Goal: Task Accomplishment & Management: Manage account settings

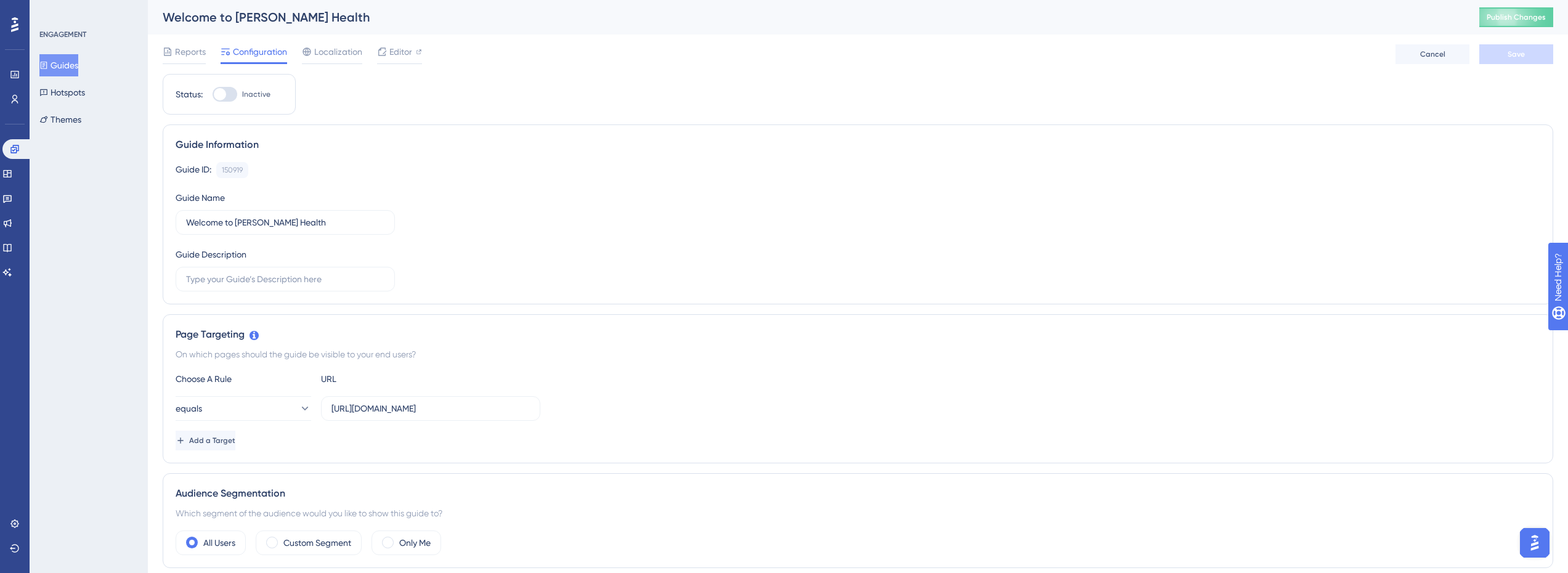
click at [63, 59] on button "Guides" at bounding box center [59, 66] width 39 height 22
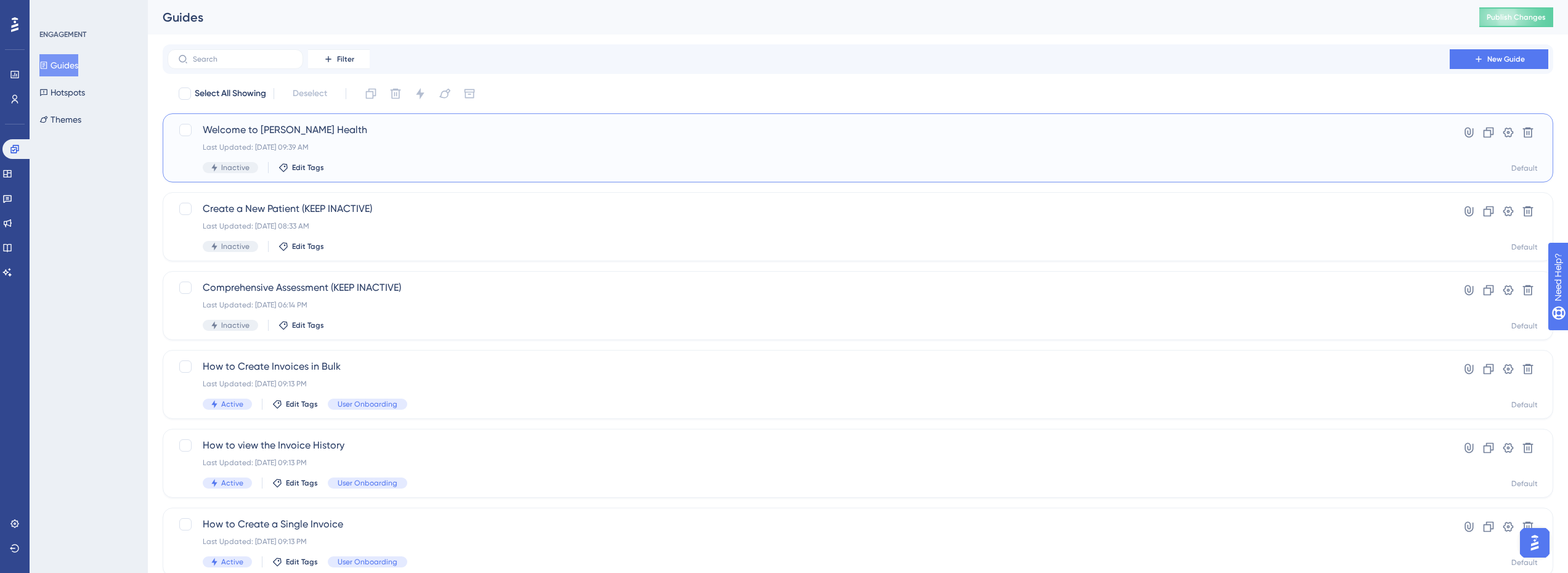
click at [341, 146] on div "Last Updated: Aug 29 2025, 09:39 AM" at bounding box center [808, 147] width 1212 height 9
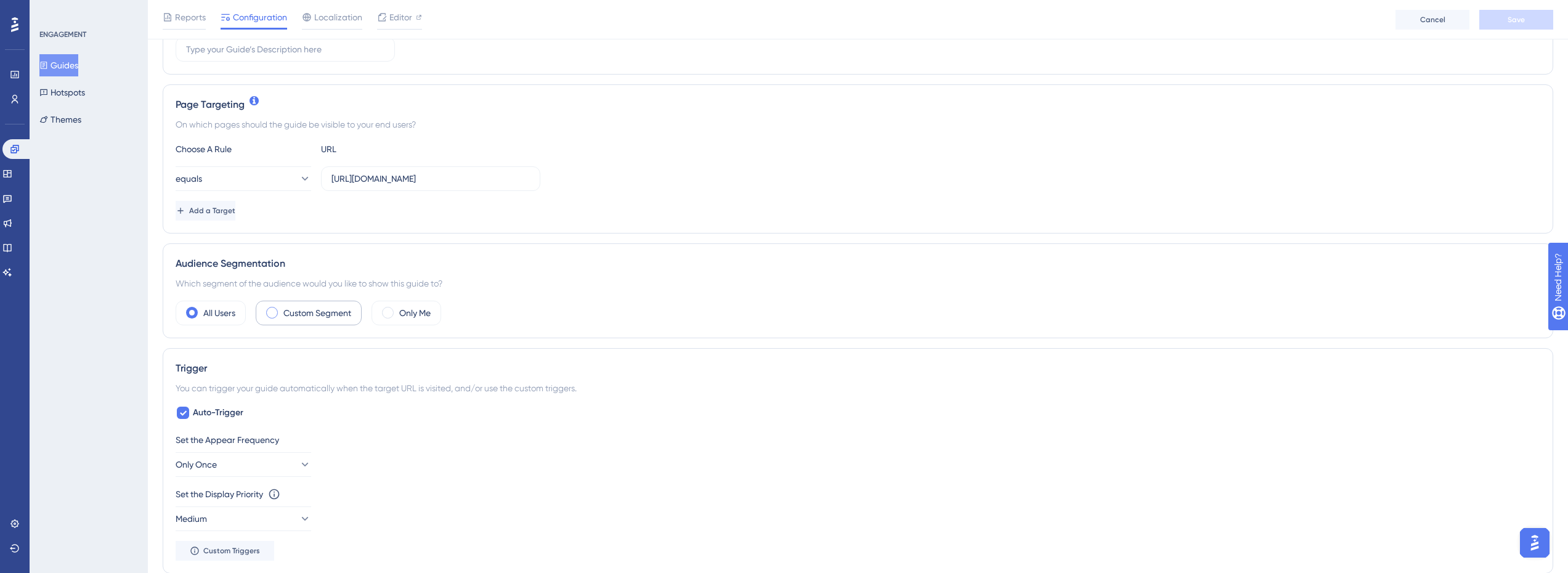
scroll to position [246, 0]
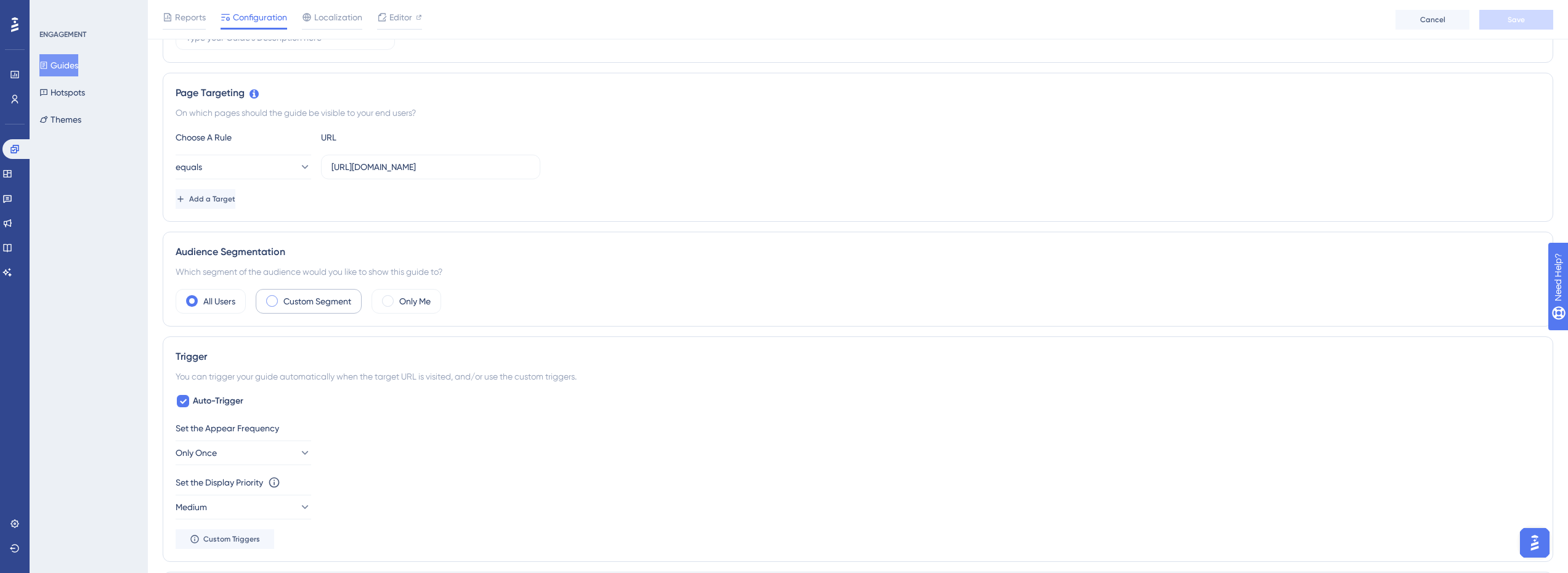
click at [331, 305] on label "Custom Segment" at bounding box center [317, 301] width 68 height 15
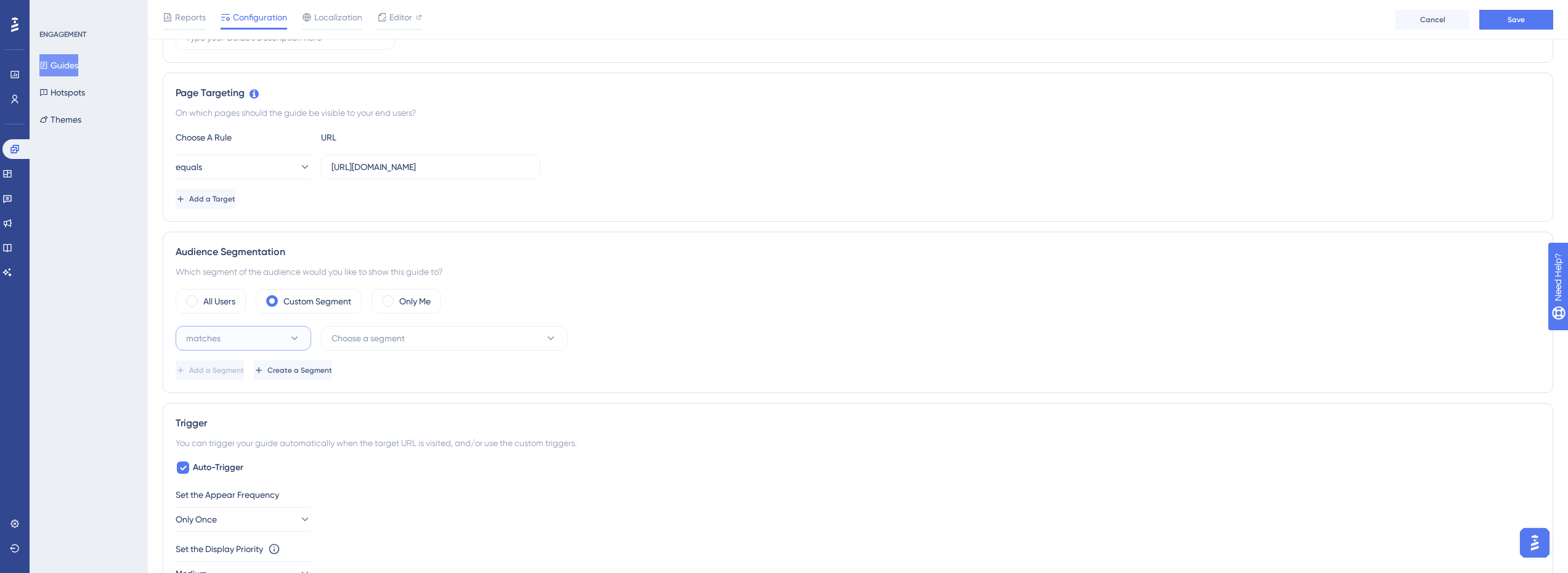
click at [237, 340] on button "matches" at bounding box center [243, 338] width 135 height 25
click at [259, 401] on div "doesn't match doesn't match" at bounding box center [243, 400] width 100 height 25
click at [410, 342] on button "Choose a segment" at bounding box center [444, 338] width 246 height 25
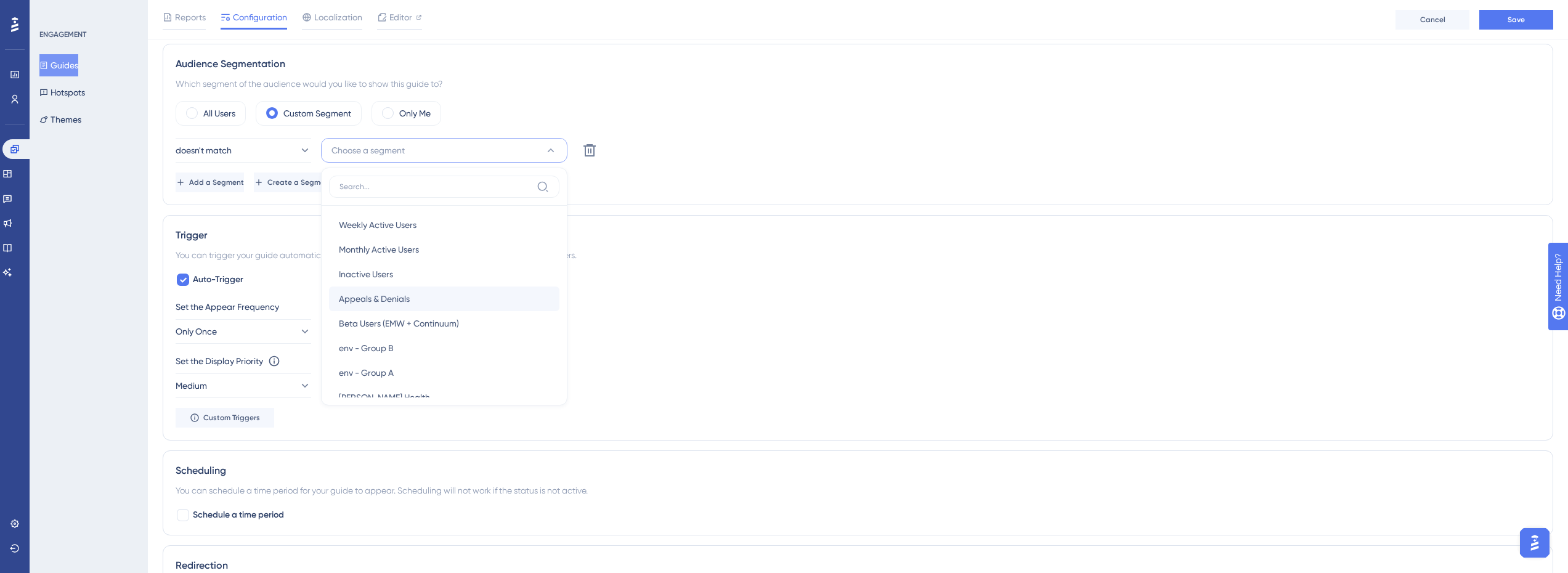
scroll to position [45, 0]
click at [408, 282] on span "Appeals & Denials" at bounding box center [374, 279] width 71 height 15
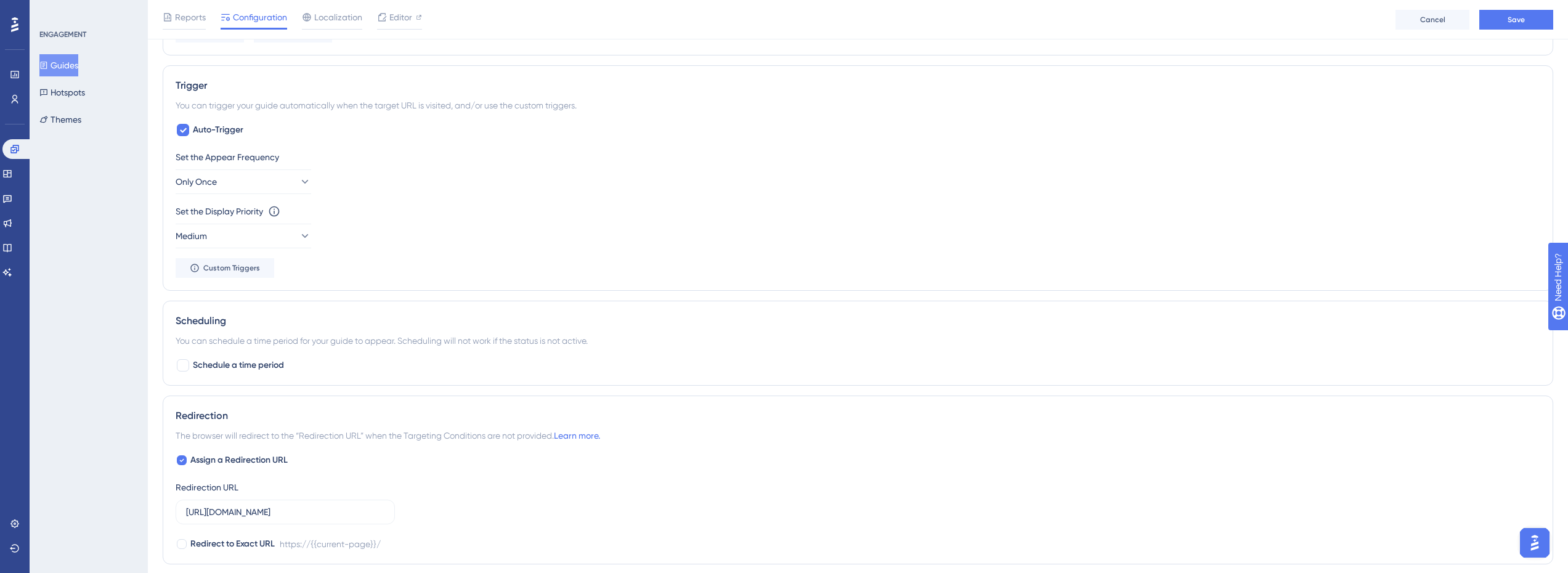
scroll to position [496, 0]
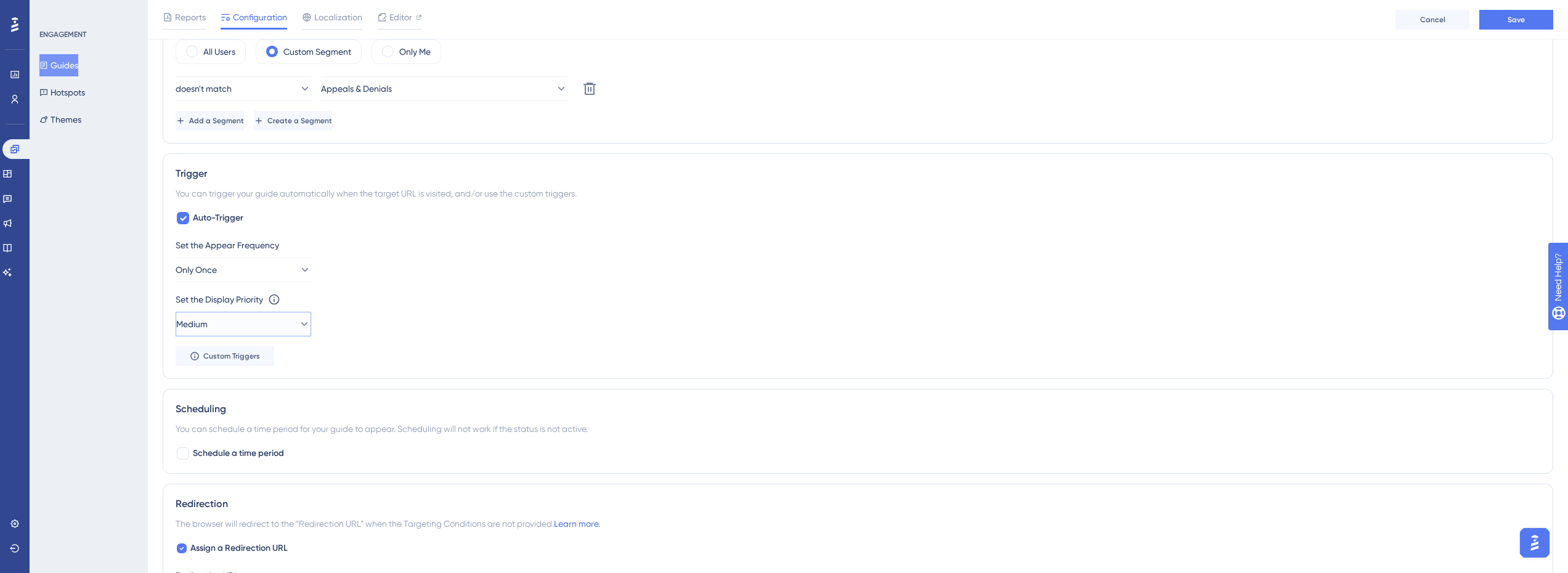
click at [265, 328] on button "Medium" at bounding box center [243, 324] width 135 height 25
click at [219, 415] on div "High High" at bounding box center [243, 411] width 100 height 25
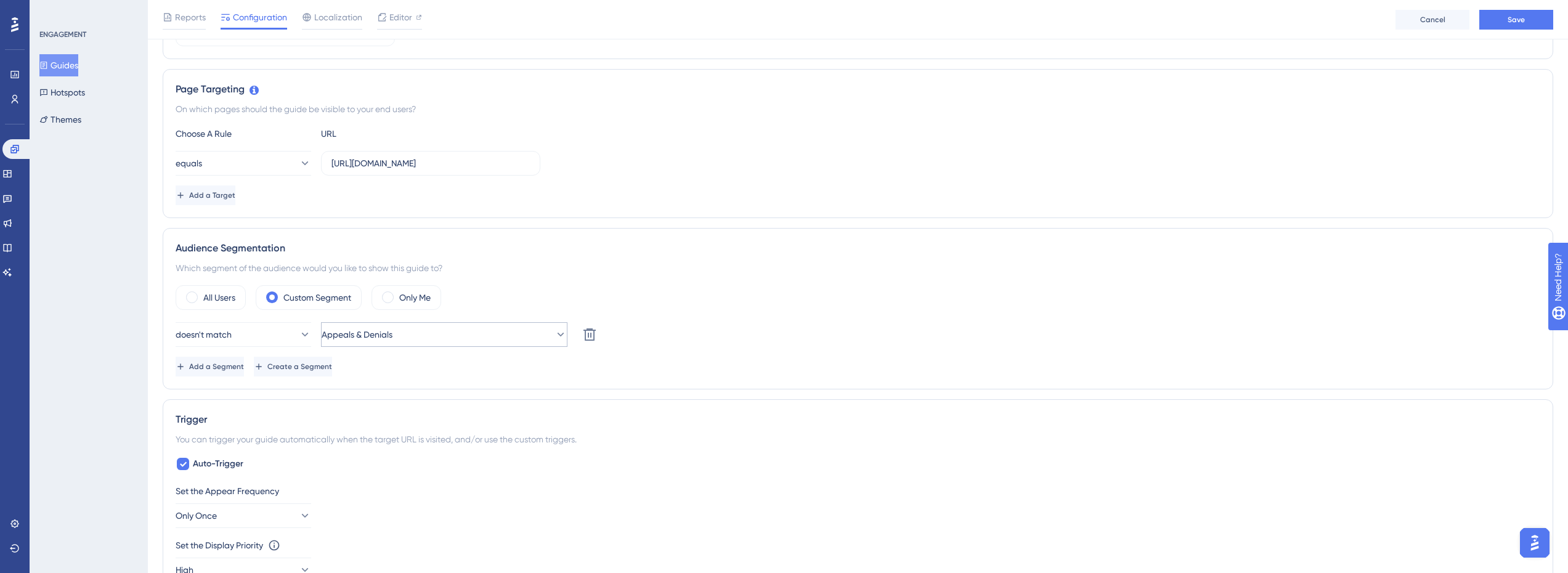
scroll to position [249, 0]
click at [298, 338] on icon at bounding box center [305, 336] width 13 height 13
click at [290, 332] on icon at bounding box center [294, 336] width 13 height 13
click at [245, 366] on span "Add a Segment" at bounding box center [218, 367] width 55 height 9
click at [390, 364] on span "Choose a segment" at bounding box center [368, 370] width 74 height 15
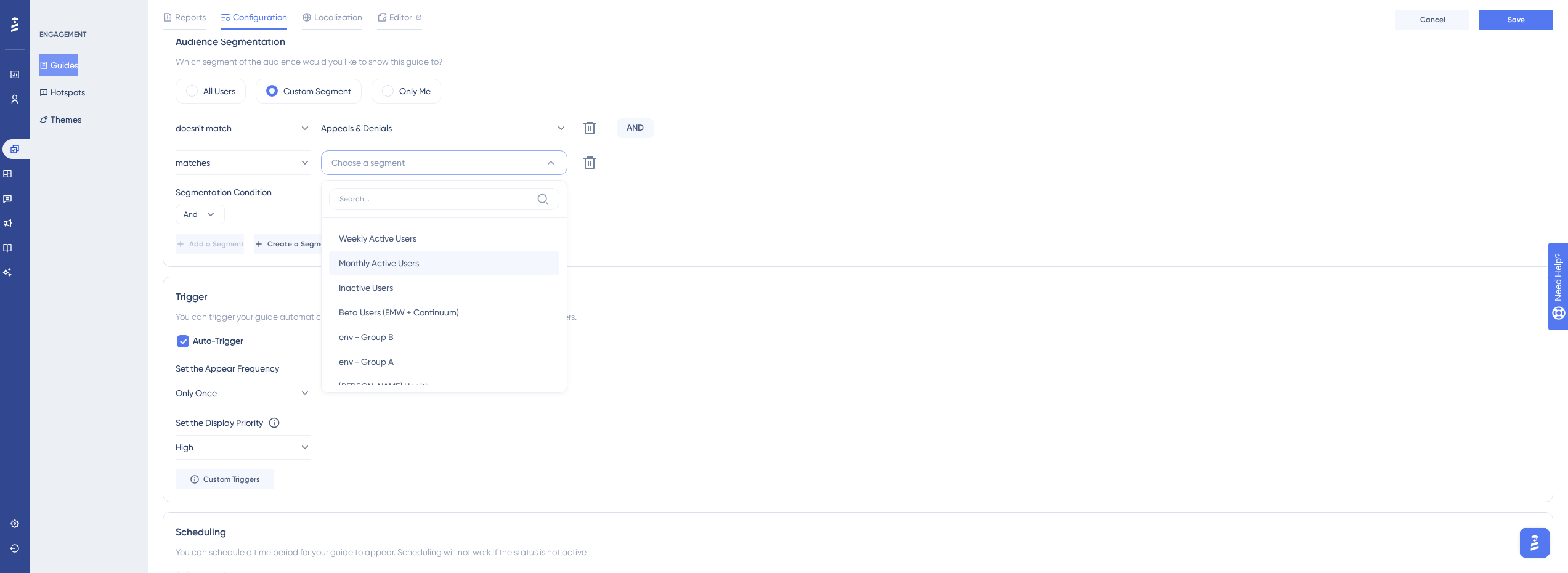
scroll to position [0, 0]
click at [685, 218] on div "Segmentation Condition And" at bounding box center [858, 205] width 1365 height 40
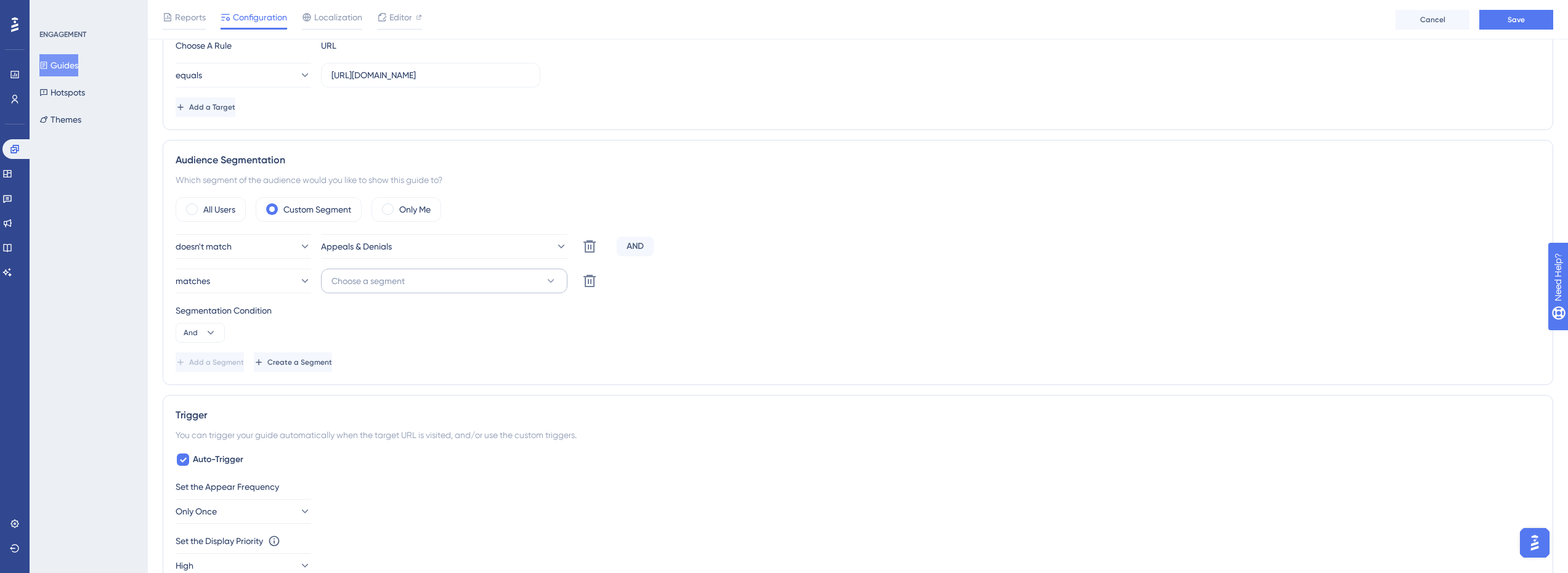
scroll to position [333, 0]
click at [588, 257] on icon at bounding box center [590, 252] width 13 height 13
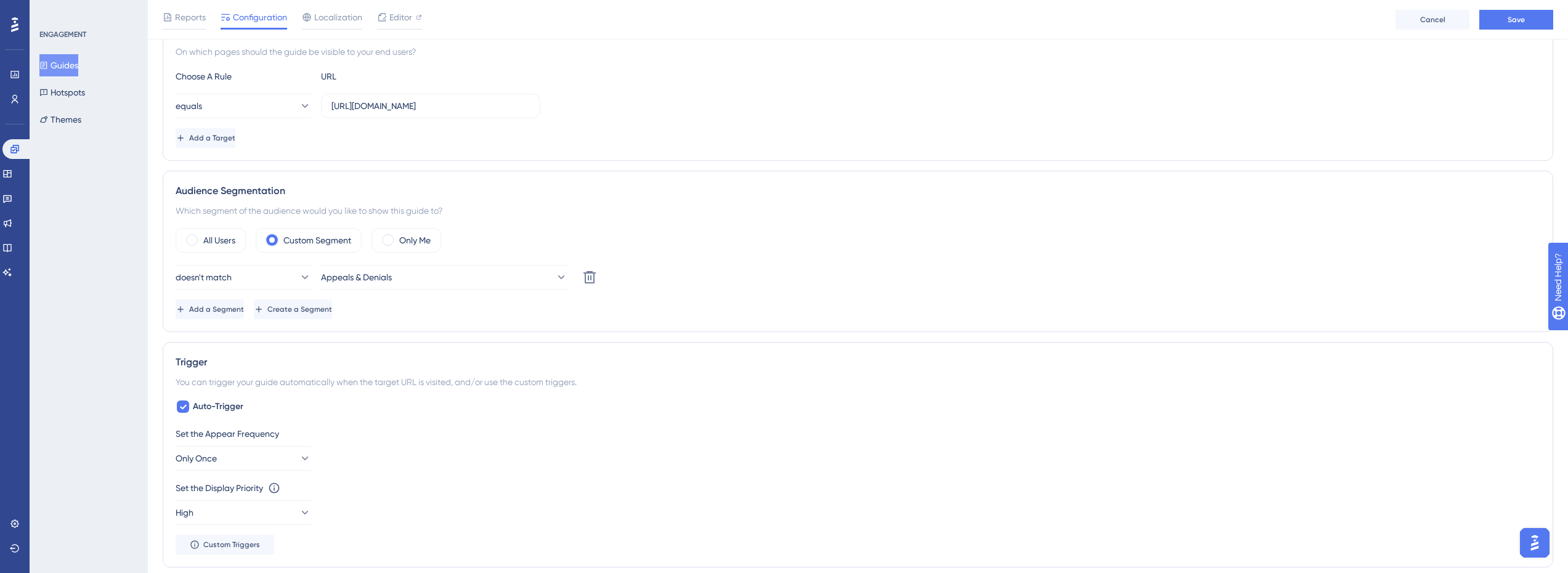
scroll to position [0, 0]
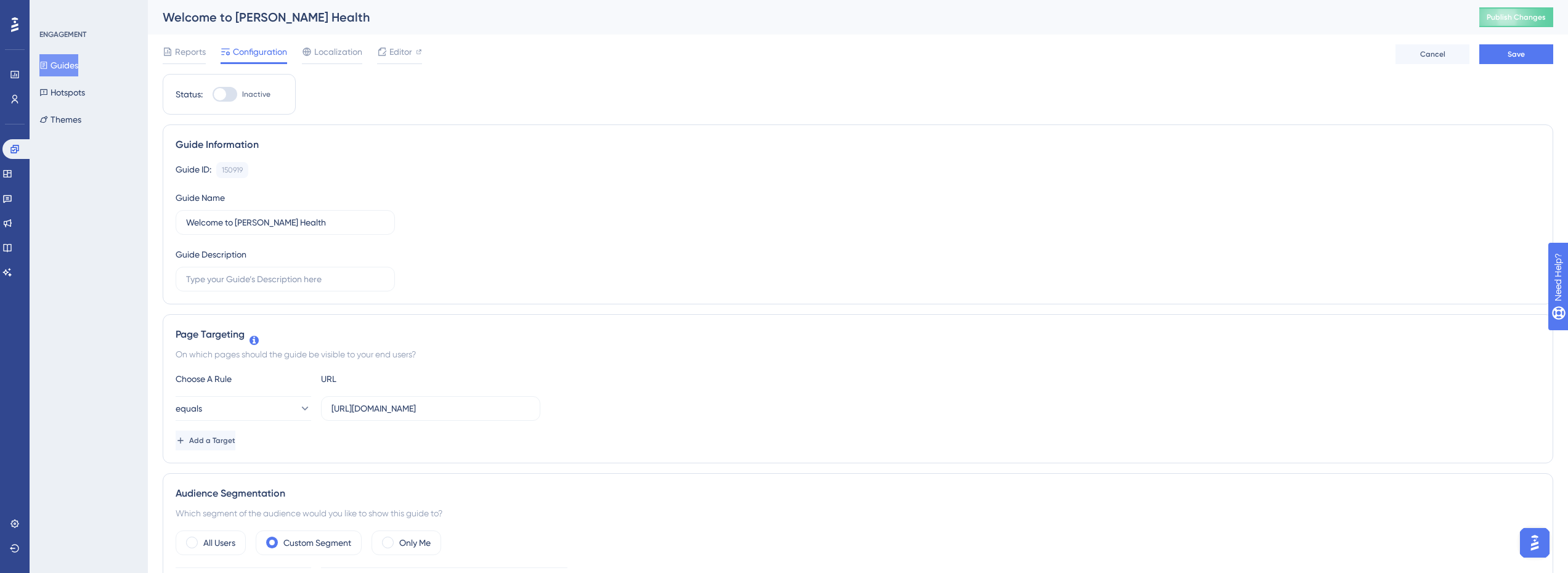
click at [224, 93] on div at bounding box center [220, 94] width 13 height 13
click at [213, 94] on input "Inactive" at bounding box center [212, 94] width 1 height 1
checkbox input "true"
click at [1517, 60] on button "Save" at bounding box center [1516, 54] width 74 height 20
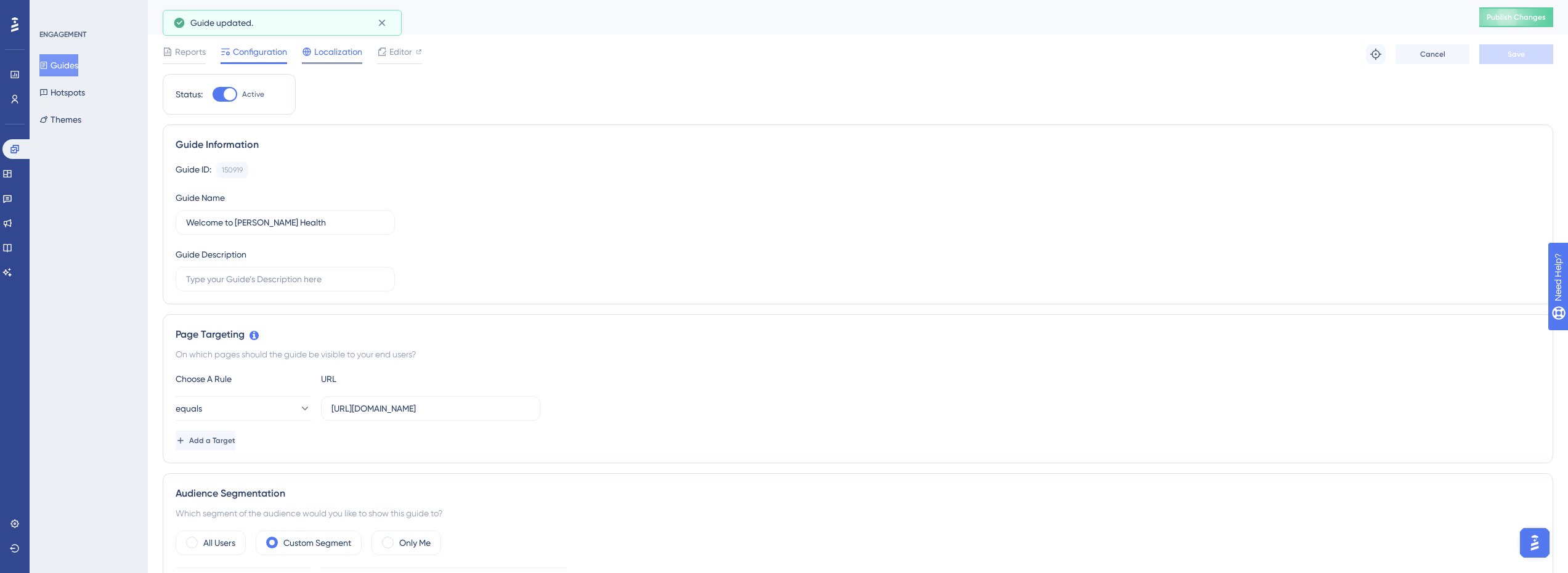
click at [325, 57] on span "Localization" at bounding box center [338, 51] width 48 height 15
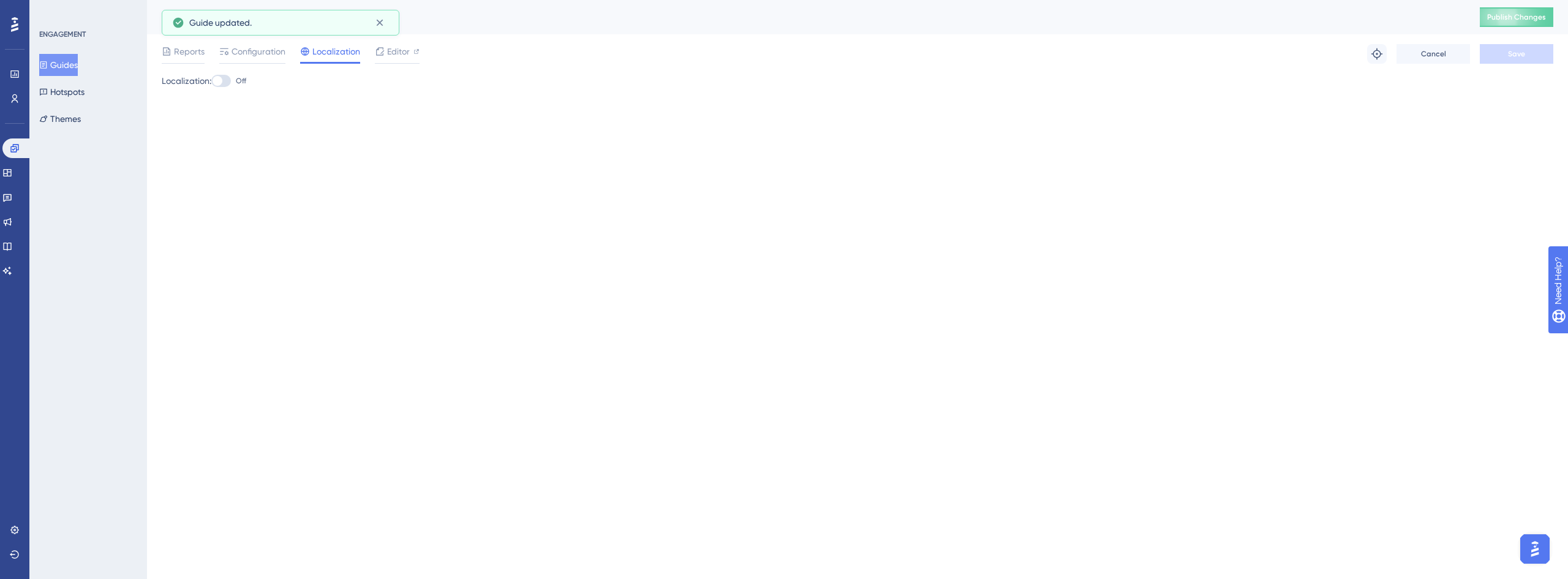
click at [231, 79] on div at bounding box center [221, 81] width 20 height 13
click at [212, 81] on input "Off" at bounding box center [211, 81] width 1 height 1
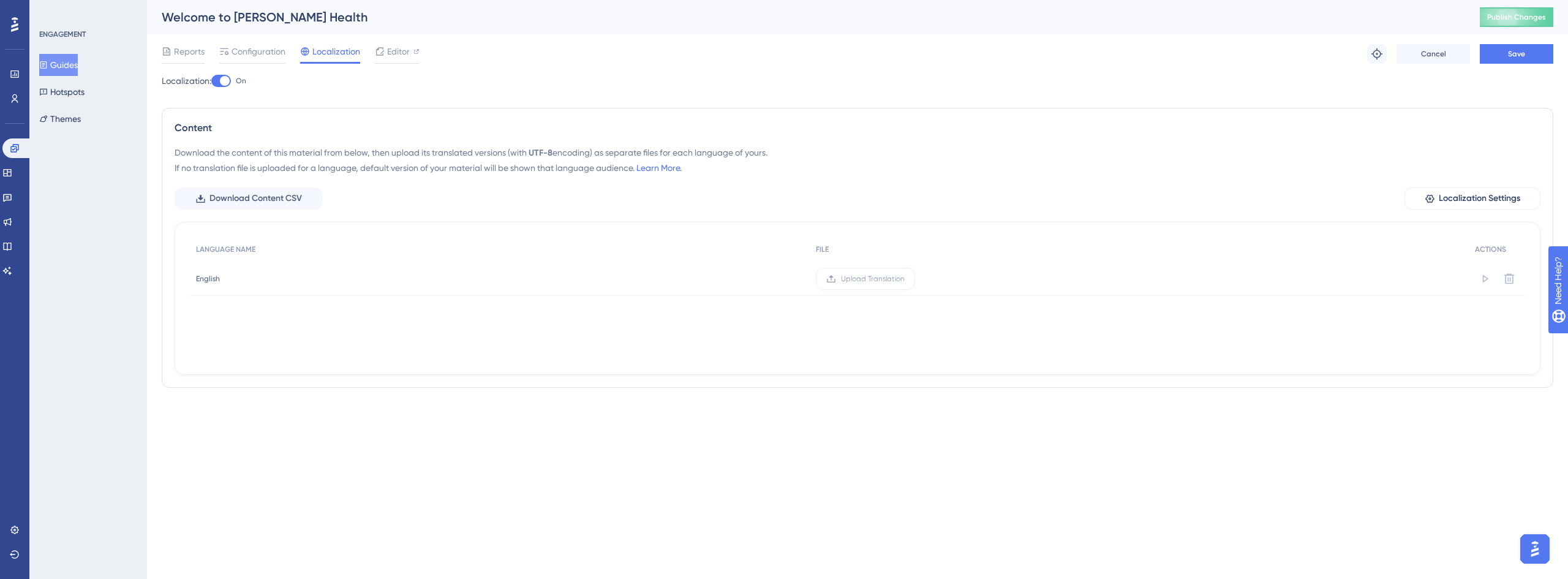
click at [226, 82] on div at bounding box center [224, 81] width 9 height 9
click at [212, 82] on input "On" at bounding box center [211, 81] width 1 height 1
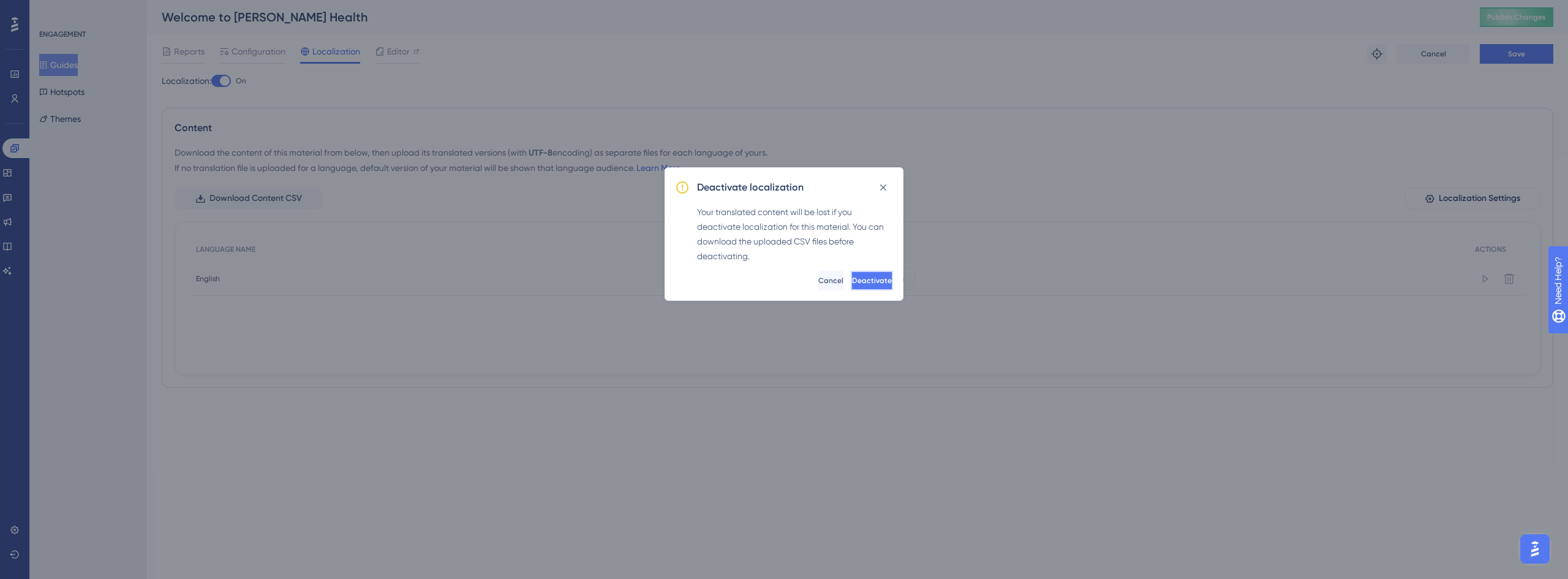
click at [852, 285] on span "Deactivate" at bounding box center [872, 280] width 40 height 9
checkbox input "false"
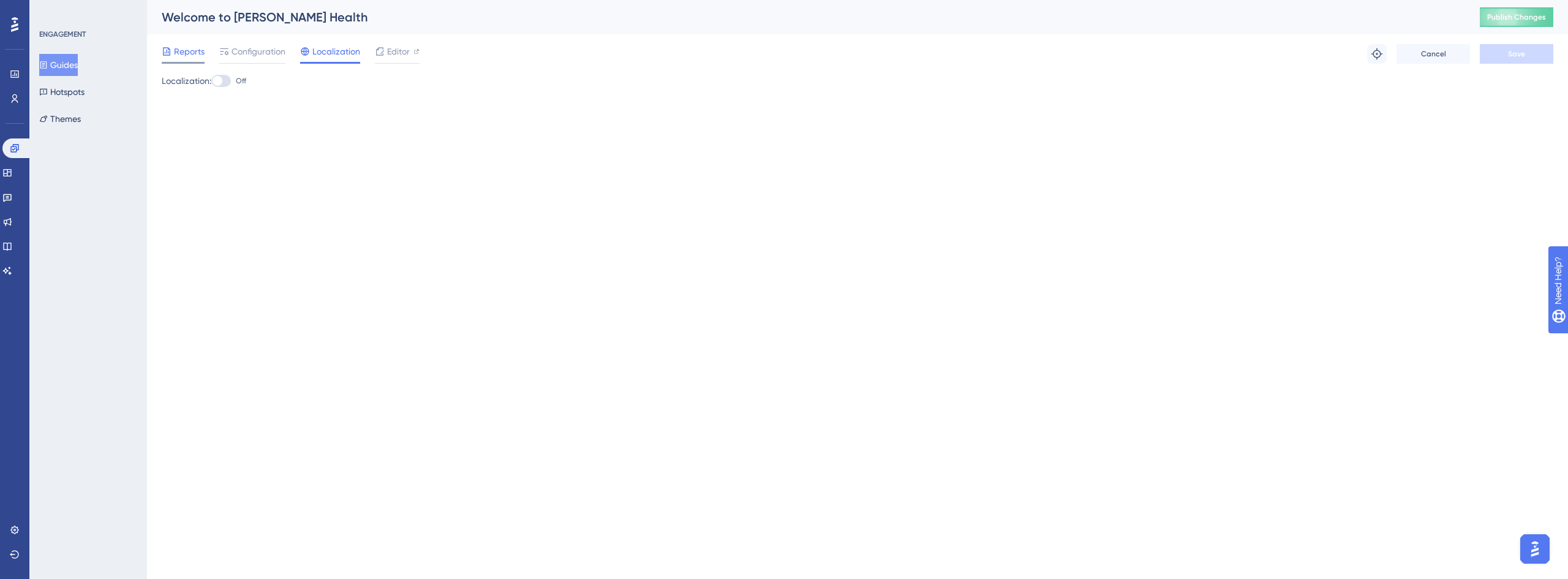
click at [187, 54] on span "Reports" at bounding box center [189, 51] width 31 height 15
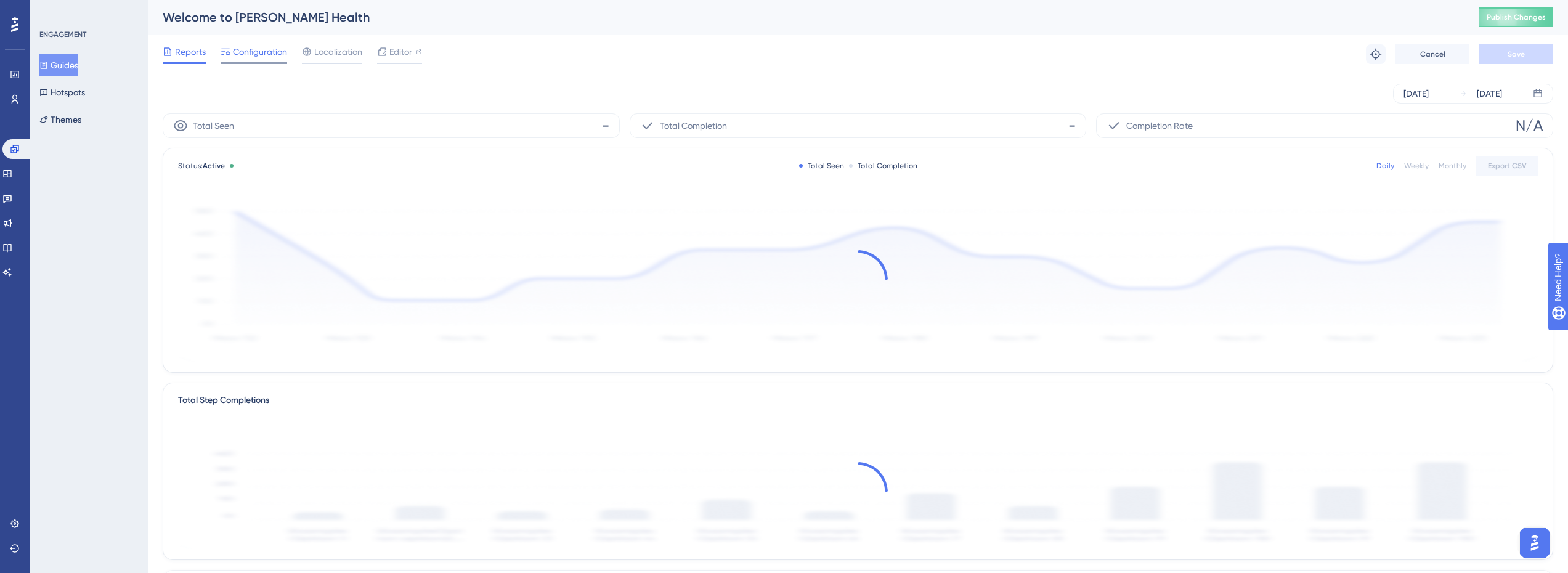
click at [273, 57] on span "Configuration" at bounding box center [260, 51] width 55 height 15
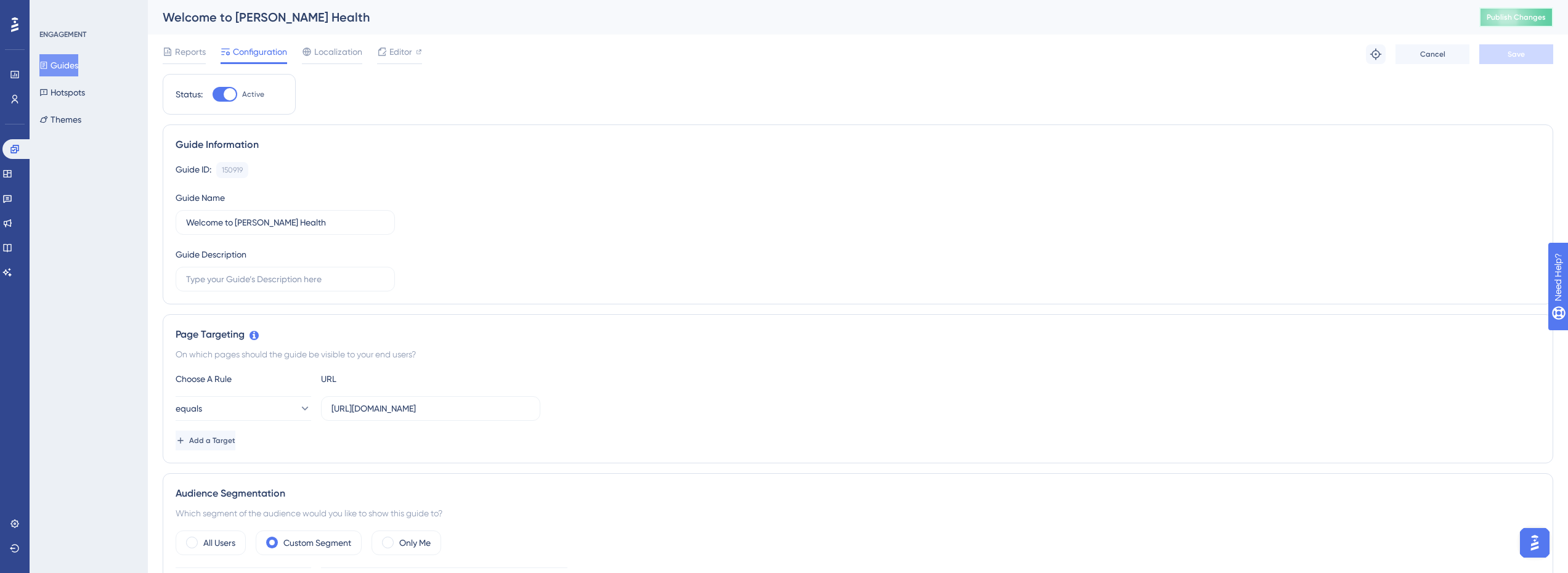
click at [1546, 18] on span "Publish Changes" at bounding box center [1516, 17] width 59 height 9
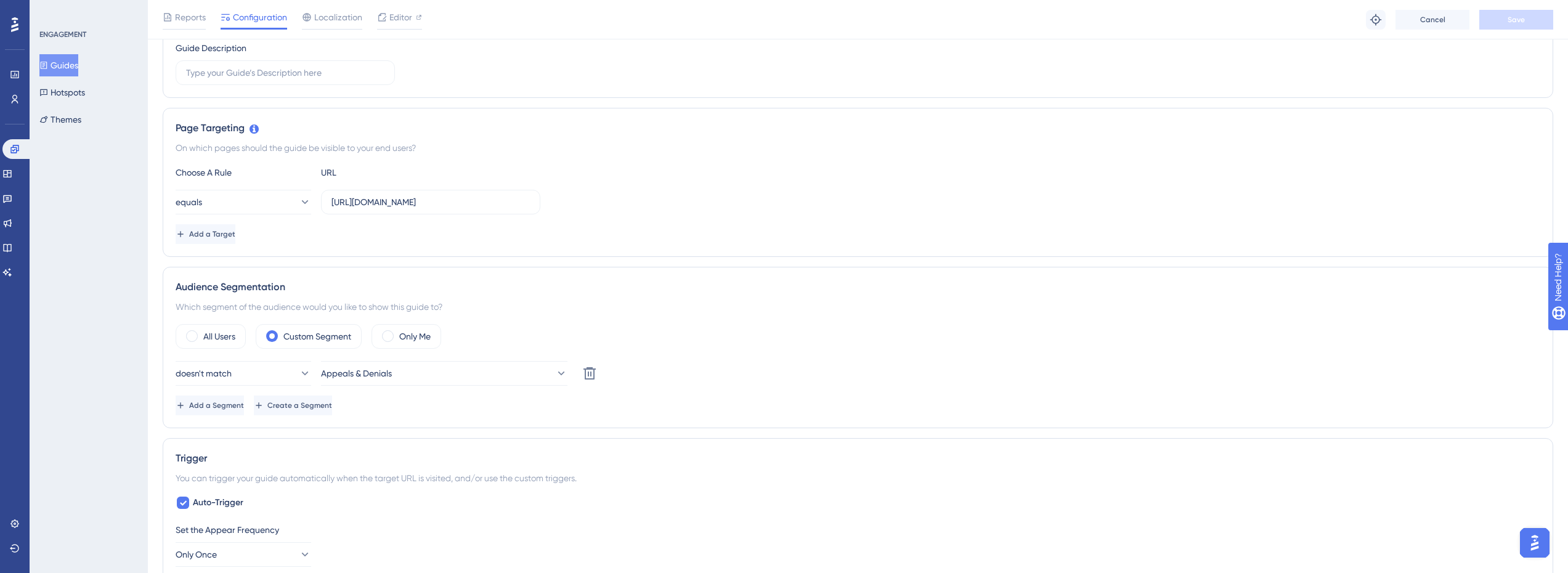
scroll to position [185, 0]
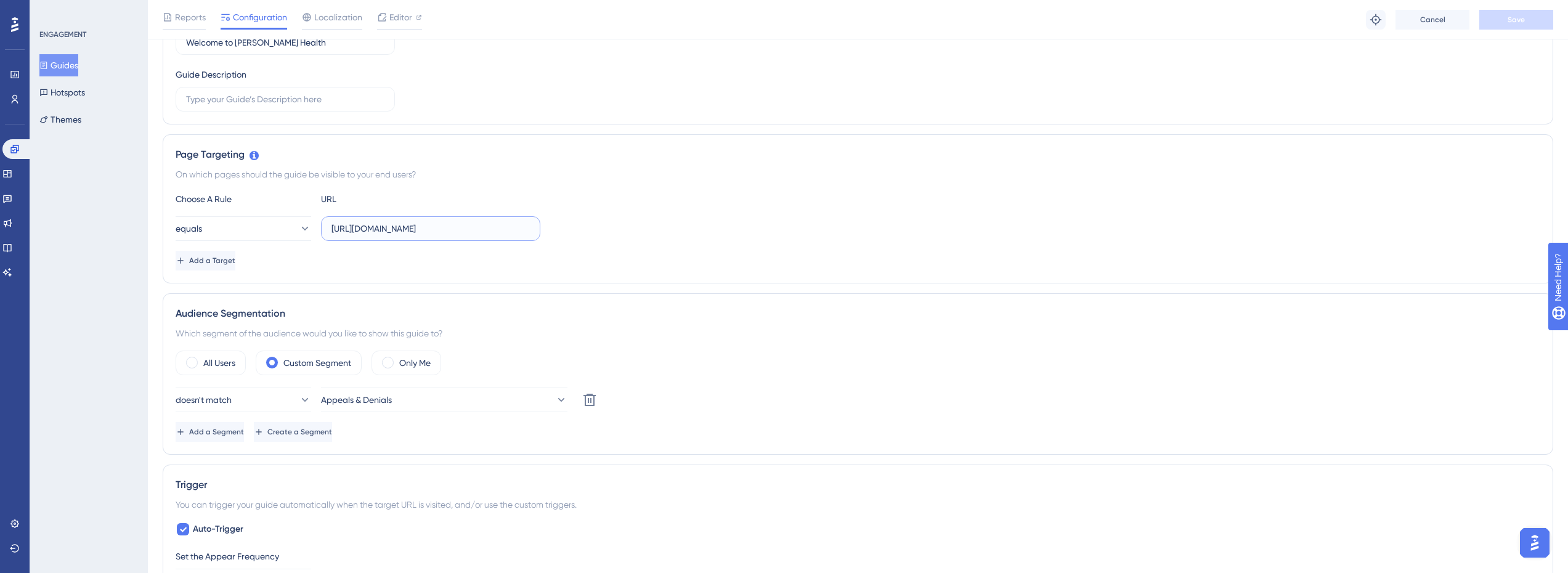
click at [477, 229] on input "[URL][DOMAIN_NAME]" at bounding box center [431, 228] width 199 height 13
click at [303, 231] on button "equals" at bounding box center [243, 228] width 135 height 25
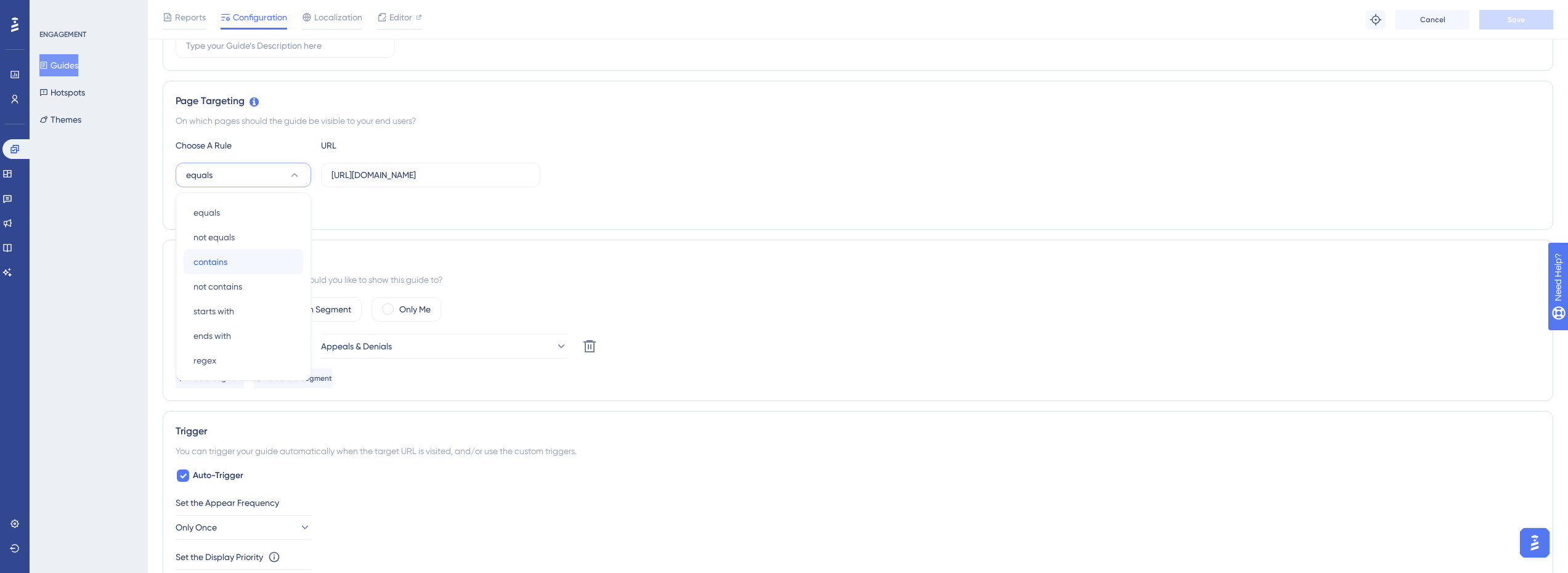
click at [250, 258] on div "contains contains" at bounding box center [243, 261] width 100 height 25
click at [1506, 15] on button "Save" at bounding box center [1516, 19] width 74 height 20
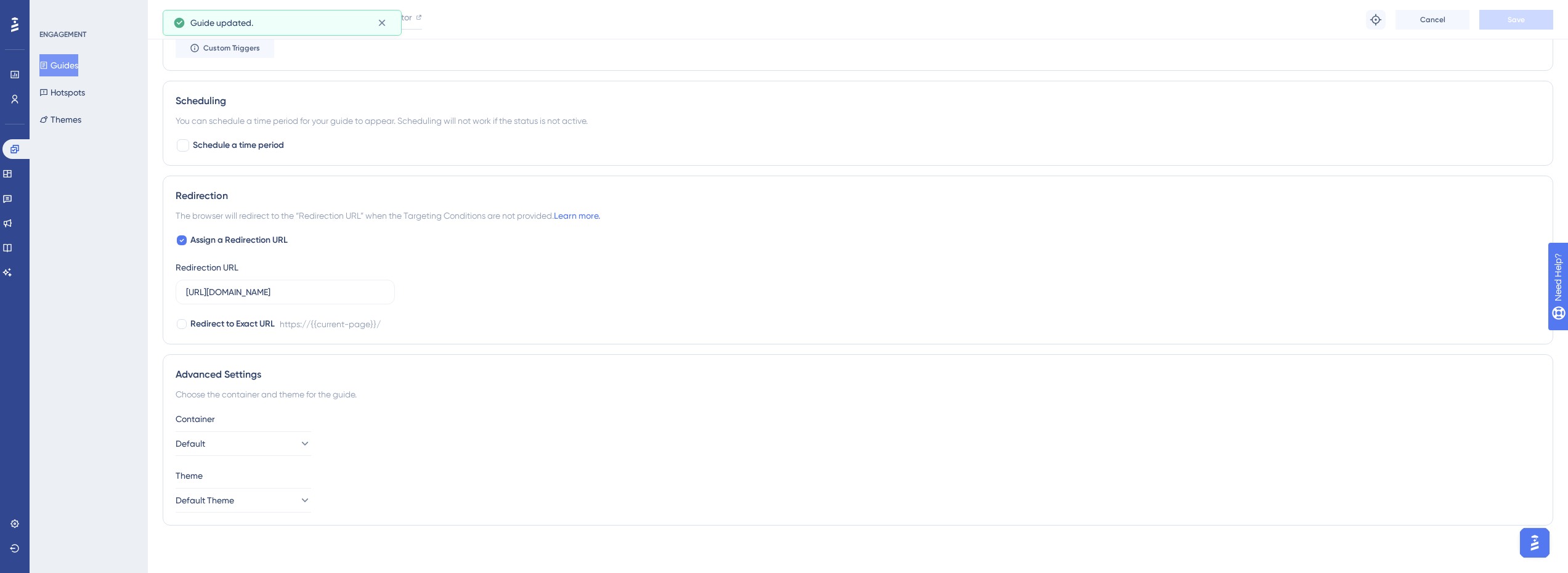
scroll to position [806, 0]
click at [250, 324] on span "Redirect to Exact URL" at bounding box center [233, 322] width 85 height 15
click at [241, 324] on span "Redirect to Exact URL" at bounding box center [233, 322] width 85 height 15
checkbox input "false"
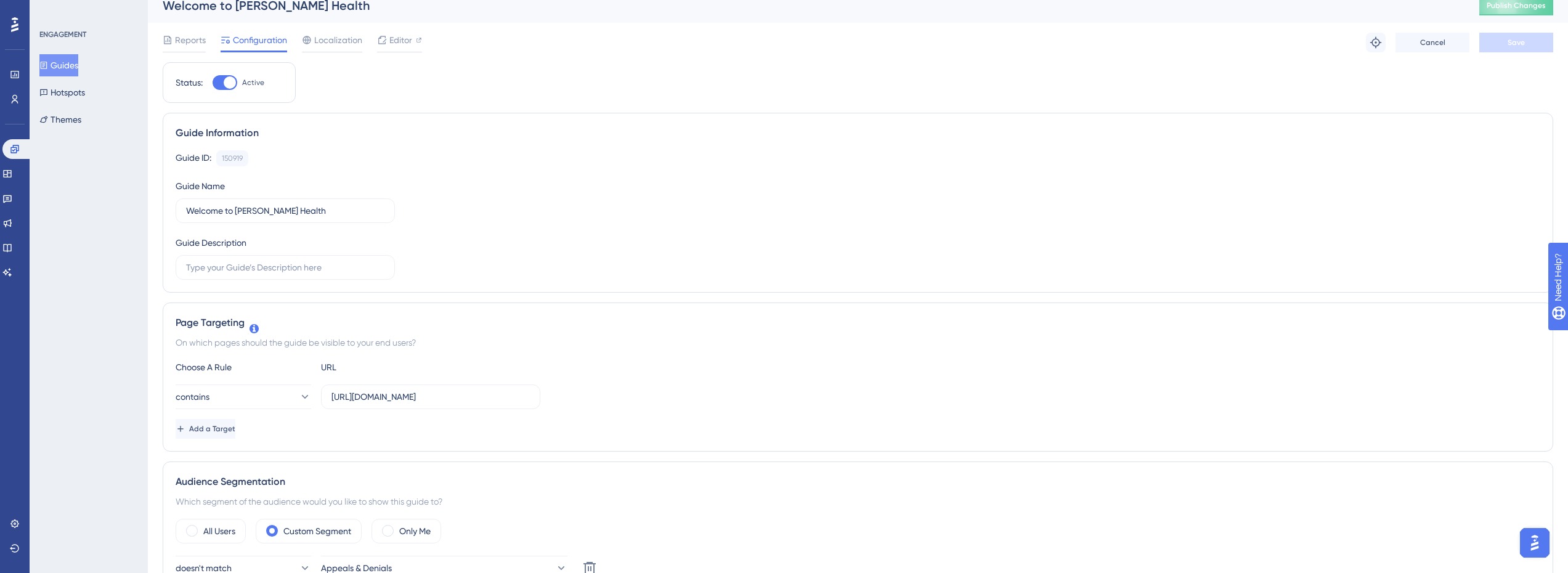
scroll to position [5, 0]
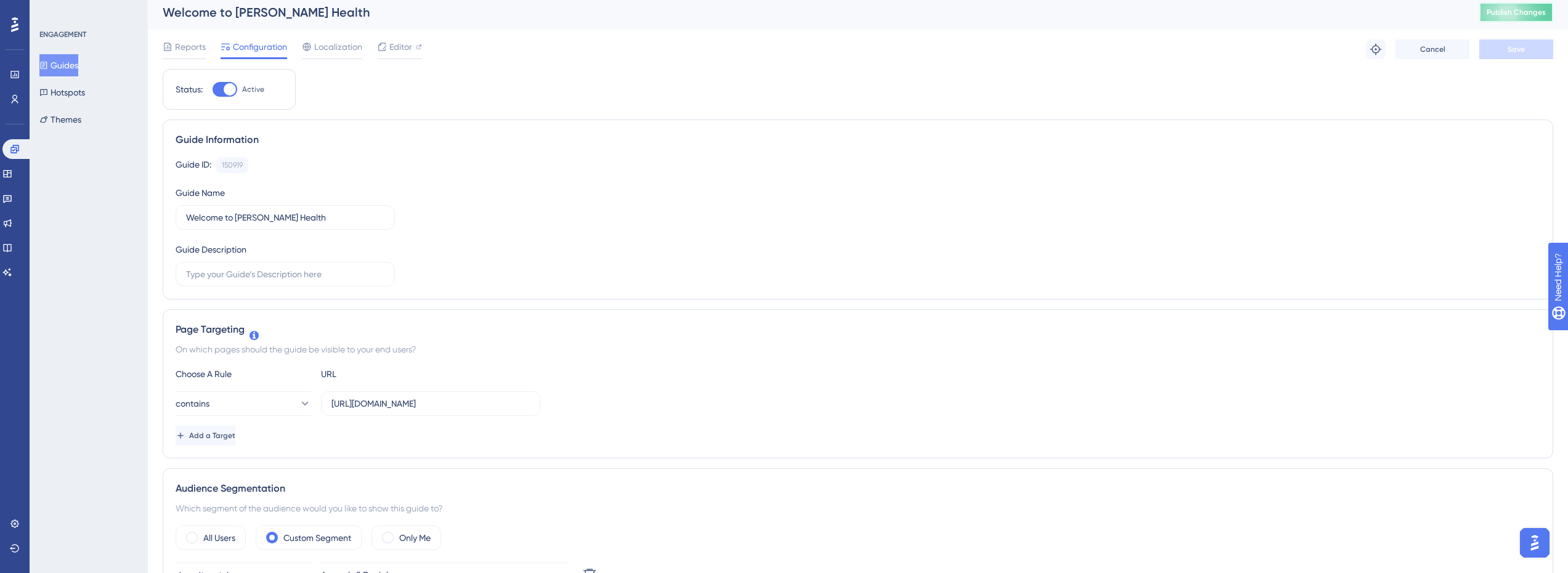
click at [1525, 13] on span "Publish Changes" at bounding box center [1516, 12] width 59 height 9
click at [13, 145] on icon at bounding box center [14, 149] width 9 height 9
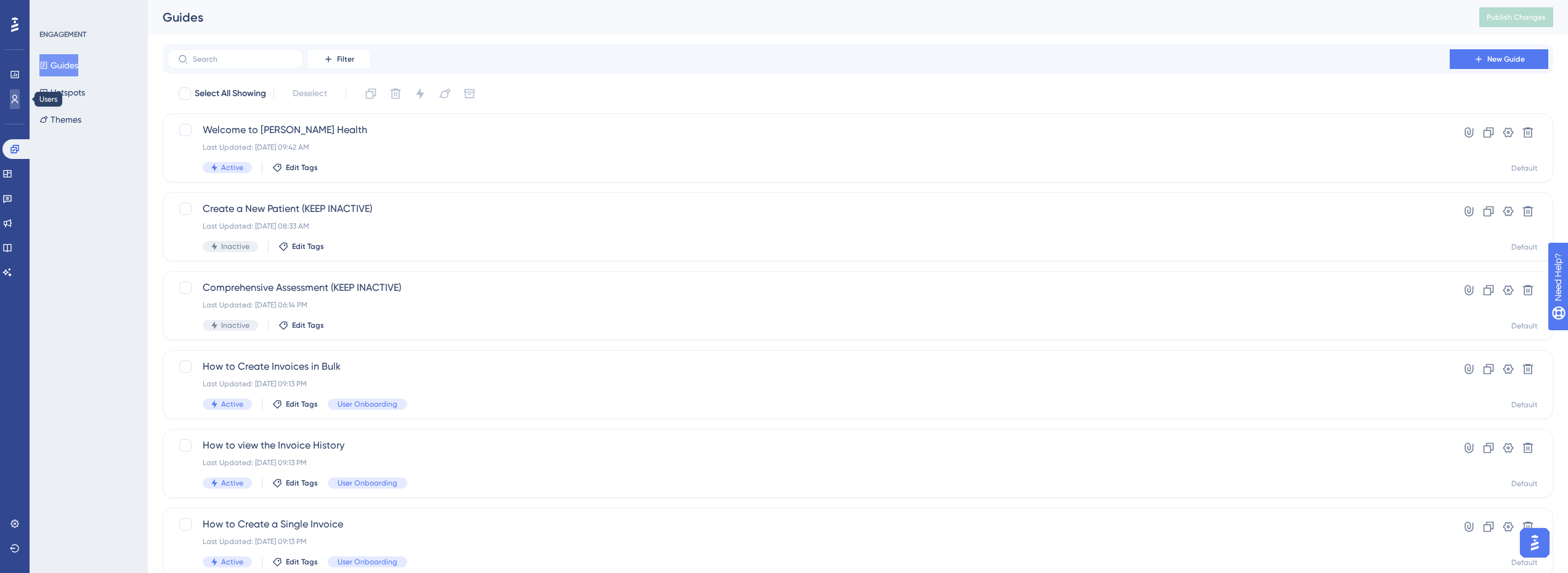
click at [15, 93] on link at bounding box center [14, 99] width 9 height 20
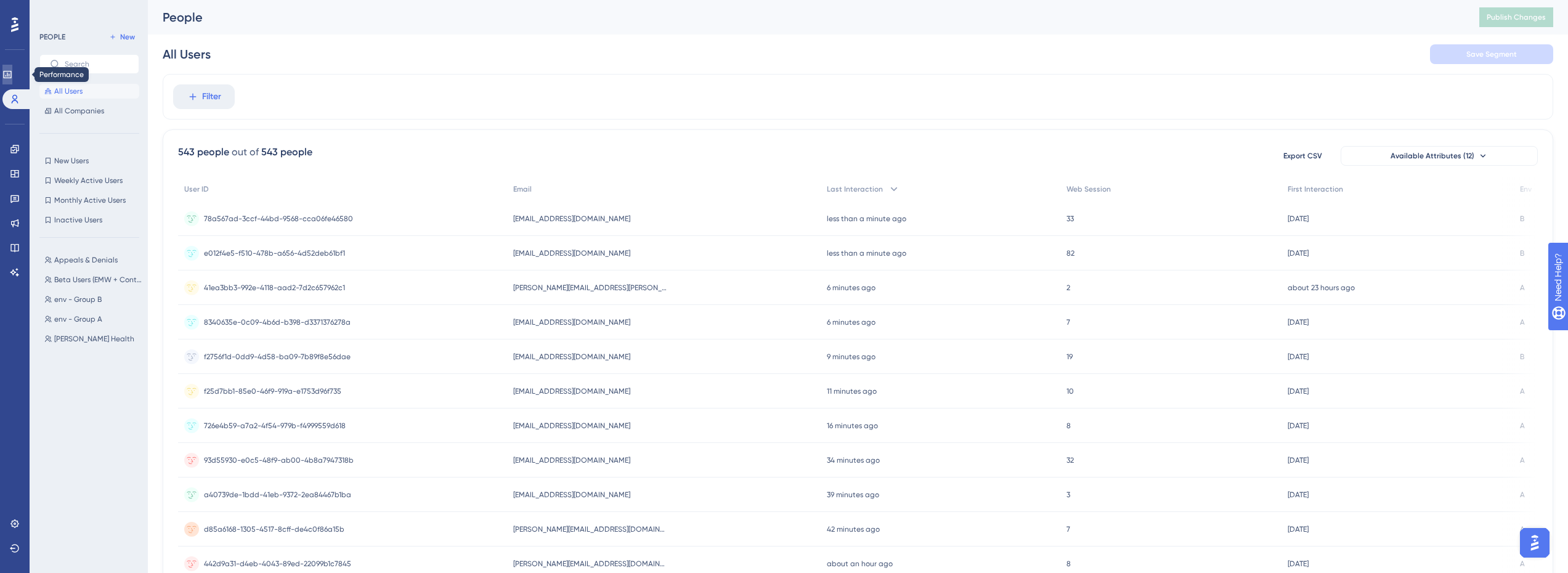
click at [13, 74] on icon at bounding box center [7, 74] width 9 height 9
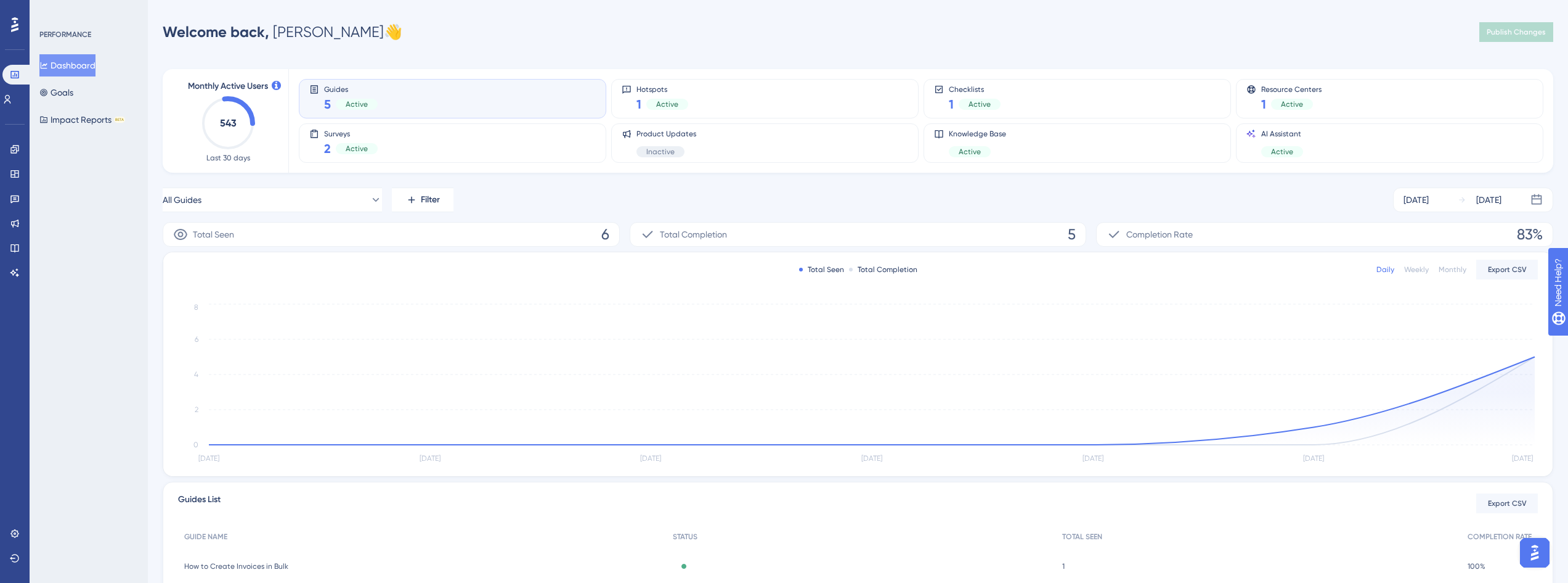
click at [400, 90] on div "Guides 5 Active" at bounding box center [453, 99] width 287 height 29
click at [388, 93] on div "Guides 5 Active" at bounding box center [453, 99] width 287 height 29
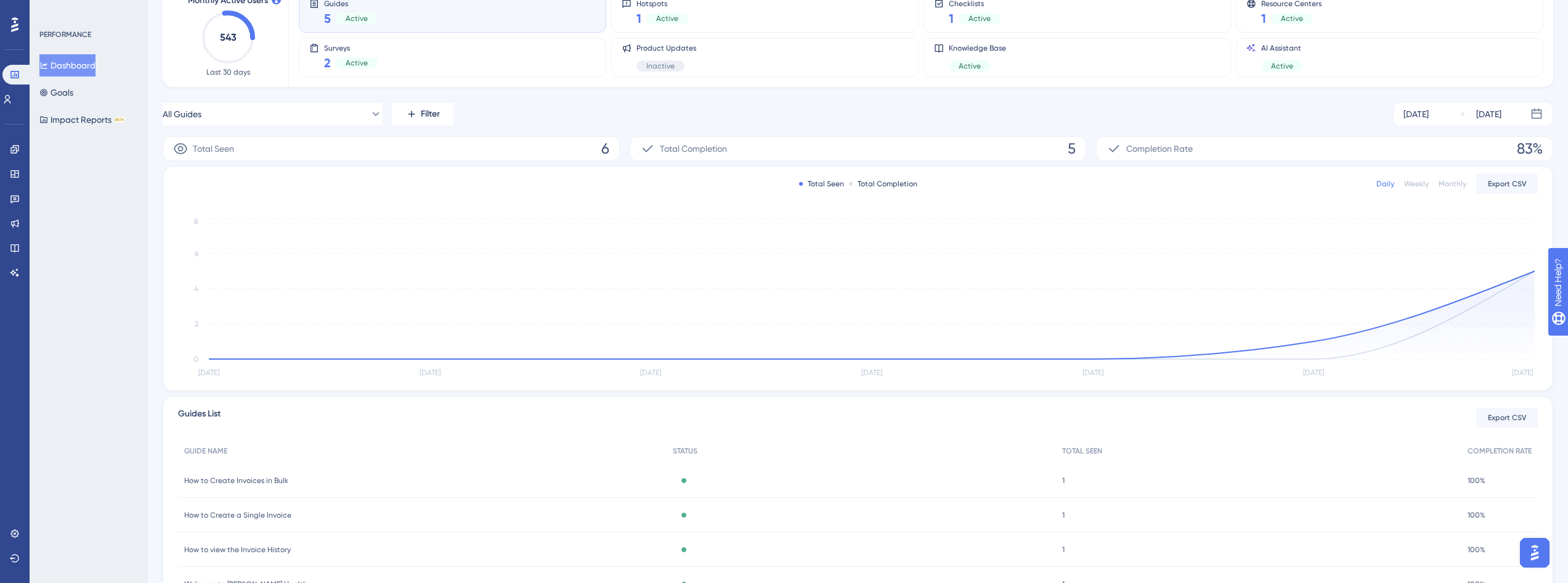
scroll to position [204, 0]
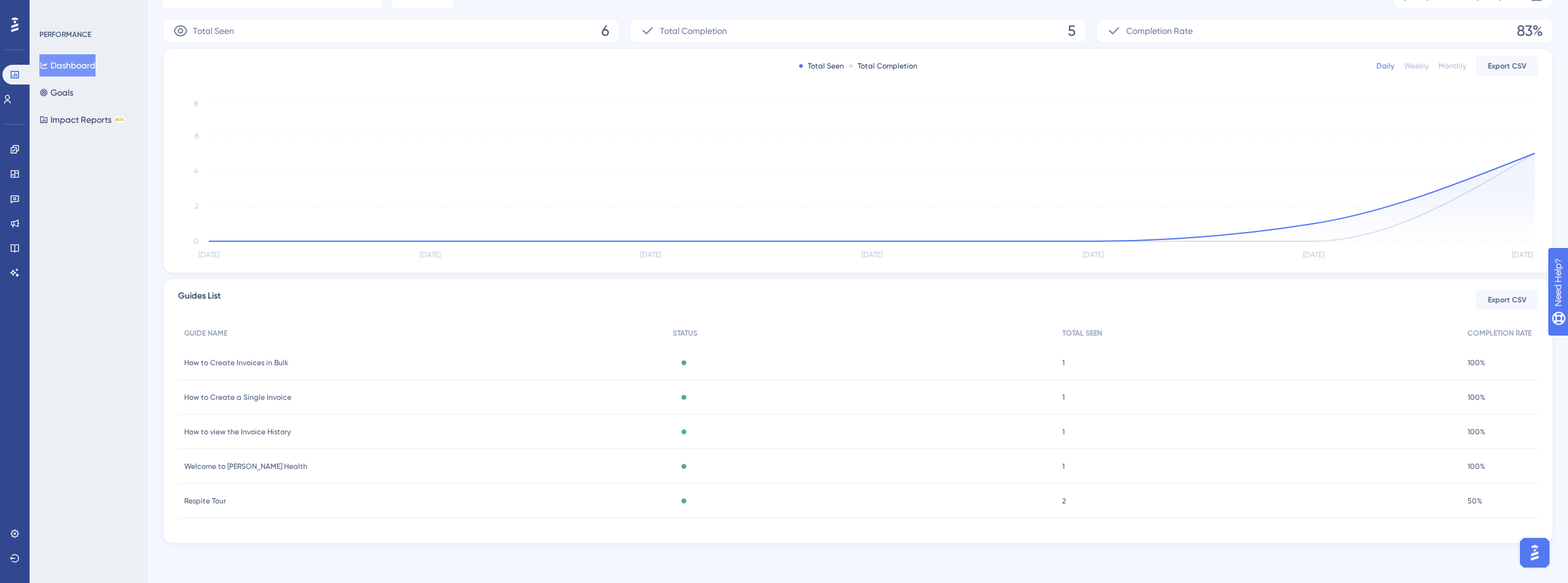
click at [232, 467] on span "Welcome to [PERSON_NAME] Health" at bounding box center [246, 466] width 123 height 10
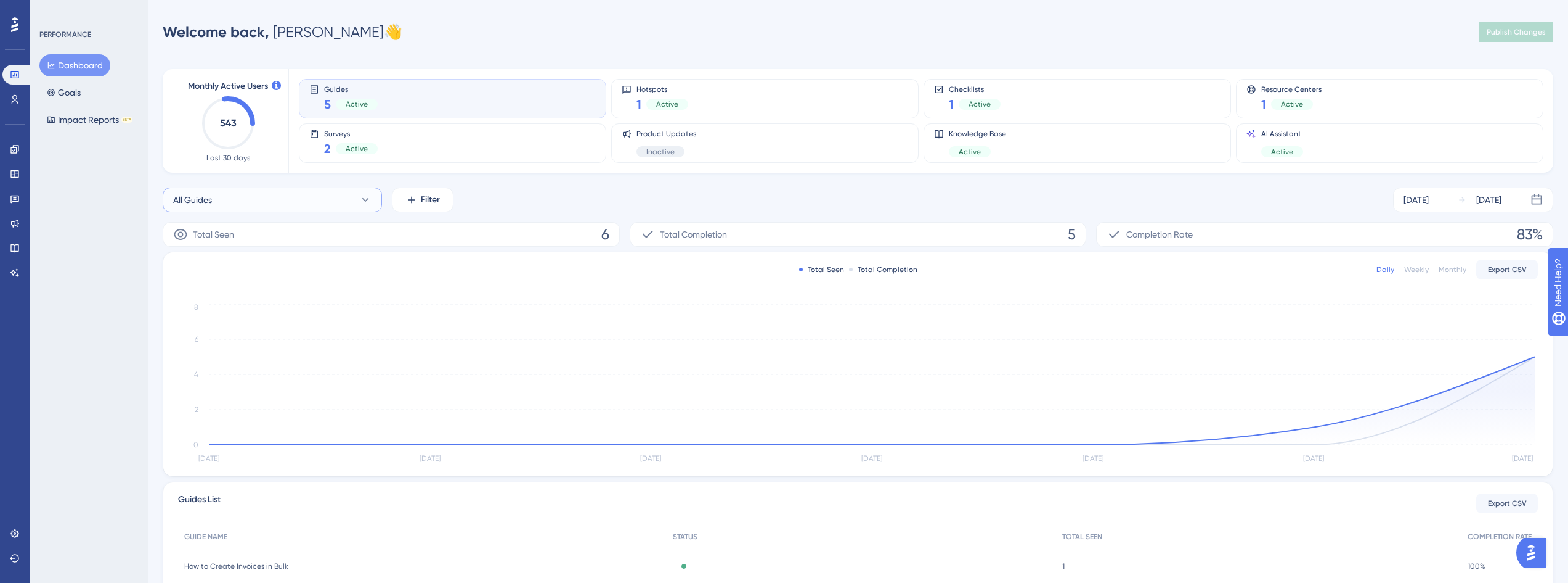
click at [184, 200] on span "All Guides" at bounding box center [192, 200] width 39 height 15
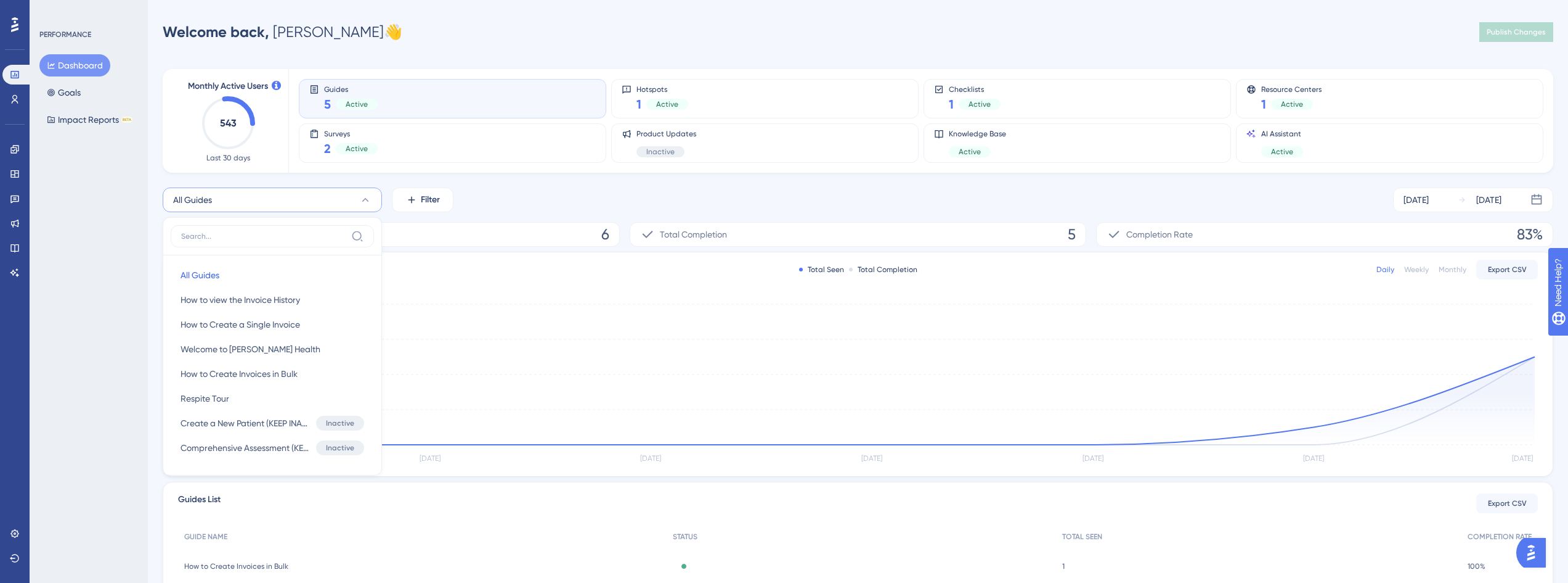
scroll to position [55, 0]
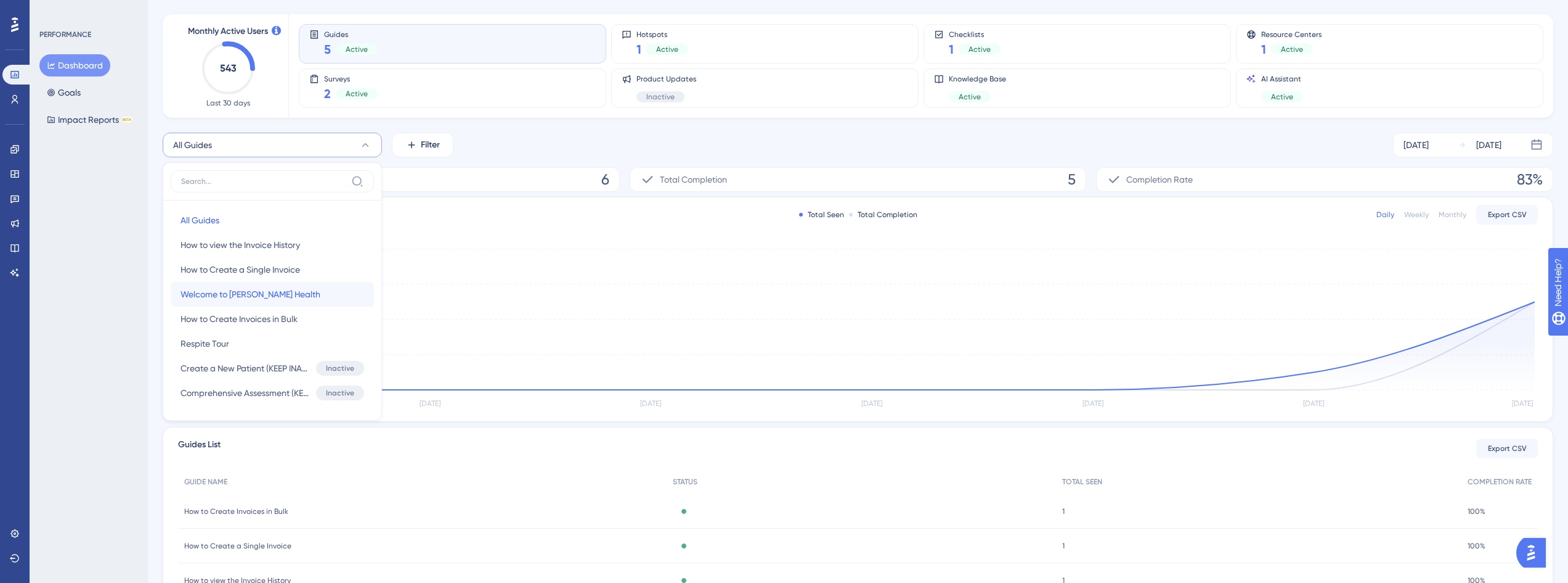
click at [274, 299] on span "Welcome to [PERSON_NAME] Health" at bounding box center [250, 294] width 140 height 15
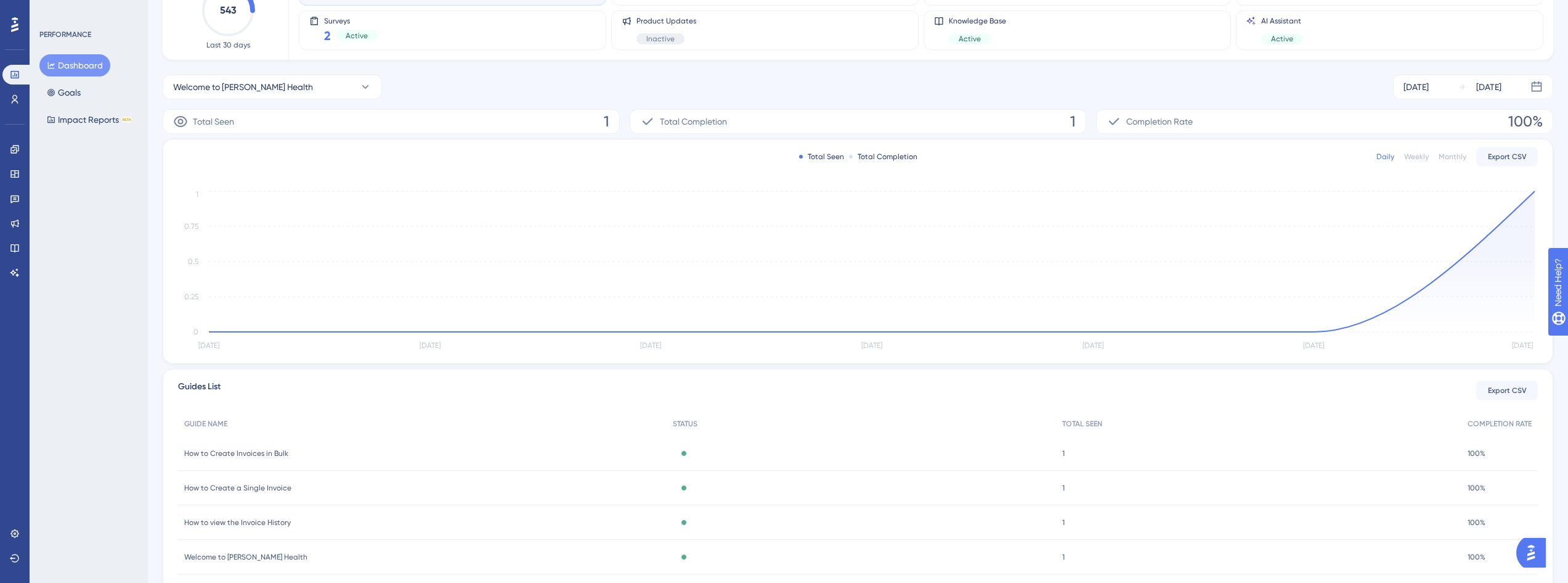
scroll to position [0, 0]
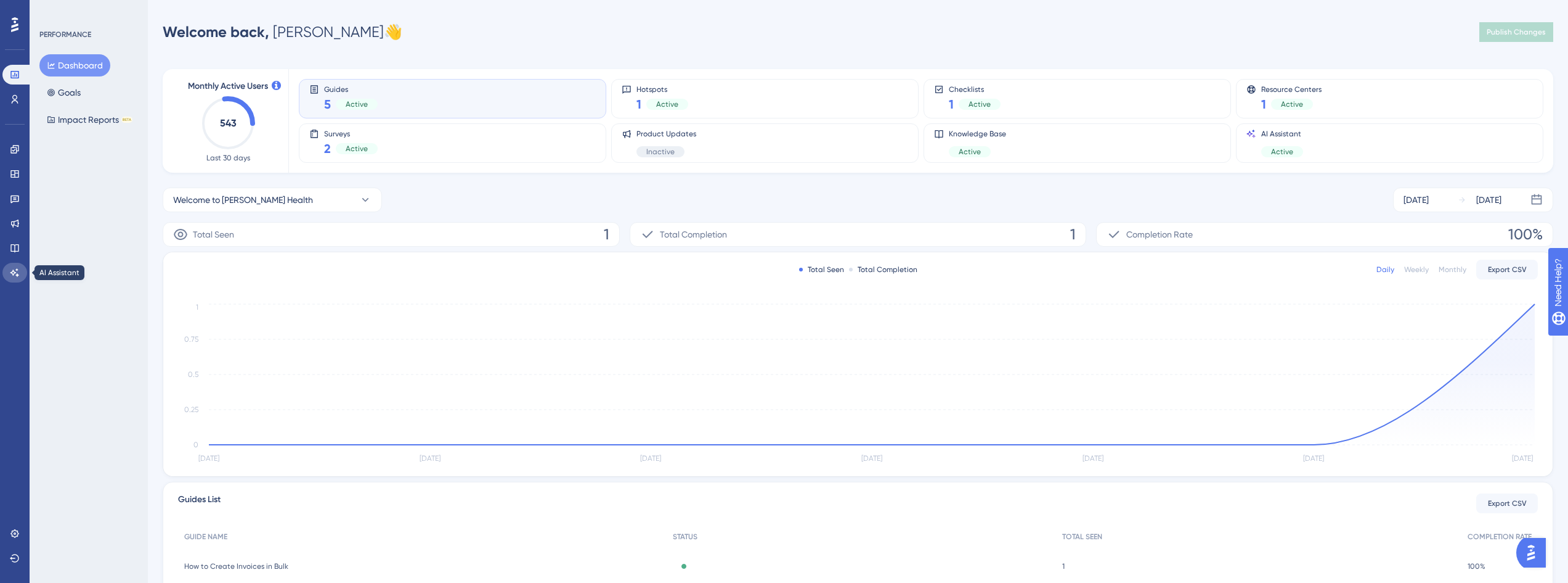
click at [15, 272] on icon at bounding box center [14, 272] width 9 height 8
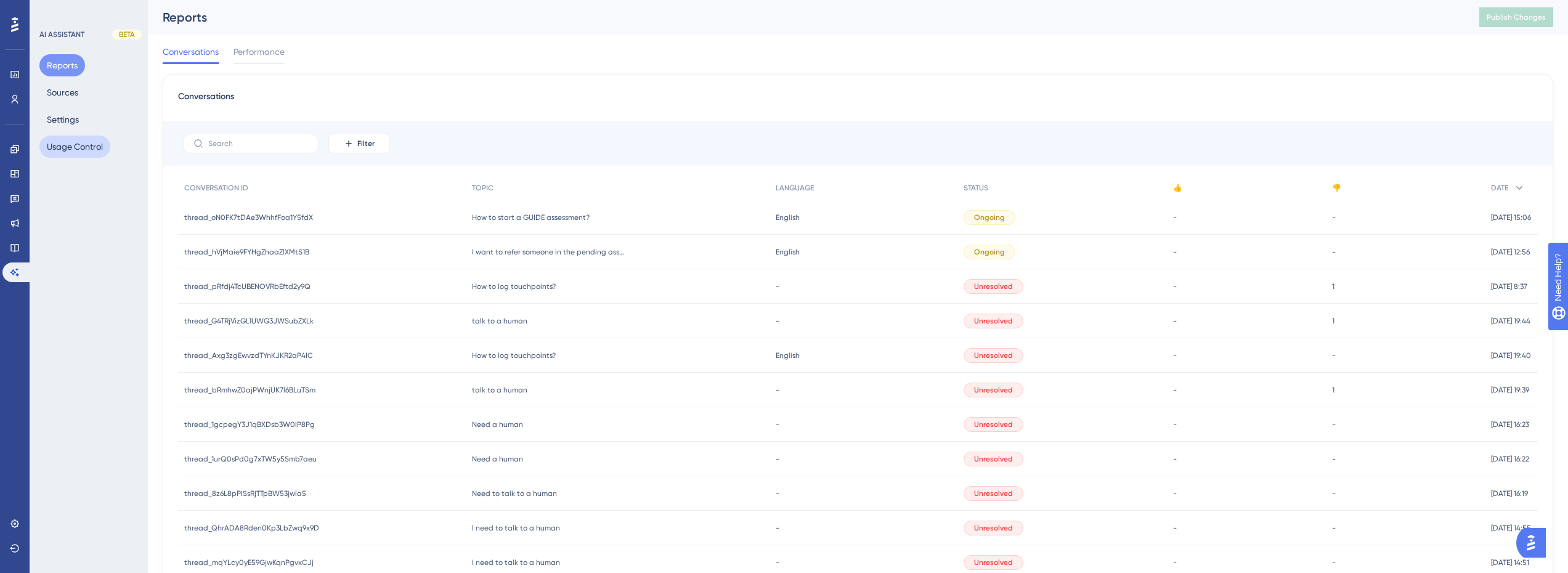
click at [64, 144] on button "Usage Control" at bounding box center [75, 146] width 71 height 22
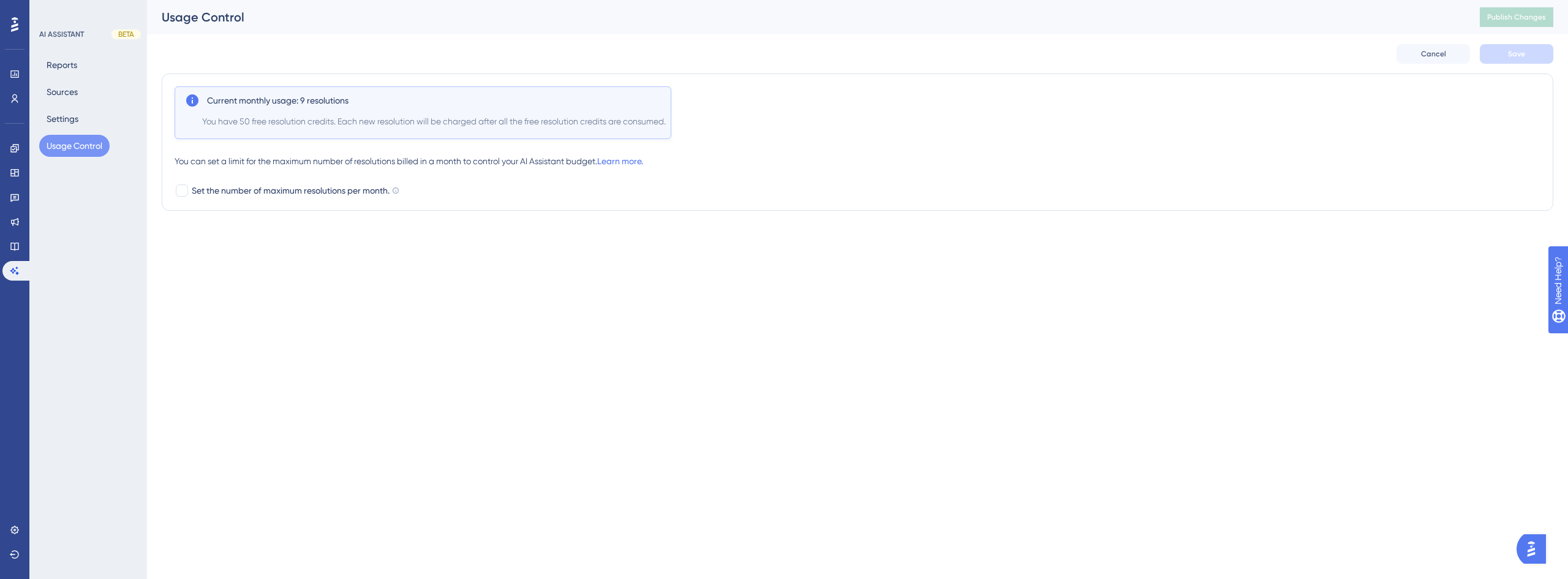
click at [56, 144] on button "Usage Control" at bounding box center [75, 146] width 71 height 22
click at [6, 264] on link at bounding box center [17, 271] width 29 height 20
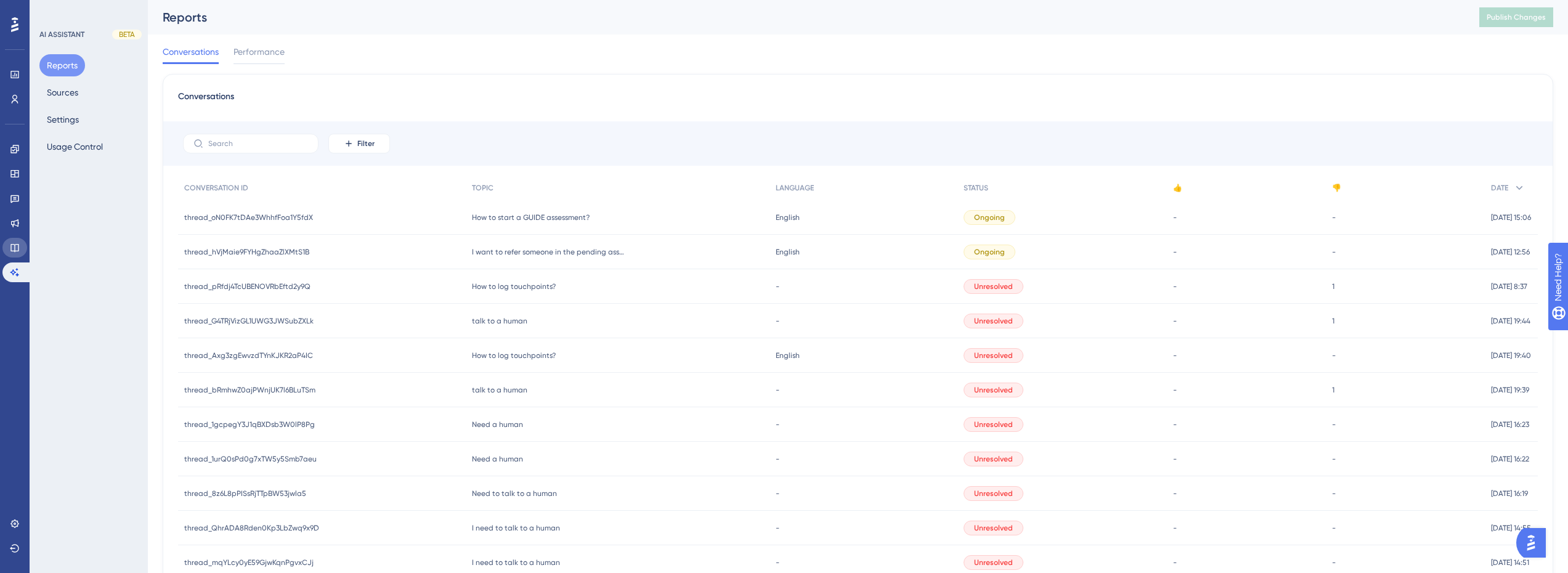
click at [18, 245] on icon at bounding box center [14, 248] width 8 height 8
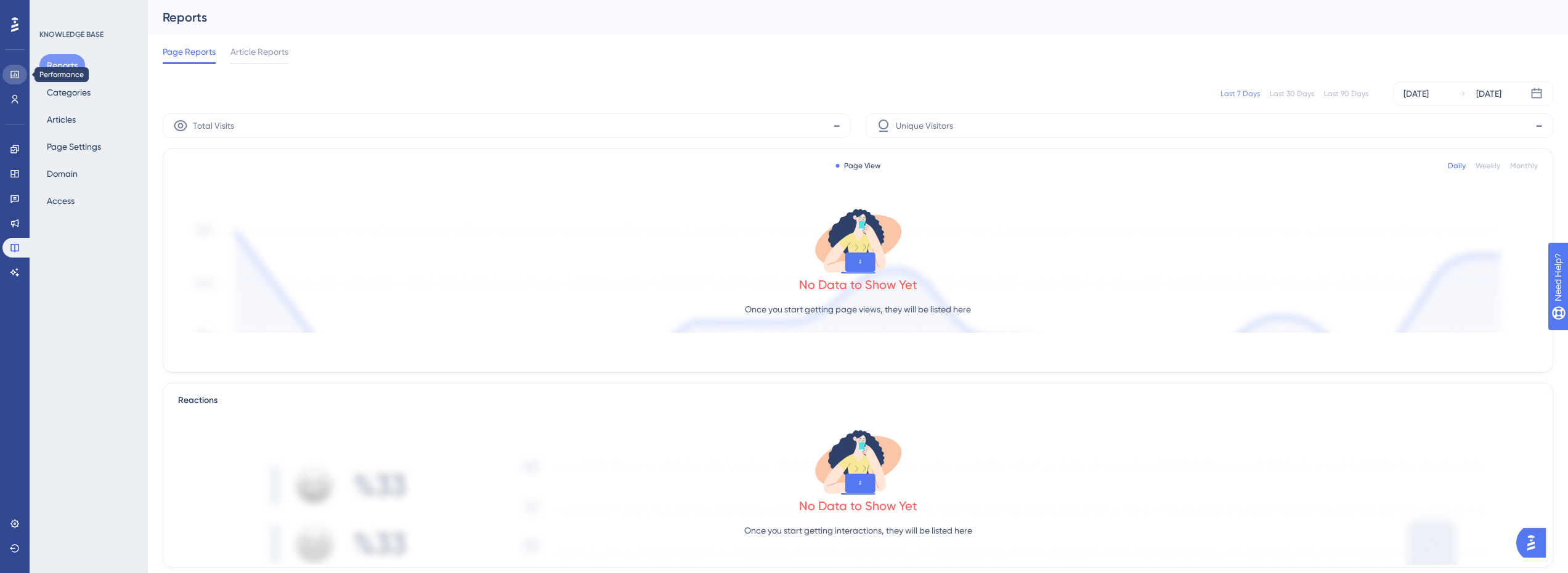
click at [21, 66] on link at bounding box center [14, 74] width 25 height 20
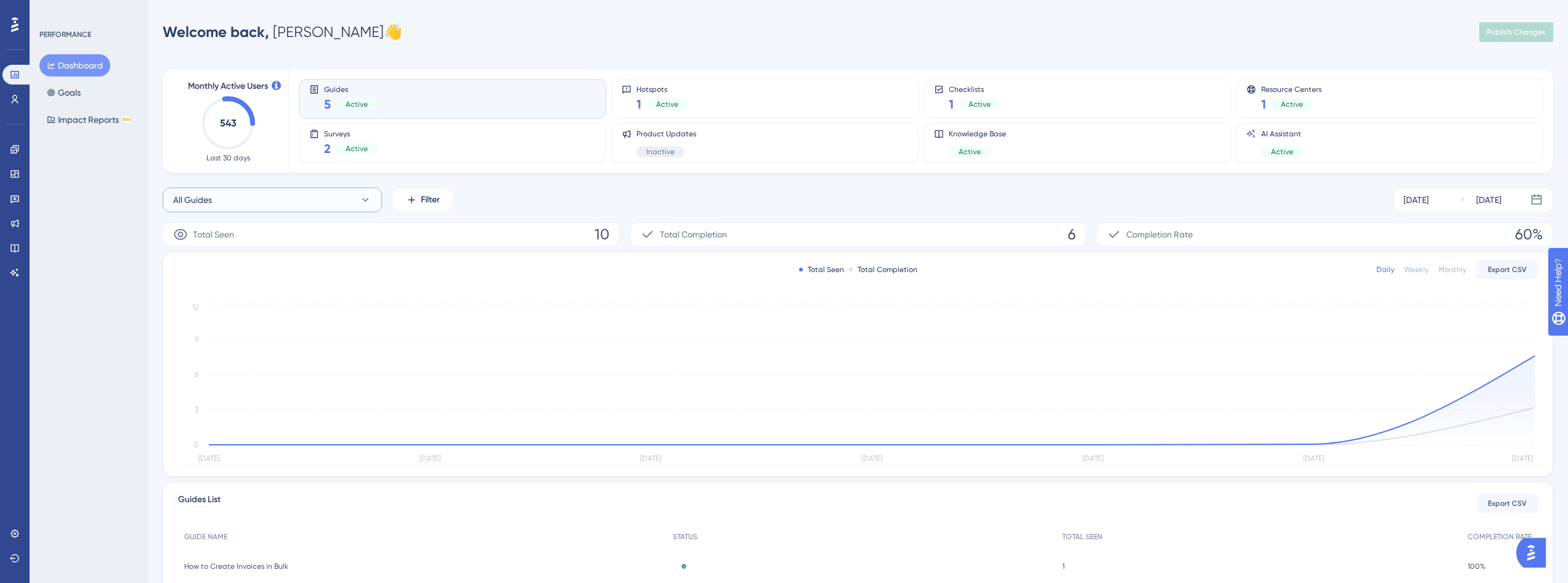
click at [260, 193] on button "All Guides" at bounding box center [272, 200] width 219 height 25
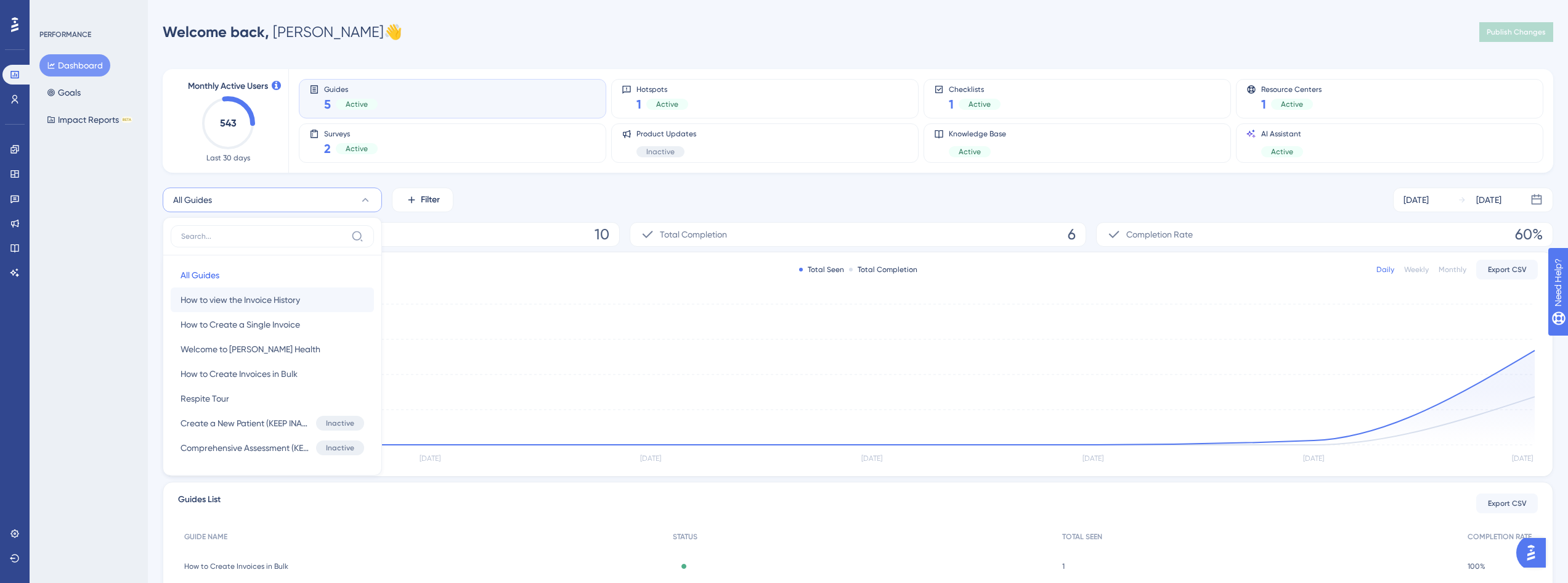
scroll to position [55, 0]
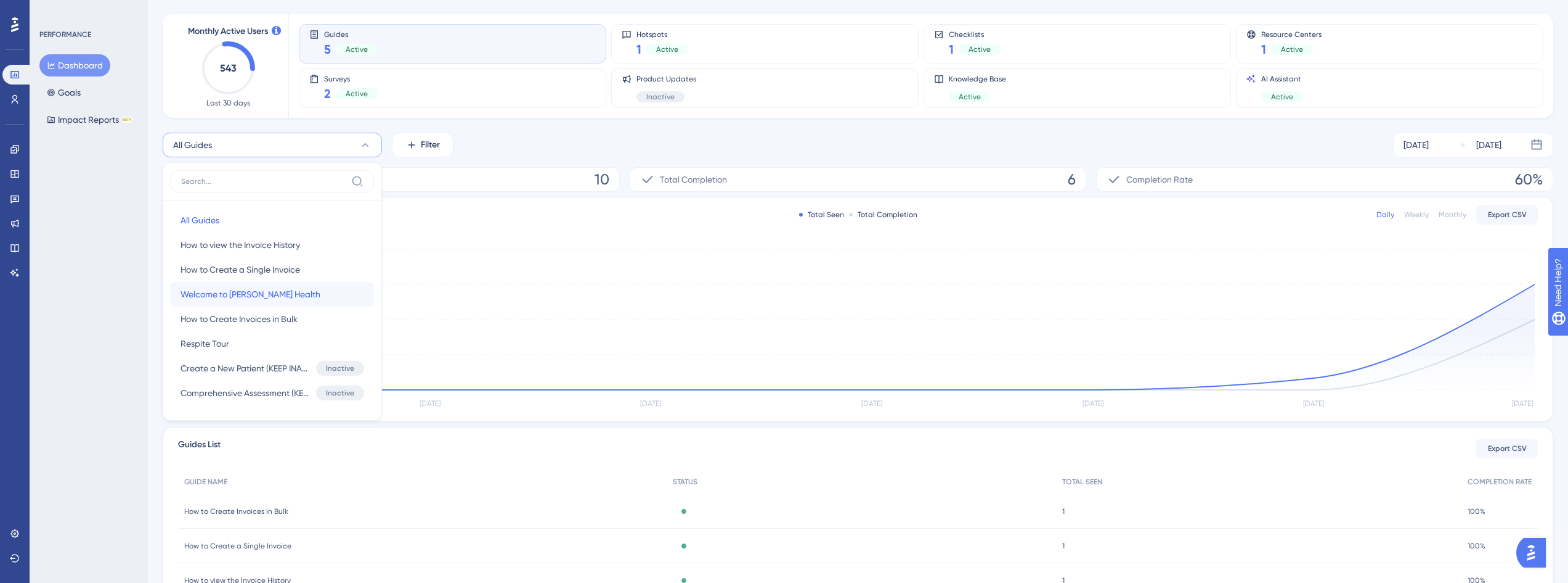
click at [288, 302] on button "Welcome to [PERSON_NAME] Health Welcome to [PERSON_NAME] Health" at bounding box center [272, 294] width 203 height 25
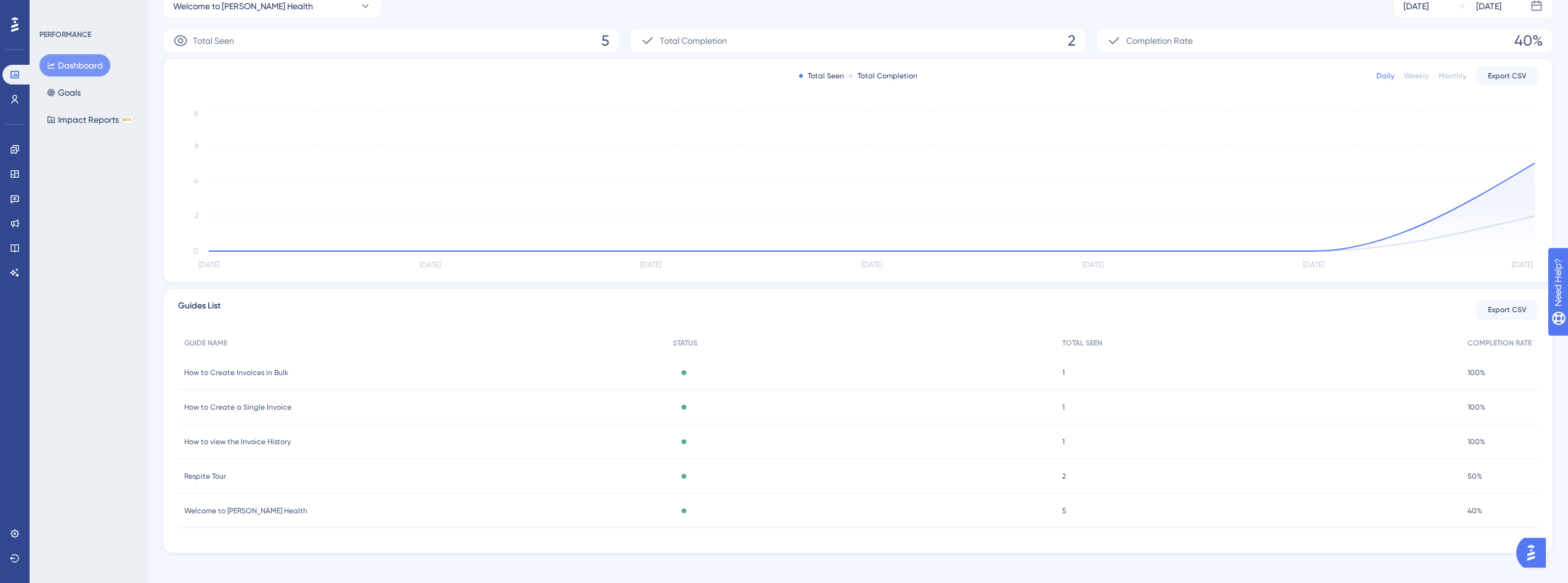
scroll to position [204, 0]
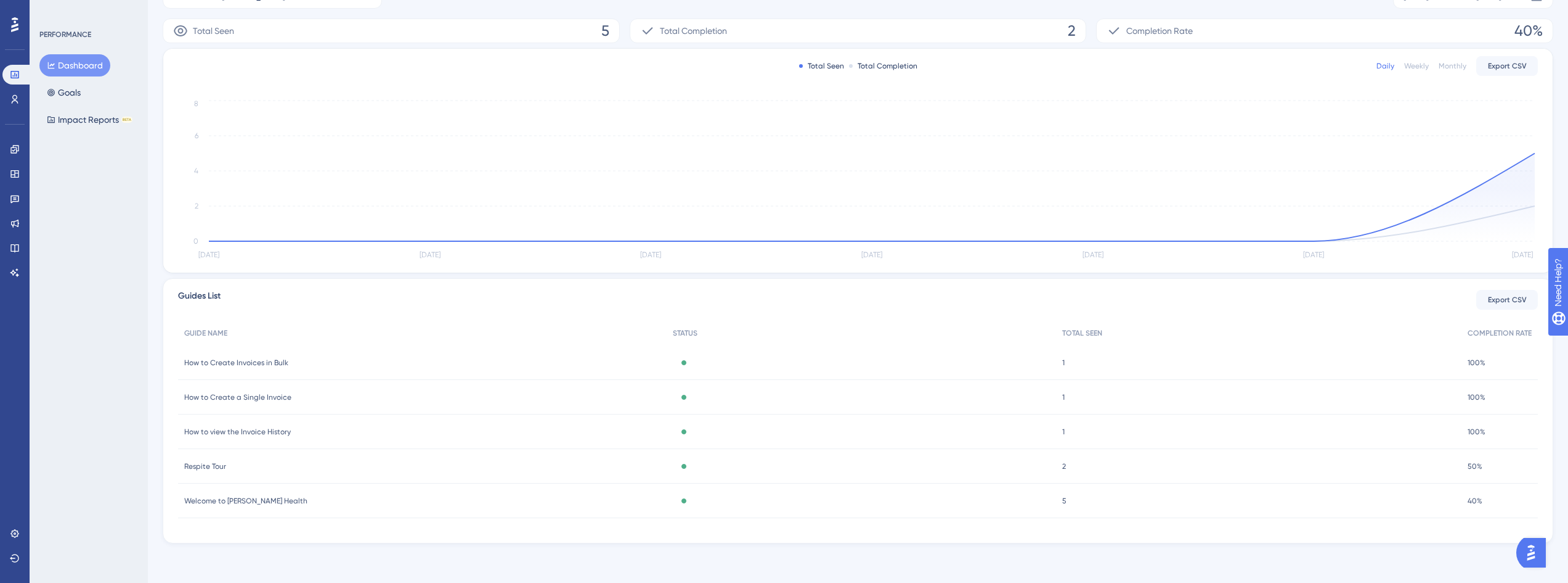
click at [266, 502] on span "Welcome to [PERSON_NAME] Health" at bounding box center [246, 501] width 123 height 10
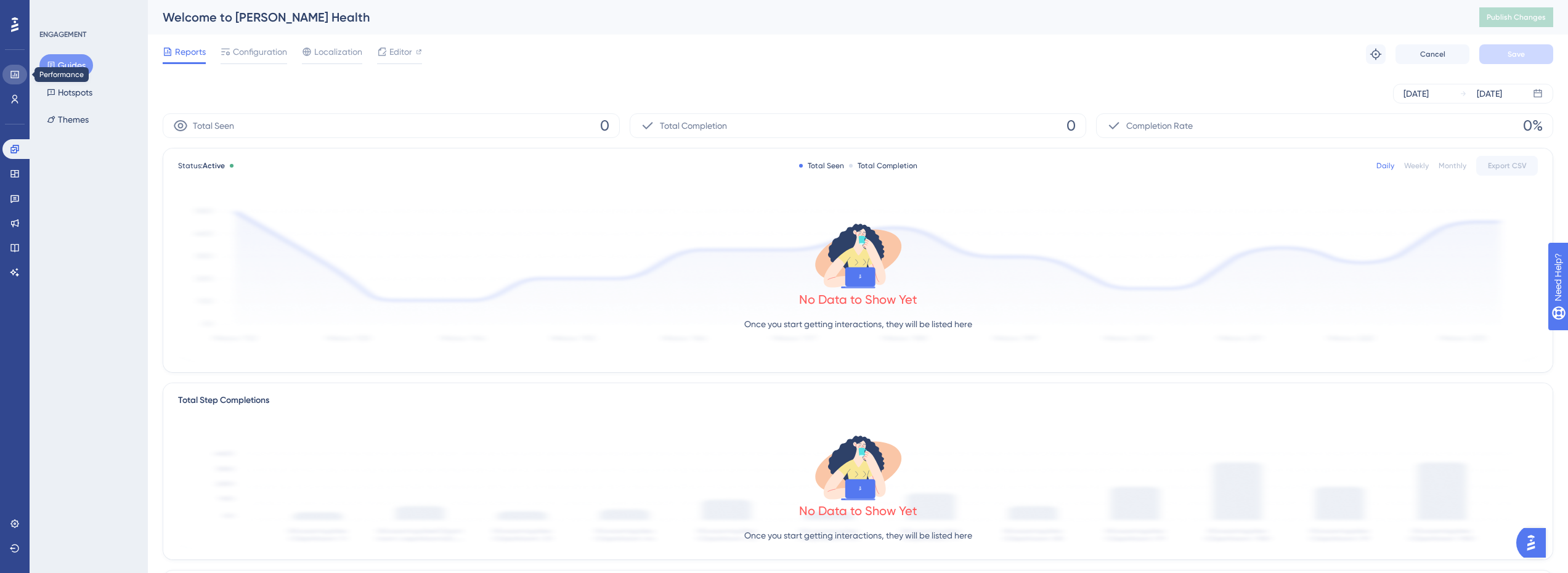
click at [15, 76] on icon at bounding box center [14, 74] width 9 height 9
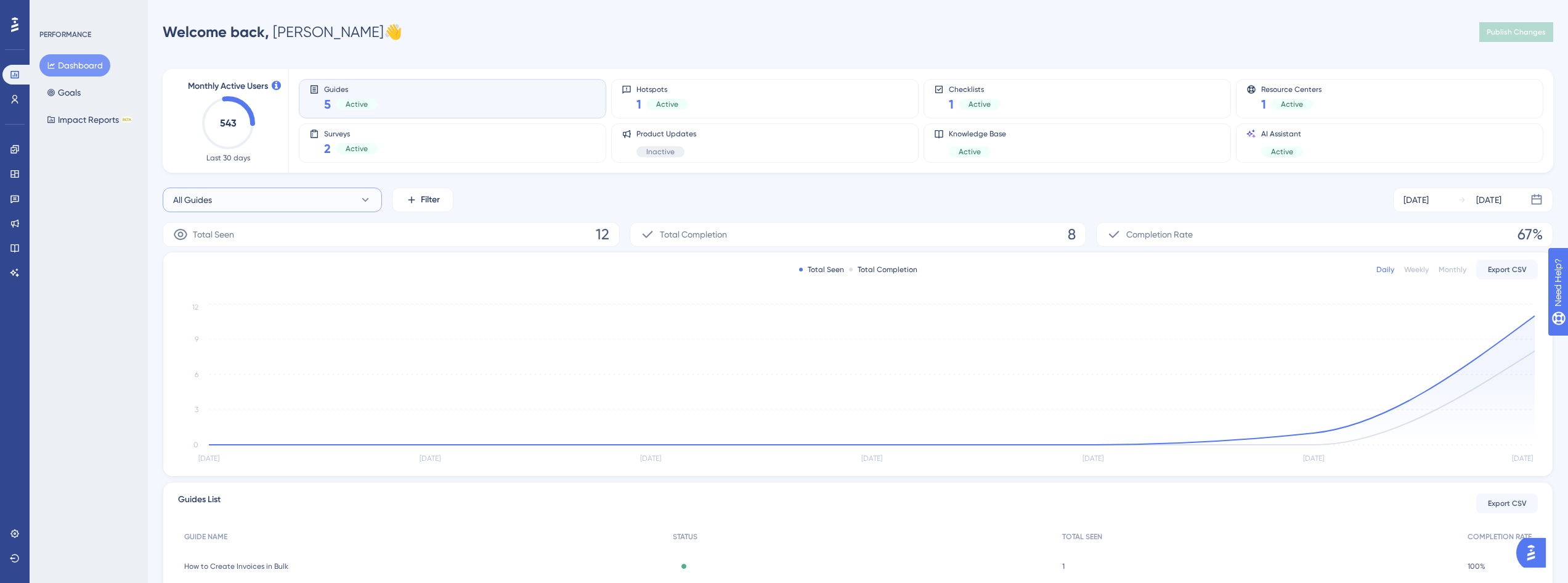
click at [230, 199] on button "All Guides" at bounding box center [272, 200] width 219 height 25
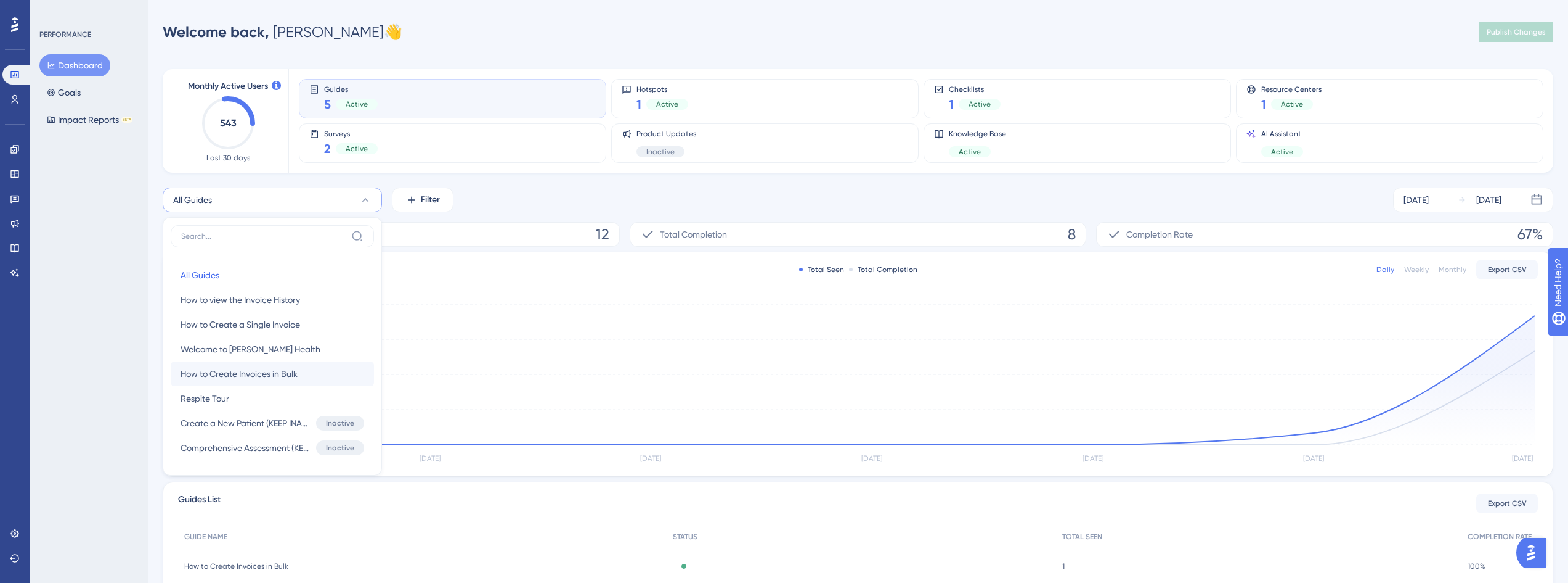
scroll to position [55, 0]
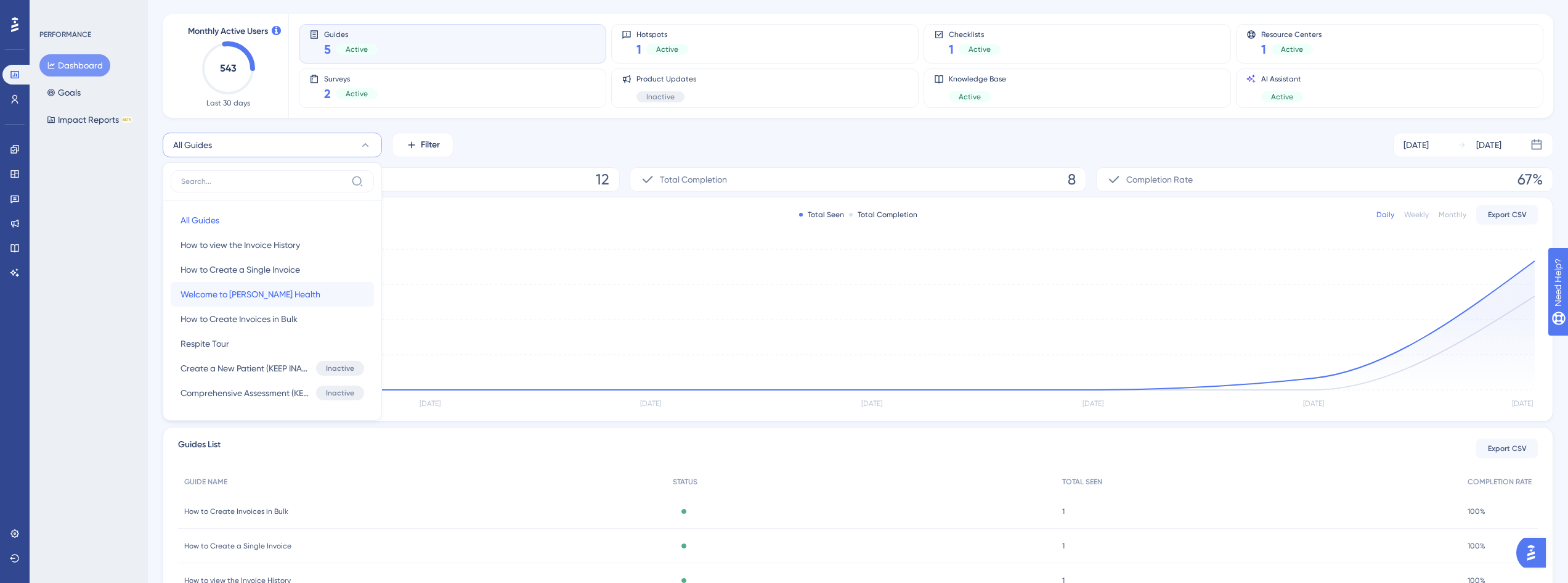
click at [294, 295] on button "Welcome to [PERSON_NAME] Health Welcome to [PERSON_NAME] Health" at bounding box center [272, 294] width 203 height 25
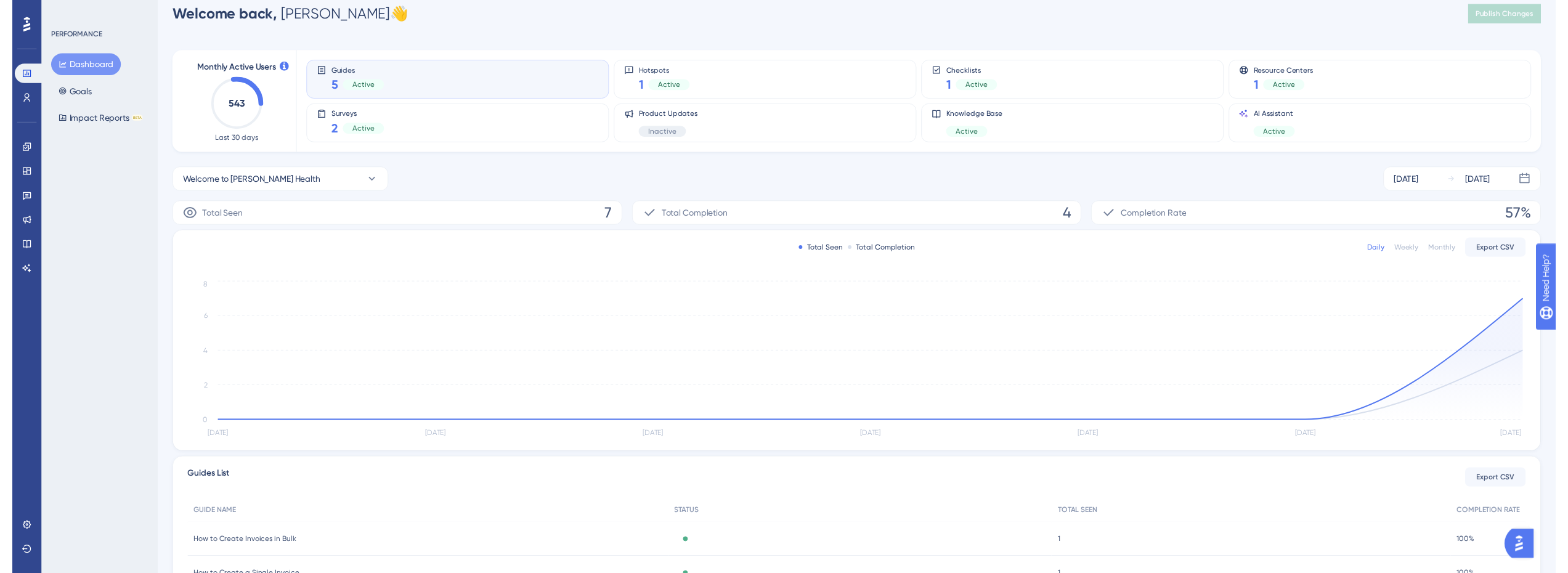
scroll to position [0, 0]
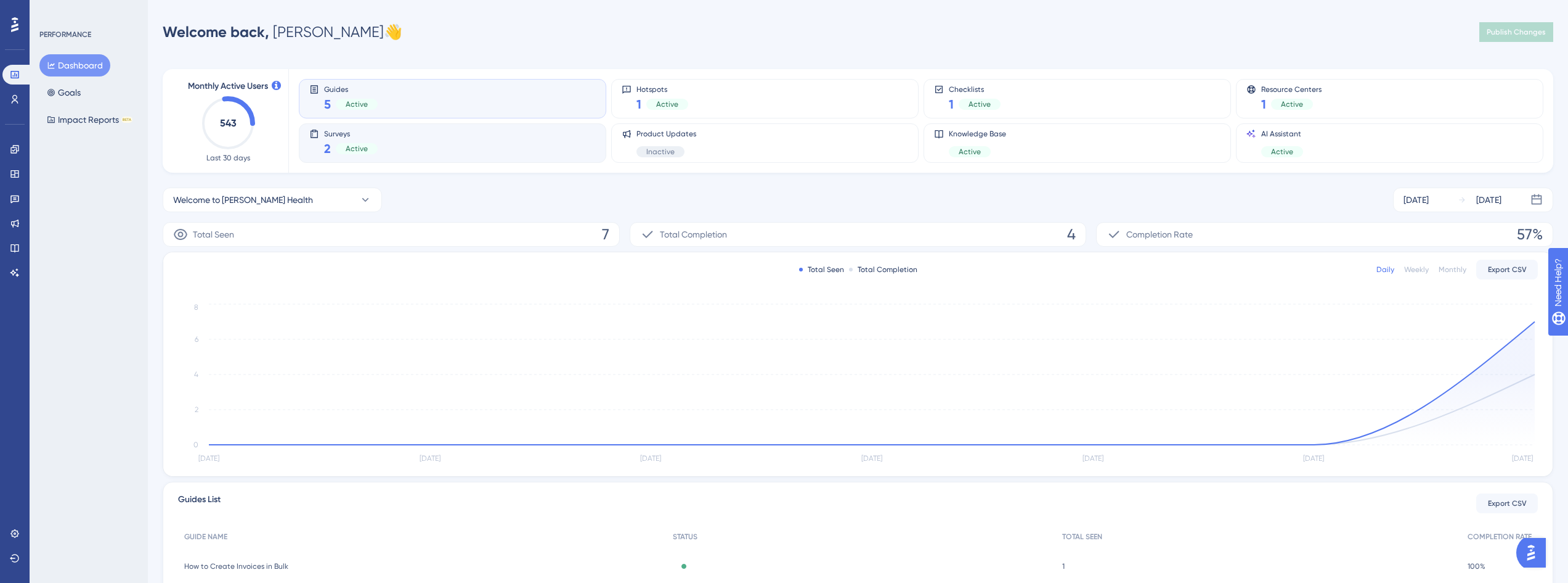
click at [430, 135] on div "Surveys 2 Active" at bounding box center [453, 143] width 287 height 29
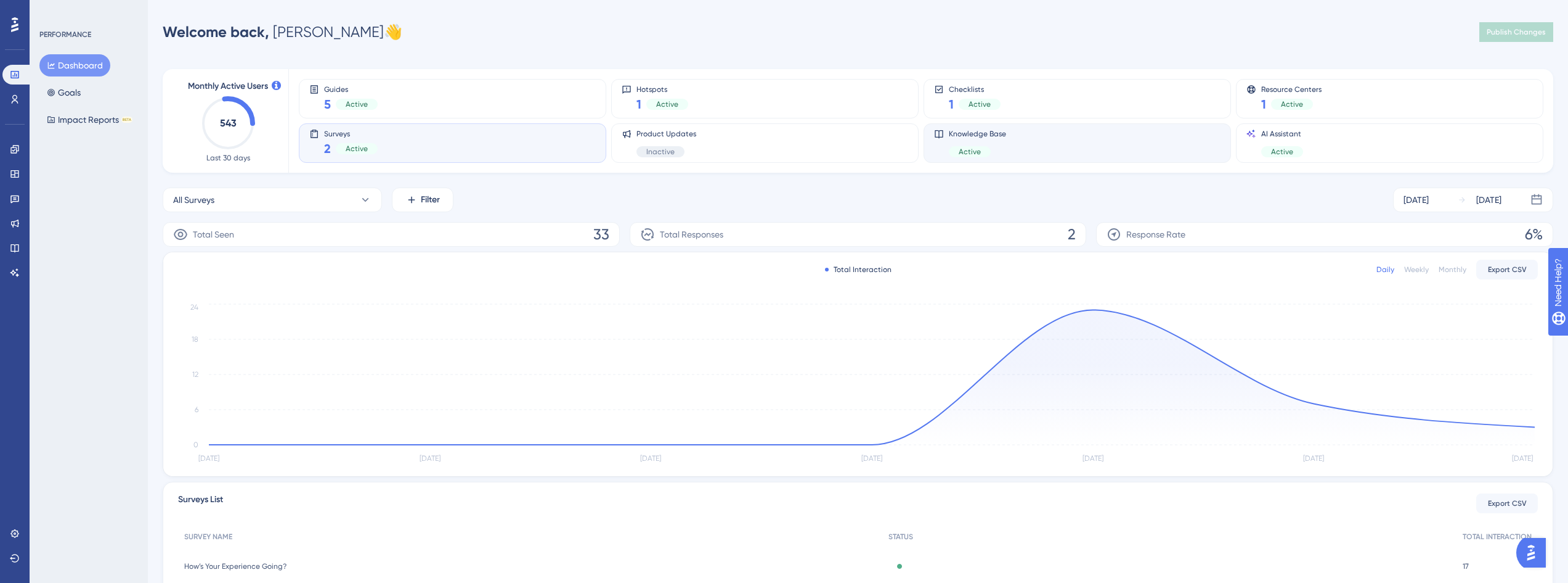
click at [983, 141] on div "Knowledge Base Active" at bounding box center [978, 143] width 57 height 29
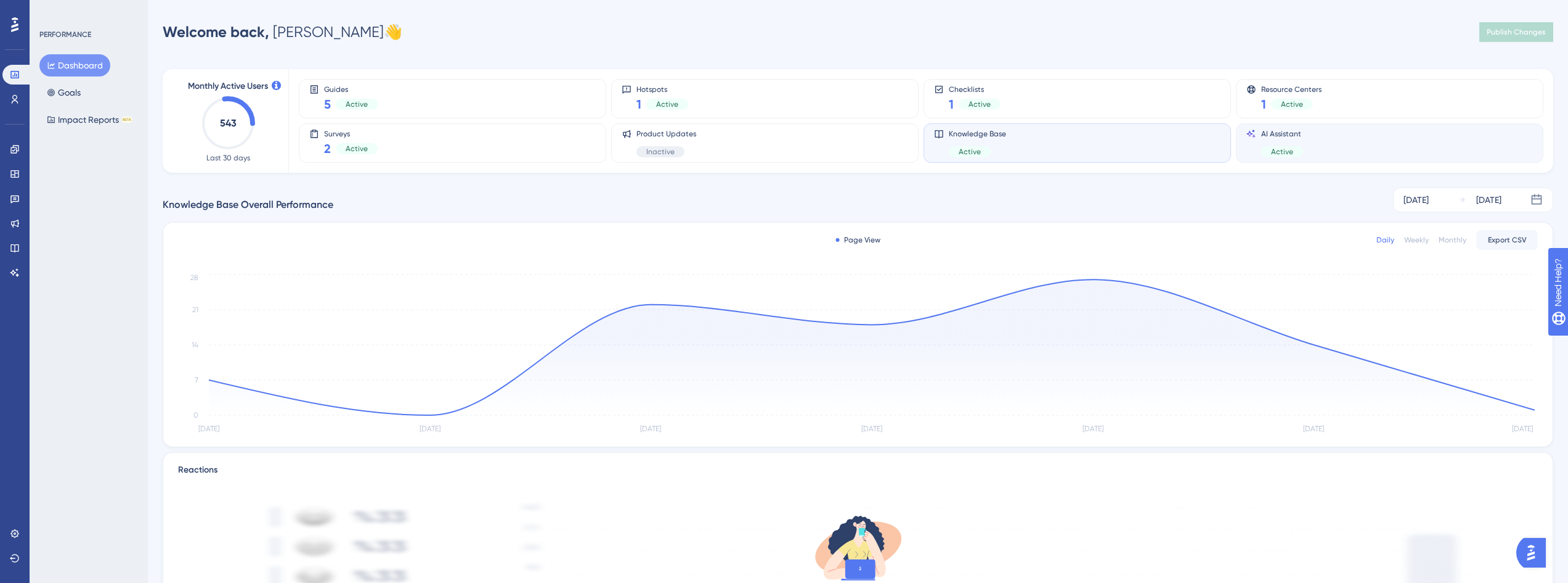
click at [1328, 142] on div "AI Assistant Active" at bounding box center [1390, 143] width 287 height 29
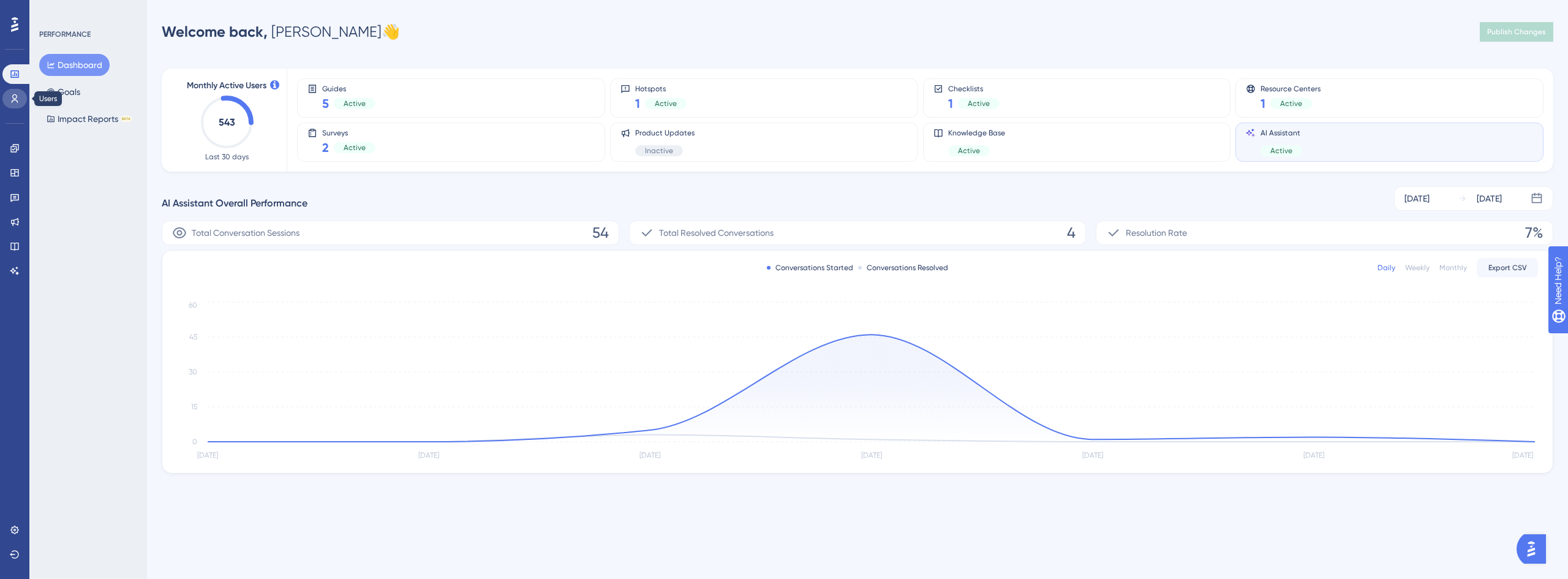
click at [10, 101] on icon at bounding box center [14, 98] width 9 height 9
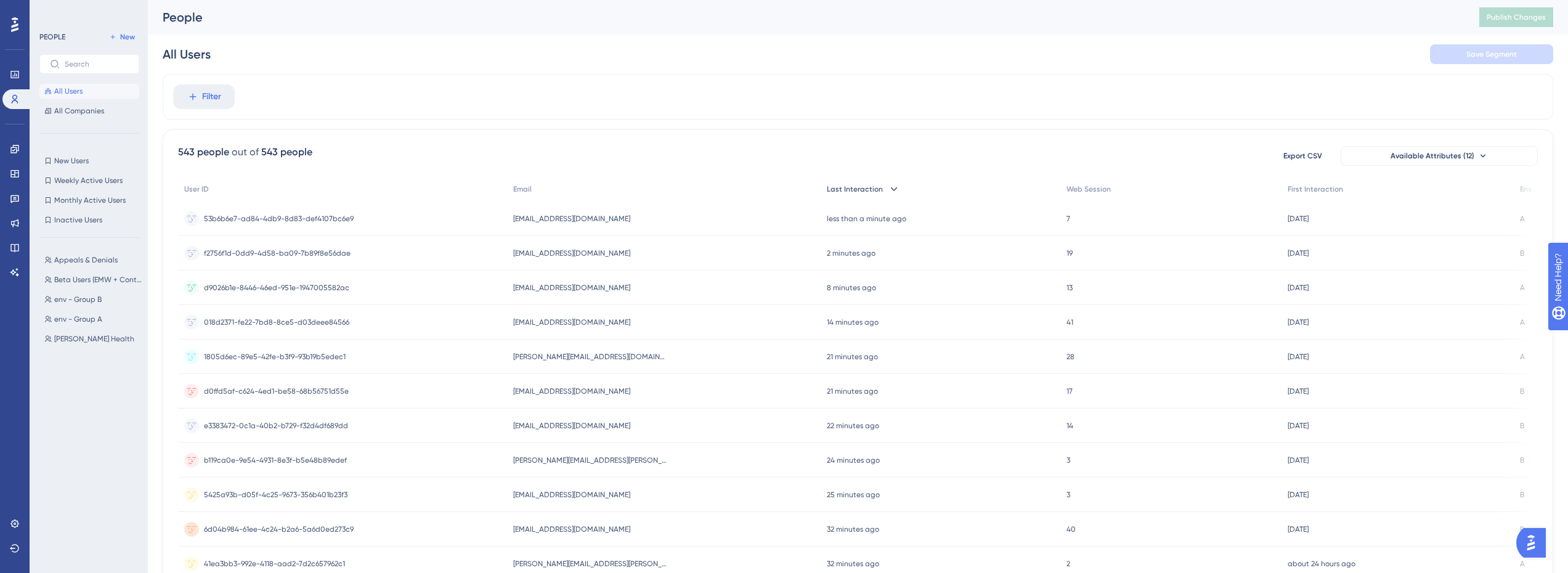
click at [888, 193] on icon at bounding box center [894, 189] width 13 height 13
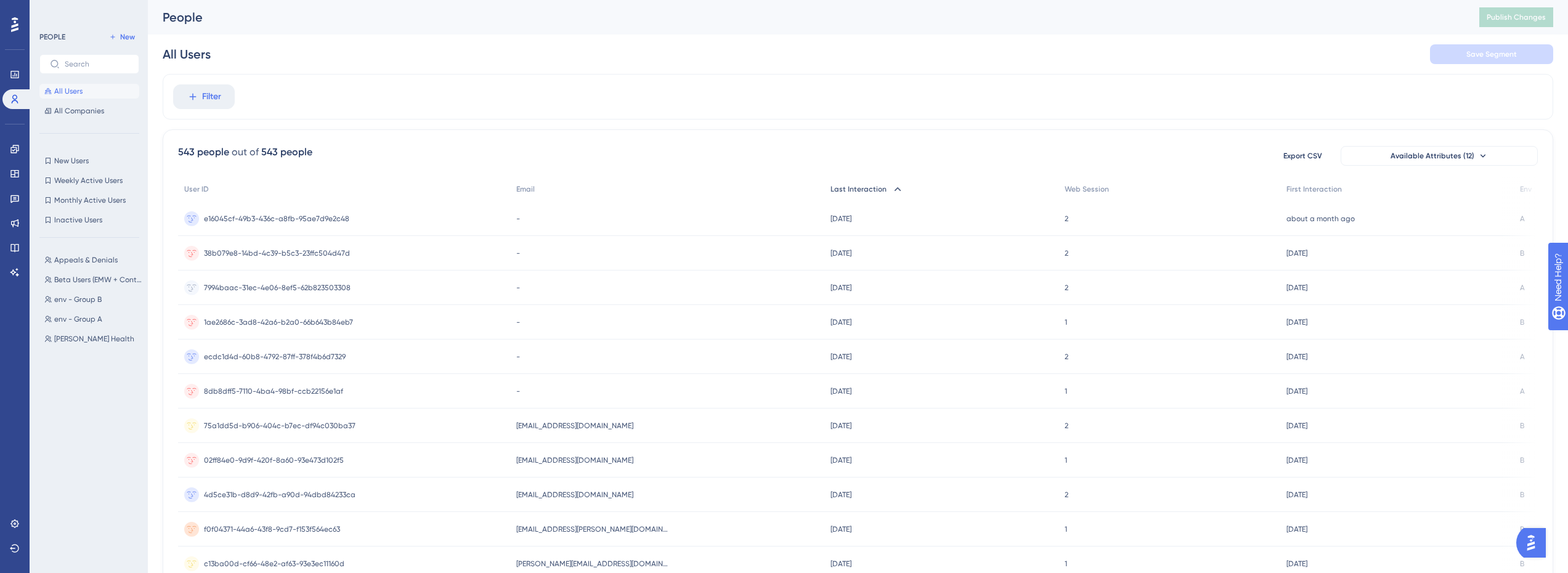
click at [878, 191] on span "Last Interaction" at bounding box center [858, 189] width 56 height 9
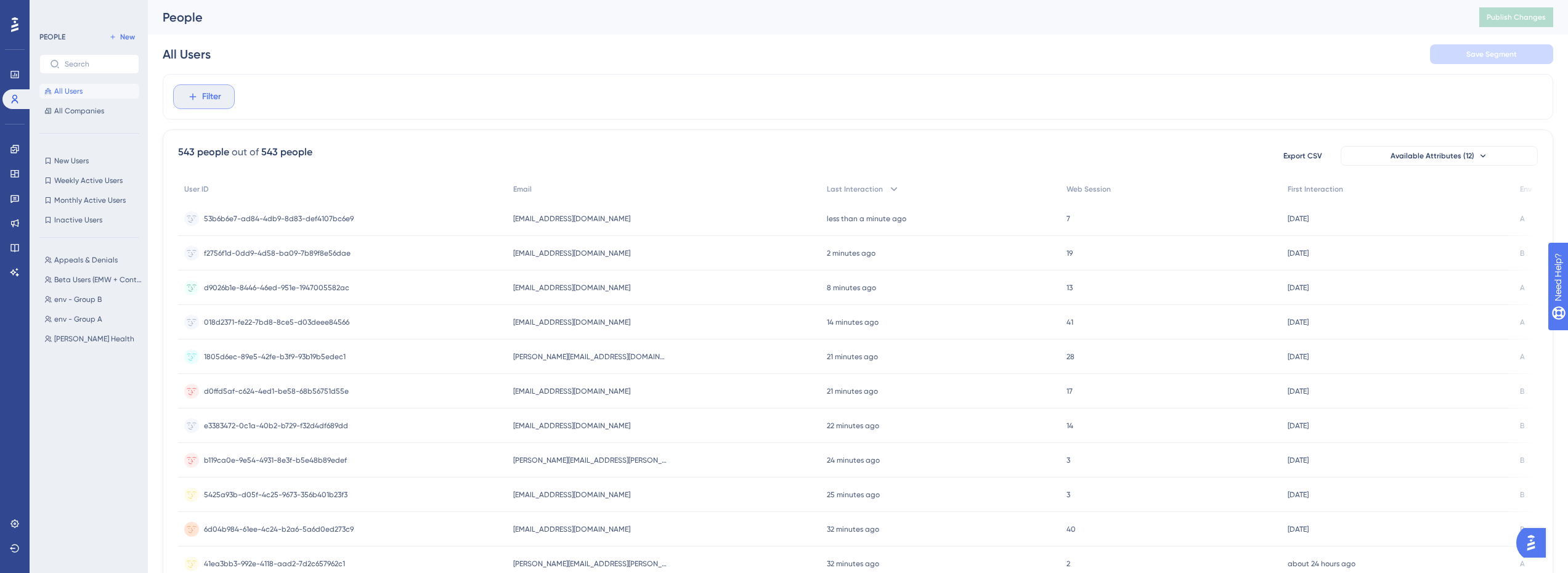
click at [194, 101] on icon at bounding box center [193, 97] width 11 height 11
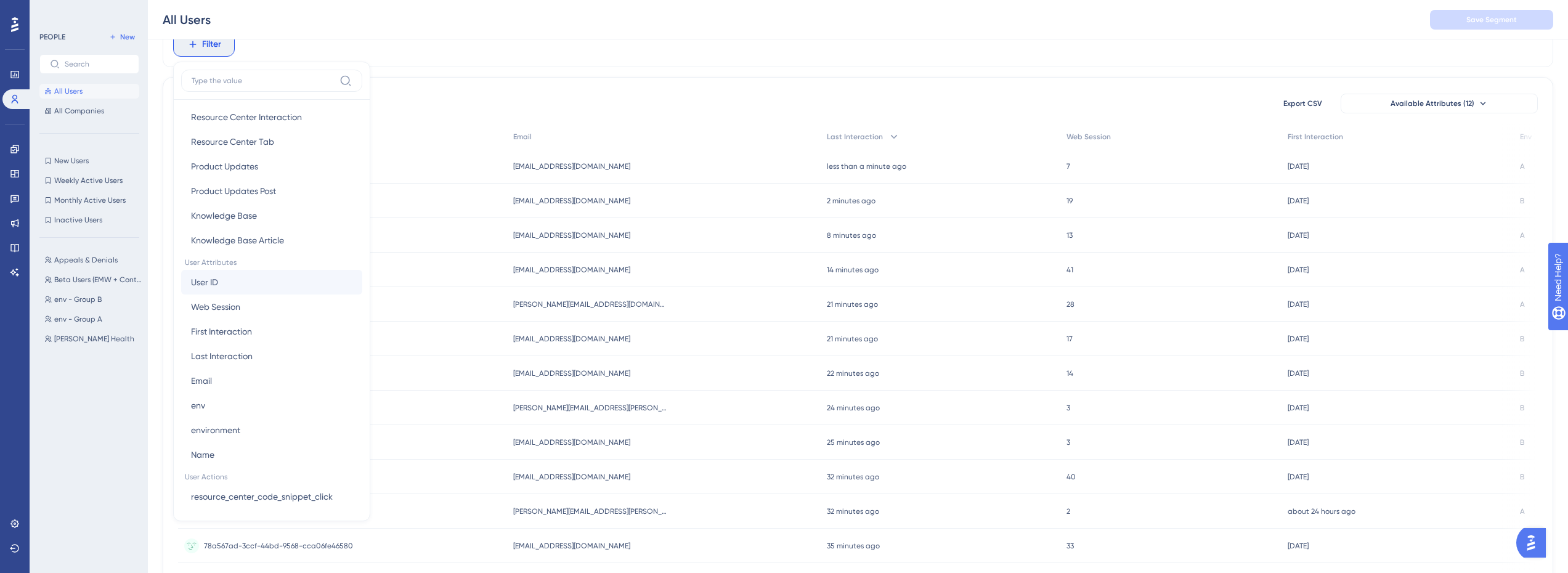
scroll to position [431, 0]
click at [257, 325] on button "Last Interaction Last Interaction" at bounding box center [271, 331] width 181 height 25
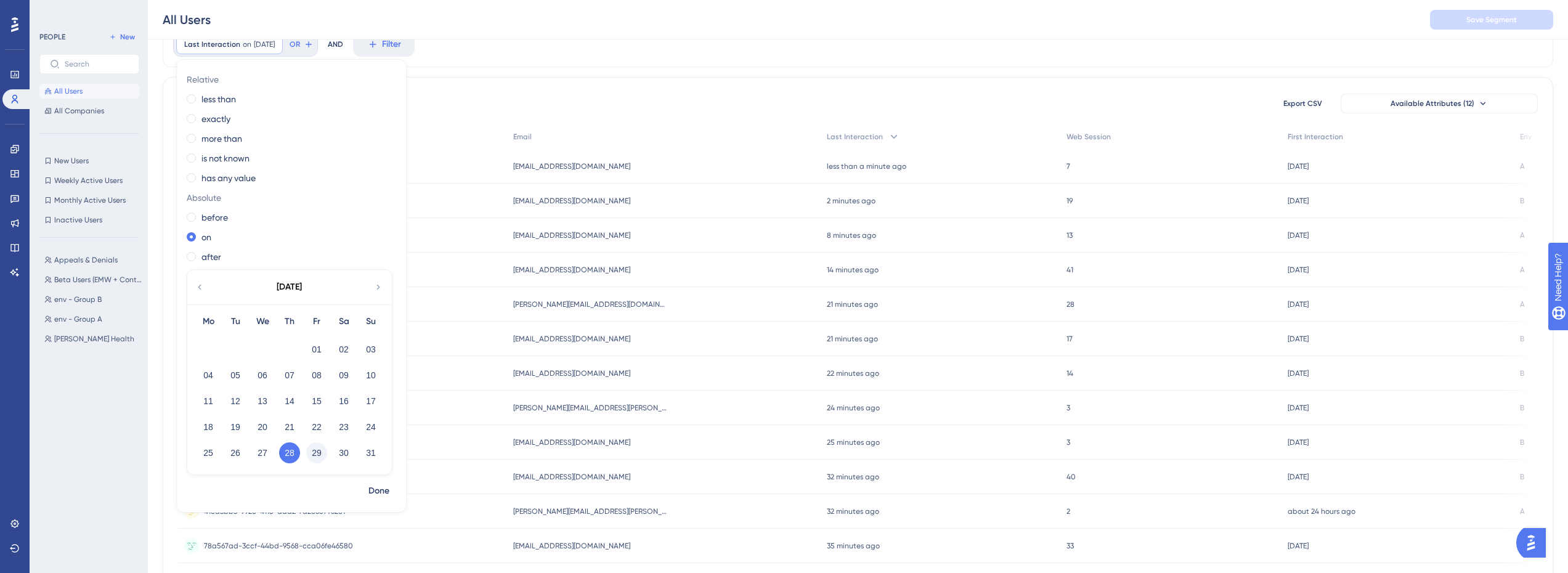
click at [320, 453] on button "29" at bounding box center [317, 453] width 21 height 21
click at [382, 494] on span "Done" at bounding box center [379, 491] width 21 height 15
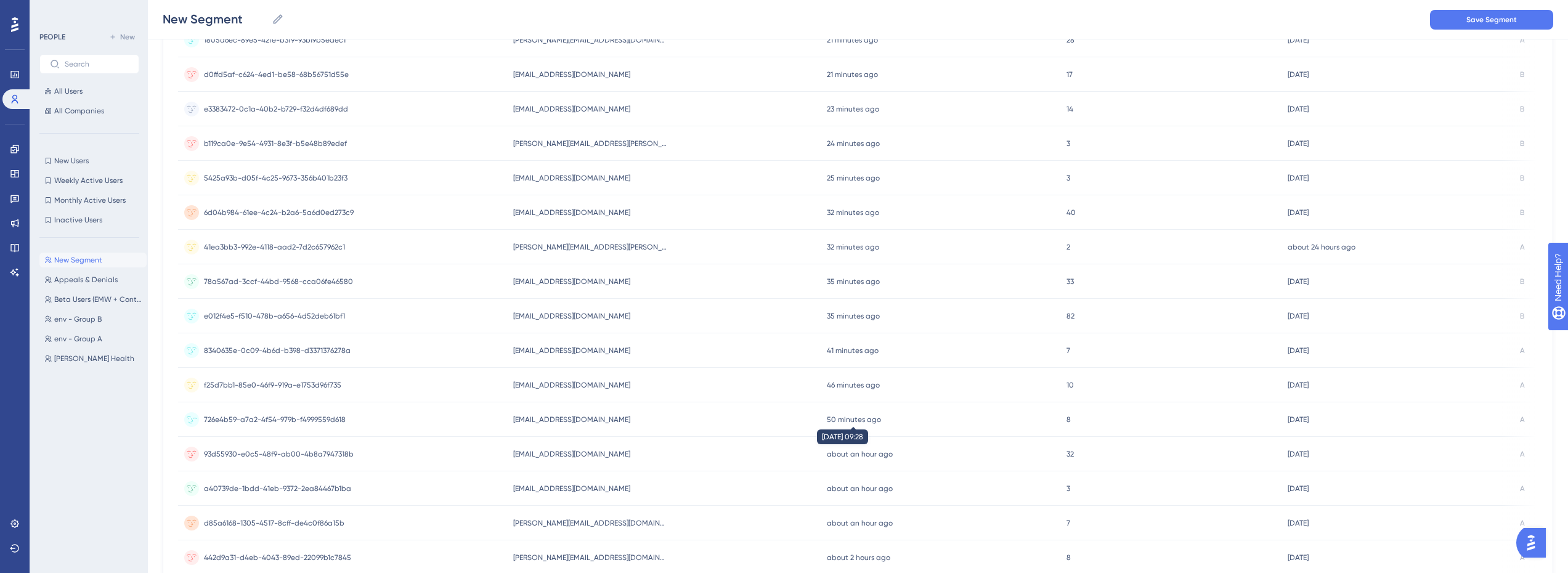
scroll to position [422, 0]
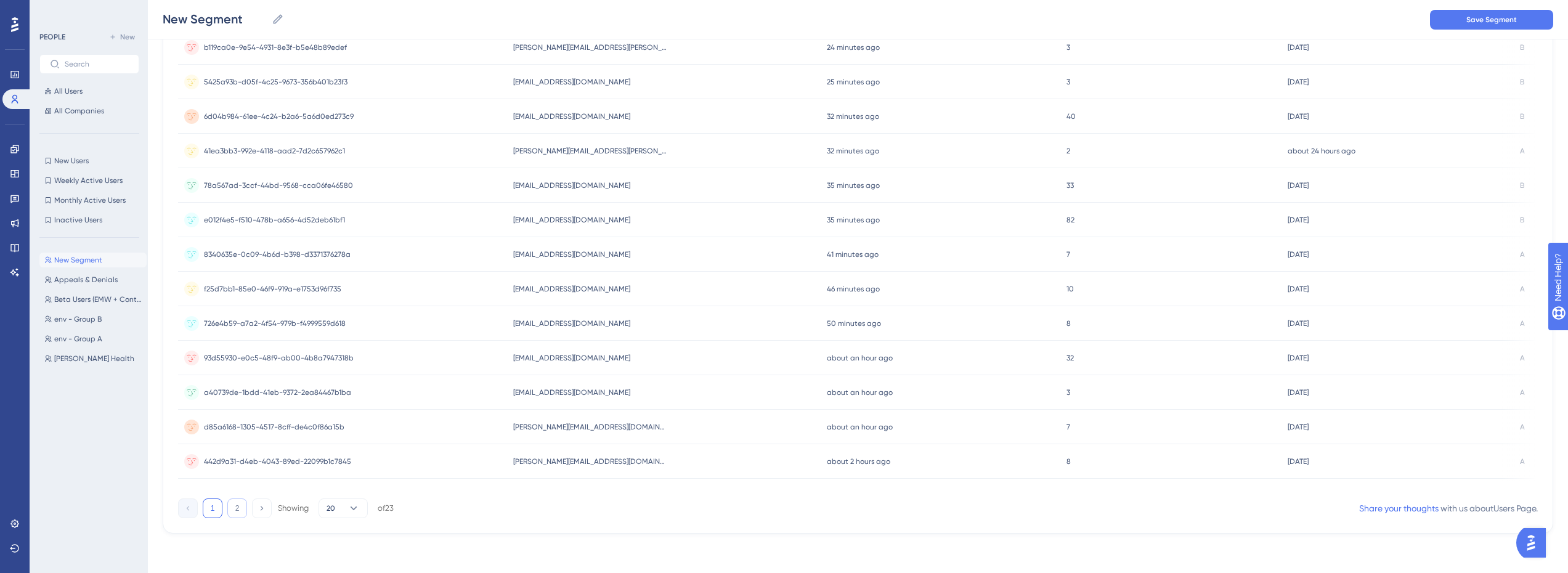
click at [239, 509] on button "2" at bounding box center [237, 508] width 20 height 20
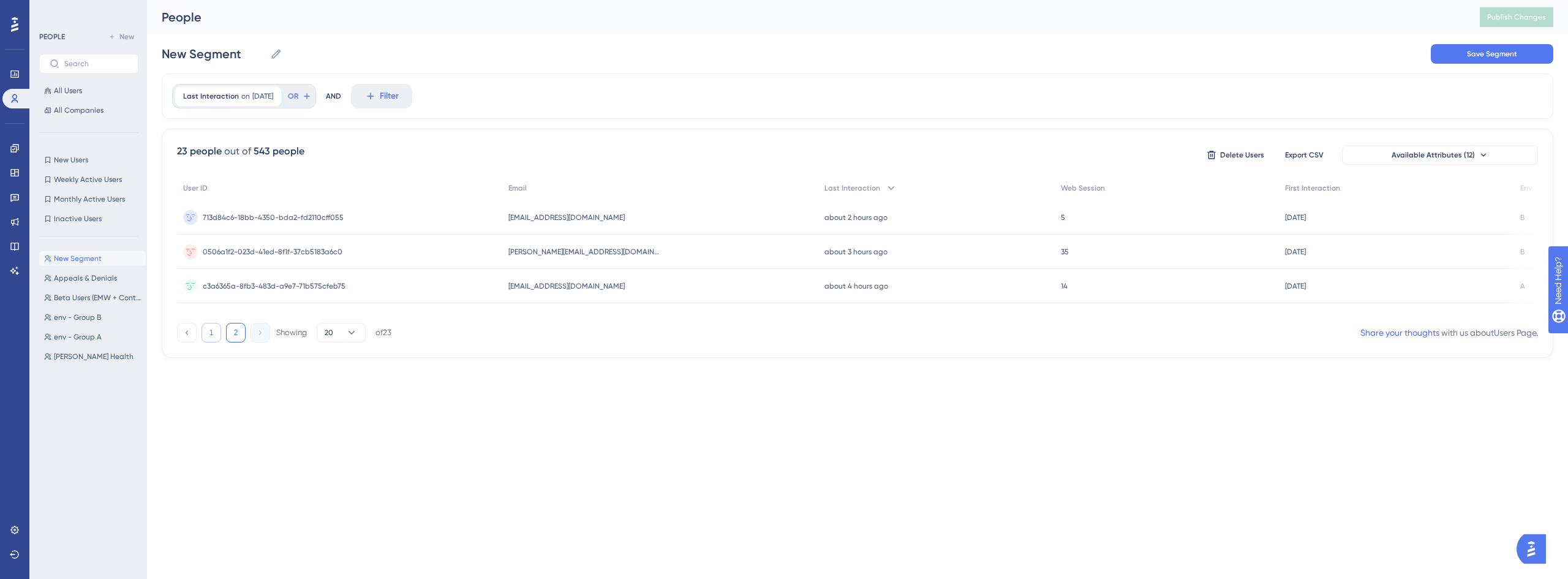
click at [214, 338] on button "1" at bounding box center [211, 332] width 20 height 20
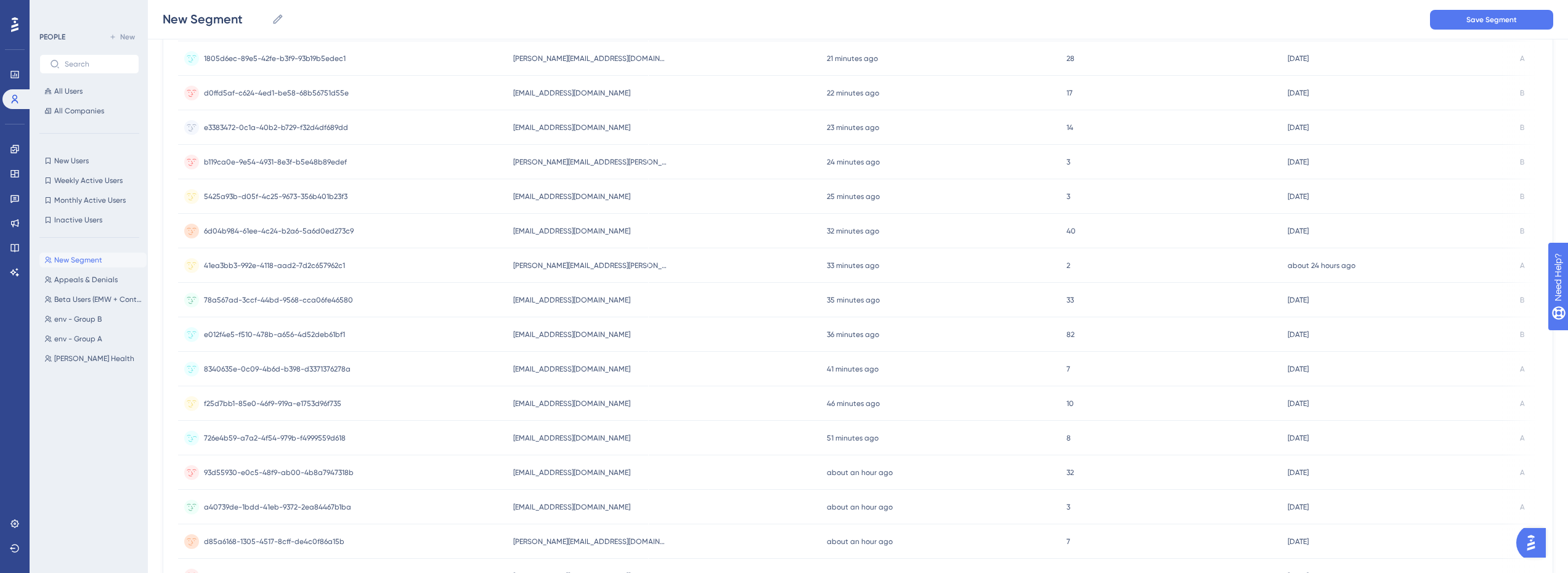
scroll to position [299, 0]
click at [287, 271] on span "41ea3bb3-992e-4118-aad2-7d2c657962c1" at bounding box center [275, 270] width 141 height 9
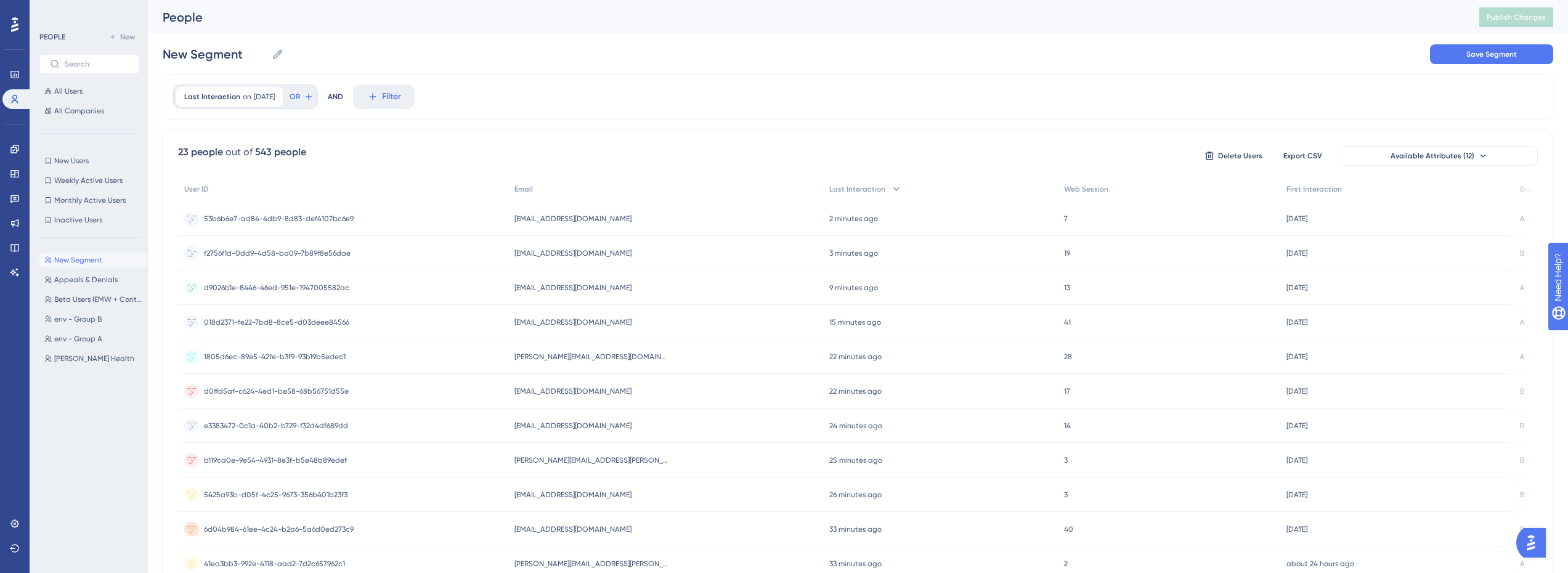
click at [340, 252] on span "f2756f1d-0dd9-4d58-ba09-7b89f8e56dae" at bounding box center [277, 253] width 146 height 9
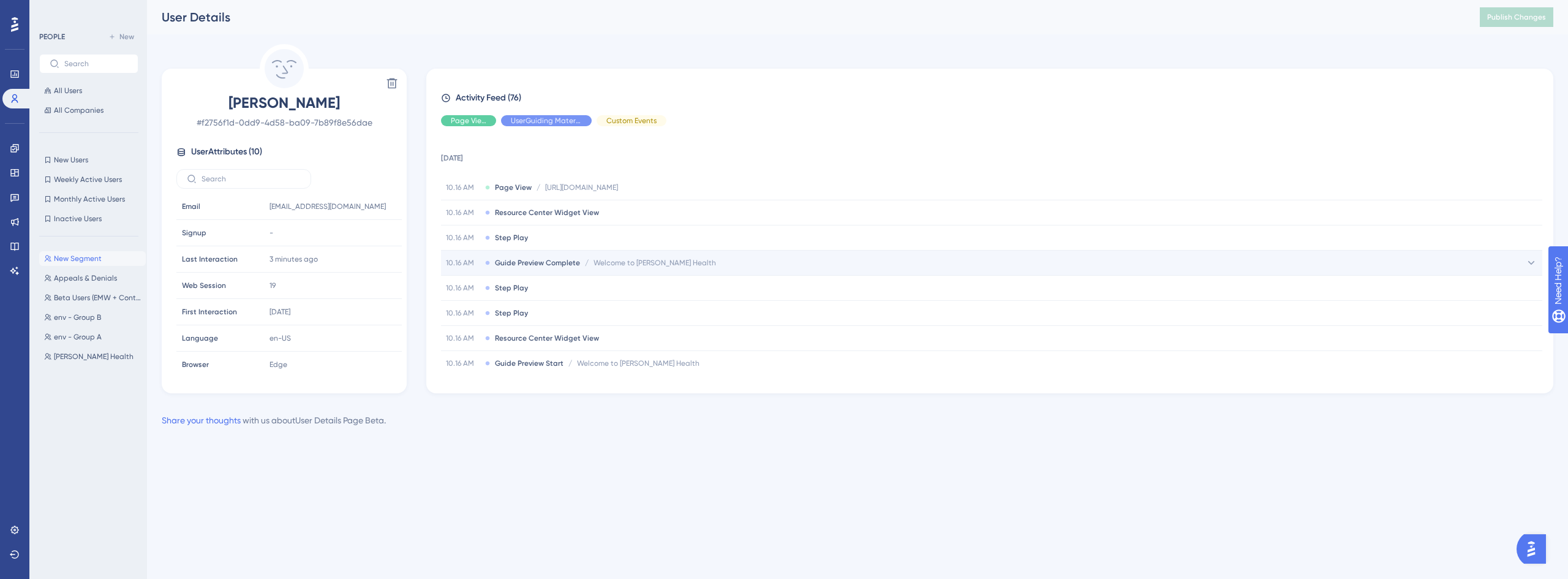
click at [534, 268] on div "10.16 AM Guide Preview Complete / Welcome to [PERSON_NAME] Health Welcome to [P…" at bounding box center [991, 262] width 1101 height 24
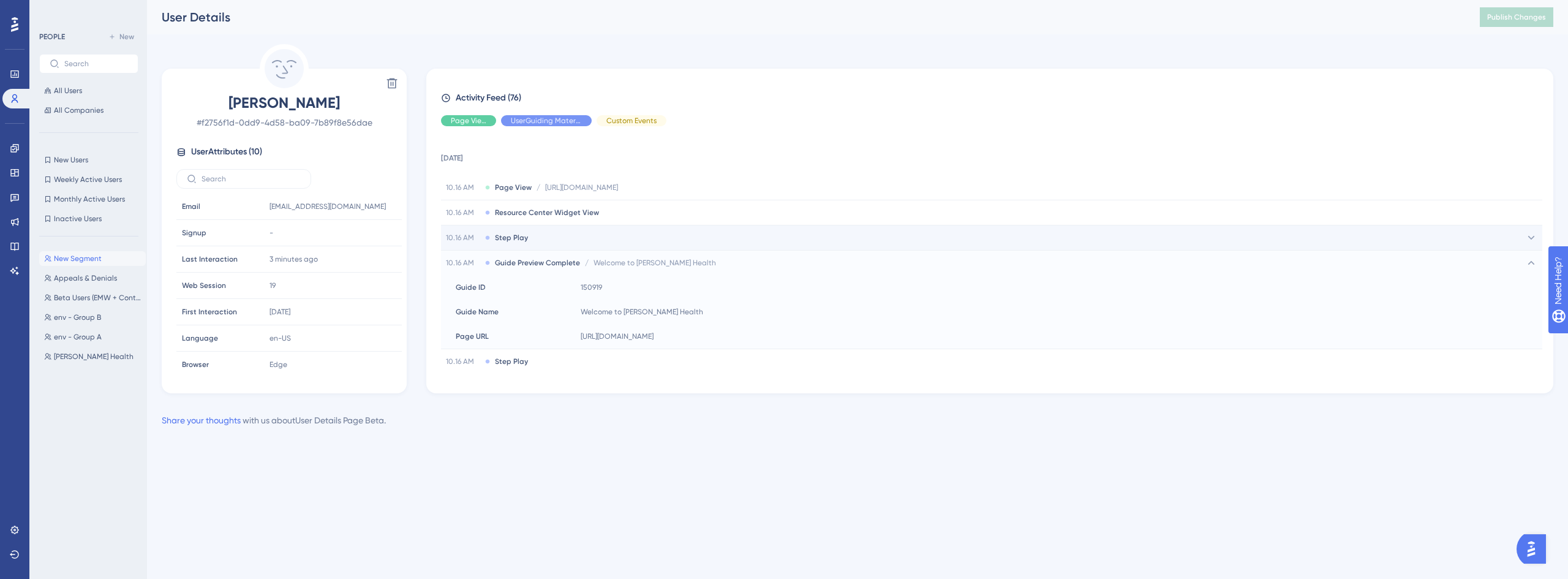
click at [524, 234] on span "Step Play" at bounding box center [511, 238] width 33 height 9
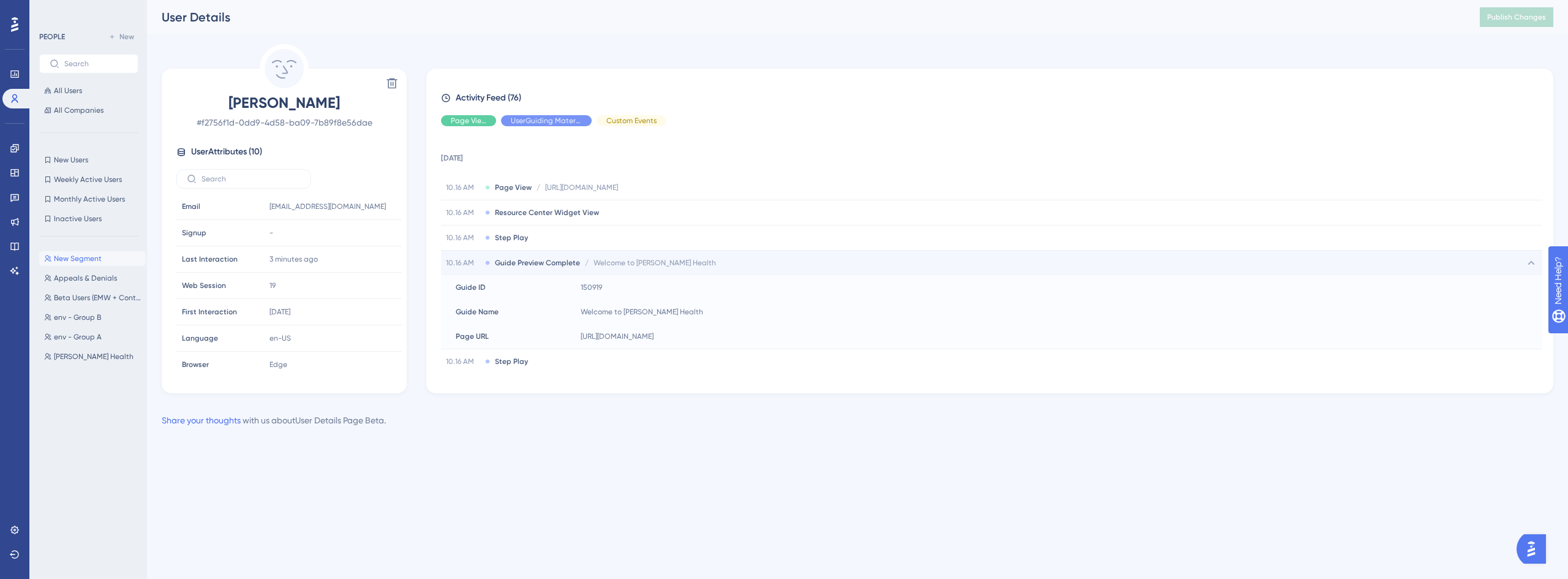
click at [526, 256] on div "10.16 AM Guide Preview Complete / Welcome to [PERSON_NAME] Health Welcome to [P…" at bounding box center [991, 262] width 1101 height 24
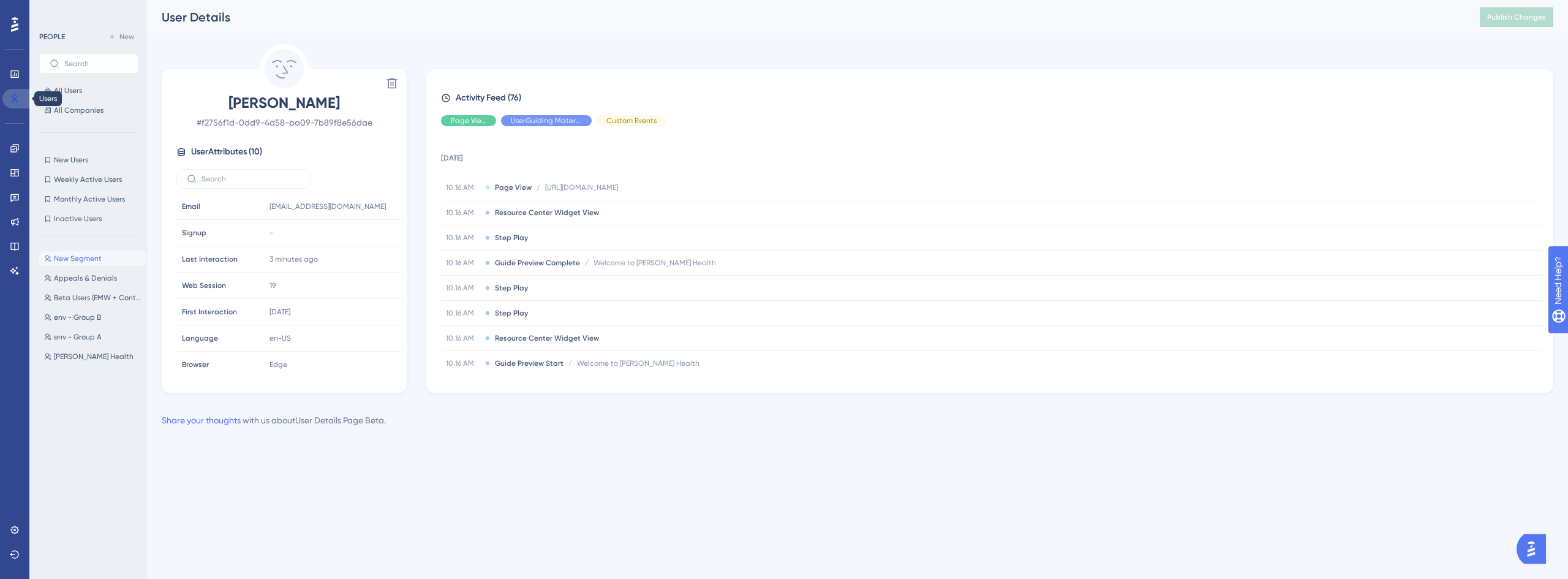
click at [21, 101] on link at bounding box center [17, 98] width 29 height 20
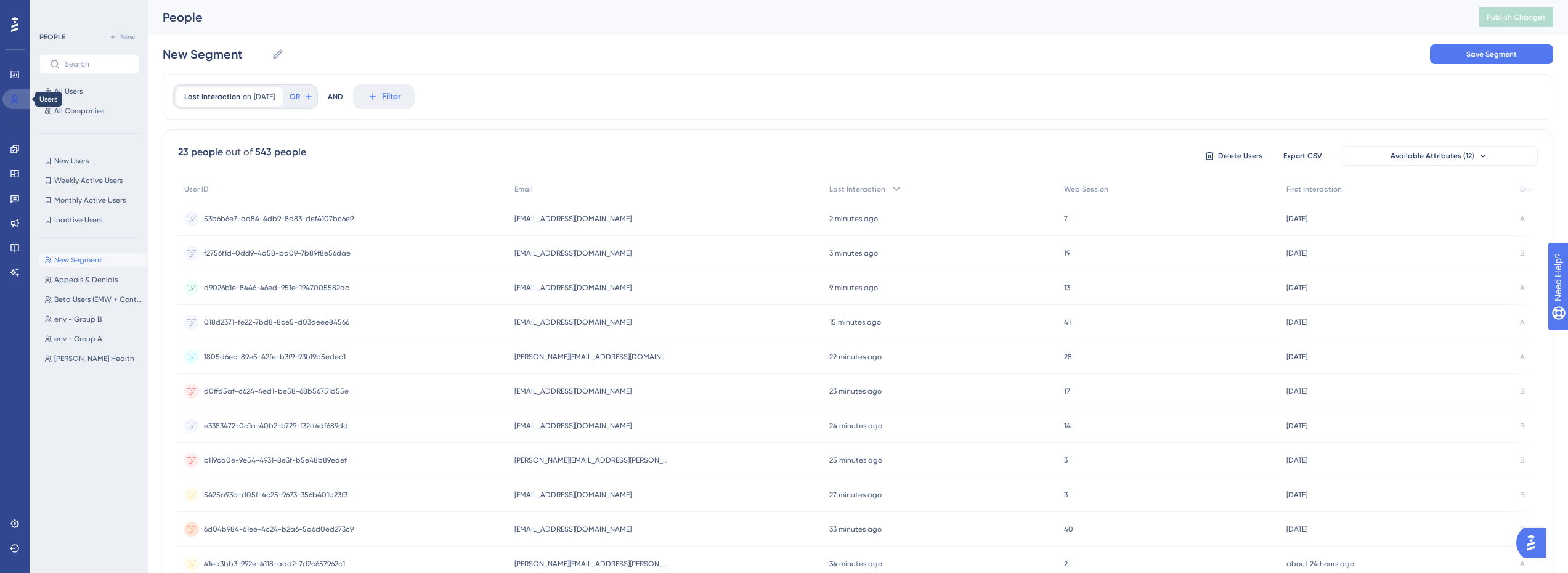
click at [10, 93] on link at bounding box center [17, 99] width 29 height 20
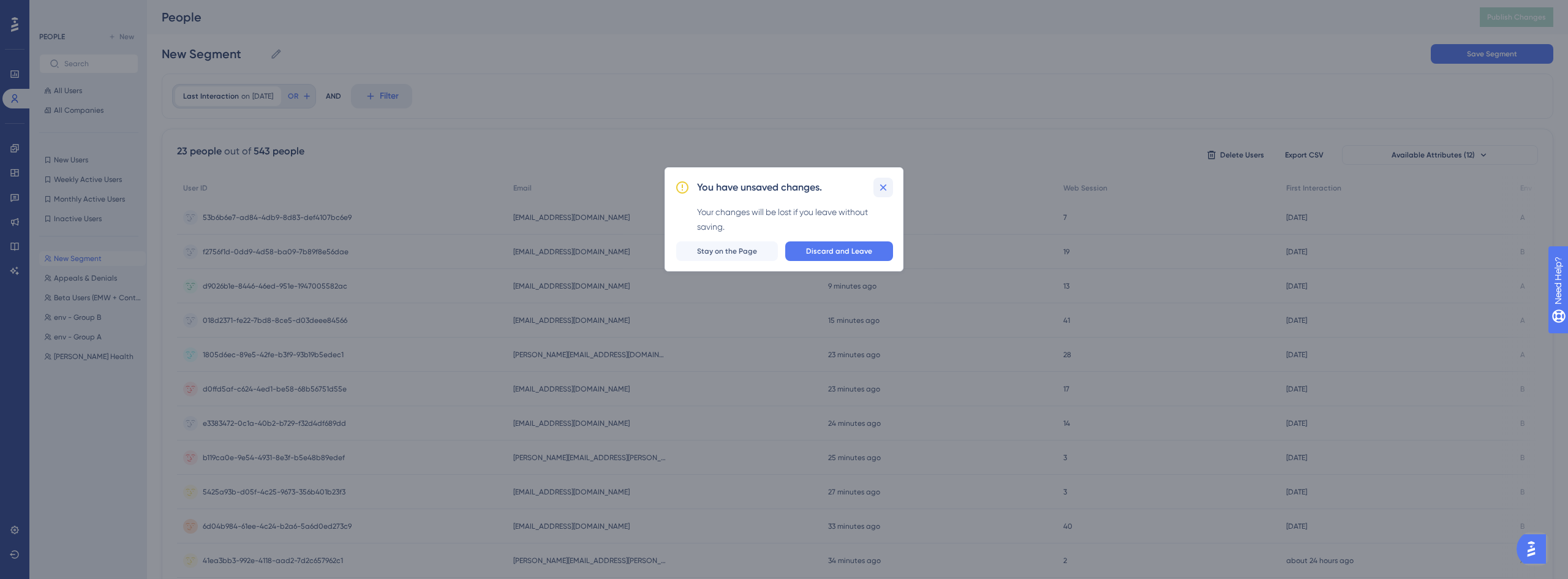
click at [883, 186] on icon at bounding box center [884, 187] width 7 height 7
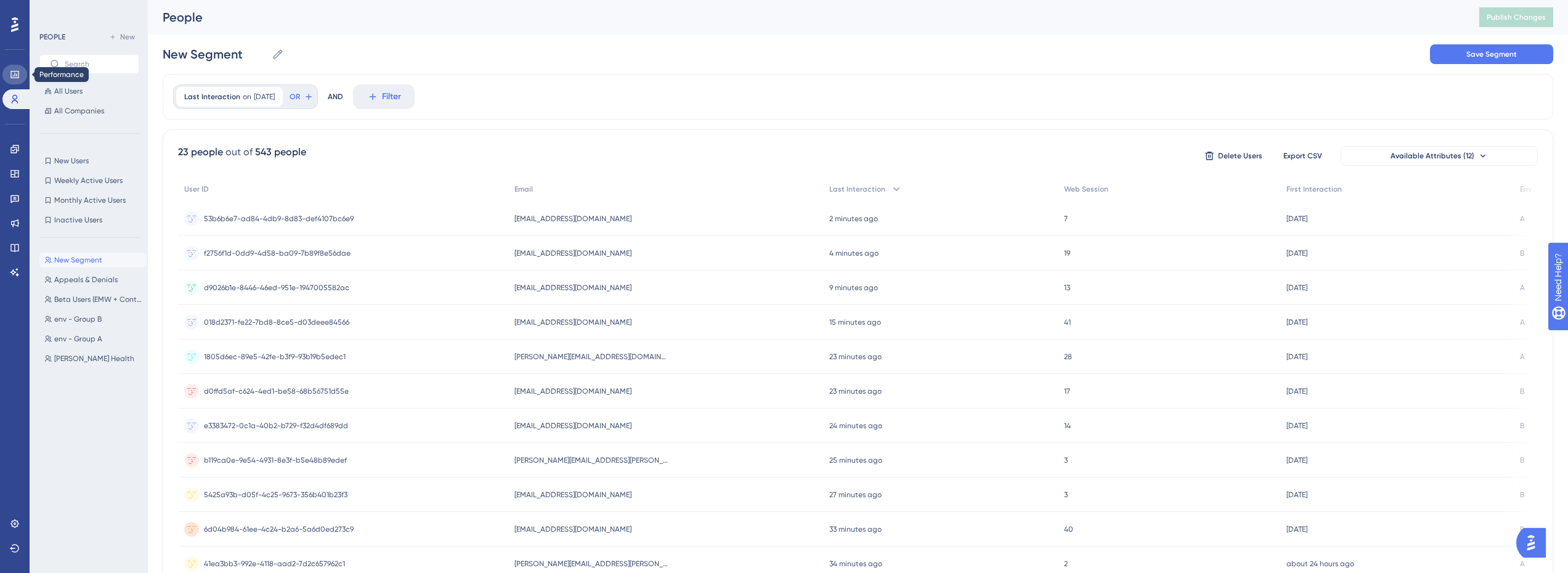
click at [16, 68] on link at bounding box center [14, 74] width 25 height 20
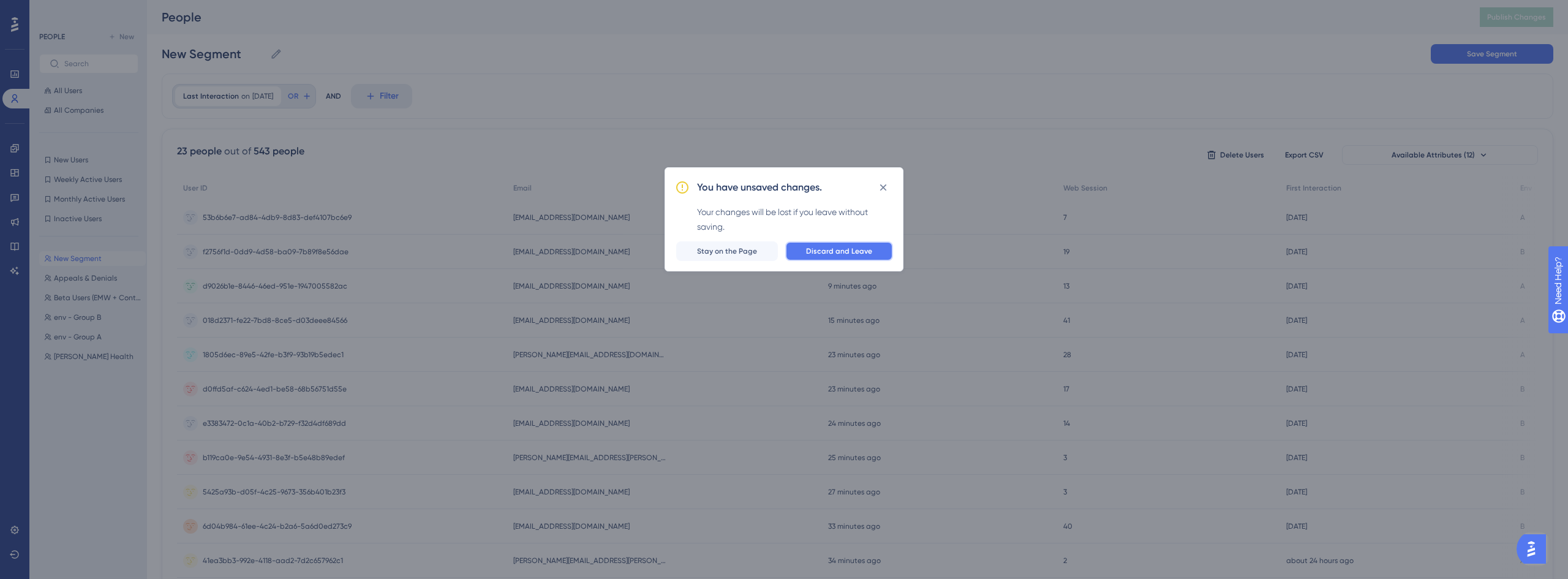
click at [839, 253] on span "Discard and Leave" at bounding box center [839, 251] width 66 height 9
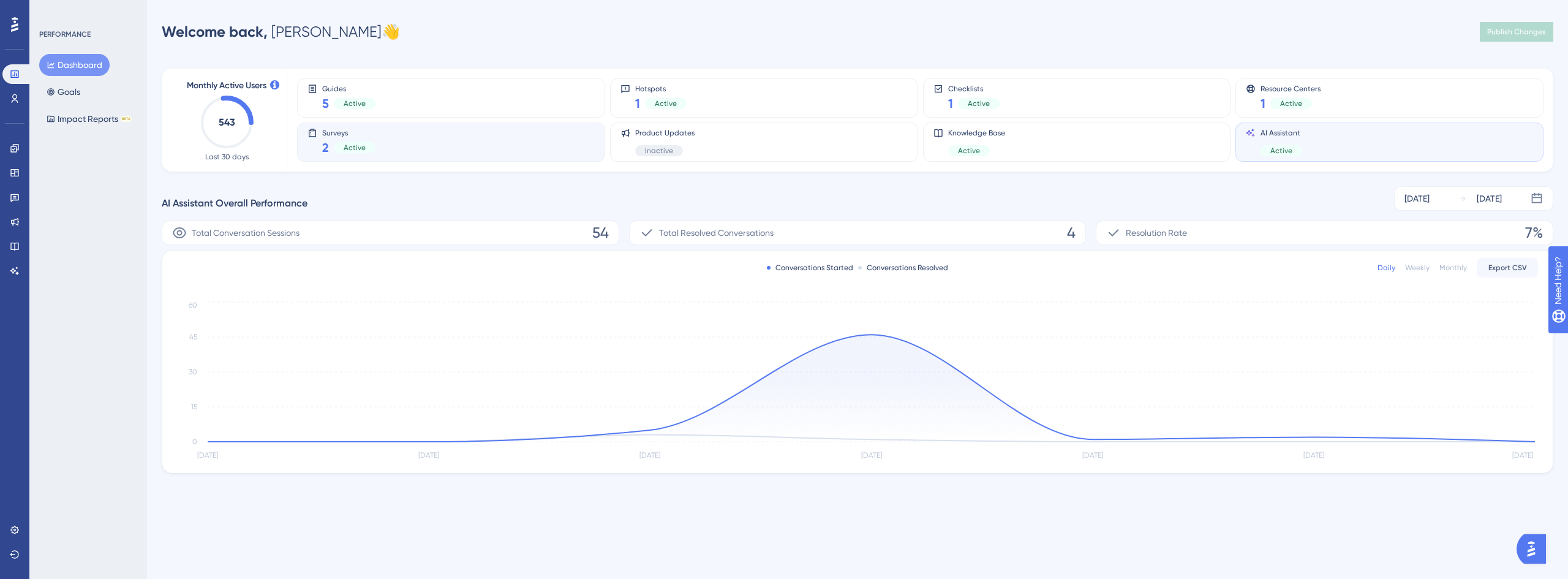
click at [414, 156] on div "Surveys 2 Active" at bounding box center [451, 142] width 287 height 28
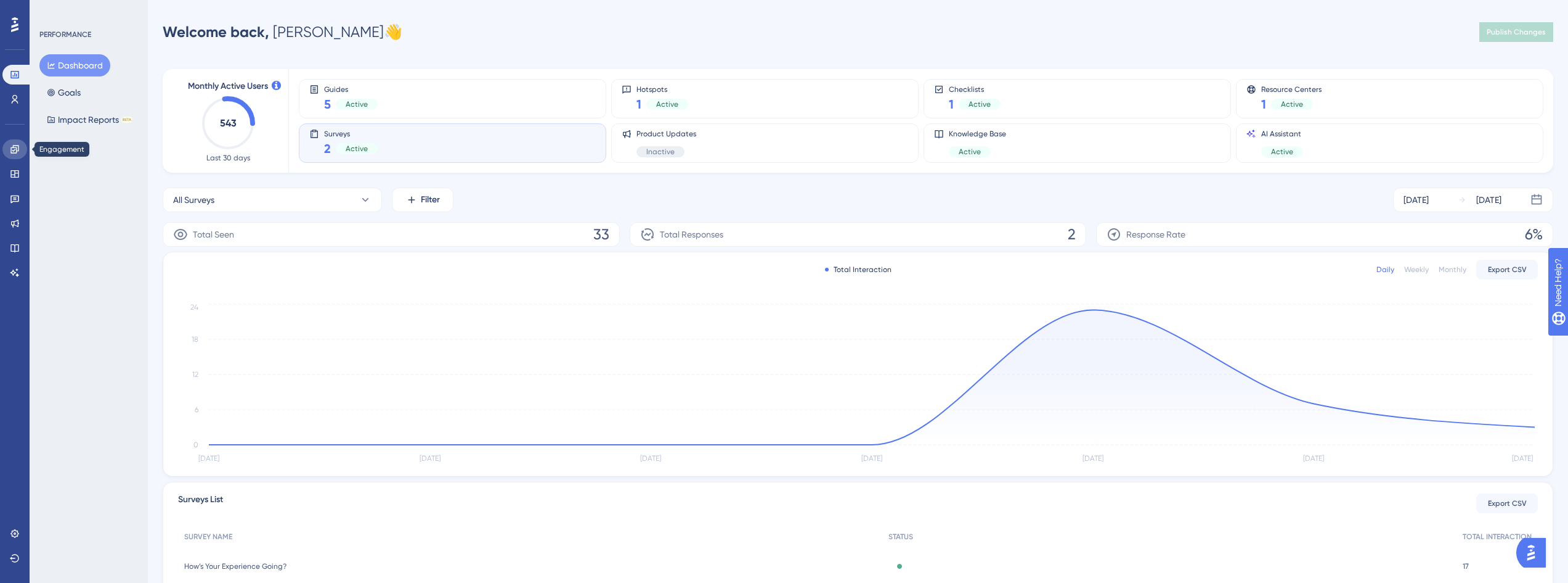
click at [14, 147] on icon at bounding box center [14, 149] width 9 height 10
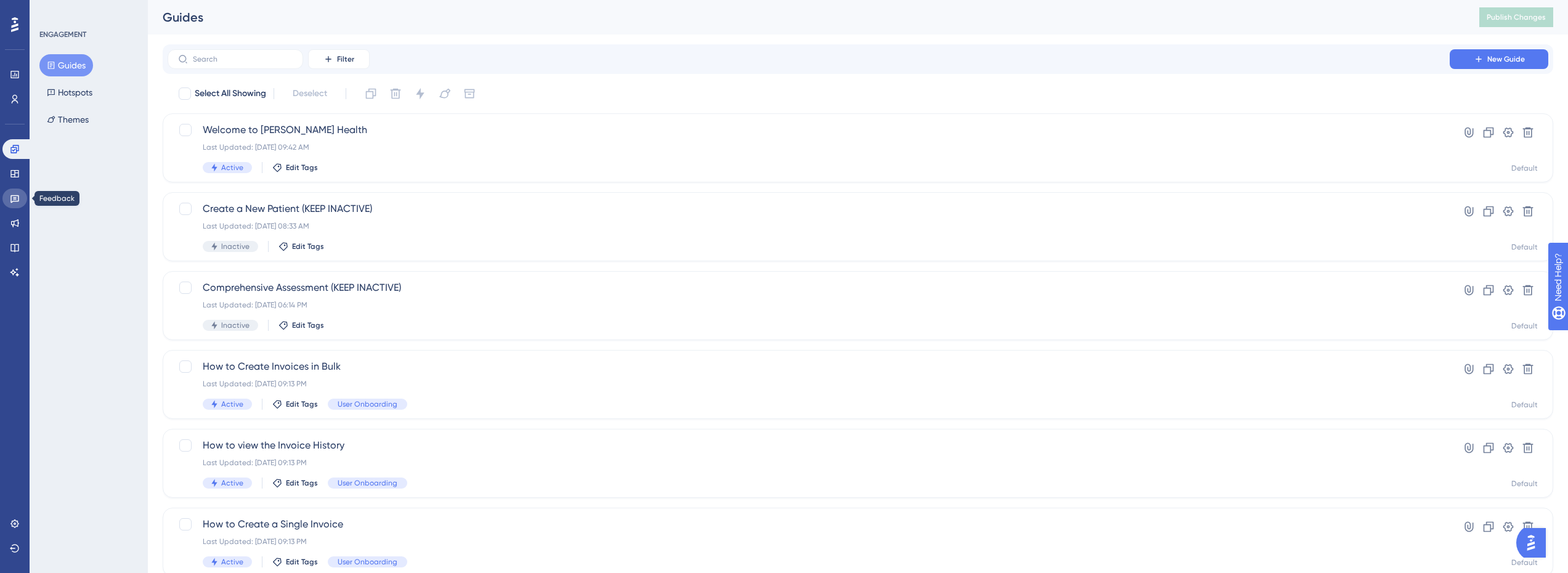
click at [15, 202] on icon at bounding box center [14, 198] width 9 height 9
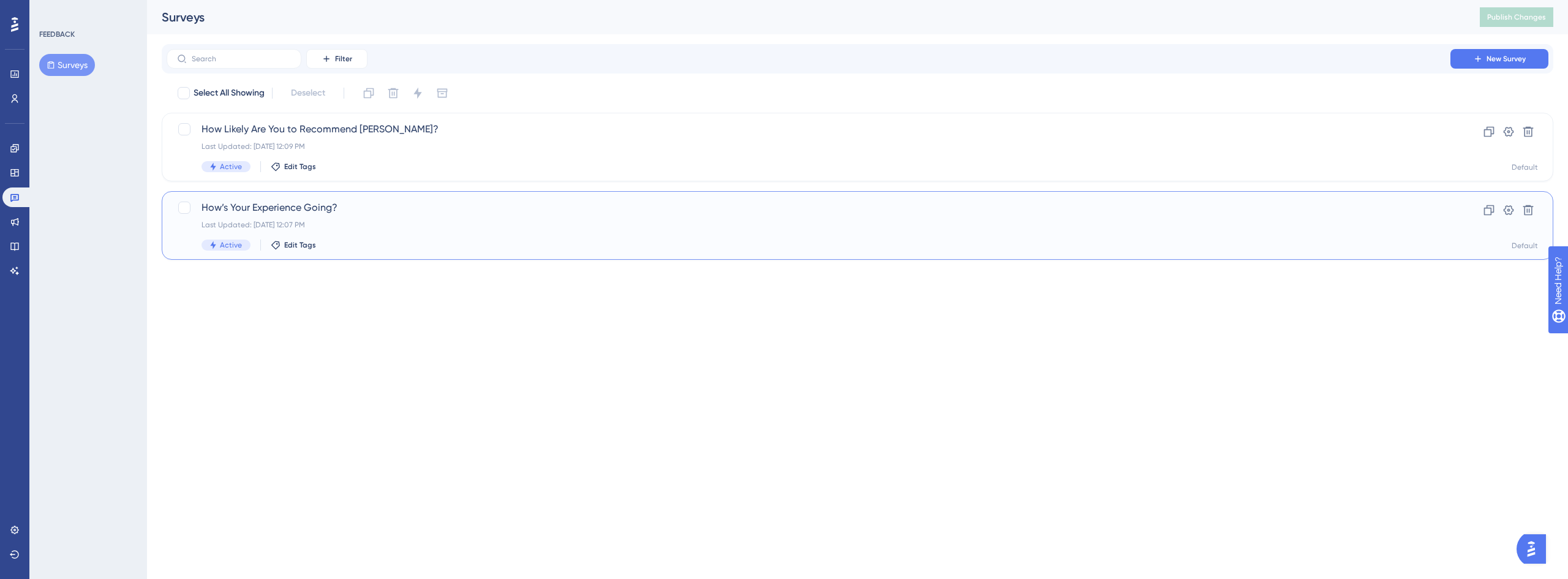
click at [264, 212] on span "How’s Your Experience Going?" at bounding box center [808, 208] width 1214 height 15
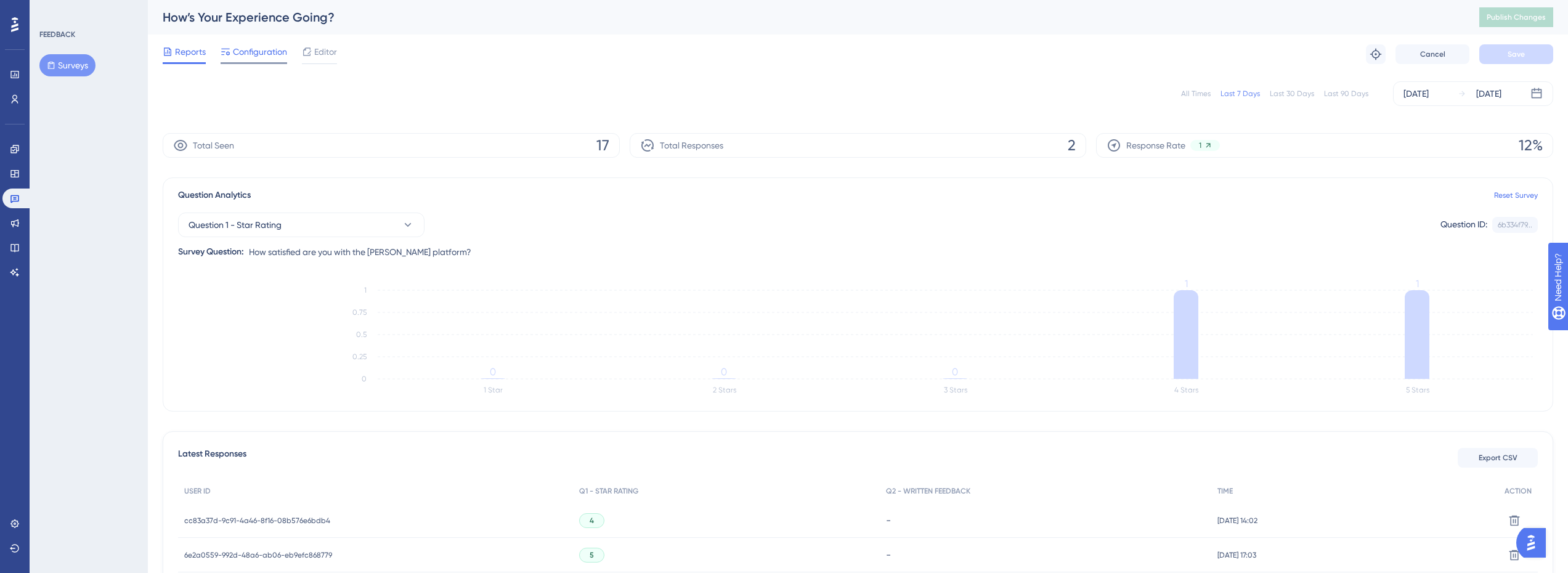
click at [257, 54] on span "Configuration" at bounding box center [260, 51] width 55 height 15
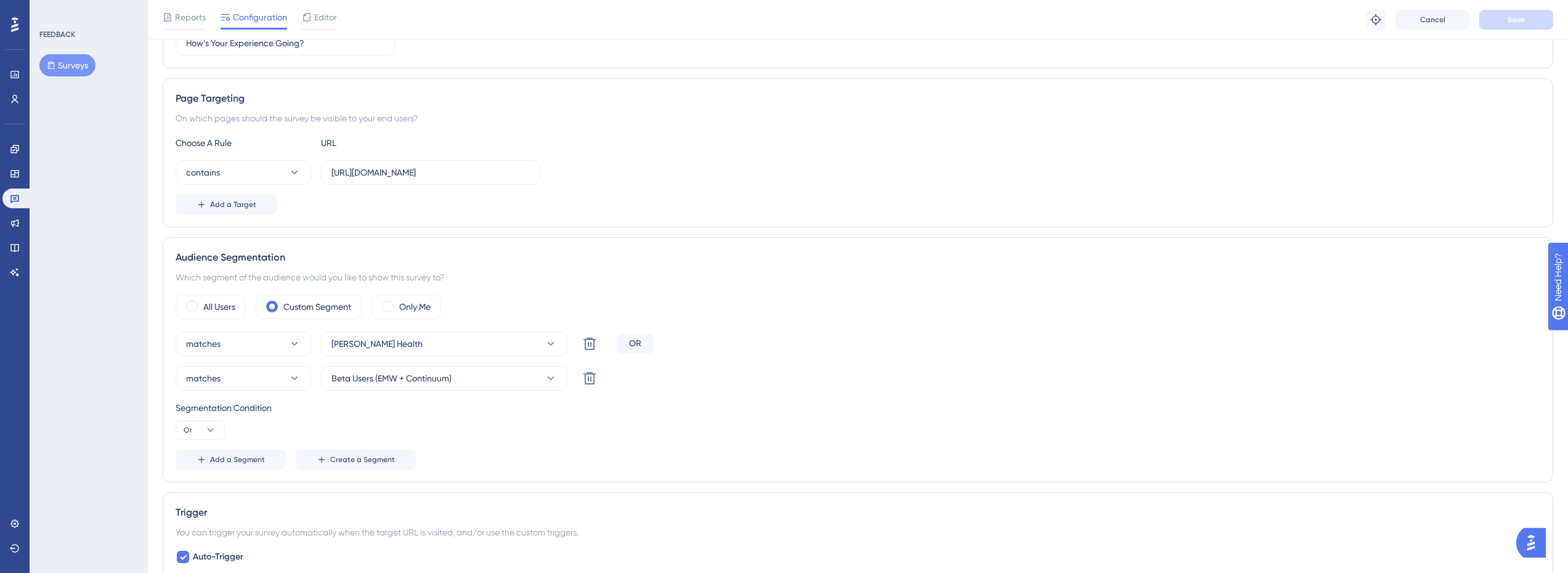
scroll to position [185, 0]
click at [583, 351] on icon at bounding box center [590, 343] width 15 height 15
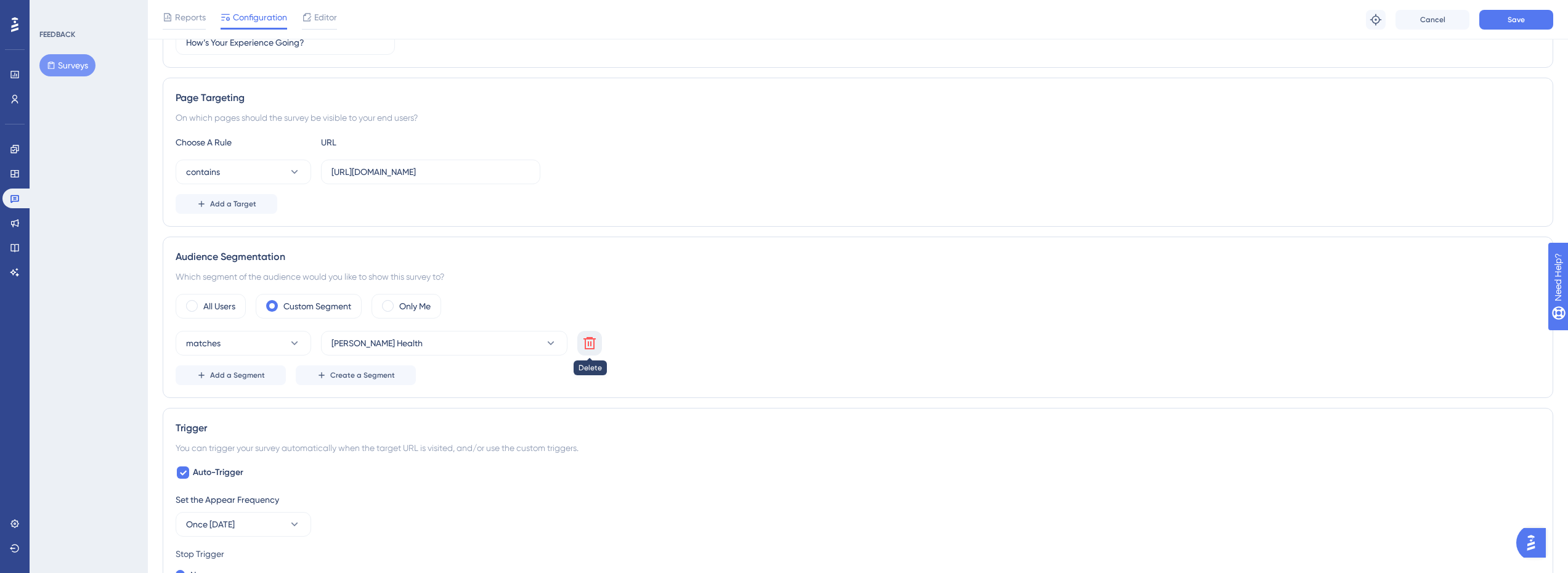
click at [594, 345] on icon at bounding box center [590, 343] width 13 height 13
click at [249, 344] on button "matches" at bounding box center [243, 343] width 135 height 25
click at [249, 345] on button "matches" at bounding box center [243, 343] width 135 height 25
click at [269, 351] on button "matches" at bounding box center [243, 343] width 135 height 25
click at [241, 404] on span "doesn't match" at bounding box center [221, 405] width 56 height 15
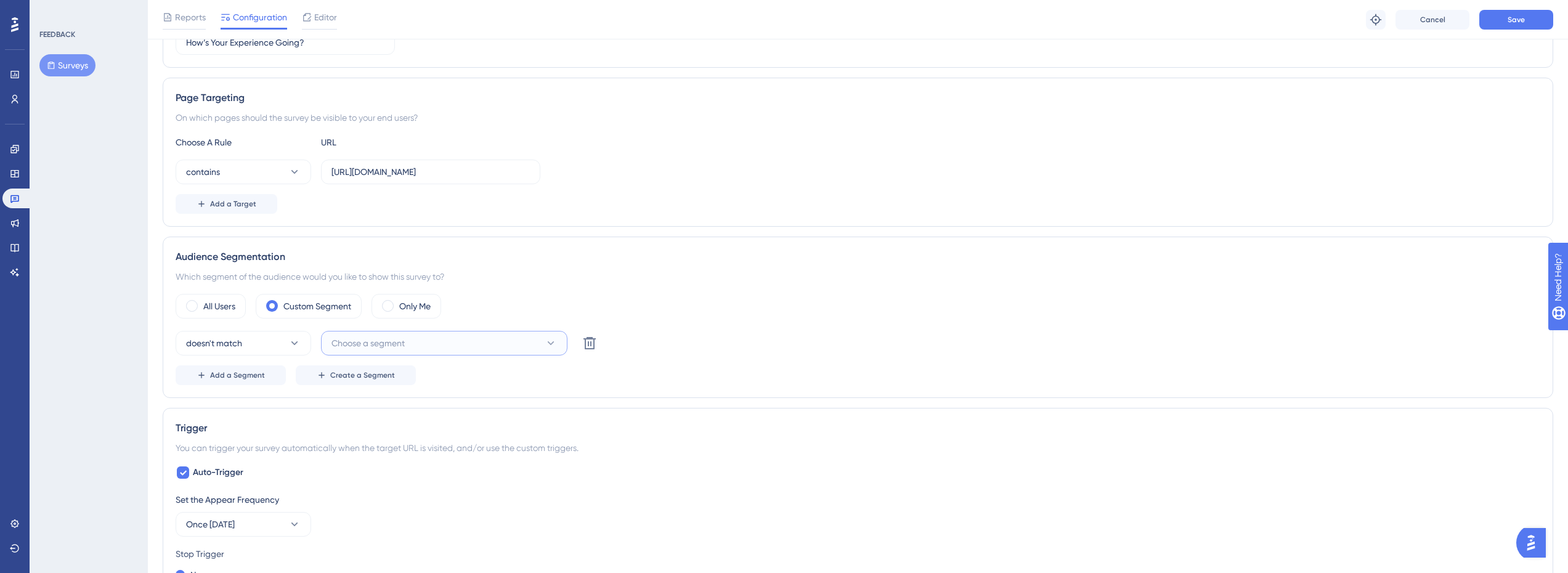
click at [385, 346] on span "Choose a segment" at bounding box center [368, 343] width 74 height 15
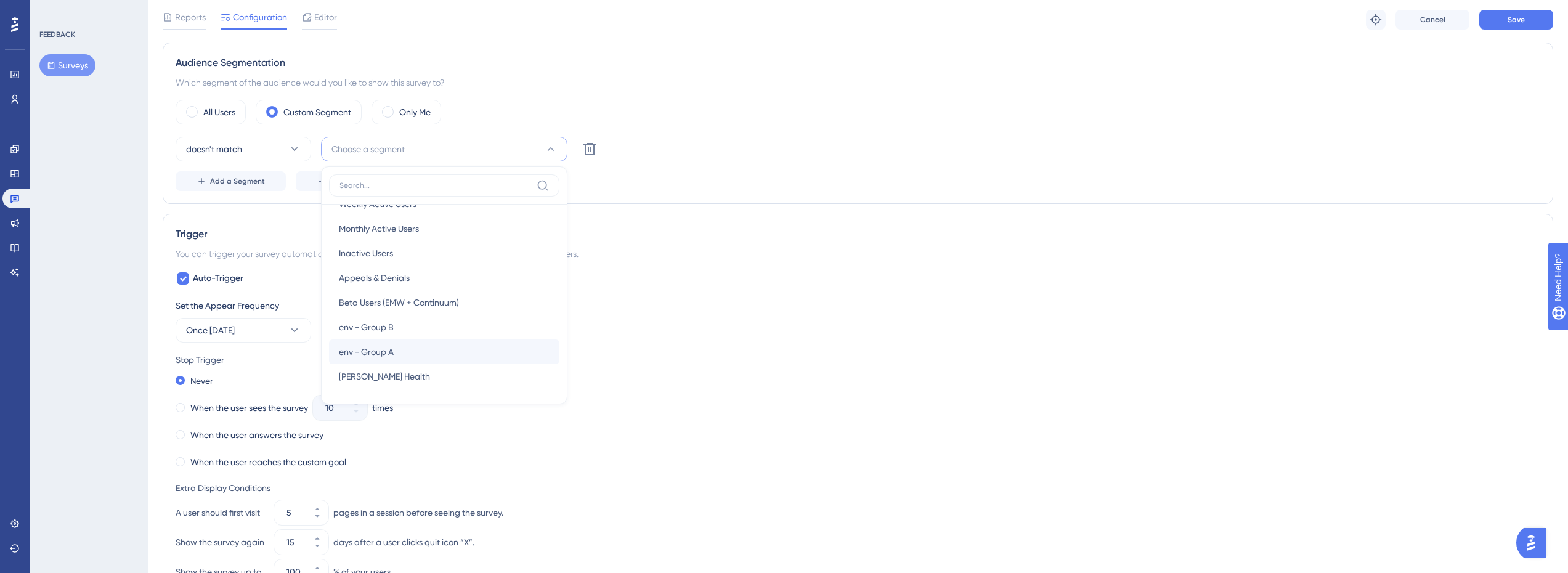
scroll to position [378, 0]
click at [402, 279] on span "Appeals & Denials" at bounding box center [374, 279] width 71 height 15
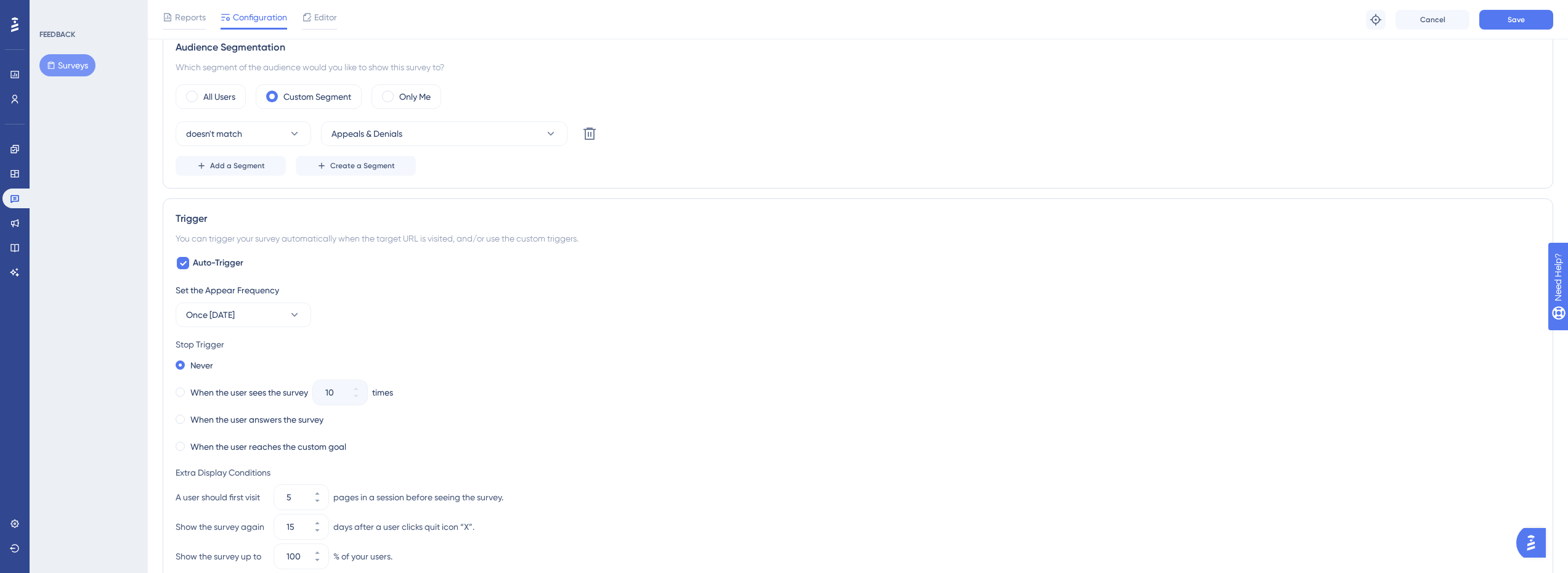
scroll to position [193, 0]
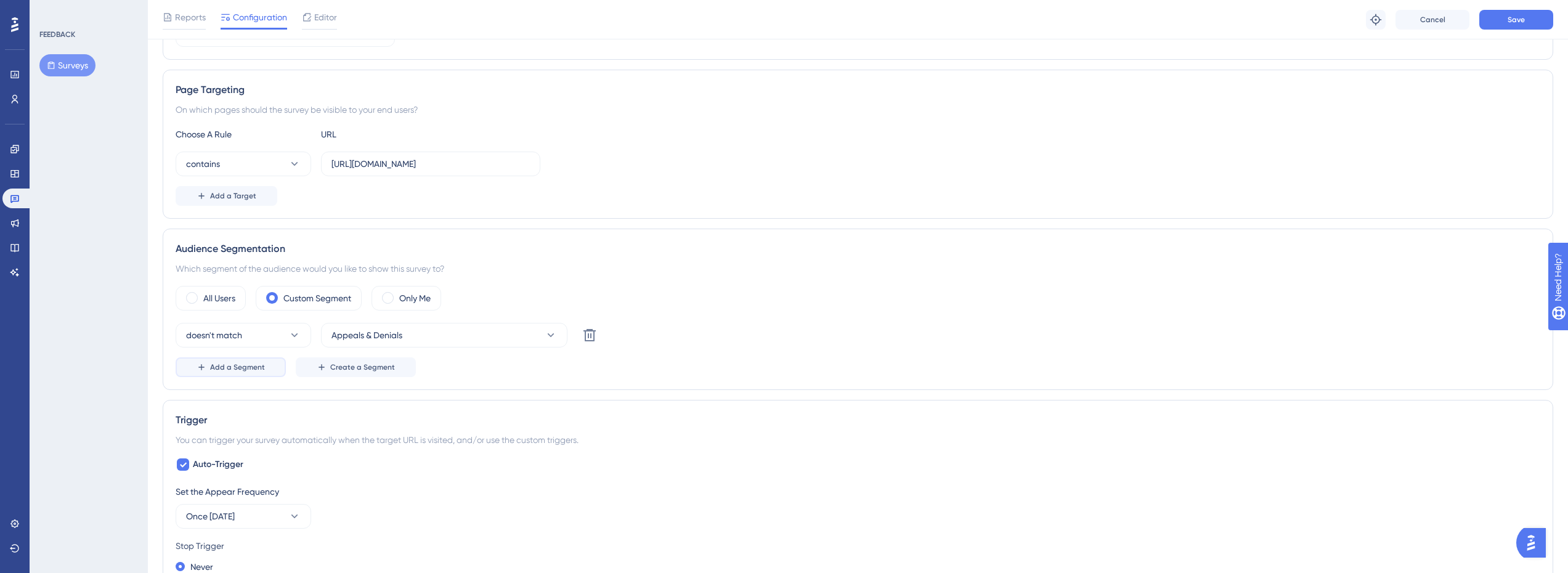
click at [249, 370] on span "Add a Segment" at bounding box center [237, 367] width 55 height 9
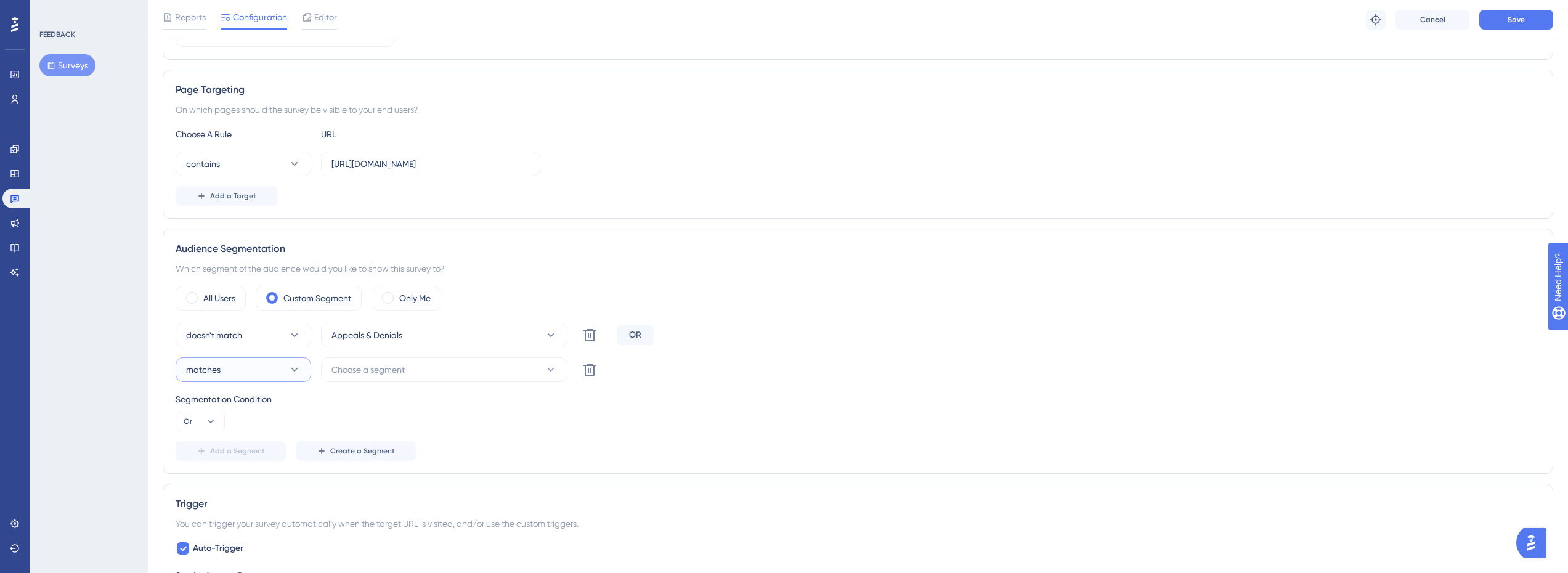
click at [249, 370] on button "matches" at bounding box center [243, 370] width 135 height 25
click at [436, 369] on button "Choose a segment" at bounding box center [444, 370] width 246 height 25
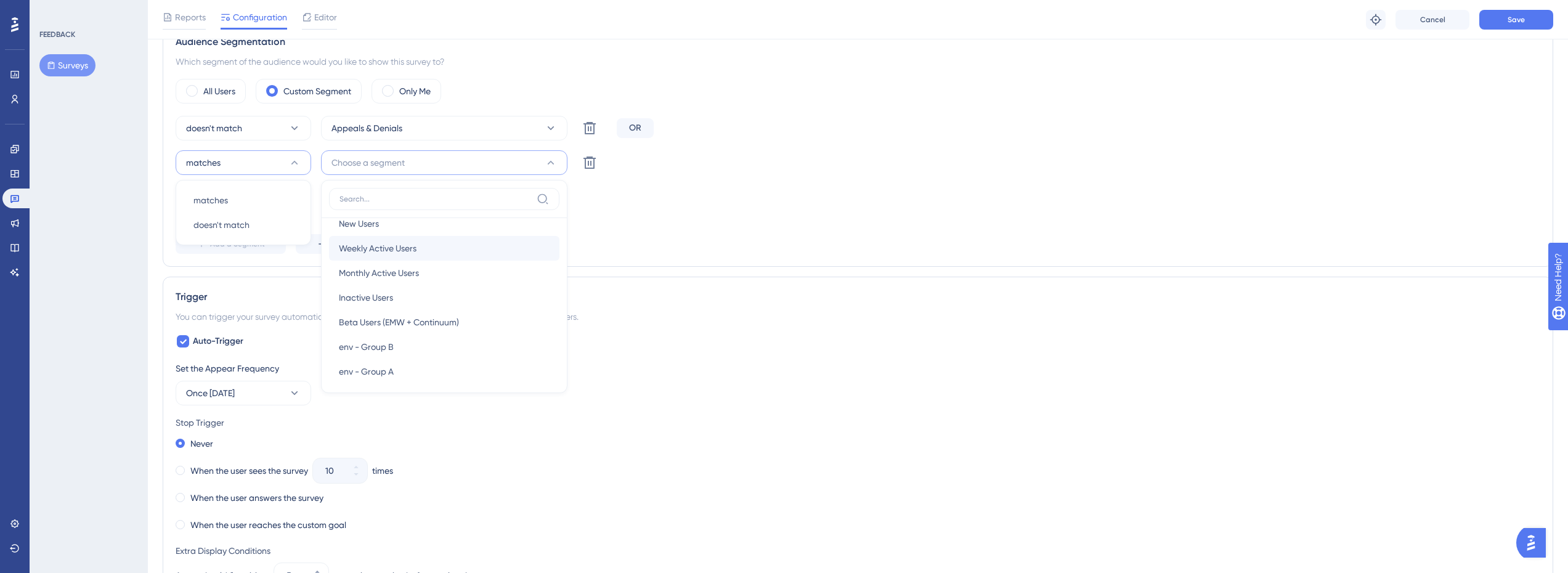
scroll to position [0, 0]
click at [366, 241] on span "New Users" at bounding box center [359, 237] width 40 height 15
click at [207, 218] on icon at bounding box center [211, 214] width 13 height 13
click at [204, 249] on span "And" at bounding box center [196, 249] width 16 height 15
click at [669, 249] on div "Add a Segment Create a Segment" at bounding box center [858, 244] width 1365 height 20
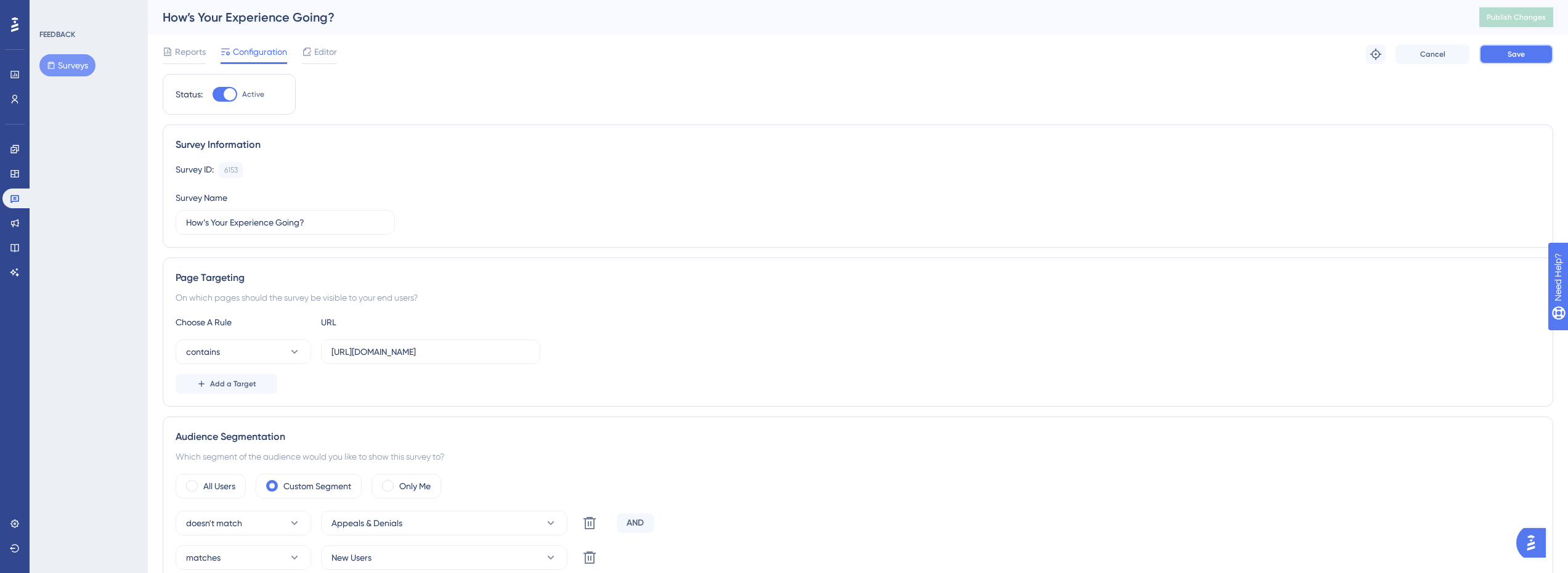
click at [1514, 56] on span "Save" at bounding box center [1517, 54] width 17 height 9
click at [1526, 18] on span "Publish Changes" at bounding box center [1516, 17] width 59 height 9
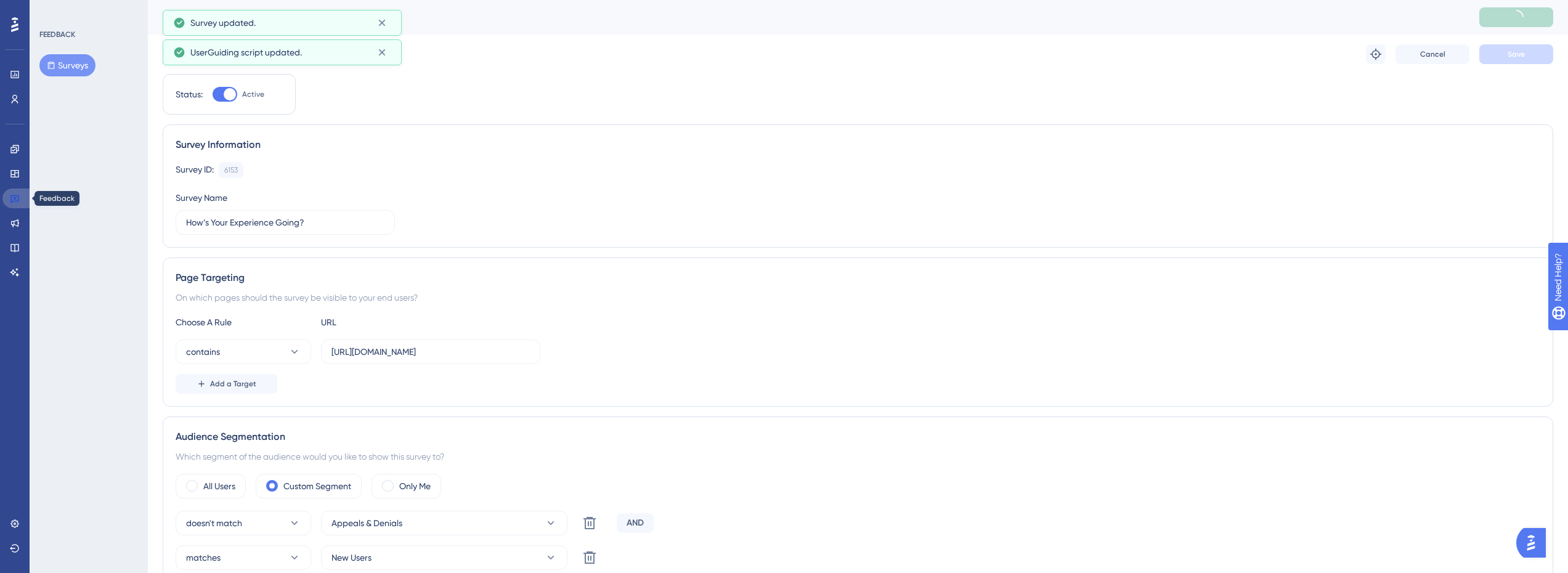
click at [17, 198] on icon at bounding box center [14, 198] width 9 height 9
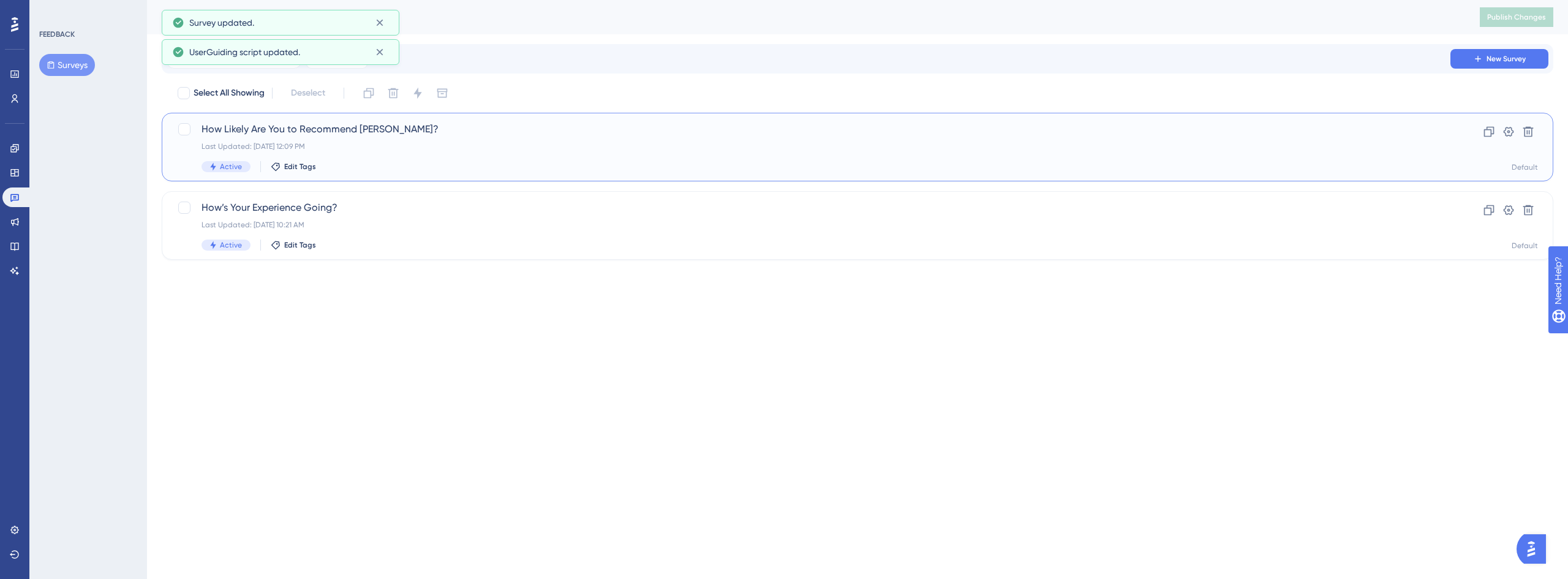
click at [286, 132] on span "How Likely Are You to Recommend [PERSON_NAME]?" at bounding box center [808, 129] width 1214 height 15
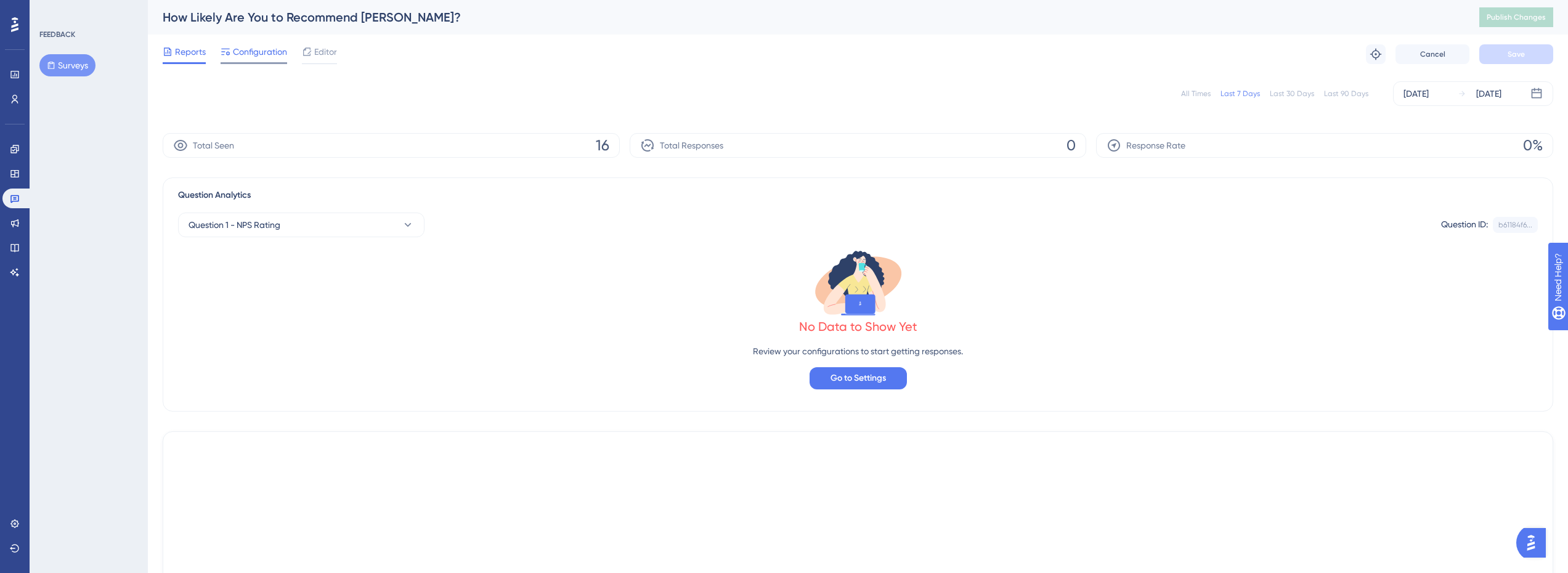
click at [252, 47] on span "Configuration" at bounding box center [260, 51] width 55 height 15
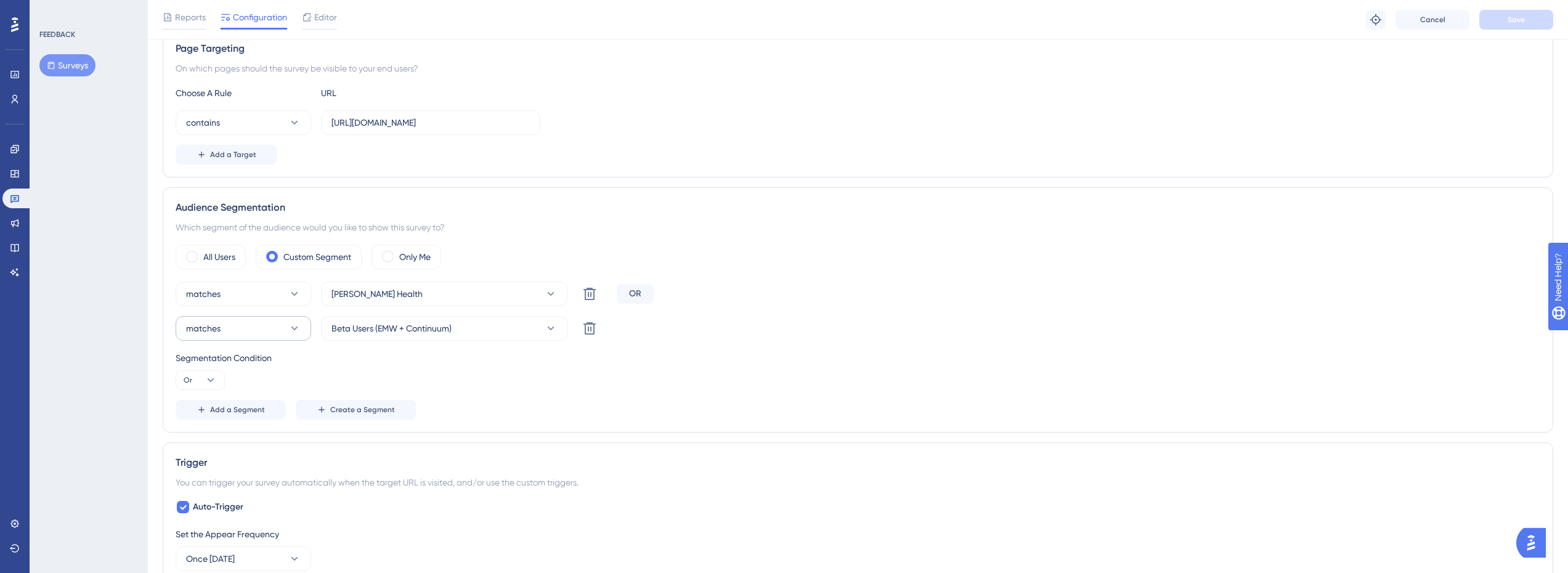
scroll to position [246, 0]
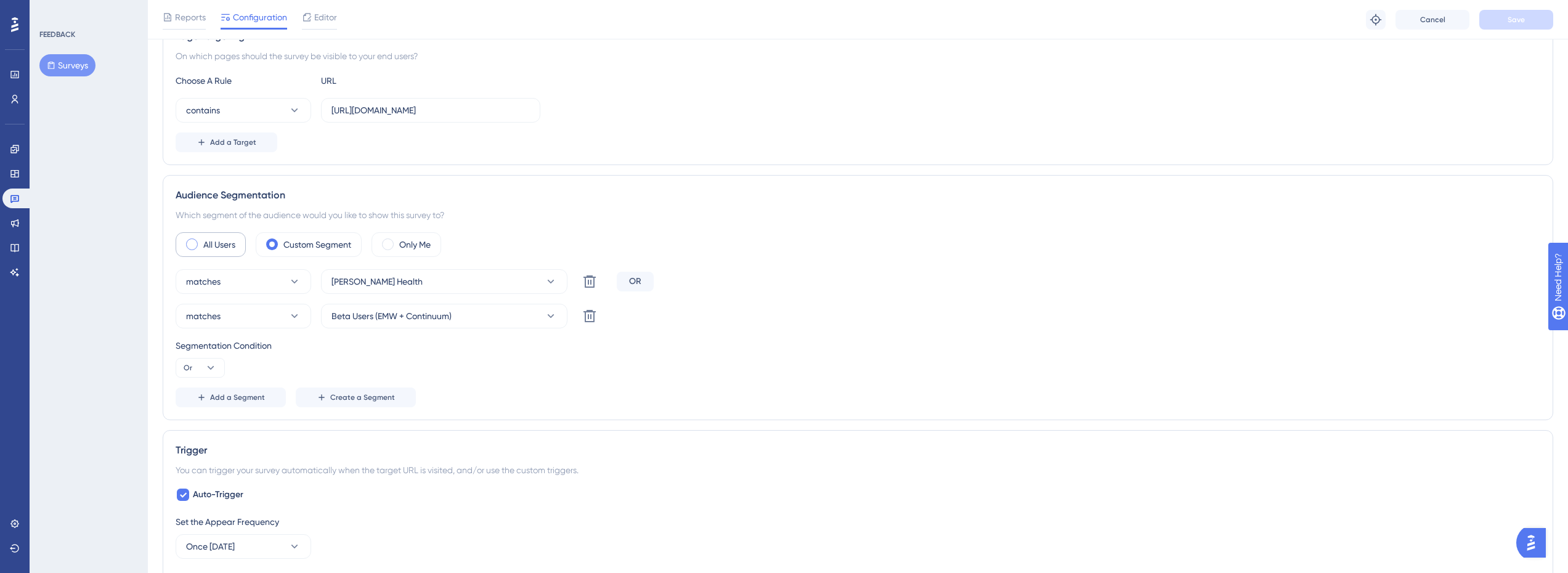
click at [229, 242] on label "All Users" at bounding box center [219, 245] width 32 height 15
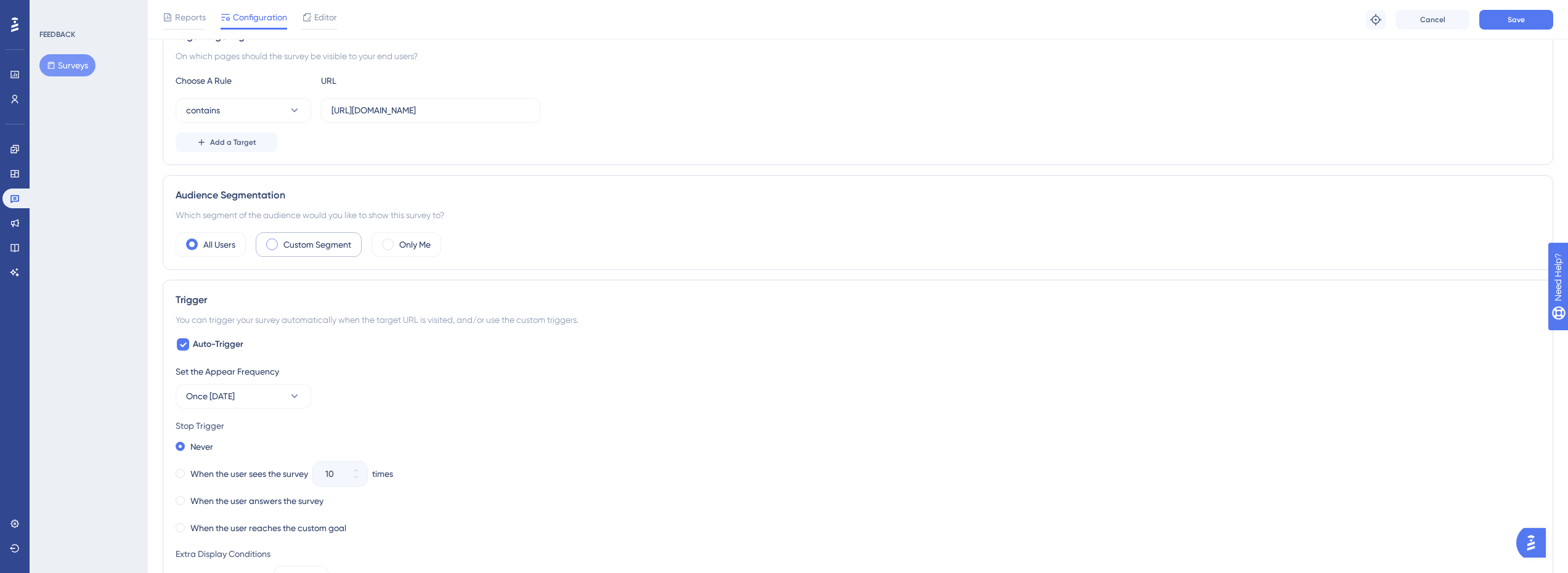
click at [337, 245] on label "Custom Segment" at bounding box center [317, 245] width 68 height 15
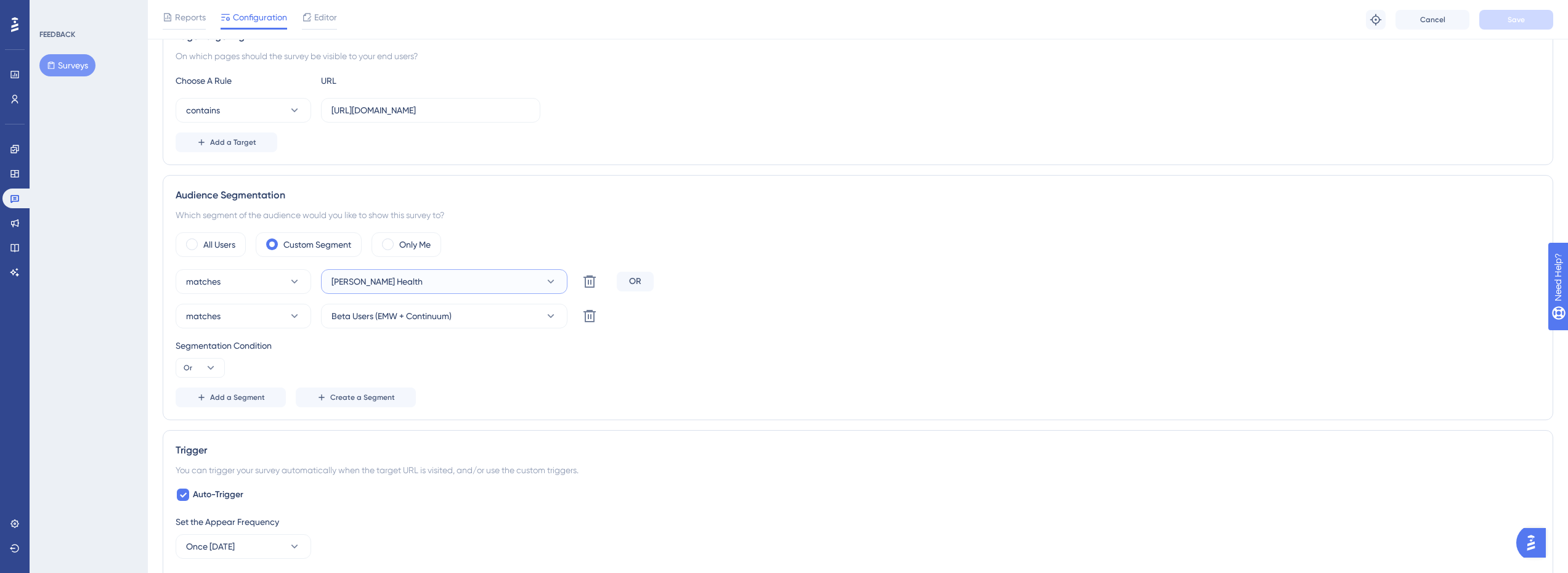
click at [438, 282] on button "[PERSON_NAME] Health" at bounding box center [444, 281] width 246 height 25
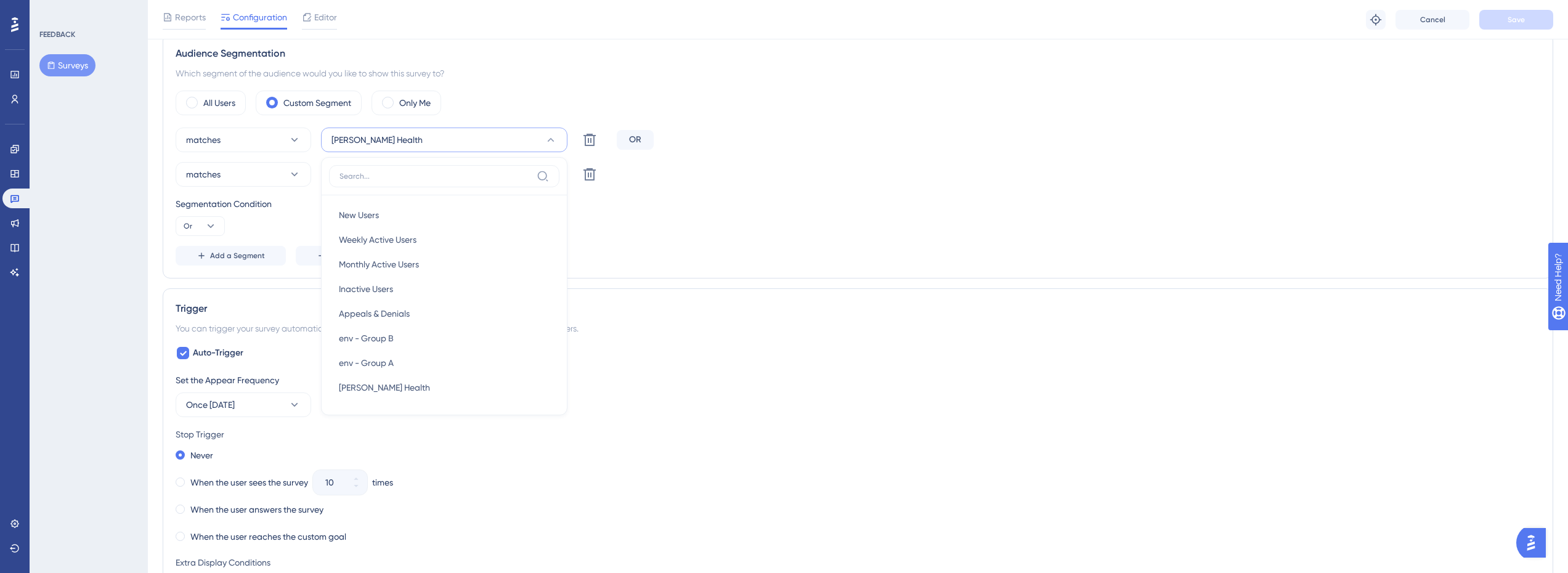
click at [249, 158] on div "matches [PERSON_NAME] Health New Users New Users Weekly Active Users Weekly Act…" at bounding box center [858, 196] width 1365 height 138
click at [252, 143] on button "matches" at bounding box center [243, 139] width 135 height 25
click at [238, 205] on span "doesn't match" at bounding box center [221, 202] width 56 height 15
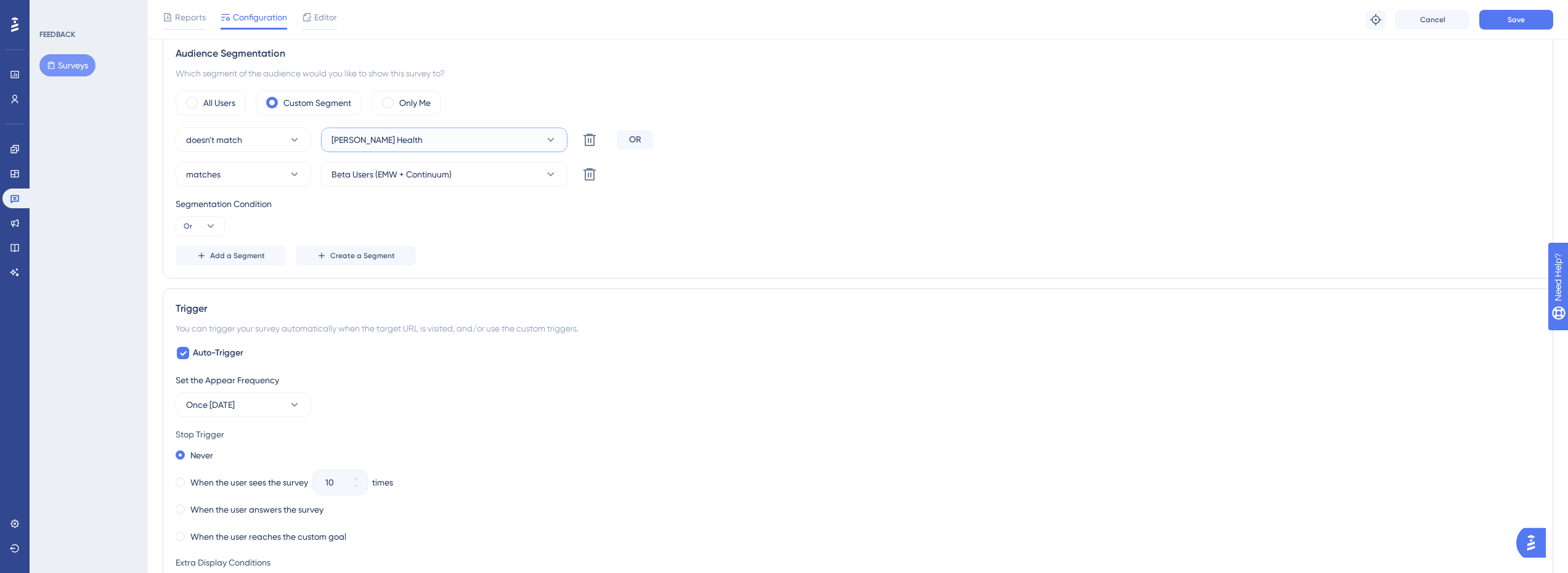
click at [397, 135] on button "[PERSON_NAME] Health" at bounding box center [444, 139] width 246 height 25
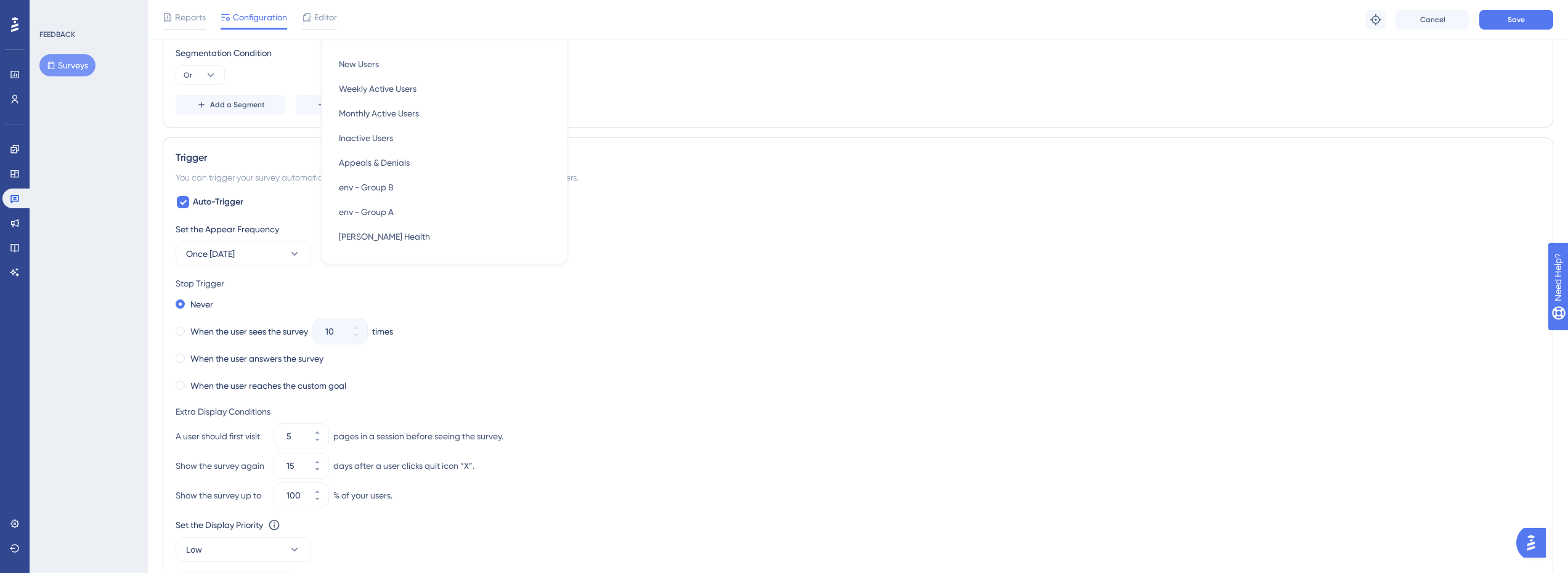
scroll to position [265, 0]
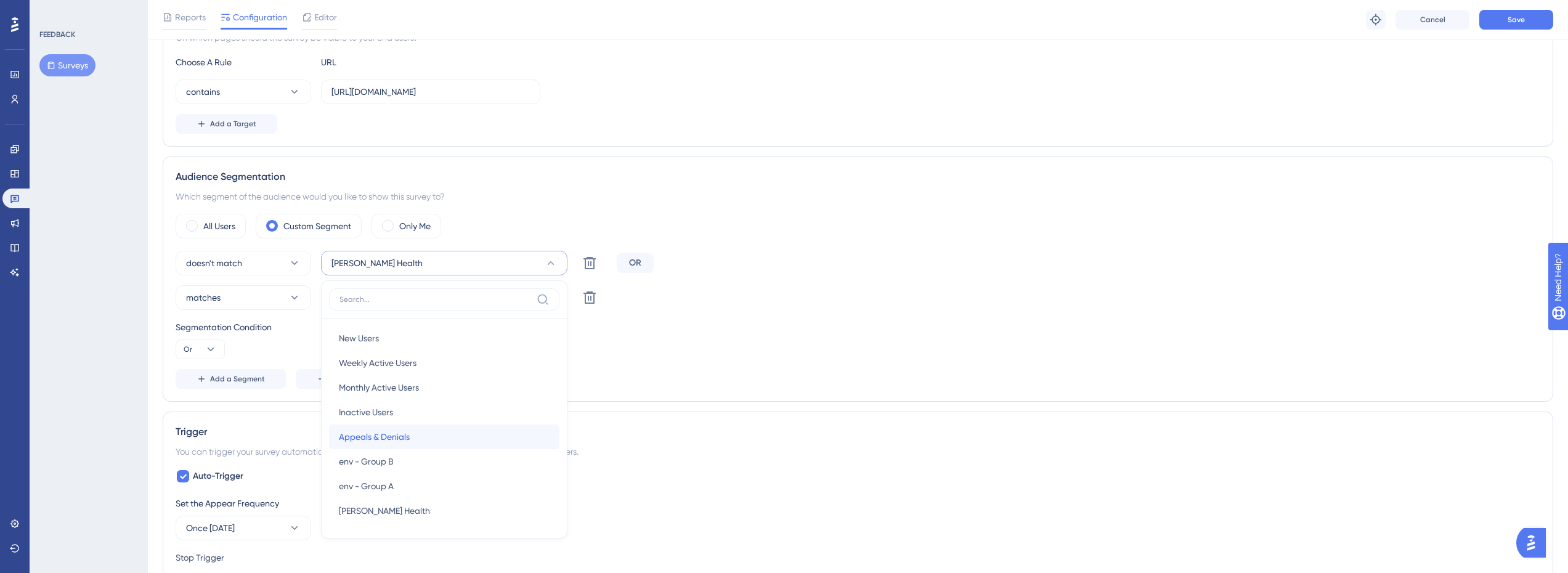
click at [404, 434] on span "Appeals & Denials" at bounding box center [374, 437] width 71 height 15
click at [268, 299] on button "matches" at bounding box center [243, 297] width 135 height 25
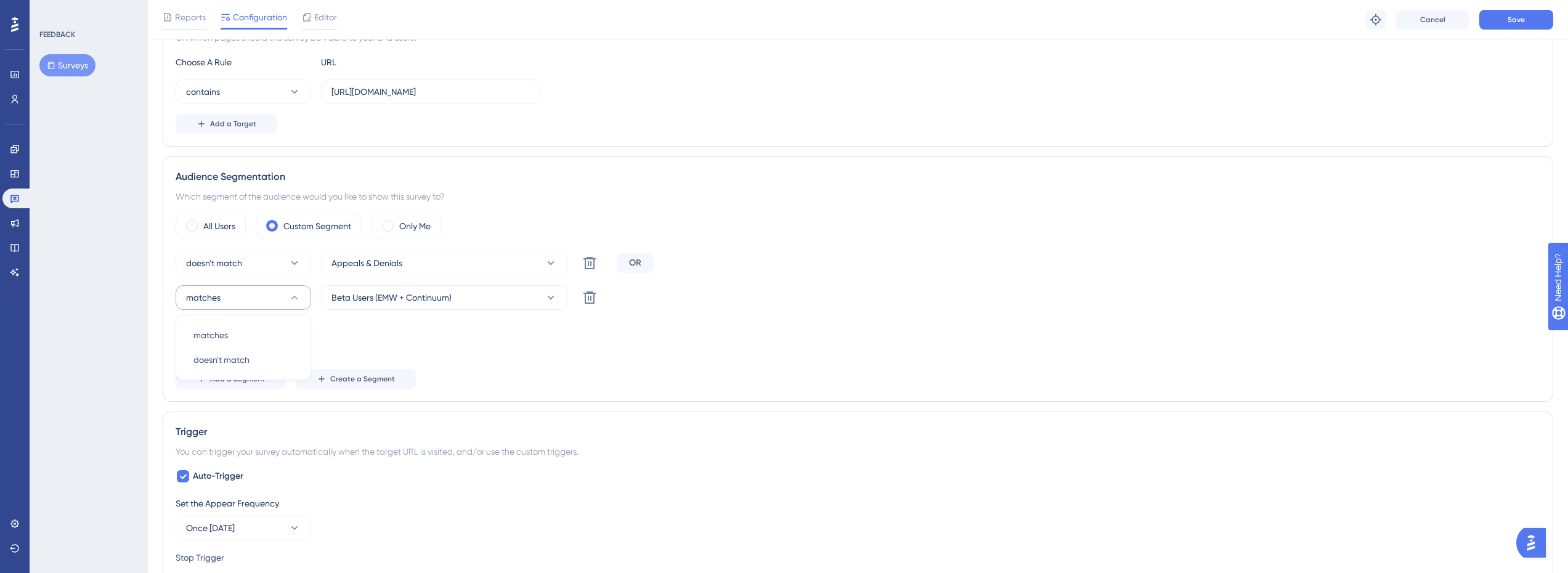
click at [268, 298] on button "matches" at bounding box center [243, 297] width 135 height 25
click at [204, 346] on icon at bounding box center [211, 350] width 13 height 13
click at [206, 385] on div "And And" at bounding box center [200, 384] width 24 height 25
click at [430, 286] on button "Beta Users (EMW + Continuum)" at bounding box center [444, 297] width 246 height 25
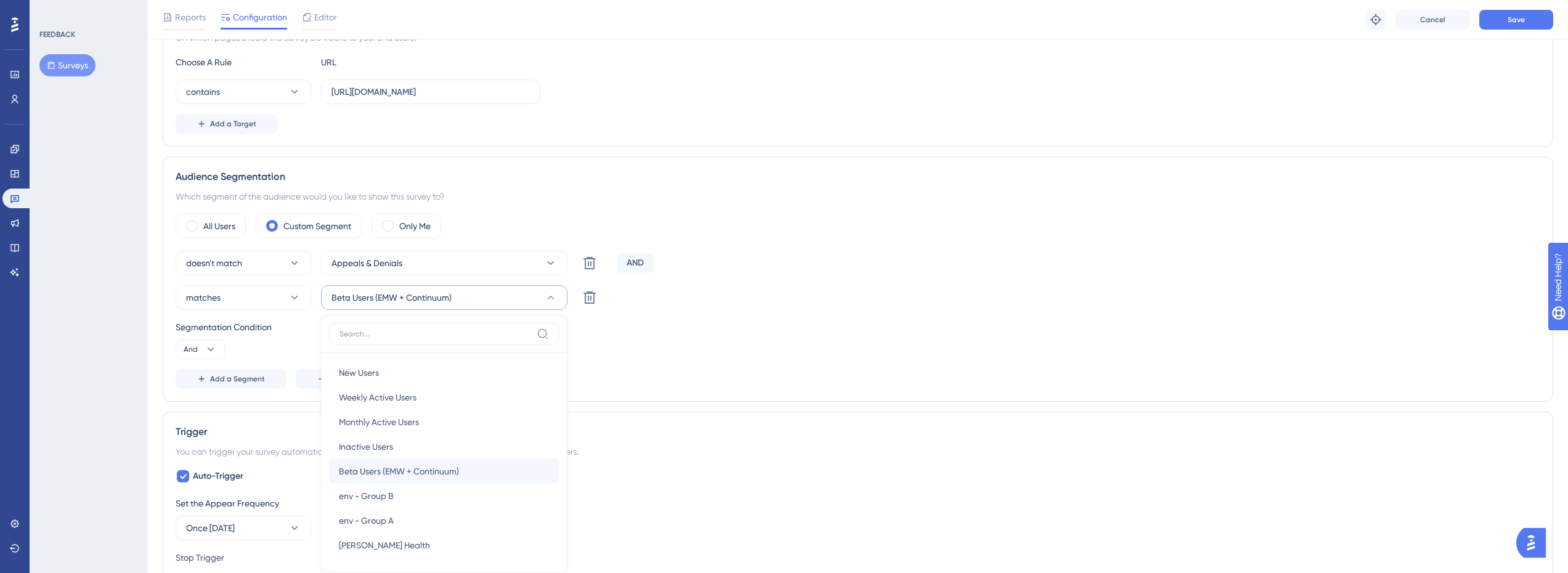
scroll to position [423, 0]
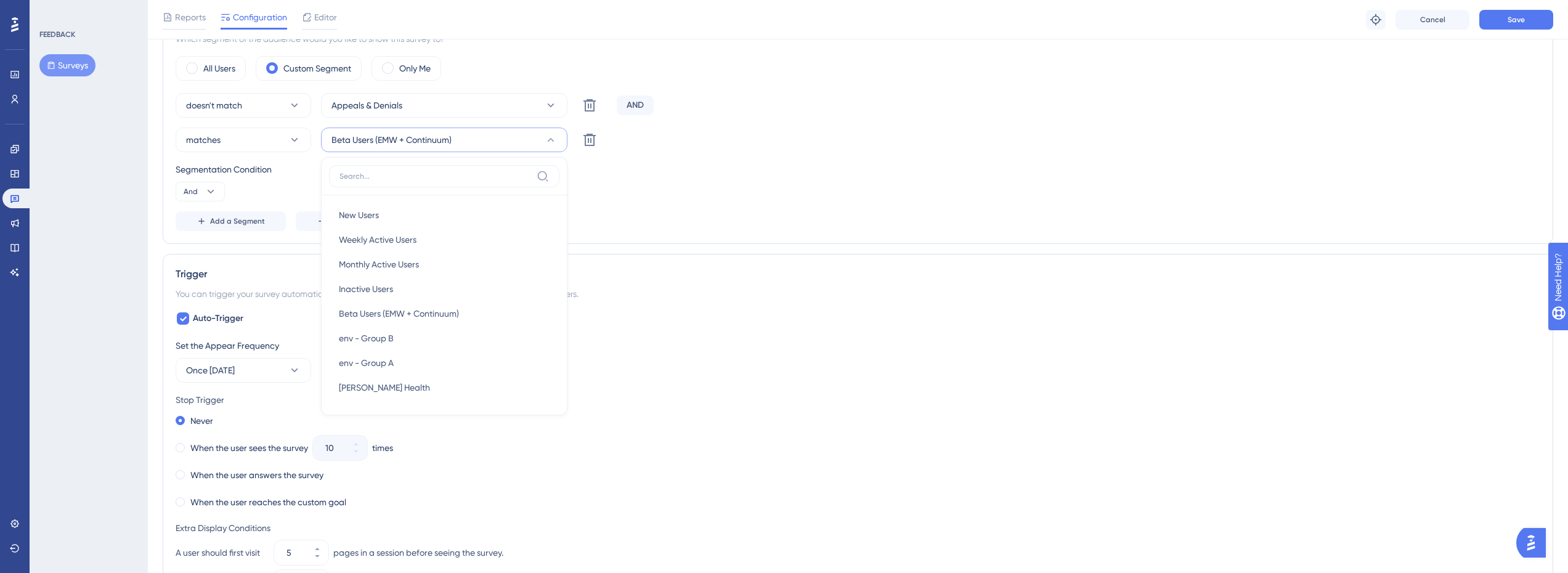
click at [249, 158] on div "doesn't match Appeals & Denials Delete AND matches Beta Users (EMW + Continuum)…" at bounding box center [858, 162] width 1365 height 138
click at [586, 112] on icon at bounding box center [590, 105] width 13 height 13
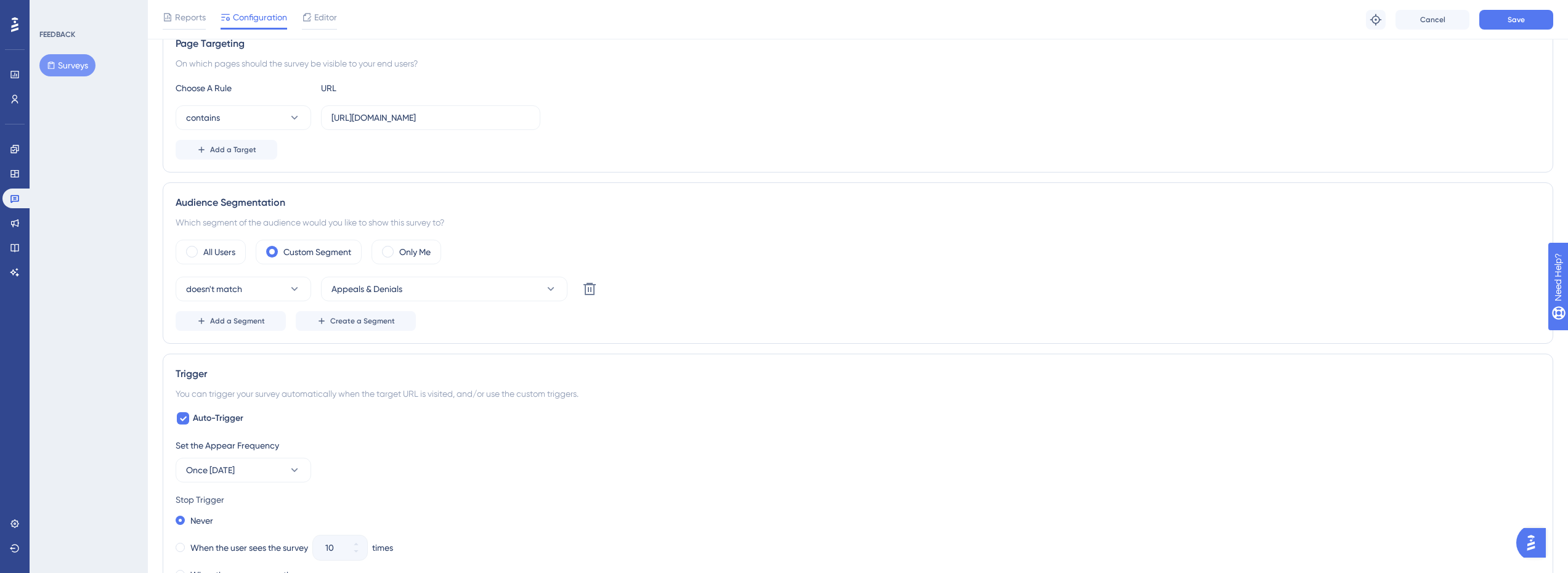
scroll to position [237, 0]
click at [1528, 20] on button "Save" at bounding box center [1516, 19] width 74 height 20
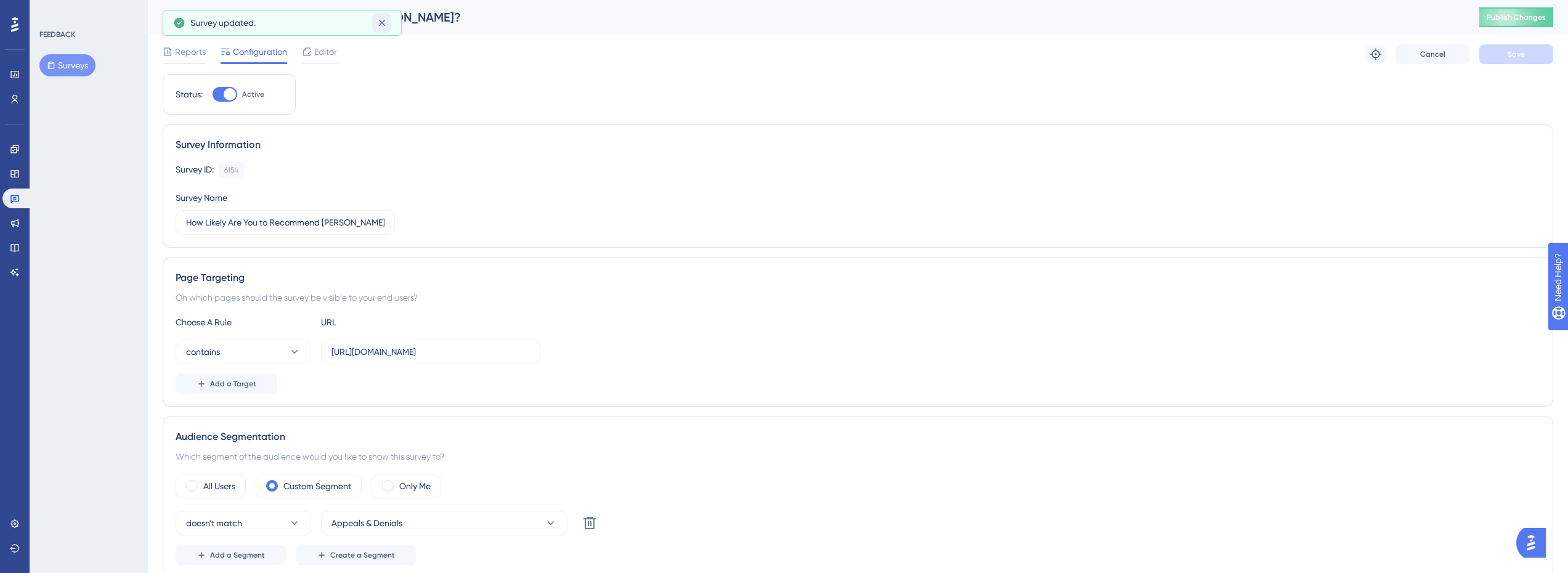
click at [385, 17] on icon at bounding box center [382, 23] width 13 height 13
click at [17, 194] on icon at bounding box center [14, 198] width 9 height 9
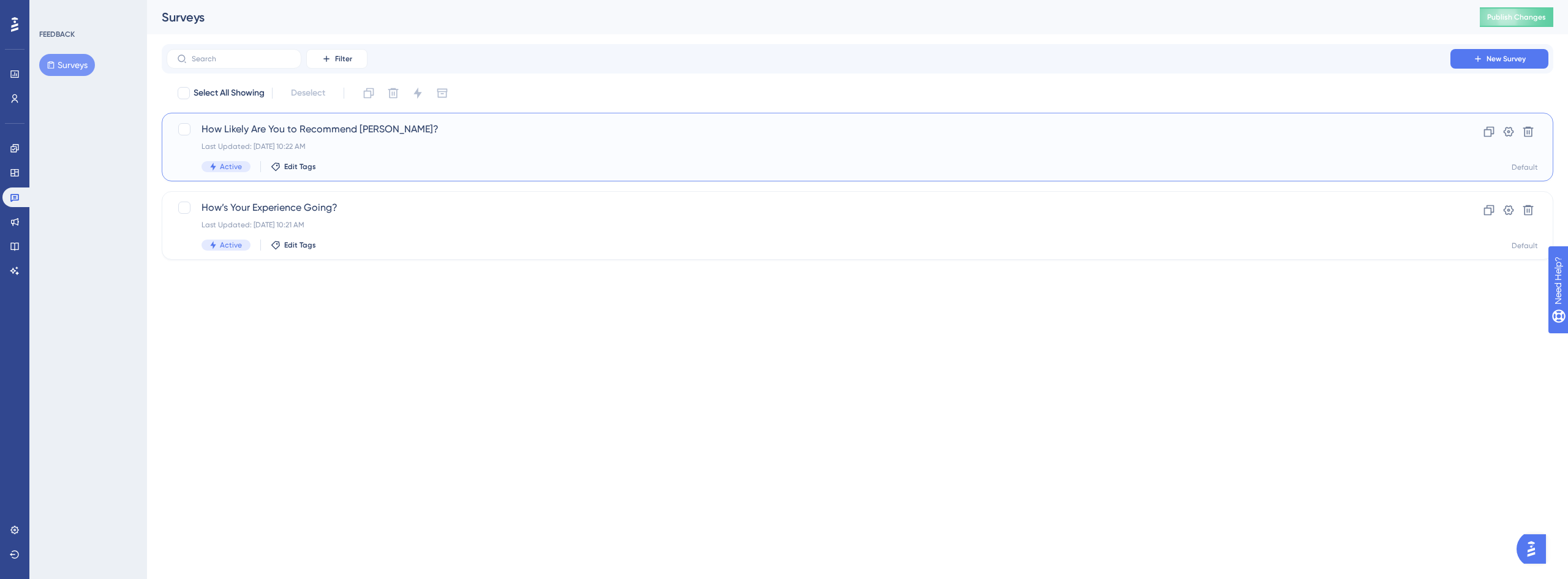
click at [270, 139] on div "How Likely Are You to Recommend [PERSON_NAME]? Last Updated: [DATE] 10:22 AM Ac…" at bounding box center [808, 147] width 1214 height 50
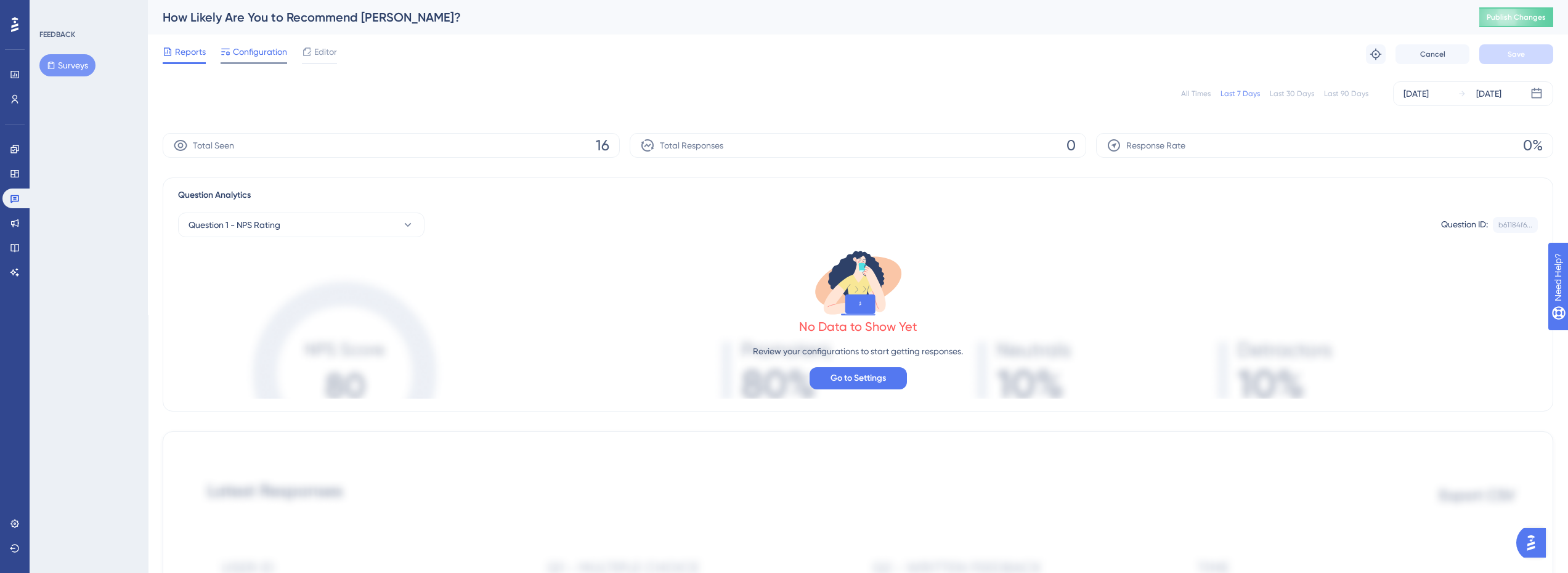
click at [245, 58] on span "Configuration" at bounding box center [260, 51] width 55 height 15
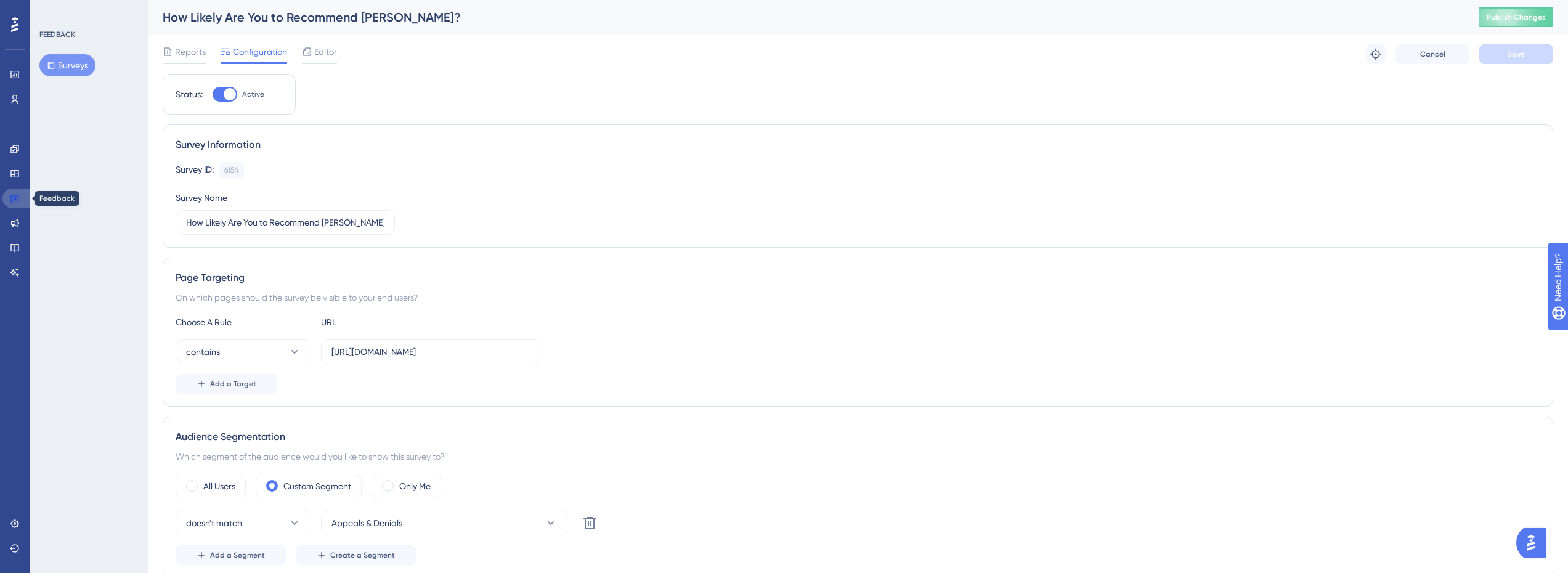
click at [16, 195] on icon at bounding box center [14, 199] width 9 height 8
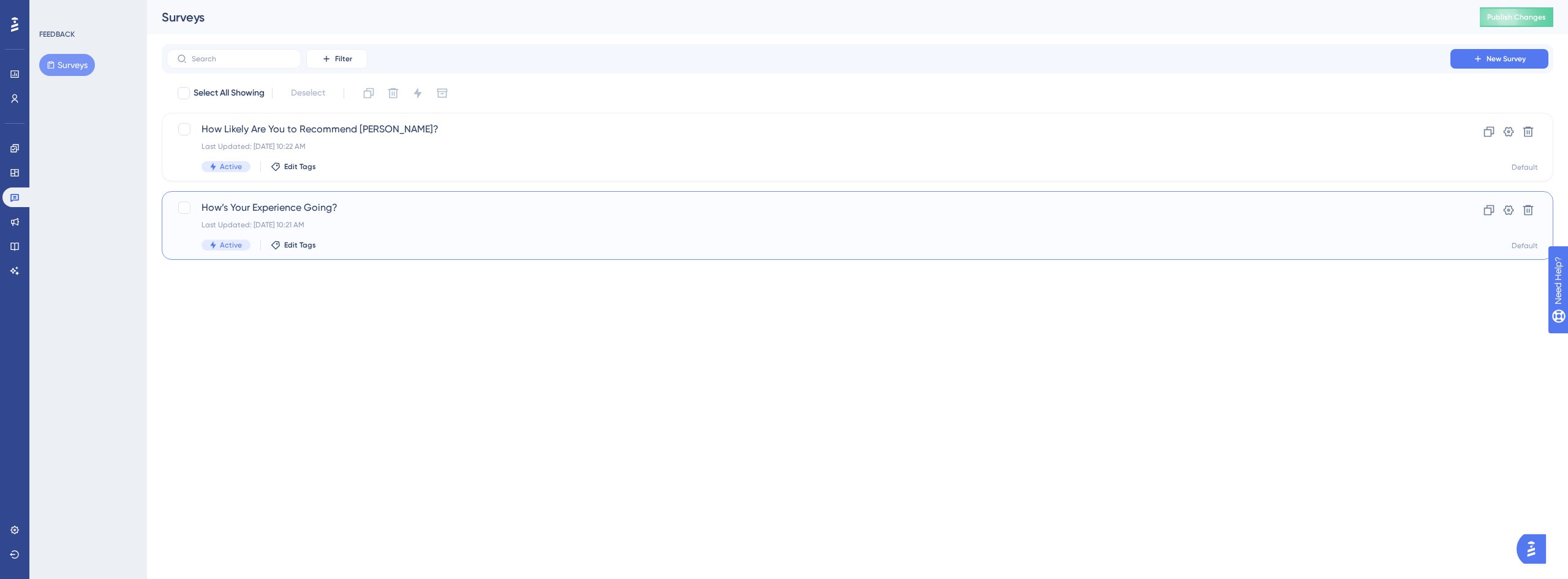
click at [336, 230] on div "How’s Your Experience Going? Last Updated: [DATE] 10:21 AM Active Edit Tags" at bounding box center [808, 226] width 1214 height 50
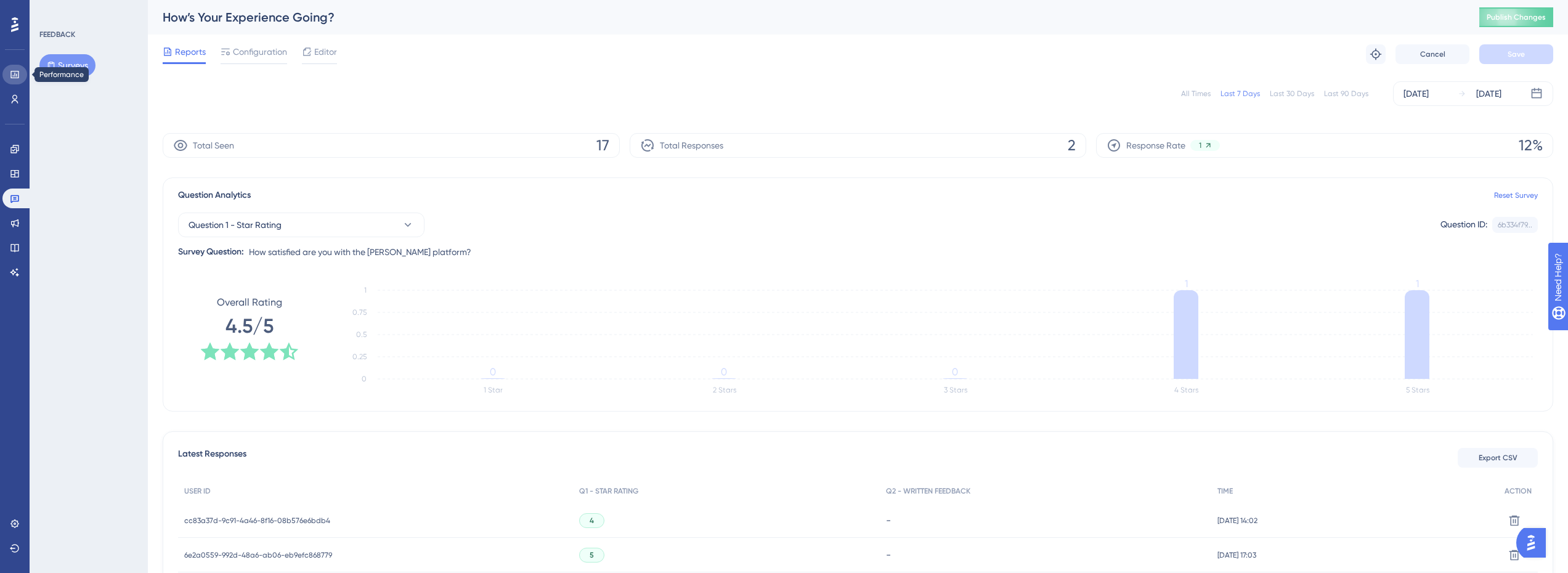
click at [23, 72] on link at bounding box center [14, 74] width 25 height 20
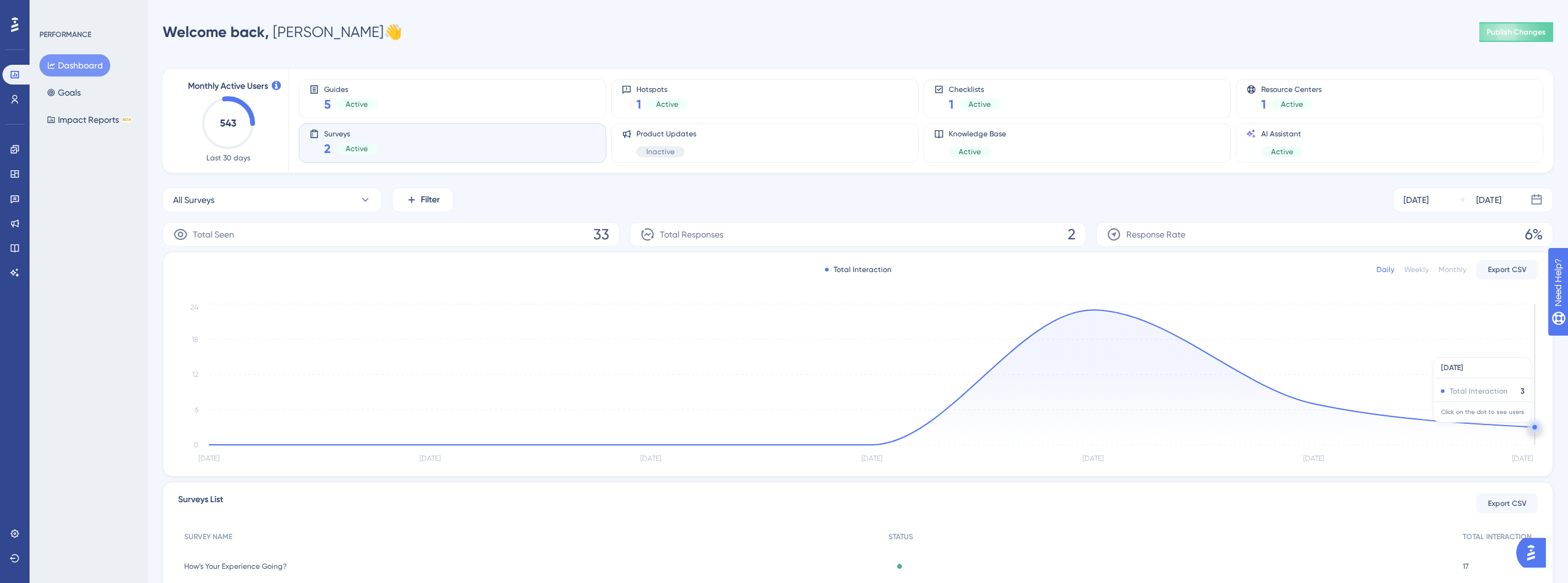
click at [1536, 429] on icon "[DATE] Aug [DATE] Aug [DATE] Aug [DATE] 0 6 12 18 24" at bounding box center [858, 383] width 1360 height 166
click at [1533, 429] on circle at bounding box center [1535, 427] width 9 height 10
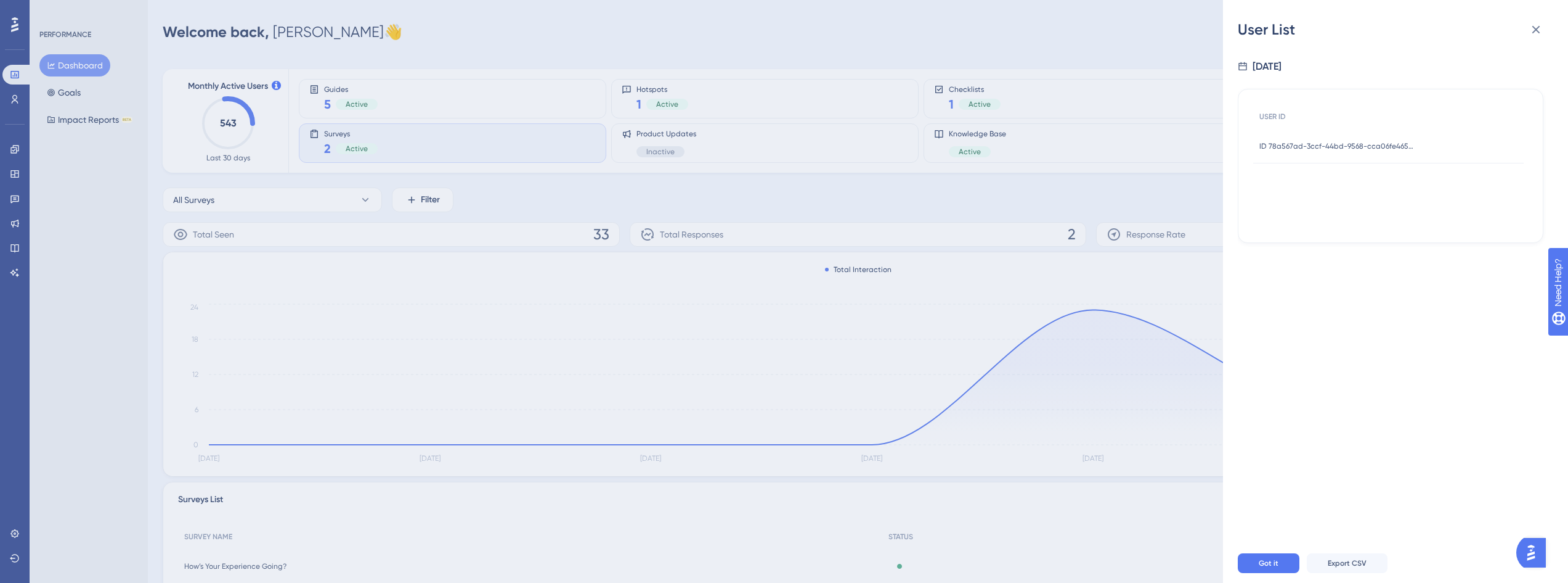
click at [1314, 141] on span "ID 78a567ad-3ccf-44bd-9568-cca06fe46580" at bounding box center [1336, 146] width 154 height 10
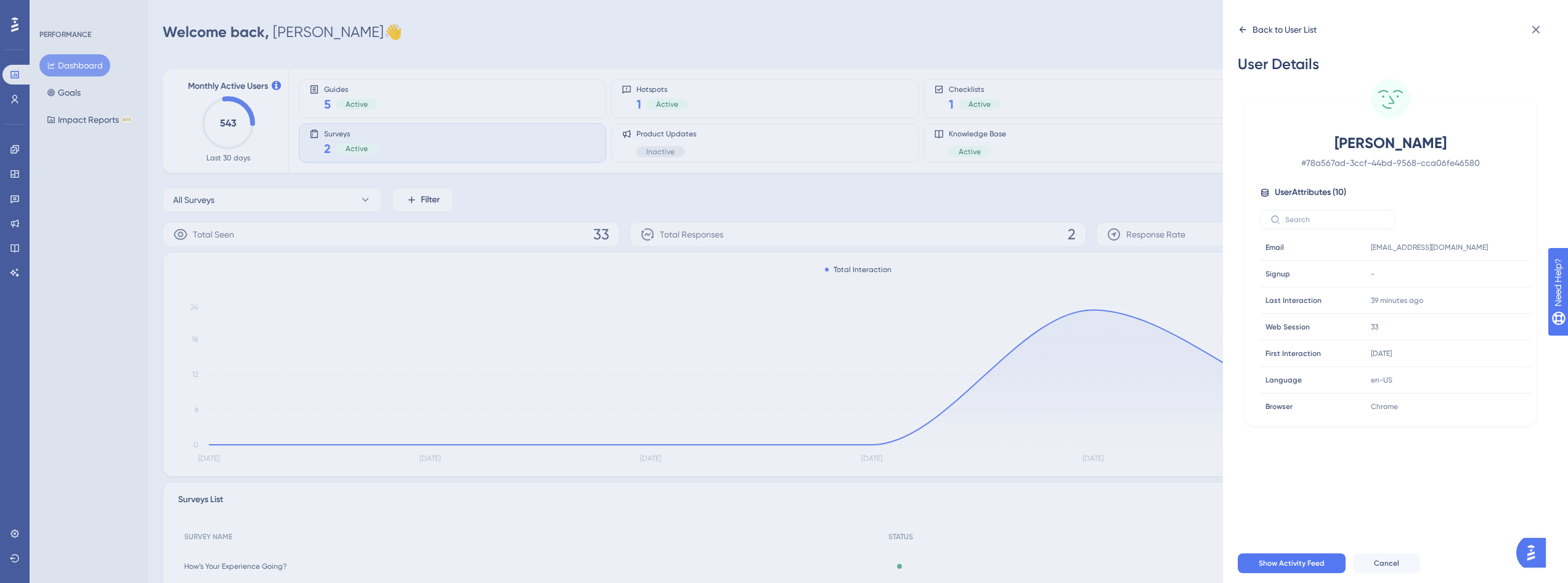
click at [1265, 30] on div "Back to User List" at bounding box center [1285, 29] width 64 height 15
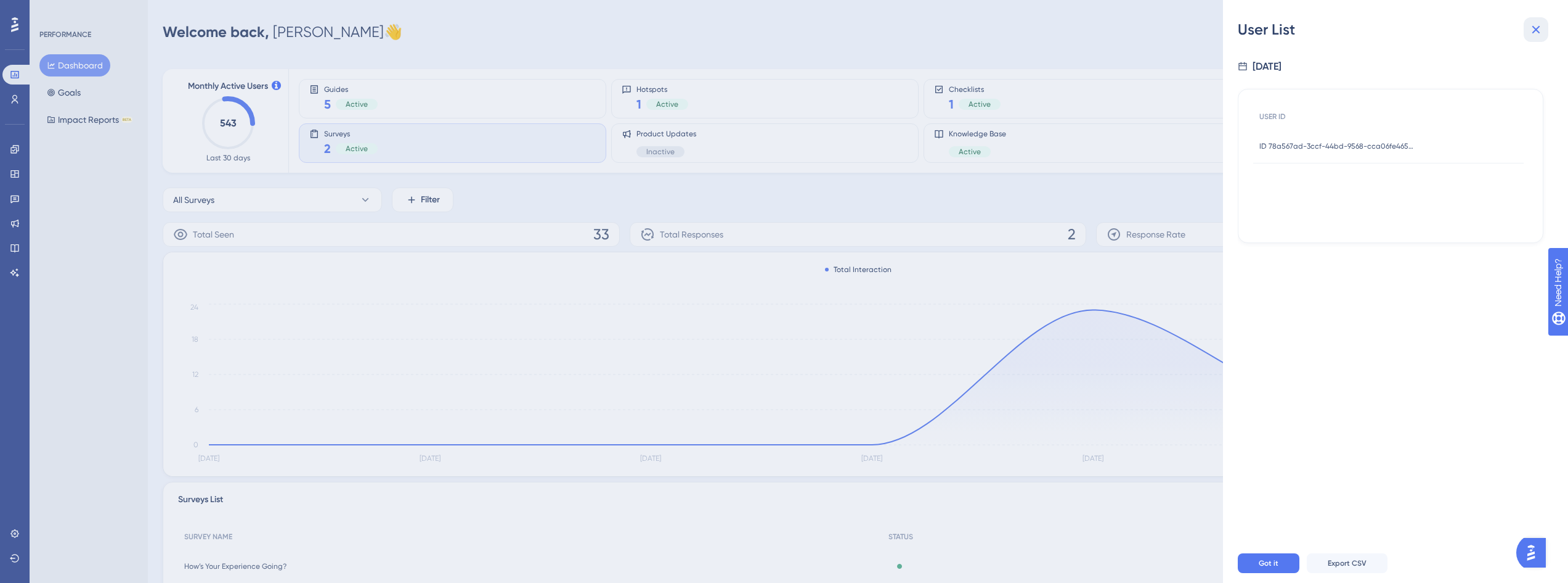
click at [1540, 30] on icon at bounding box center [1536, 29] width 15 height 15
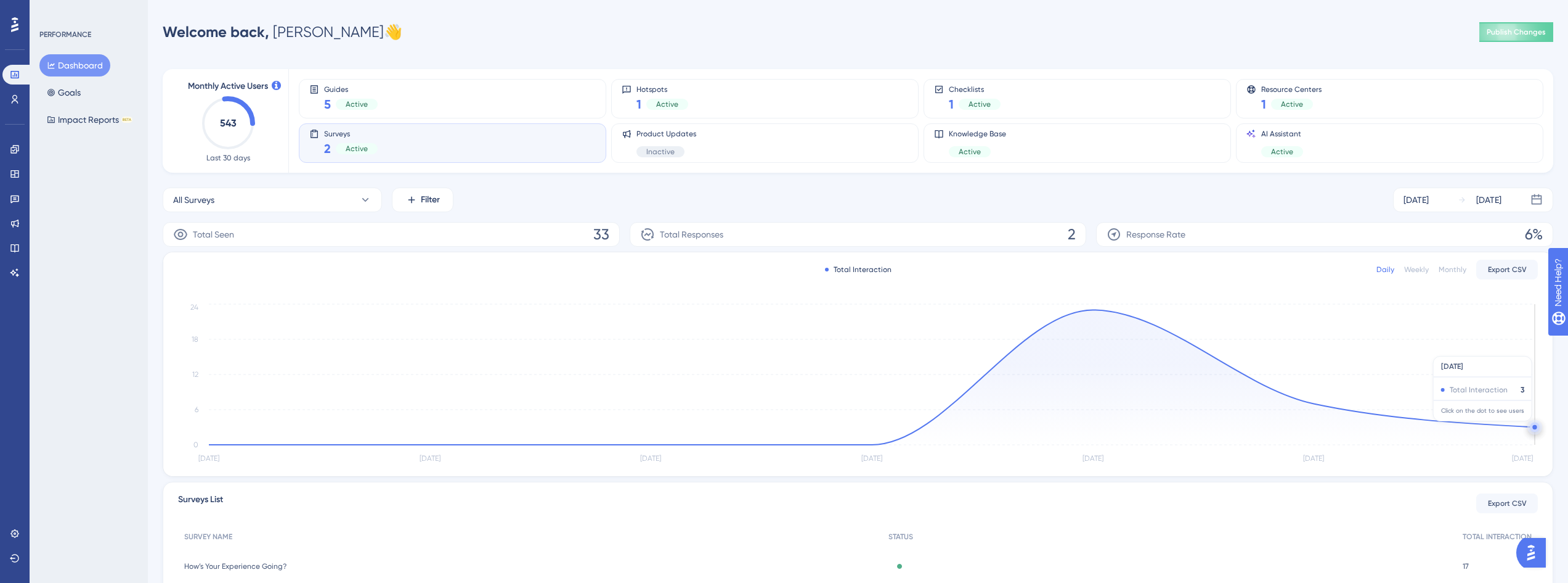
click at [1533, 427] on circle at bounding box center [1534, 426] width 4 height 4
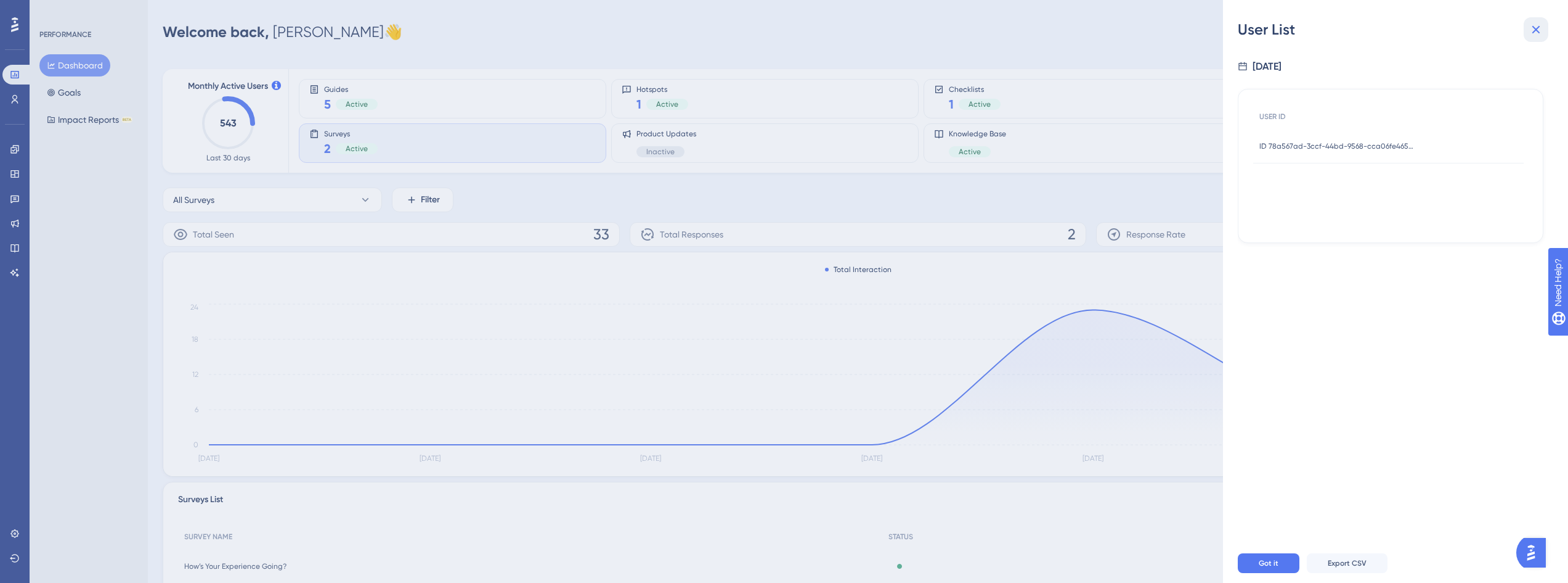
click at [1543, 24] on button at bounding box center [1536, 29] width 25 height 25
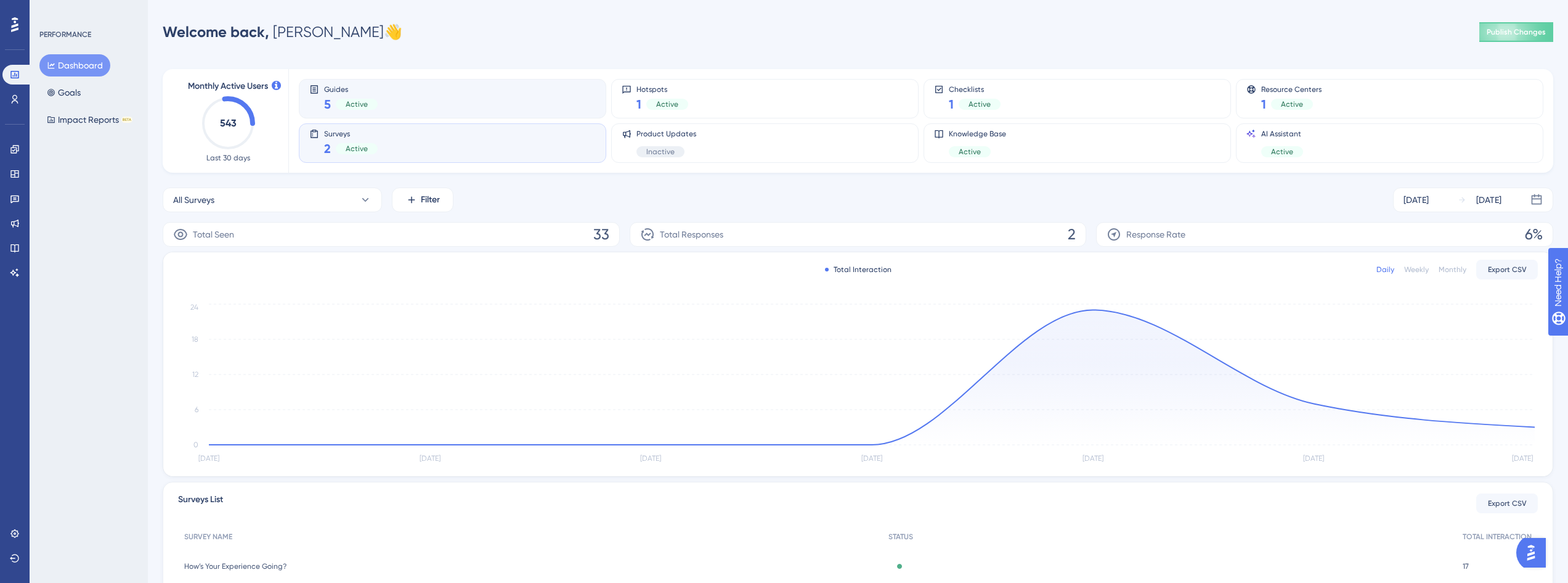
click at [402, 96] on div "Guides 5 Active" at bounding box center [453, 99] width 287 height 29
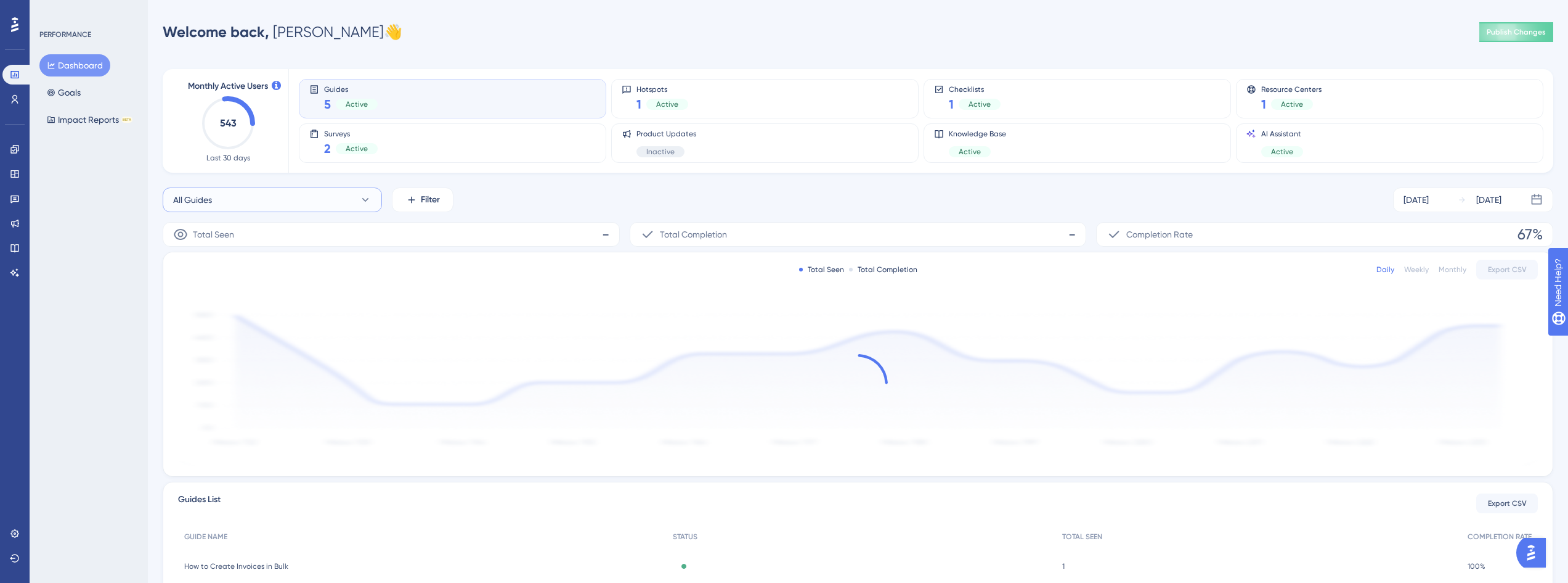
click at [311, 202] on button "All Guides" at bounding box center [272, 200] width 219 height 25
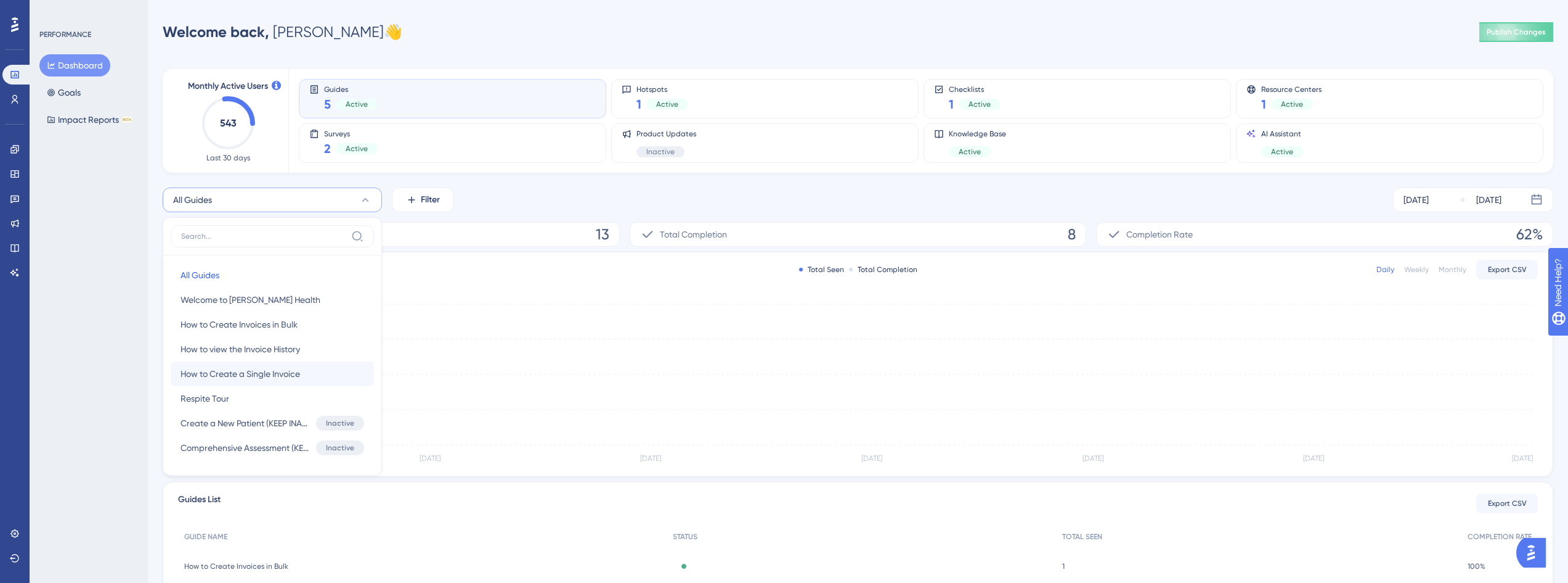
scroll to position [55, 0]
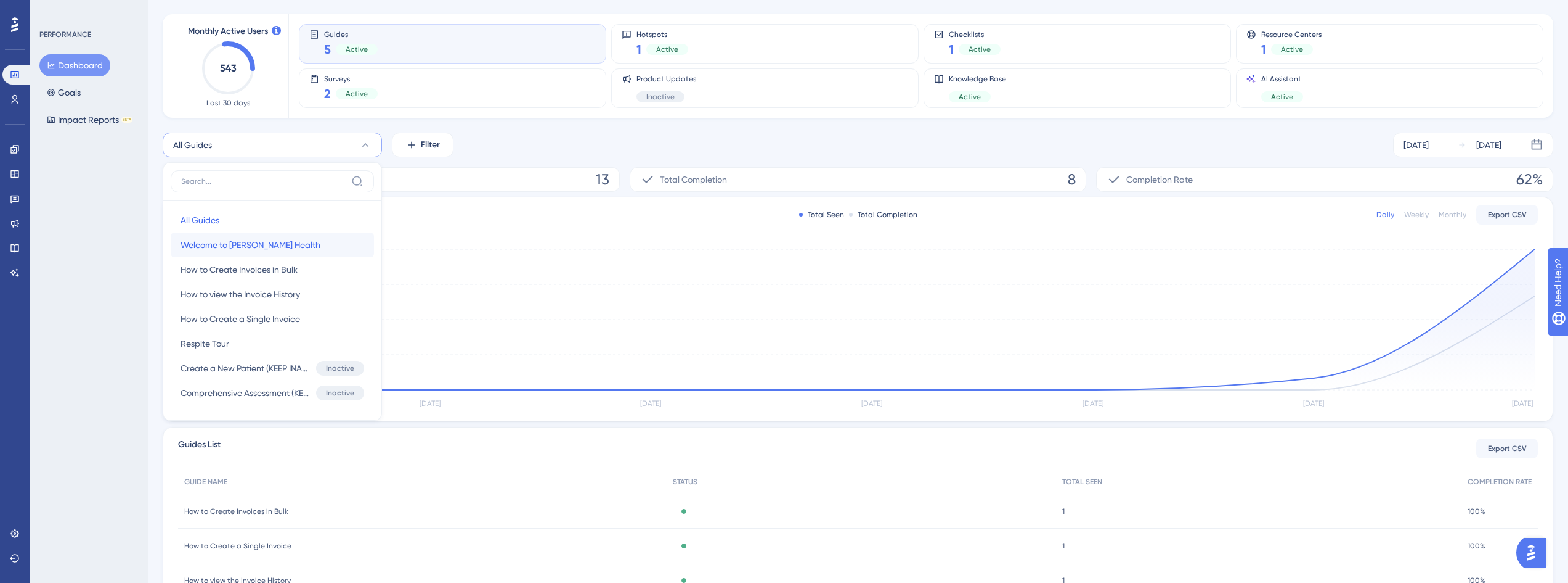
click at [309, 241] on button "Welcome to [PERSON_NAME] Health Welcome to [PERSON_NAME] Health" at bounding box center [272, 244] width 203 height 25
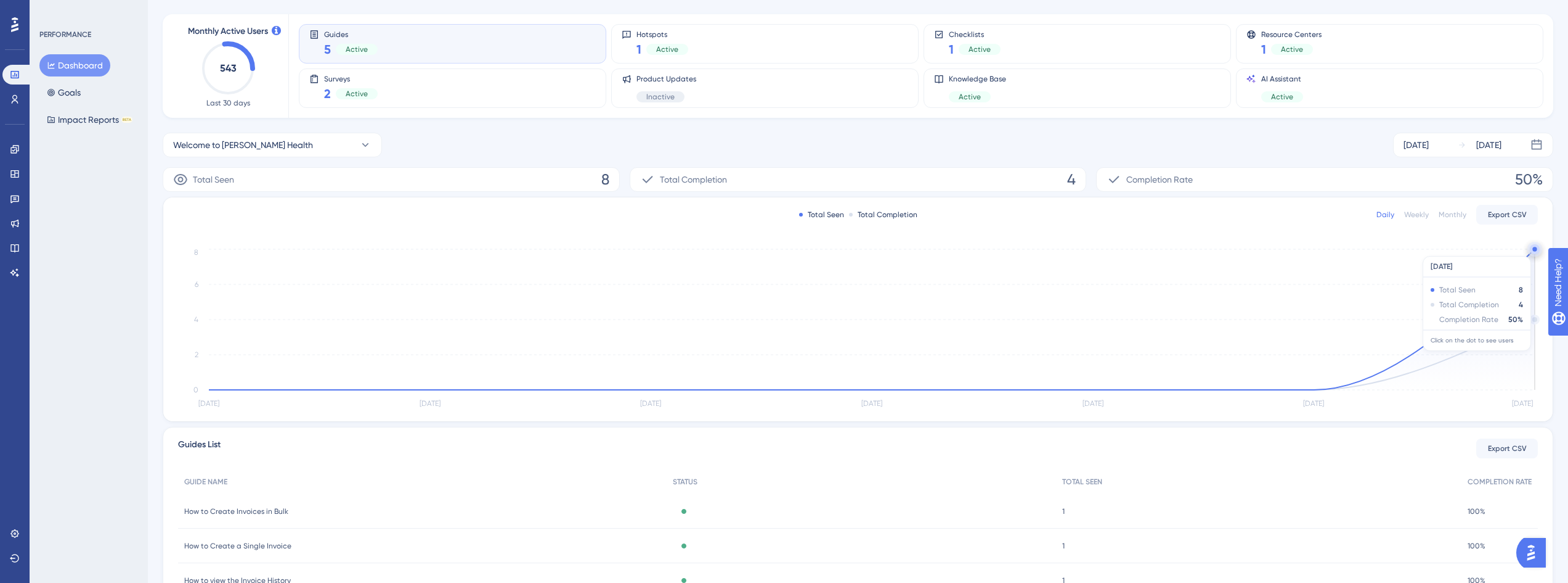
click at [1534, 250] on circle at bounding box center [1534, 248] width 4 height 4
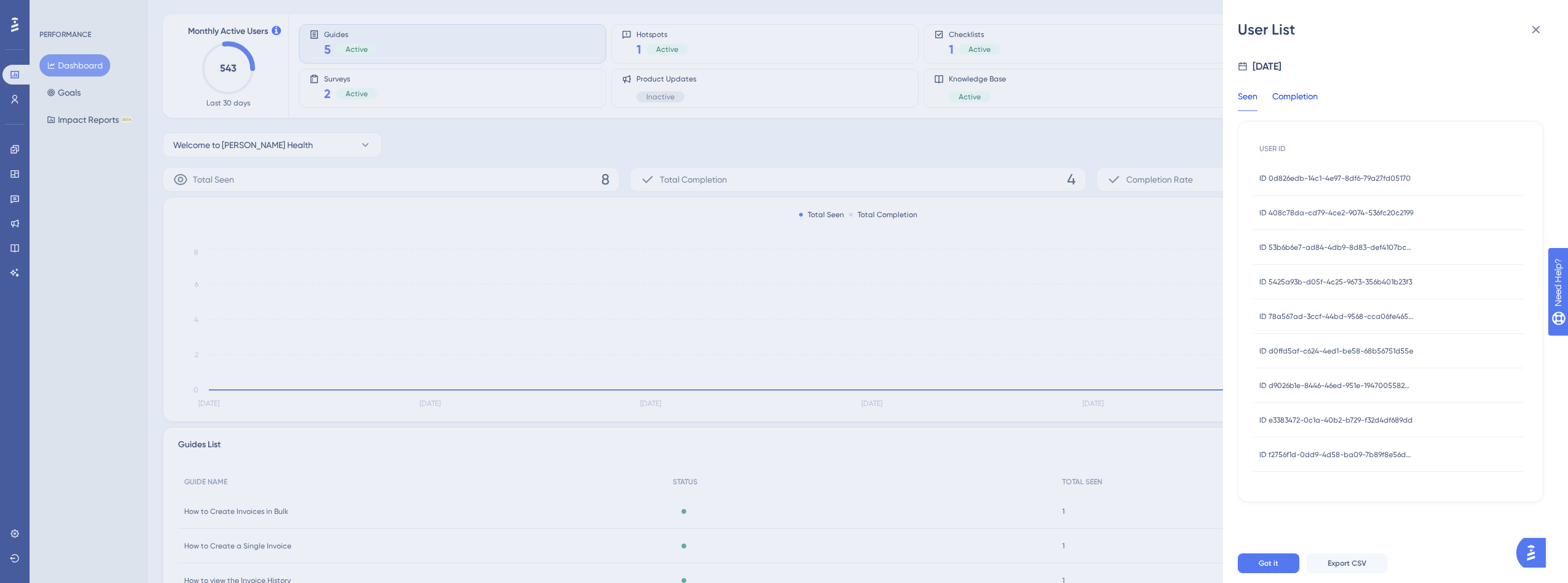
click at [1302, 94] on div "Completion" at bounding box center [1296, 100] width 46 height 22
click at [1322, 179] on span "ID 408c78da-cd79-4ce2-9074-536fc20c2199" at bounding box center [1336, 178] width 154 height 10
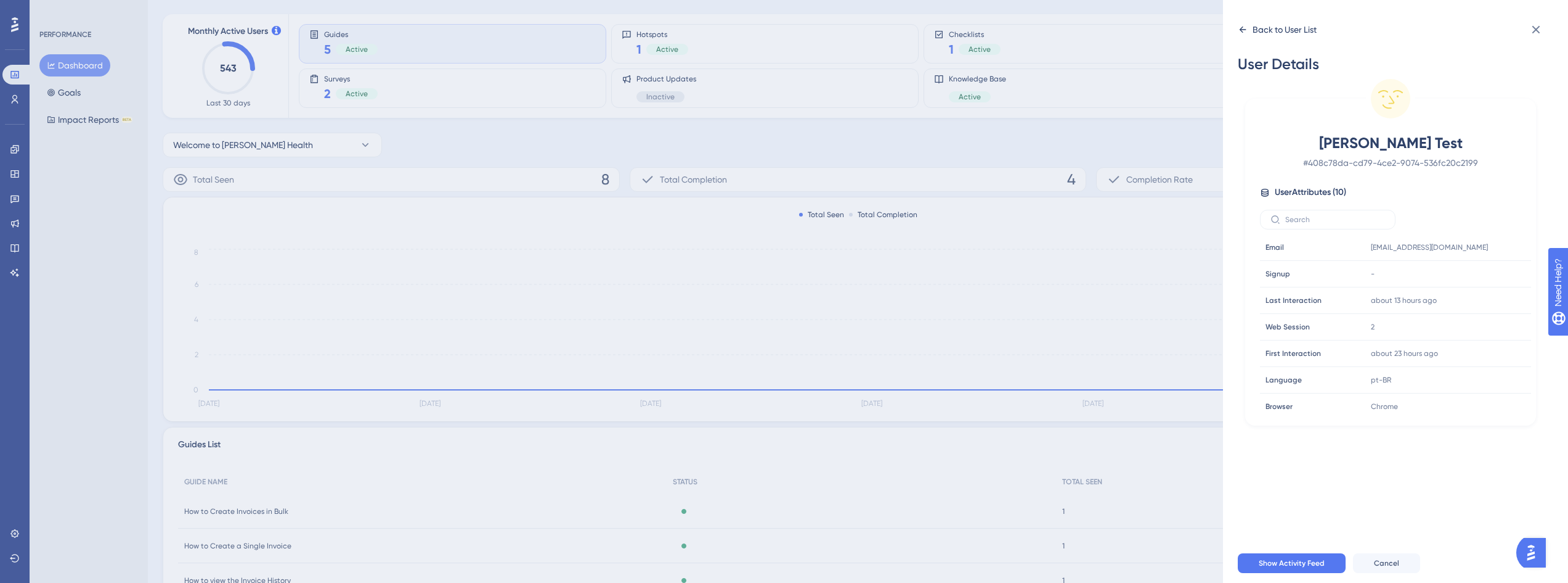
click at [1242, 29] on icon at bounding box center [1243, 29] width 9 height 10
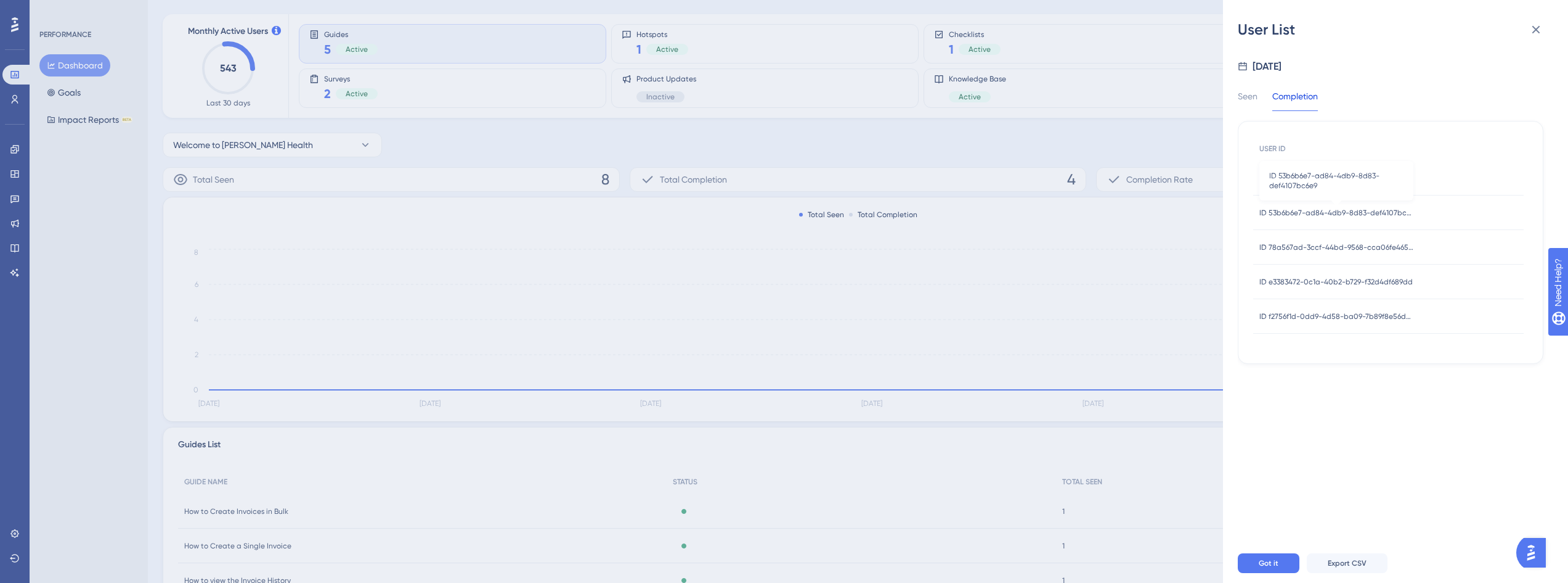
click at [1366, 208] on span "ID 53b6b6e7-ad84-4db9-8d83-def4107bc6e9" at bounding box center [1336, 212] width 154 height 10
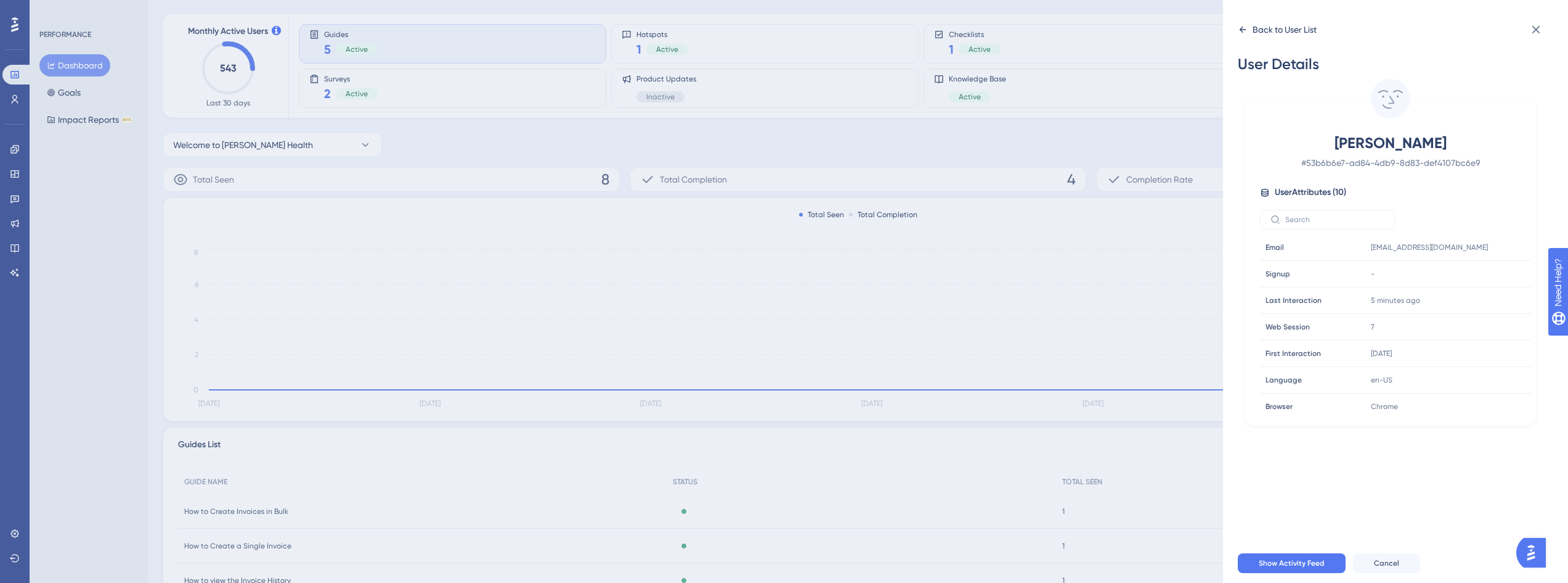
click at [1244, 31] on icon at bounding box center [1243, 29] width 9 height 10
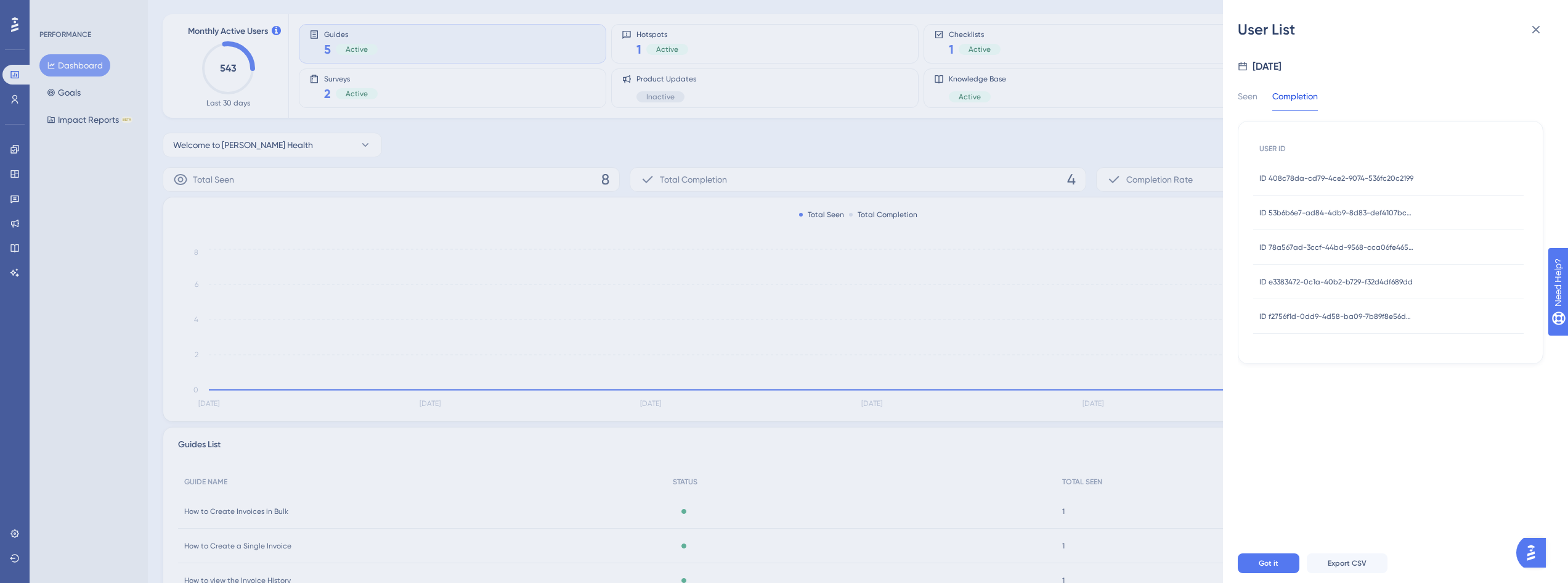
click at [1328, 243] on span "ID 78a567ad-3ccf-44bd-9568-cca06fe46580" at bounding box center [1336, 247] width 154 height 10
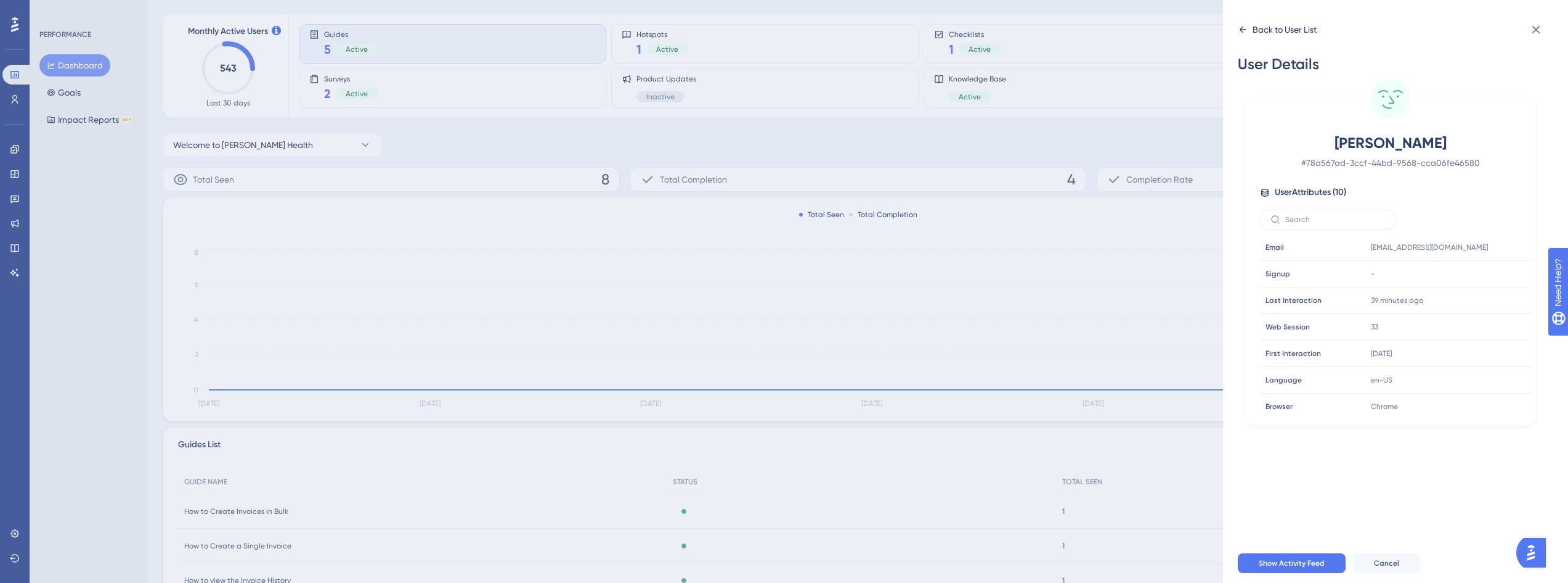
click at [1238, 30] on icon at bounding box center [1243, 29] width 9 height 10
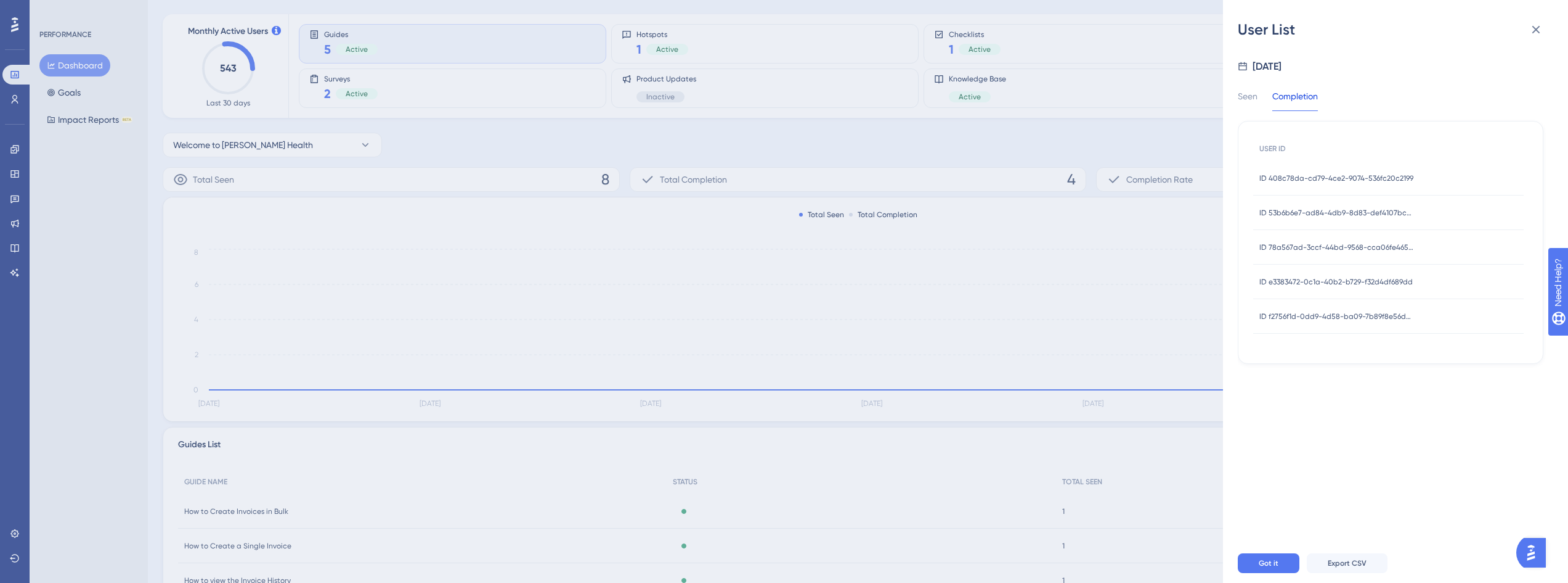
click at [1391, 282] on span "ID e3383472-0c1a-40b2-b729-f32d4df689dd" at bounding box center [1336, 282] width 154 height 10
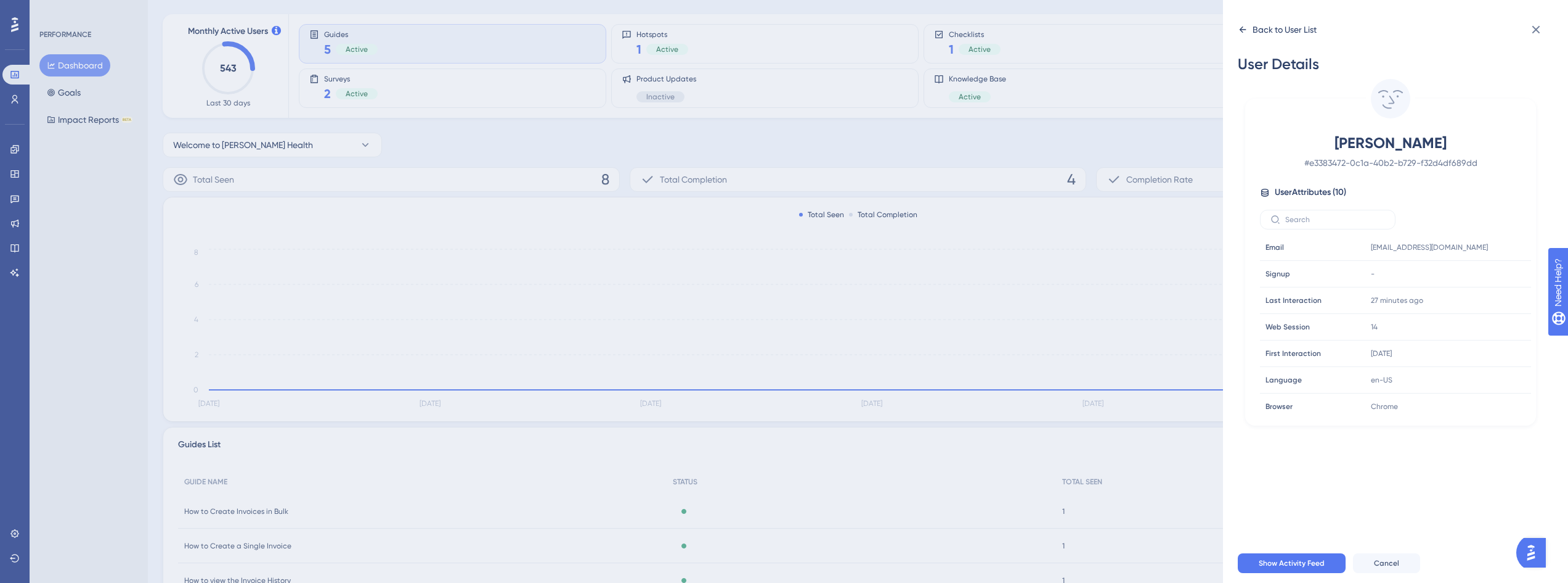
click at [1246, 34] on icon at bounding box center [1243, 29] width 9 height 10
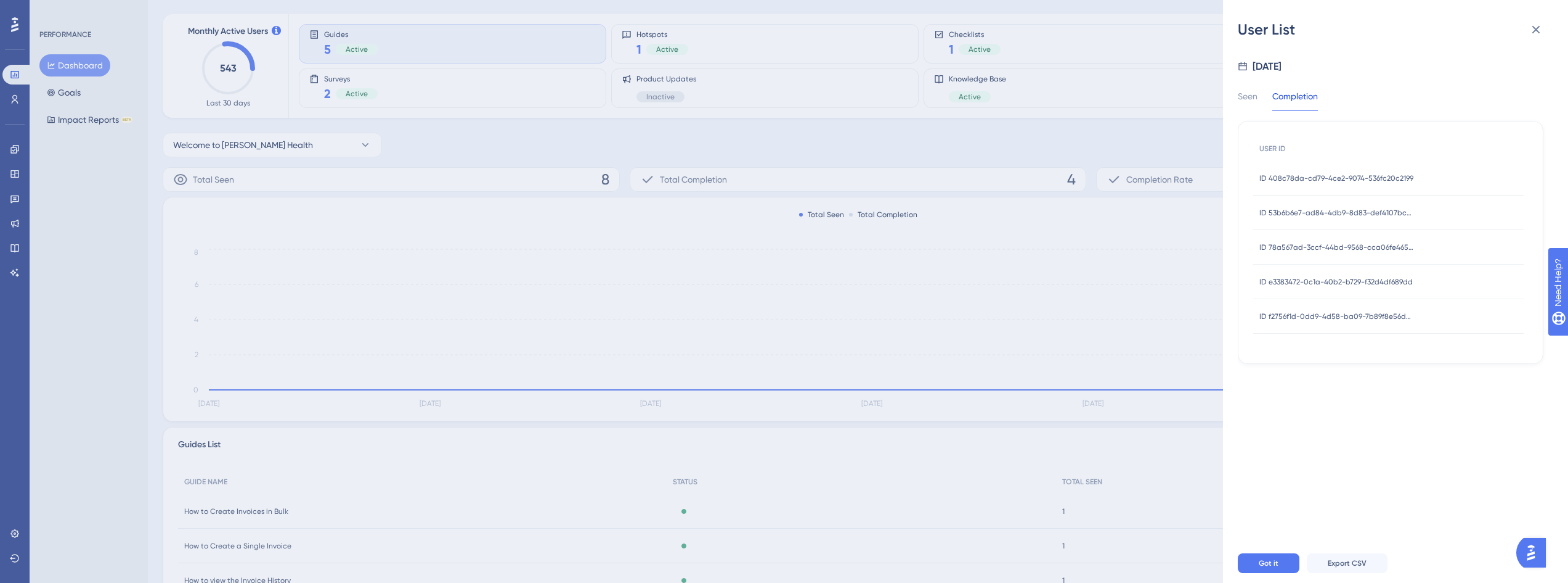
click at [1388, 318] on span "ID f2756f1d-0dd9-4d58-ba09-7b89f8e56dae" at bounding box center [1336, 316] width 154 height 10
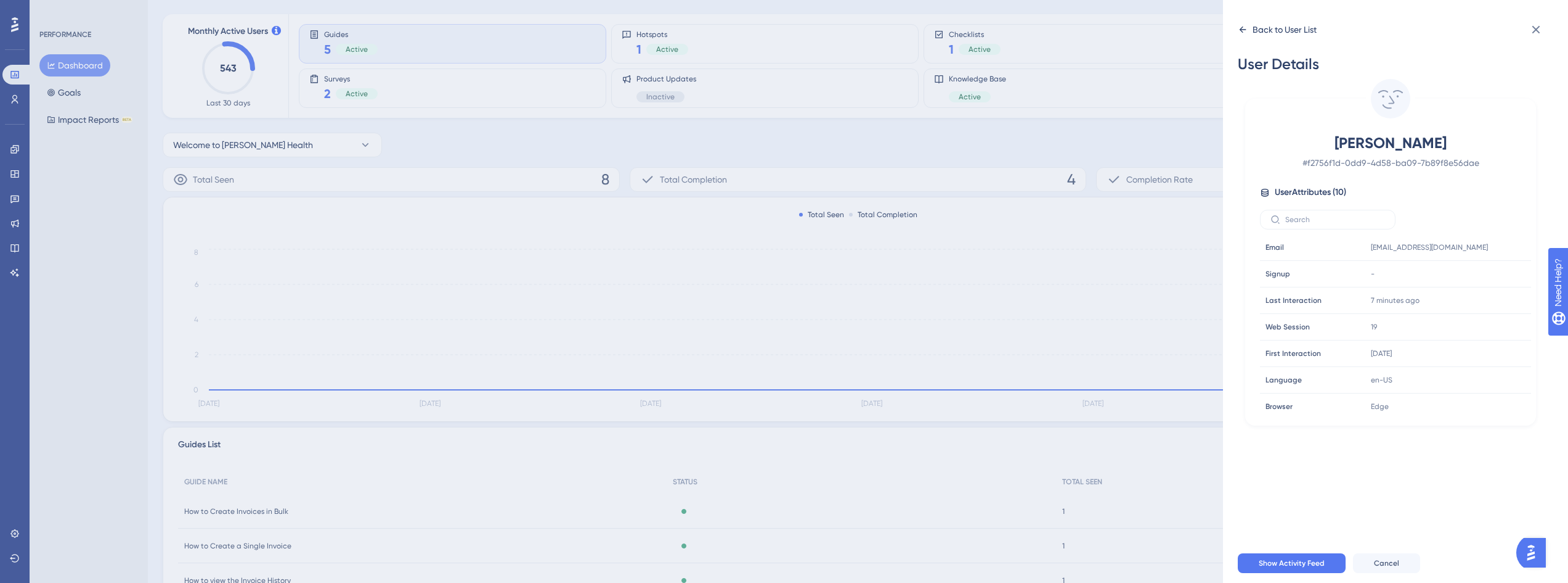
click at [1243, 32] on icon at bounding box center [1243, 29] width 9 height 10
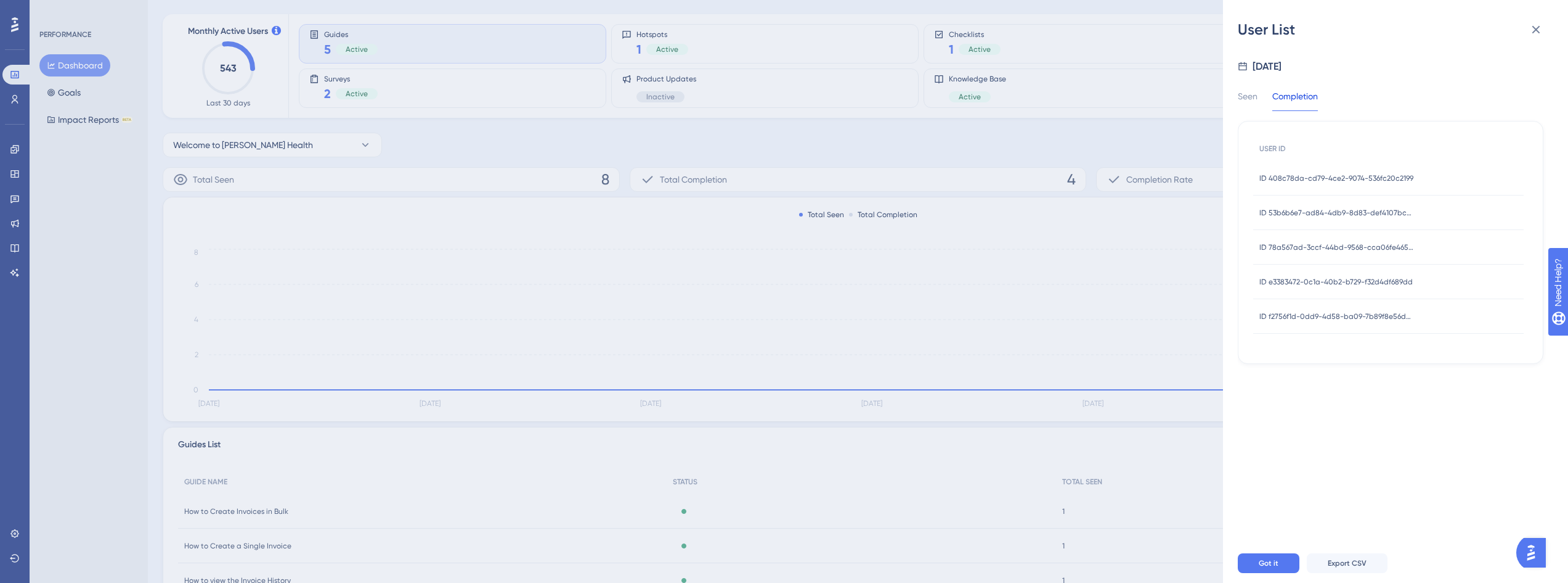
click at [1260, 101] on div "Seen Completion" at bounding box center [1285, 100] width 95 height 22
click at [1252, 98] on div "Seen" at bounding box center [1247, 100] width 20 height 22
click at [1345, 458] on span "ID f2756f1d-0dd9-4d58-ba09-7b89f8e56dae" at bounding box center [1336, 454] width 154 height 10
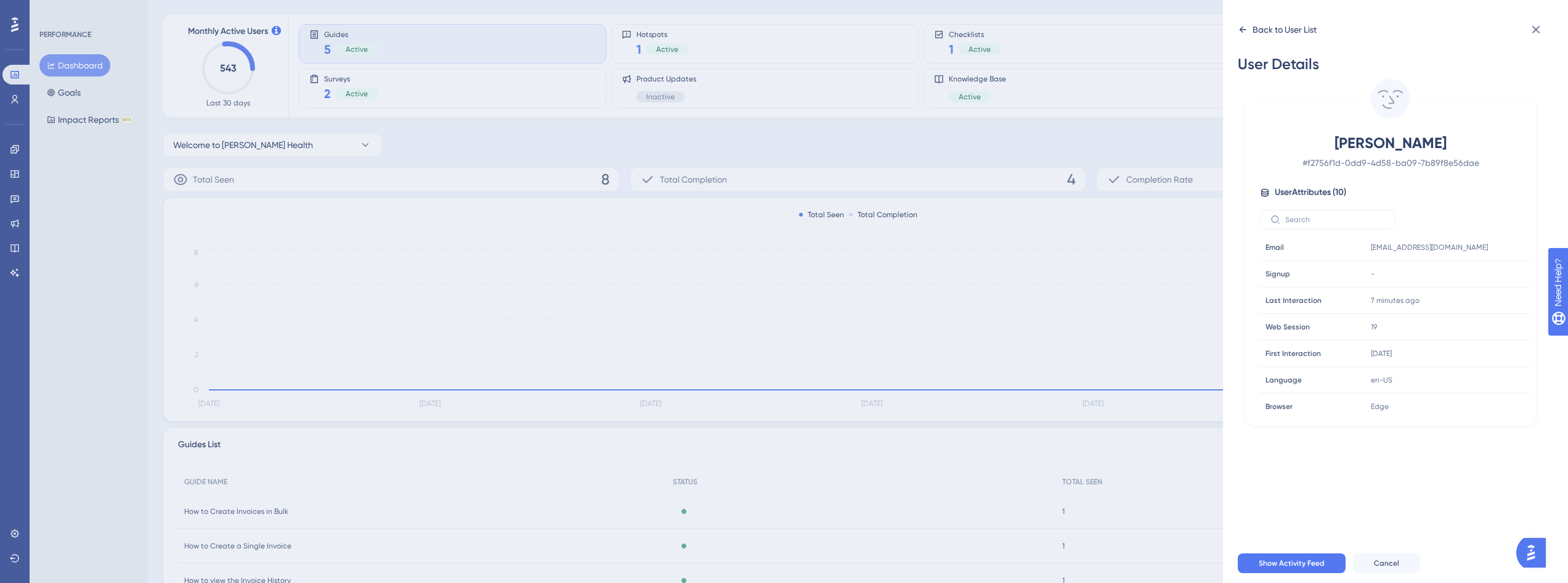
click at [1240, 29] on icon at bounding box center [1243, 29] width 9 height 10
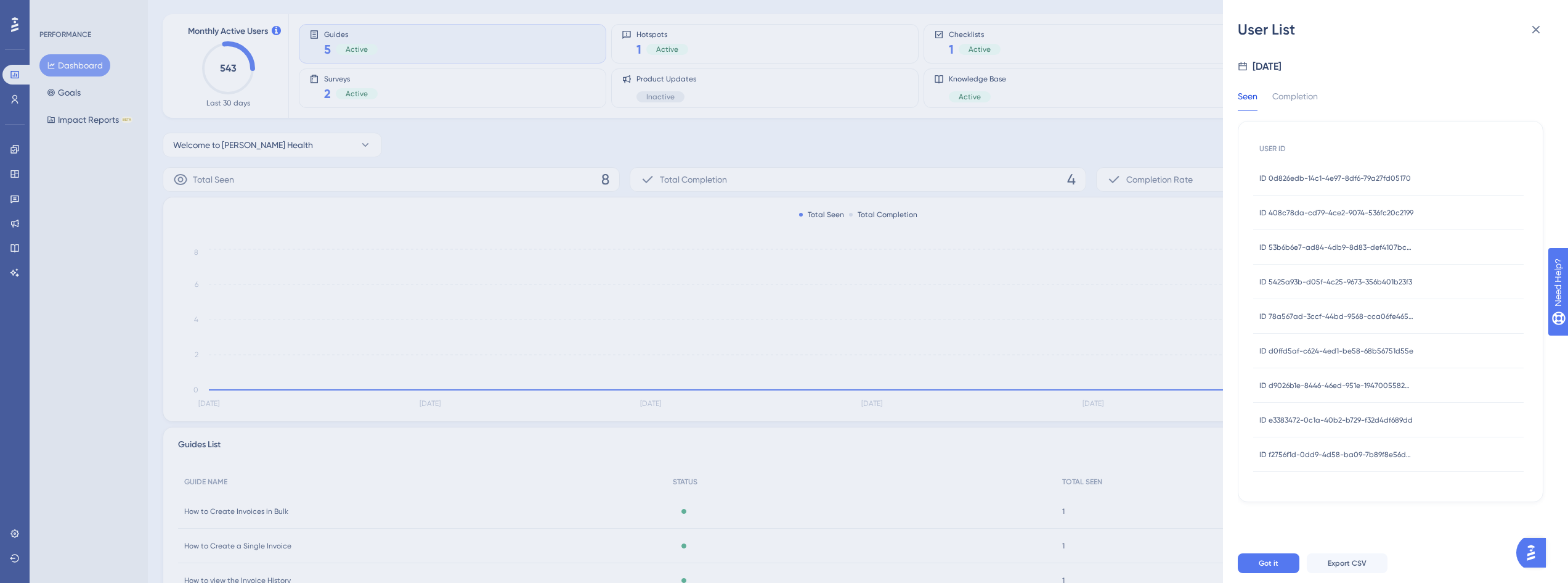
click at [1354, 410] on div "ID e3383472-0c1a-40b2-b729-f32d4df689dd ID e3383472-0c1a-40b2-b729-f32d4df689dd" at bounding box center [1336, 420] width 154 height 35
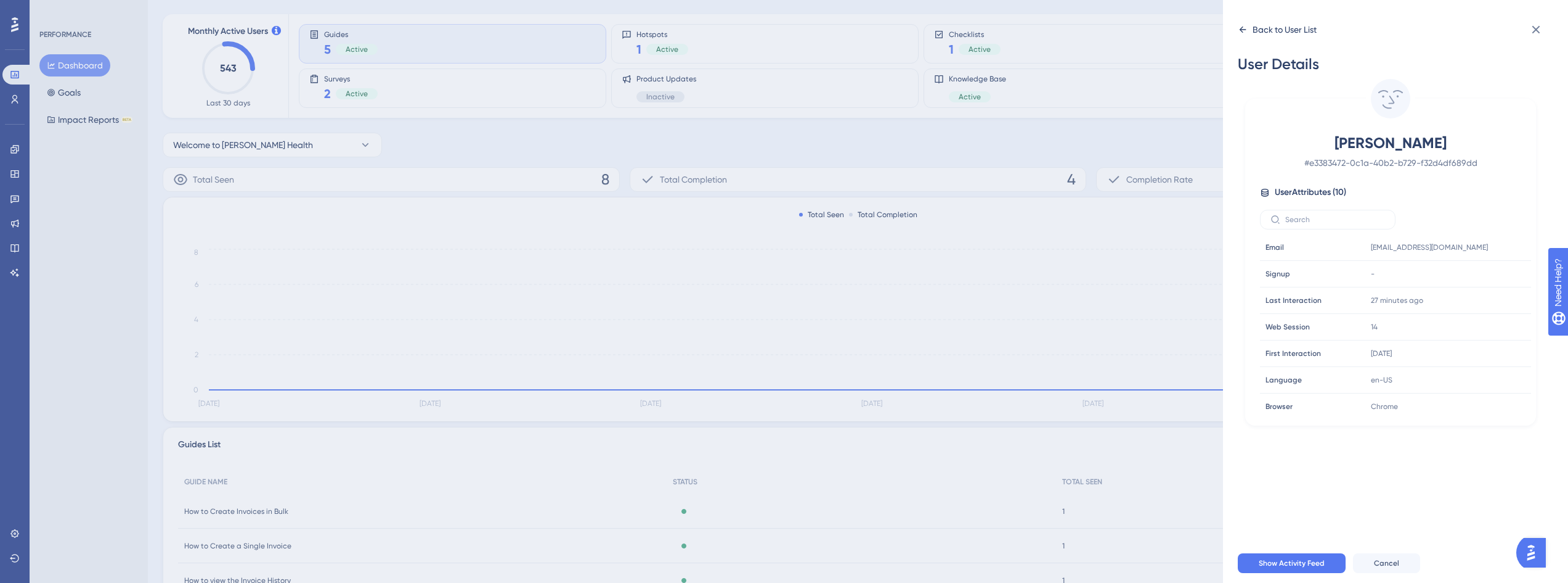
click at [1240, 28] on icon at bounding box center [1243, 29] width 9 height 10
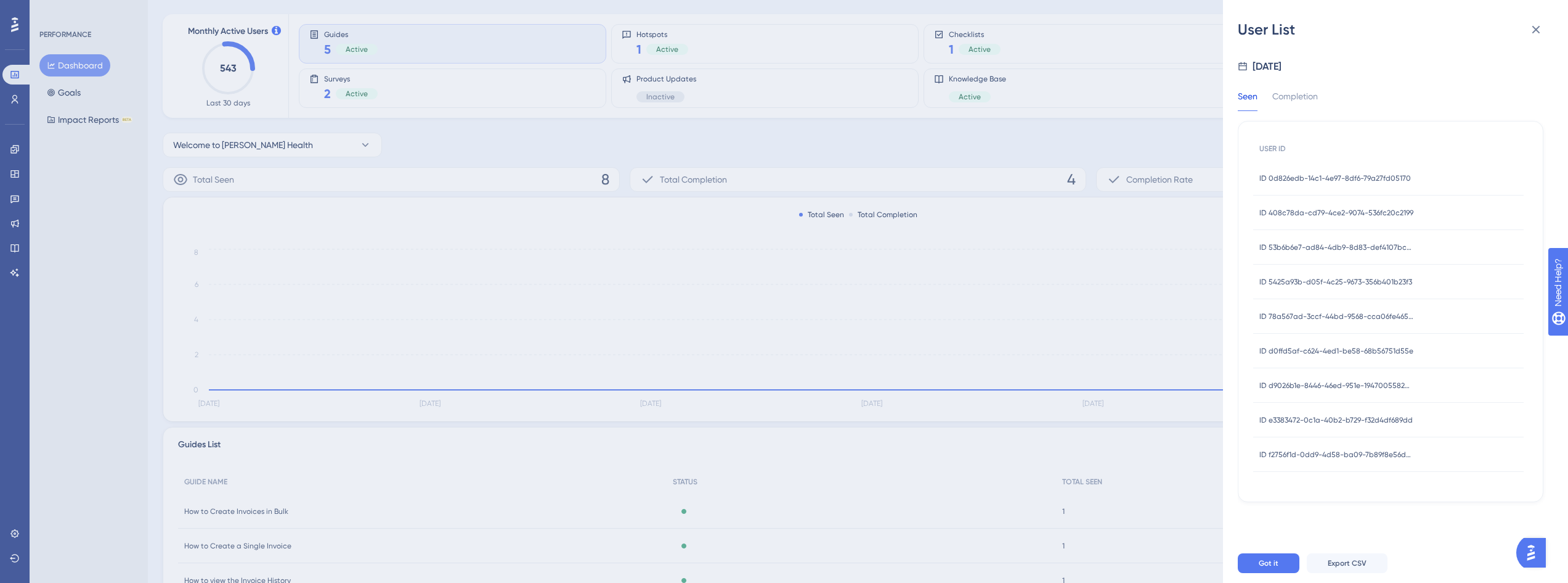
click at [1380, 383] on span "ID d9026b1e-8446-46ed-951e-1947005582ac" at bounding box center [1336, 385] width 154 height 10
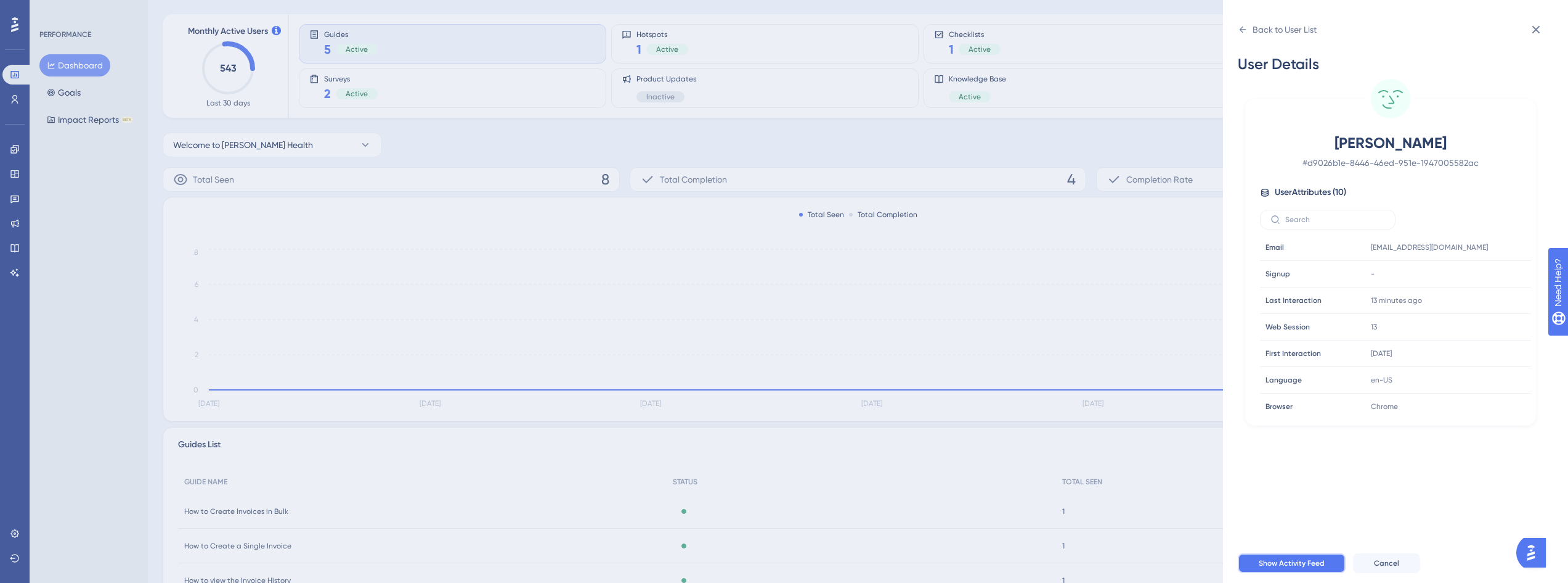
click at [1312, 562] on span "Show Activity Feed" at bounding box center [1291, 563] width 66 height 10
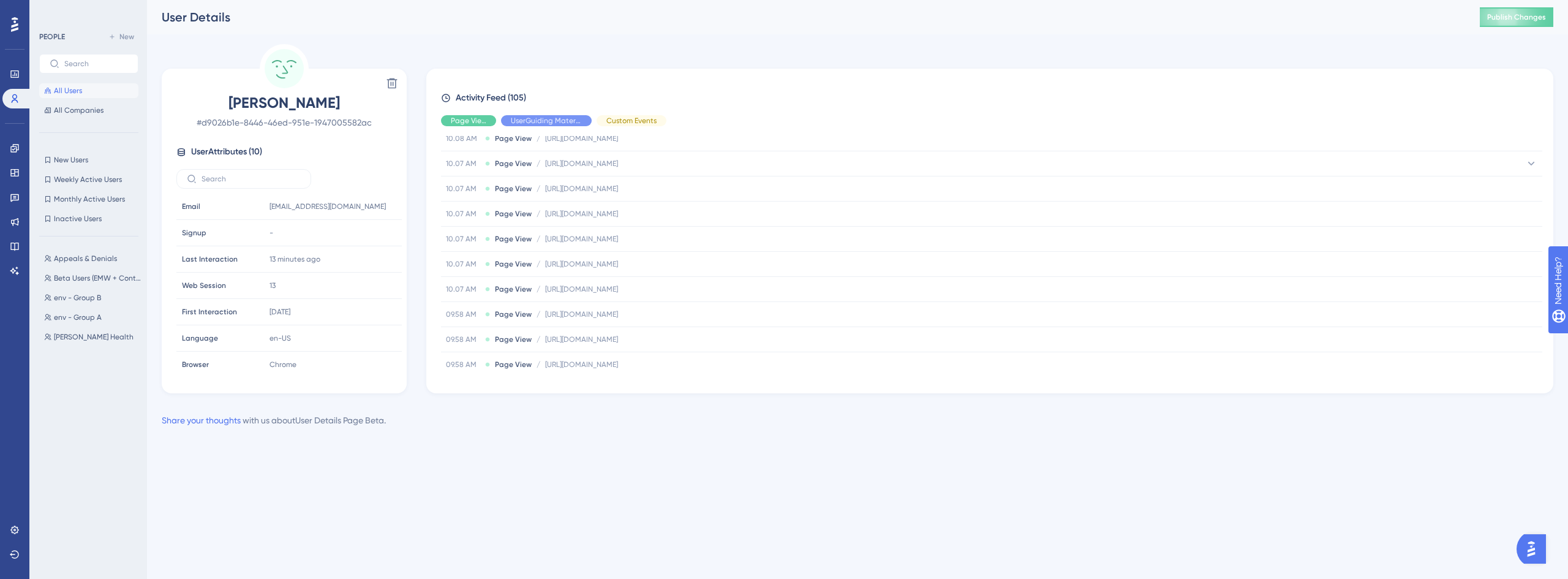
scroll to position [61, 0]
click at [392, 54] on div "Delete [PERSON_NAME] # d9026b1e-8446-46ed-951e-1947005582ac User Attributes ( 1…" at bounding box center [284, 219] width 245 height 349
click at [1528, 28] on div "User Details Publish Changes" at bounding box center [858, 17] width 1421 height 35
click at [1533, 15] on span "Publish Changes" at bounding box center [1516, 17] width 59 height 9
click at [17, 90] on link at bounding box center [17, 98] width 29 height 20
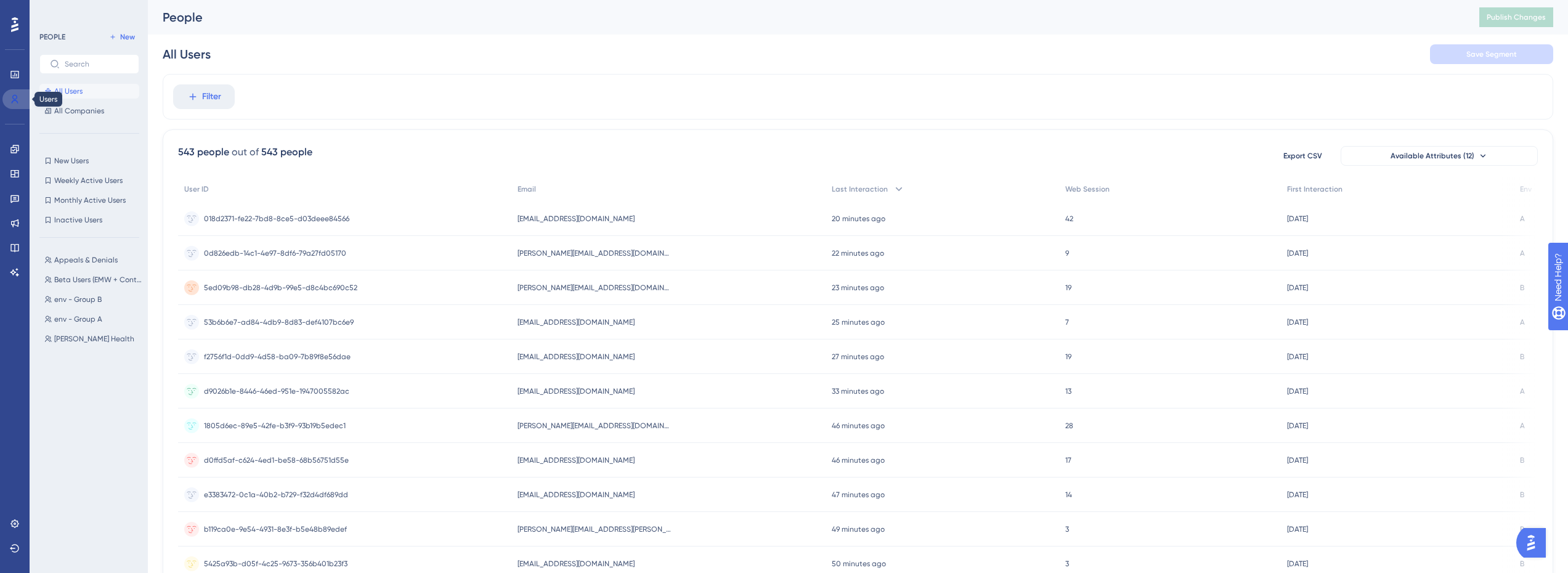
click at [11, 104] on link at bounding box center [17, 99] width 29 height 20
click at [14, 96] on icon at bounding box center [14, 99] width 9 height 9
click at [15, 79] on icon at bounding box center [14, 74] width 9 height 9
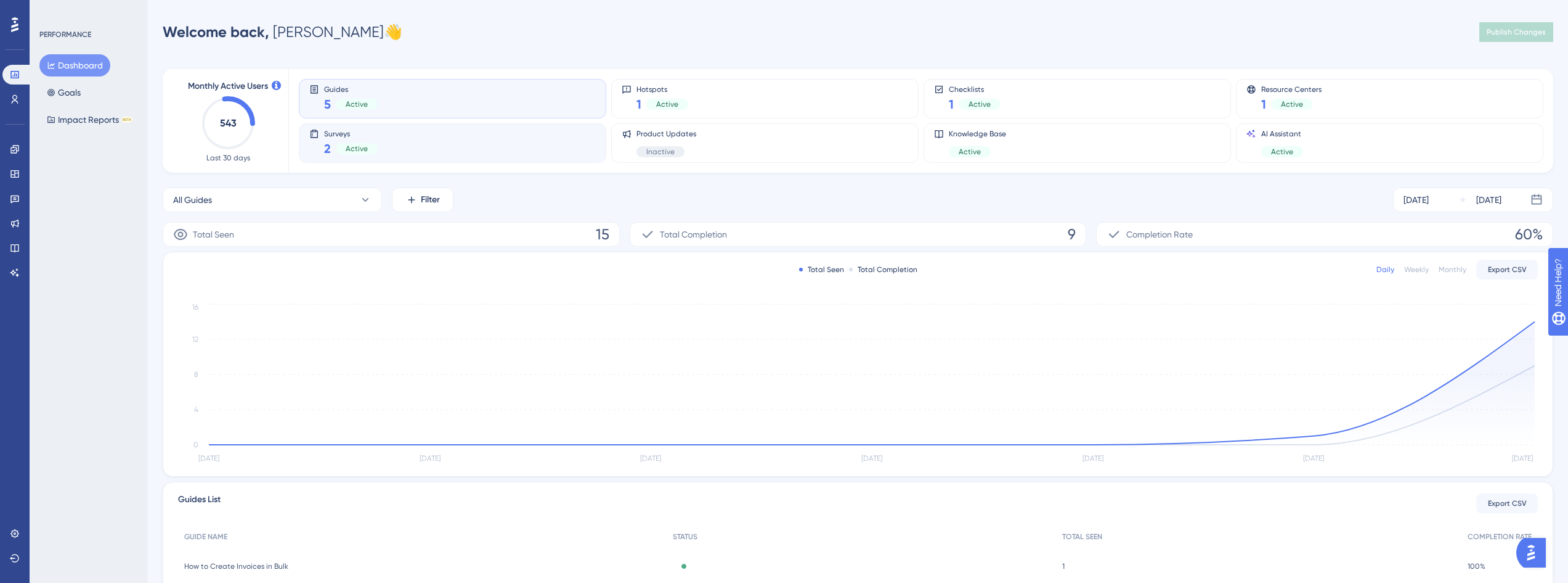
click at [435, 144] on div "Surveys 2 Active" at bounding box center [453, 143] width 287 height 29
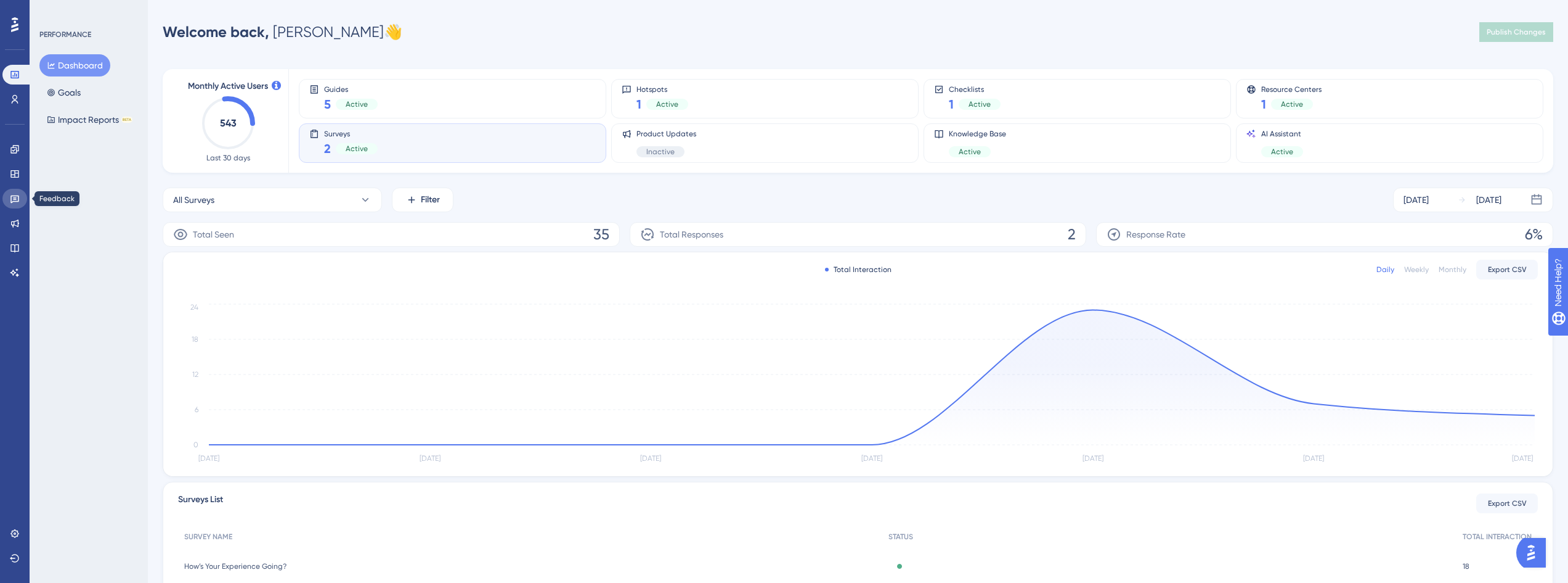
click at [14, 198] on icon at bounding box center [14, 200] width 9 height 8
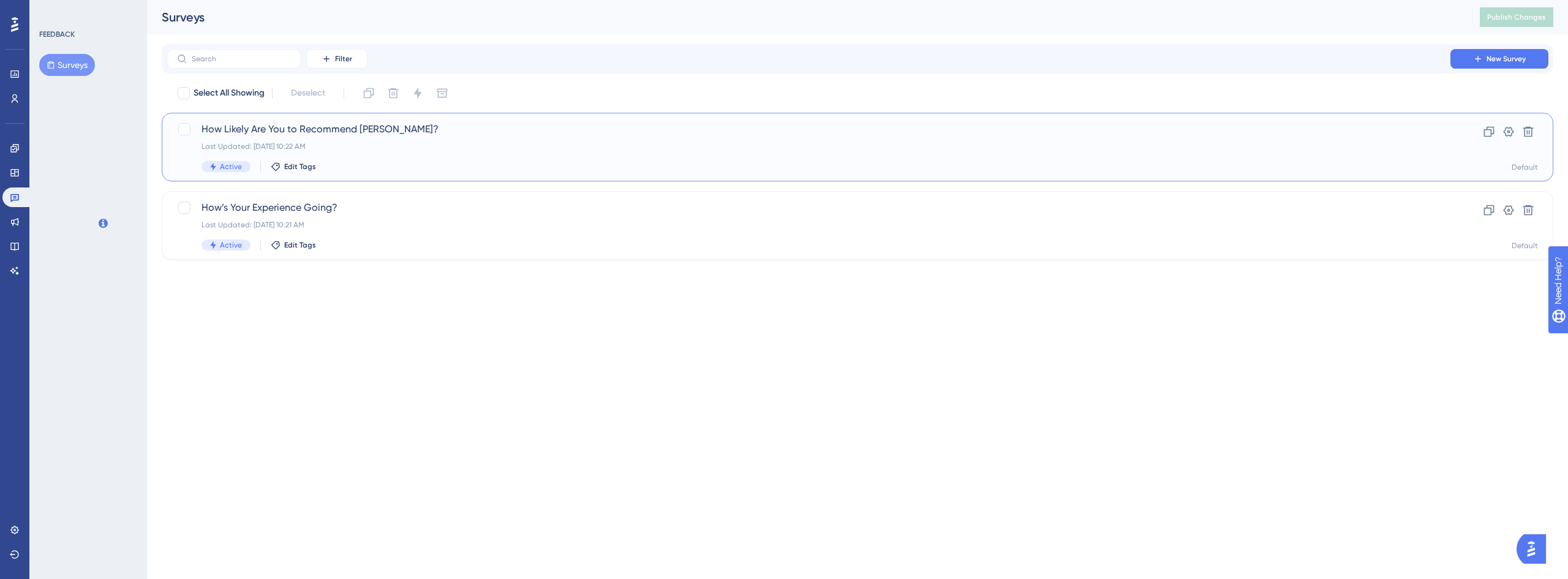
click at [407, 135] on span "How Likely Are You to Recommend [PERSON_NAME]?" at bounding box center [808, 129] width 1214 height 15
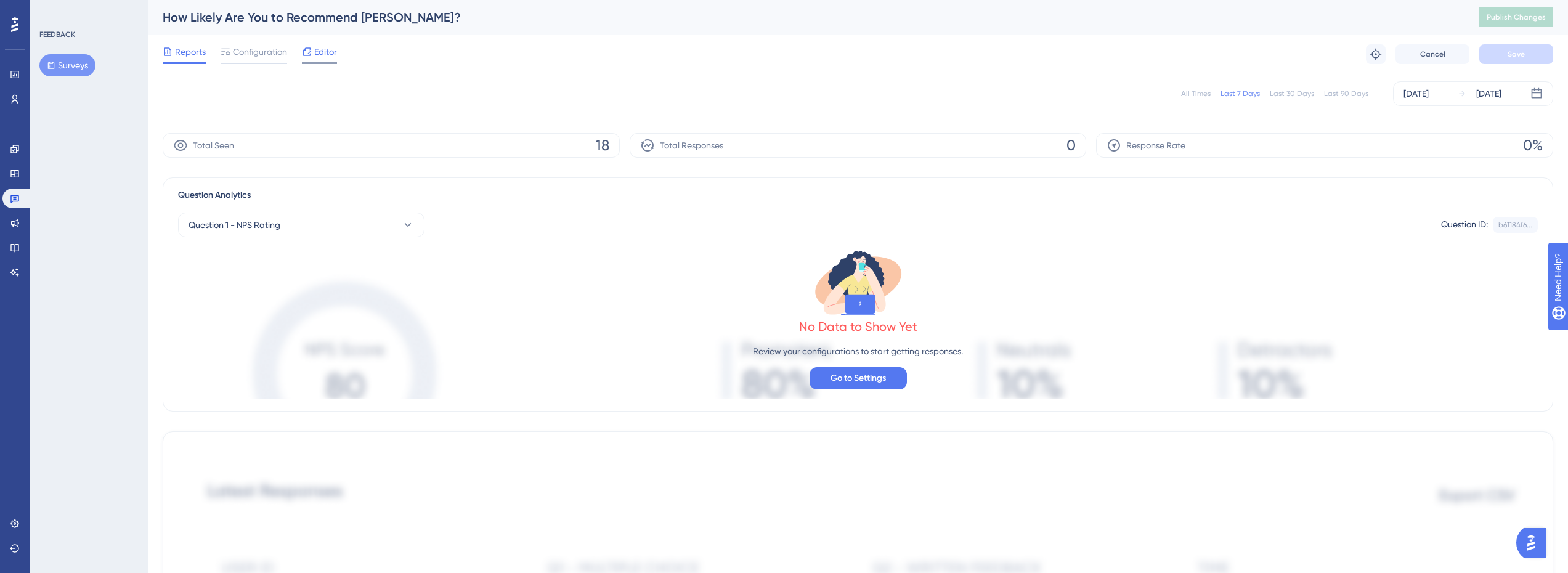
click at [320, 59] on span "Editor" at bounding box center [325, 51] width 23 height 15
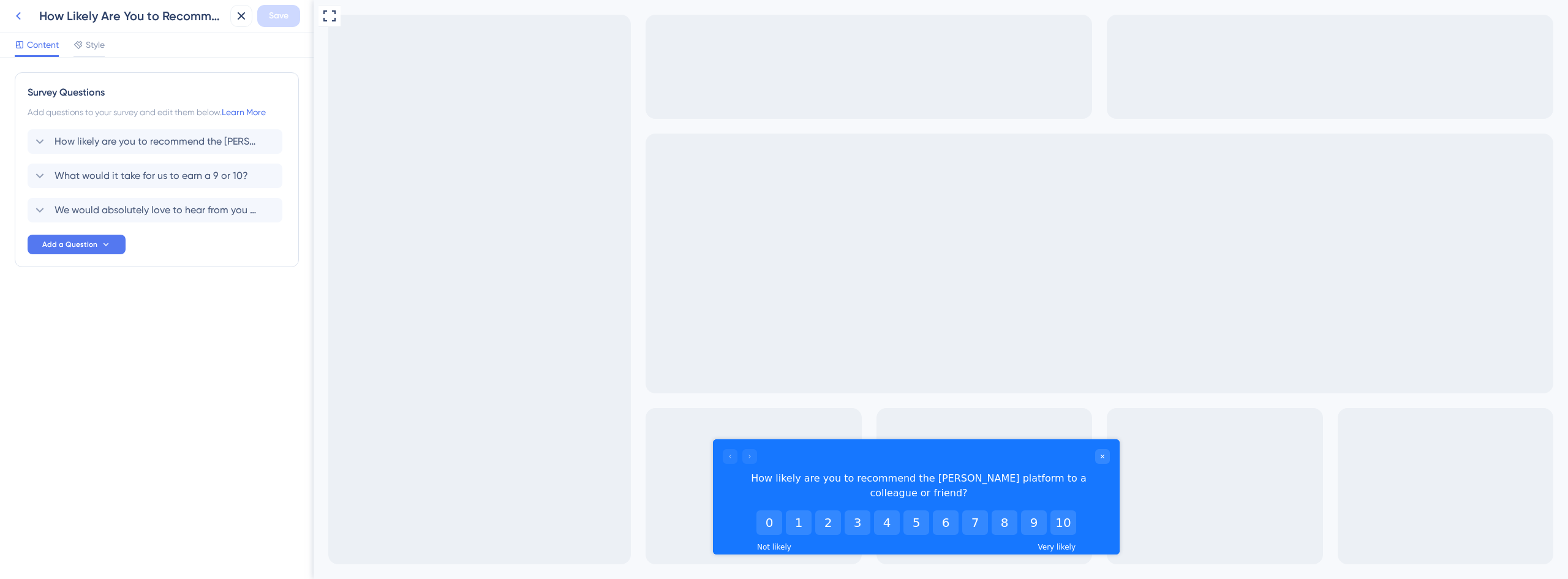
click at [9, 10] on button at bounding box center [18, 16] width 22 height 22
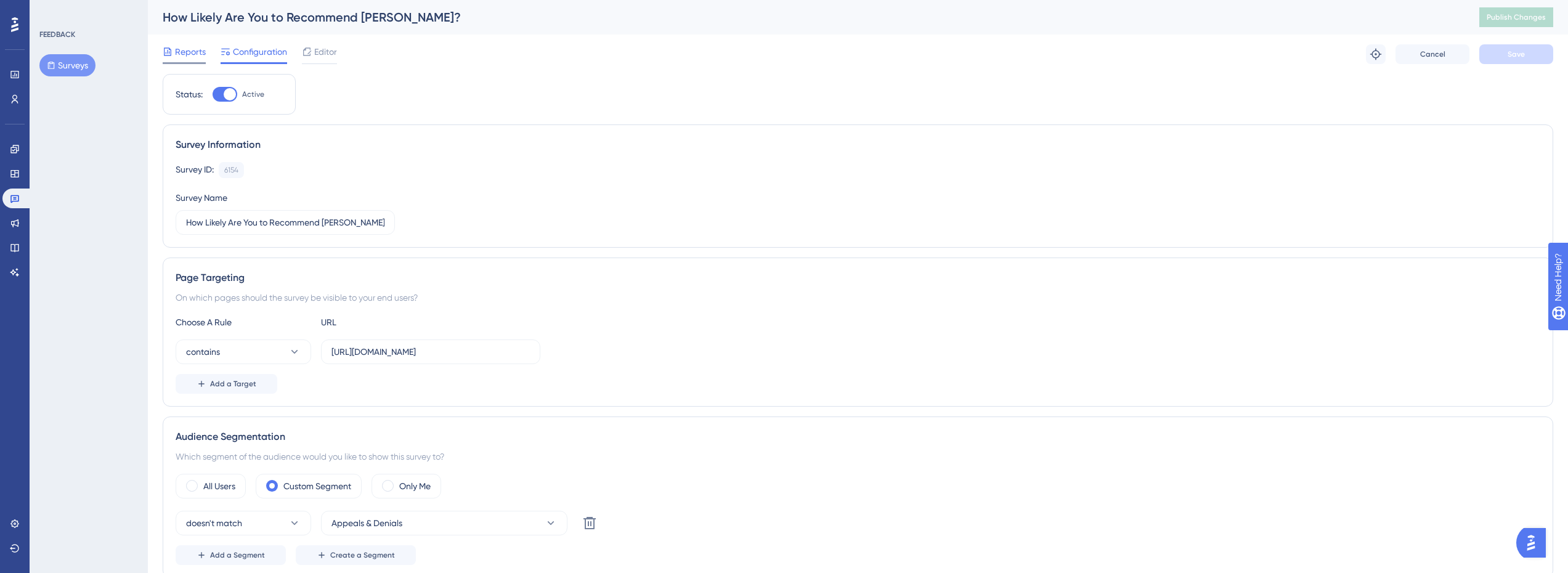
click at [186, 58] on span "Reports" at bounding box center [190, 51] width 31 height 15
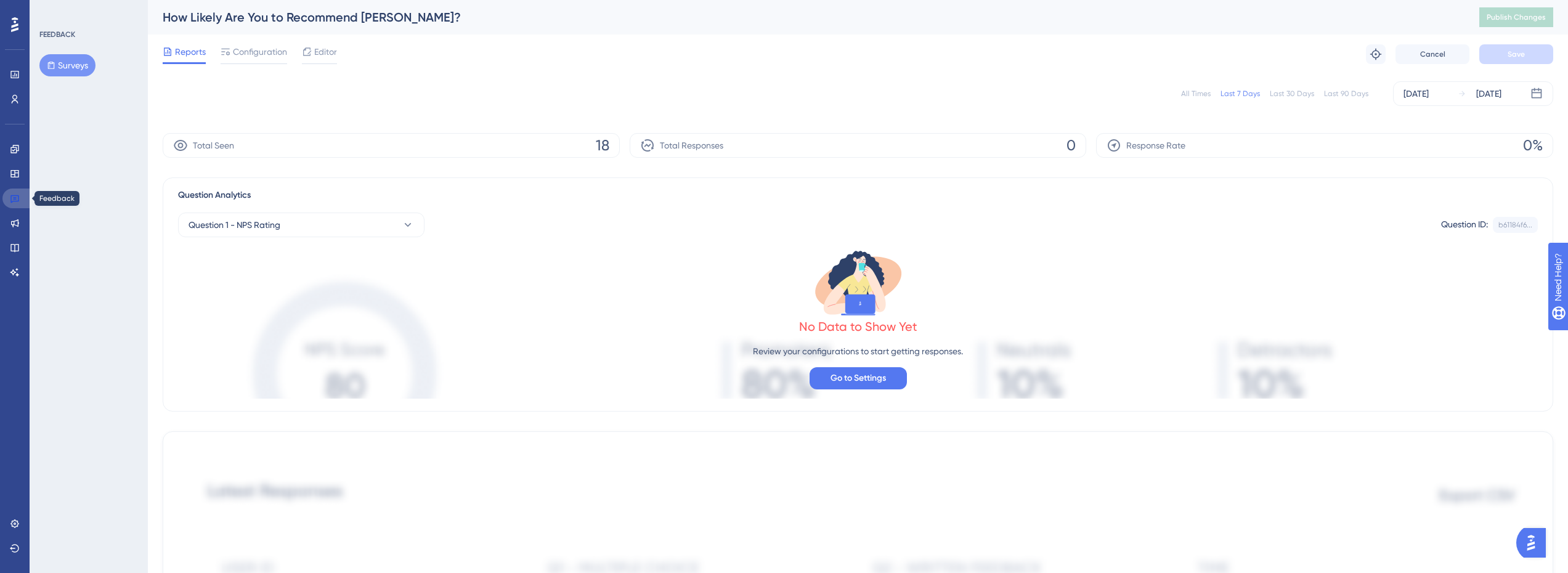
click at [20, 200] on link at bounding box center [17, 198] width 29 height 20
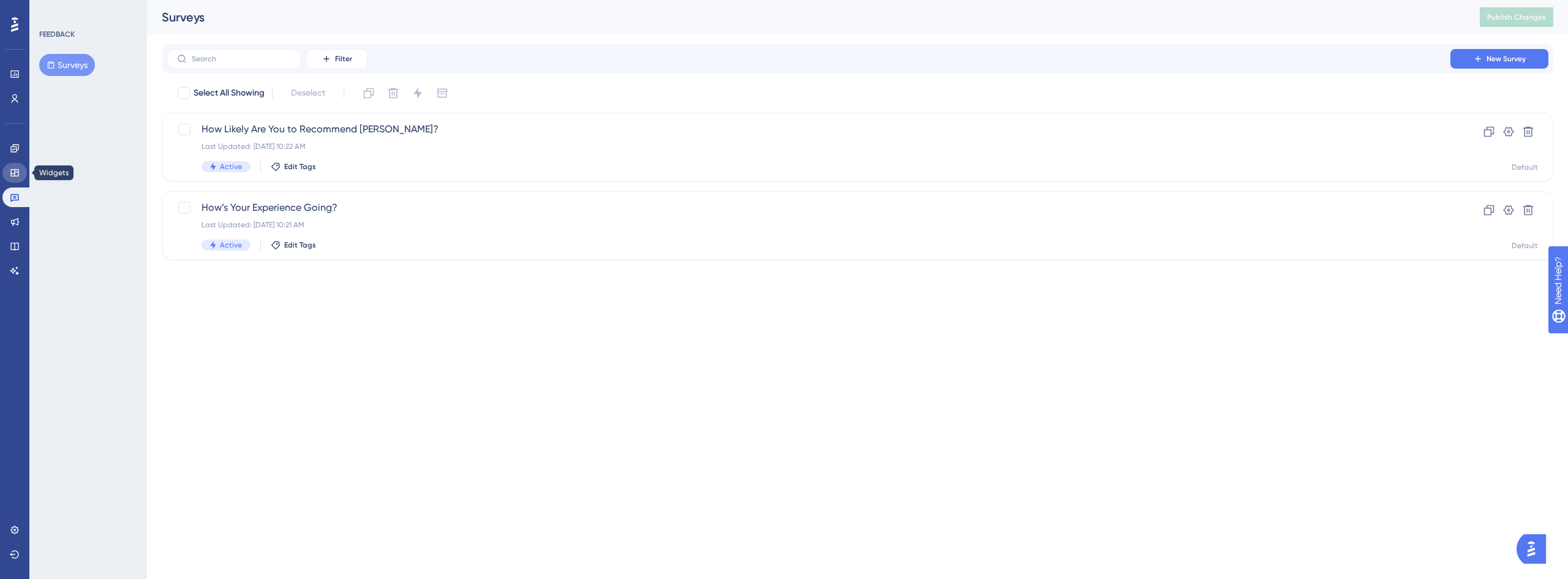
click at [17, 168] on icon at bounding box center [14, 172] width 9 height 9
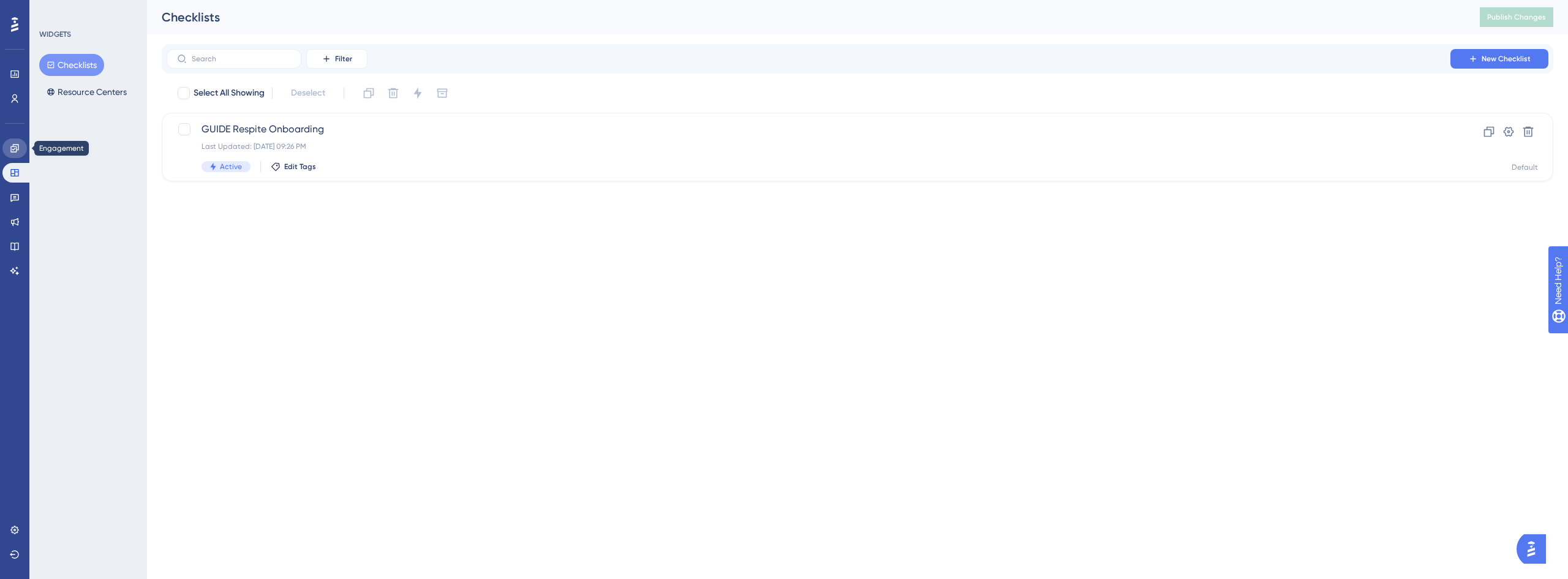
click at [15, 146] on icon at bounding box center [14, 148] width 8 height 8
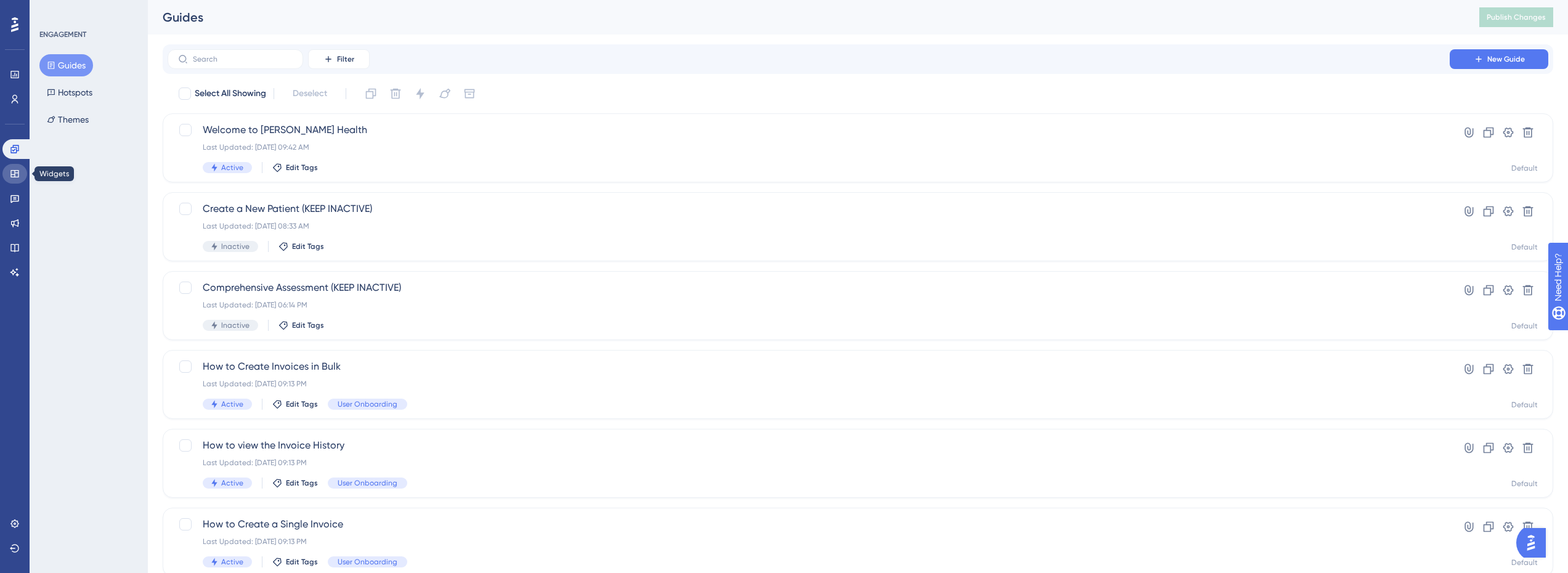
click at [20, 172] on link at bounding box center [14, 173] width 25 height 20
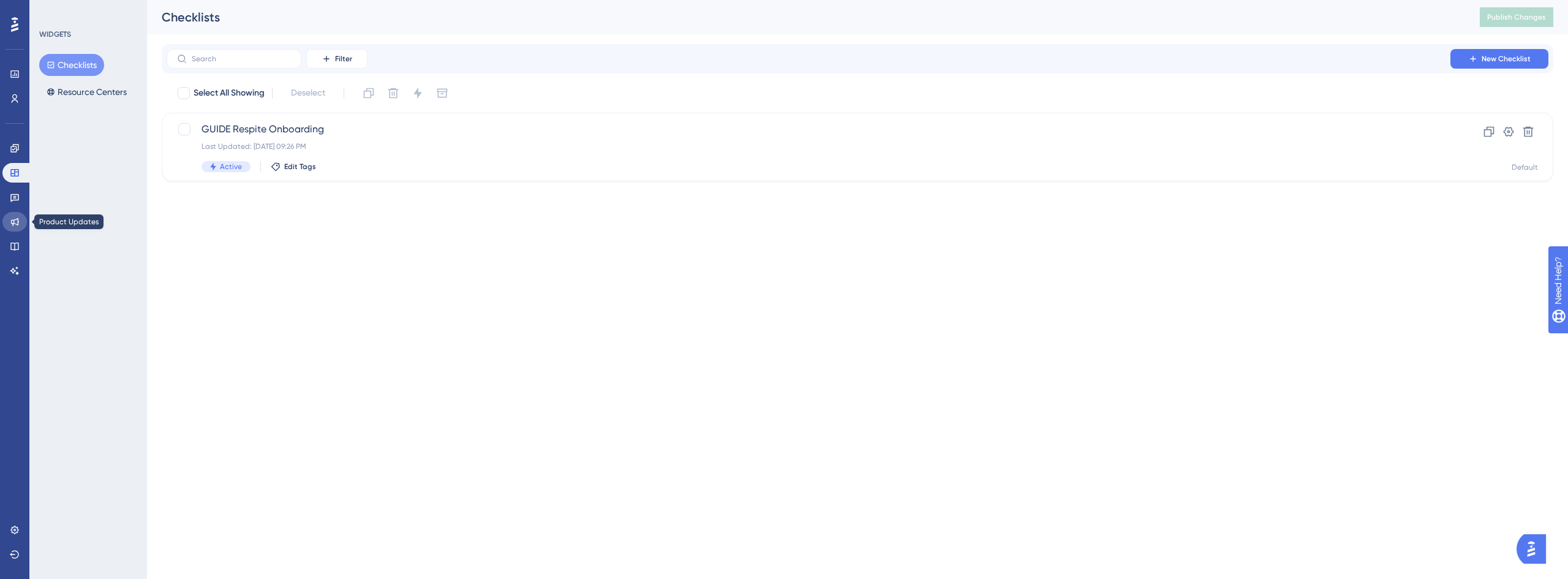
click at [20, 221] on link at bounding box center [14, 221] width 24 height 20
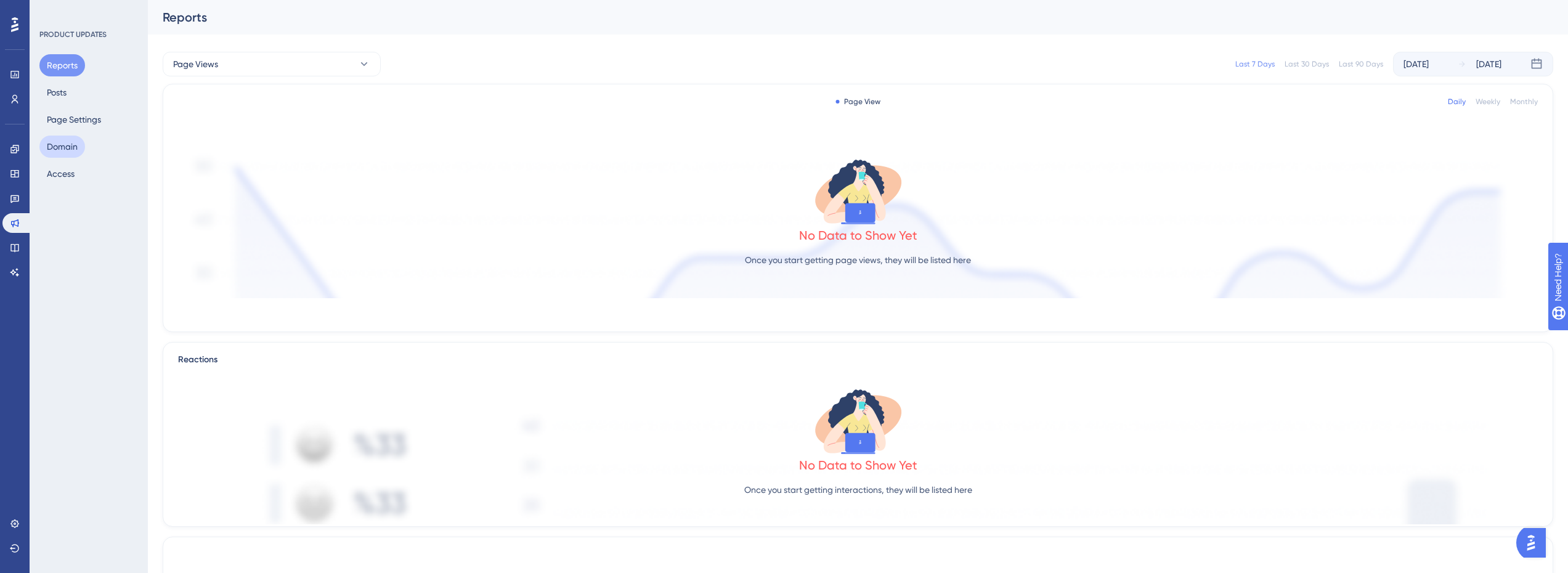
click at [65, 154] on button "Domain" at bounding box center [63, 146] width 46 height 22
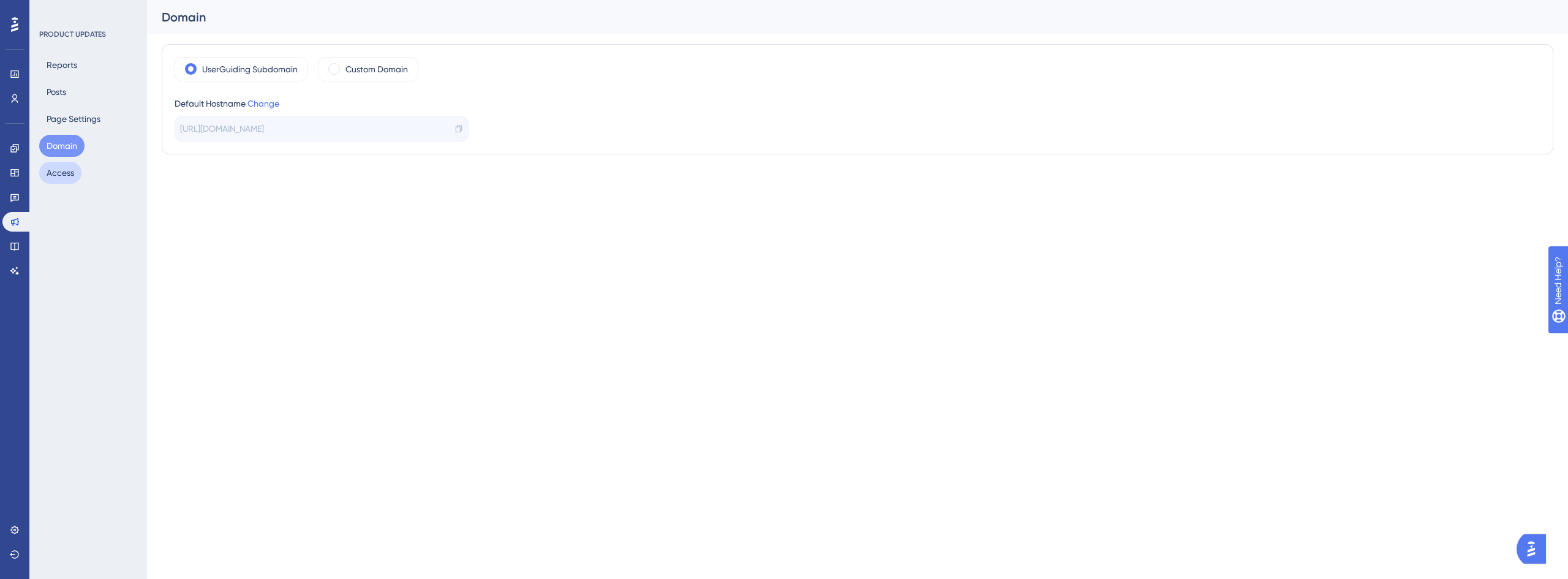
click at [65, 176] on button "Access" at bounding box center [61, 173] width 42 height 22
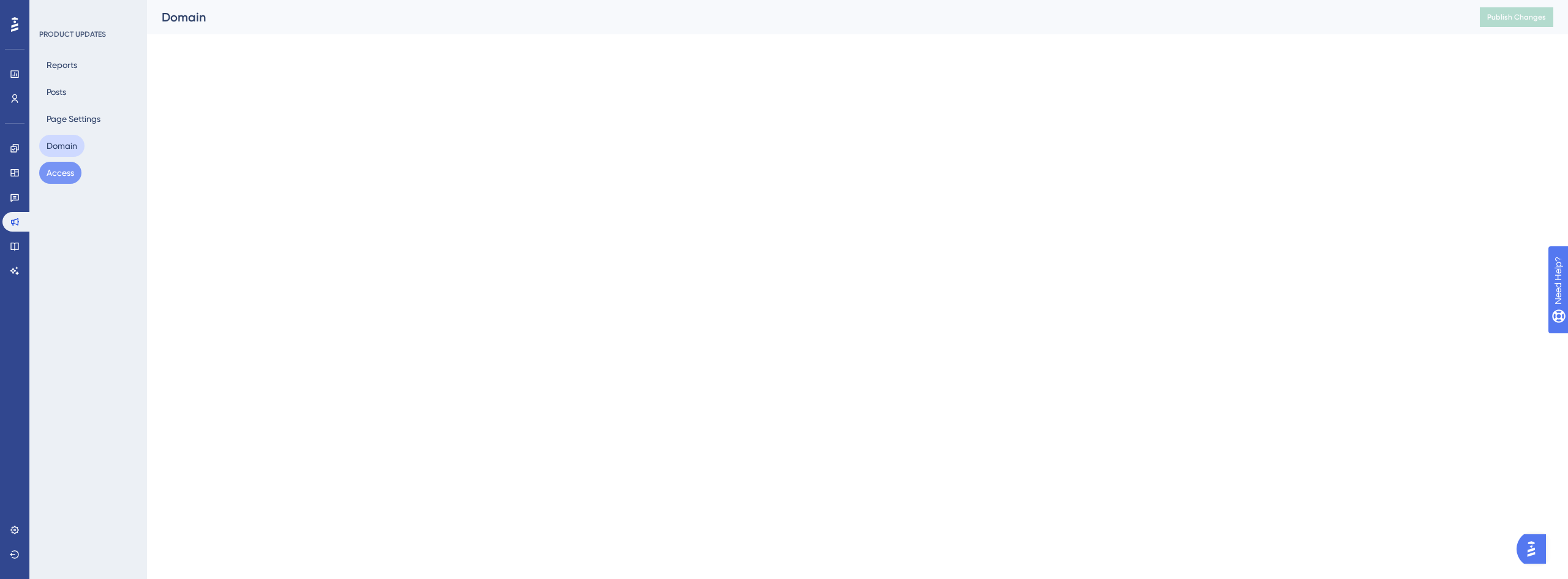
click at [60, 136] on button "Domain" at bounding box center [62, 146] width 46 height 22
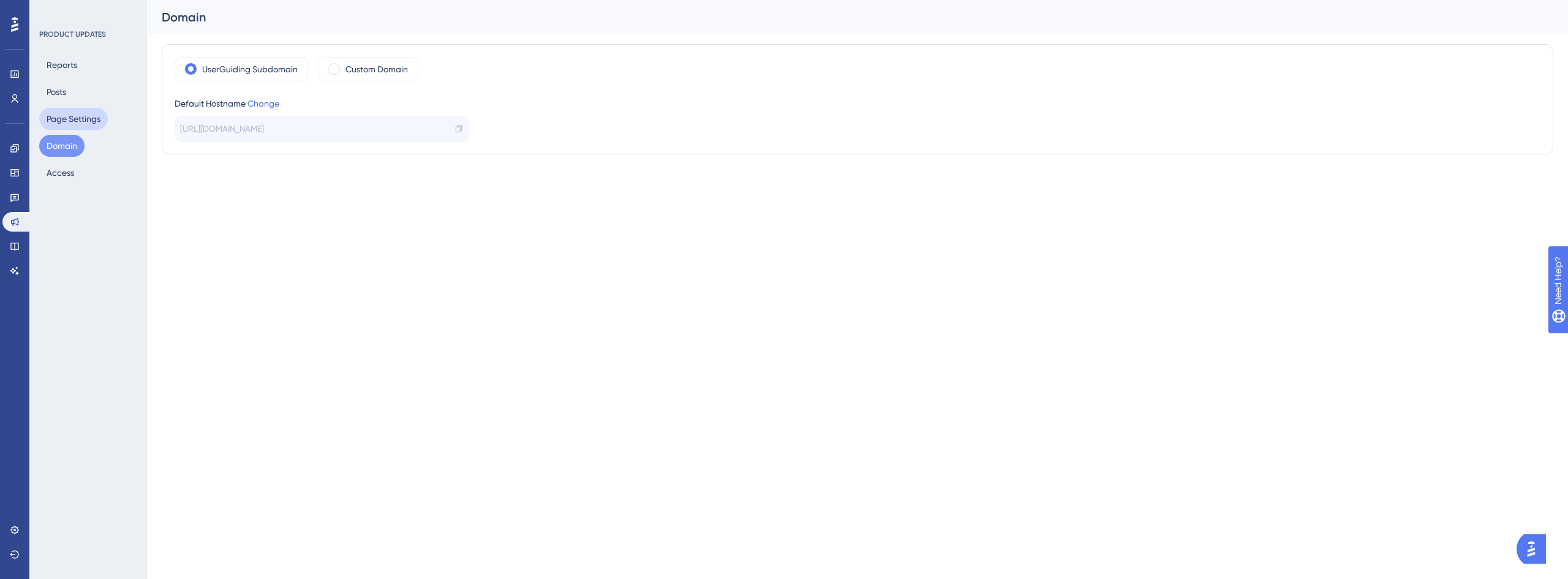
click at [62, 119] on button "Page Settings" at bounding box center [73, 119] width 68 height 22
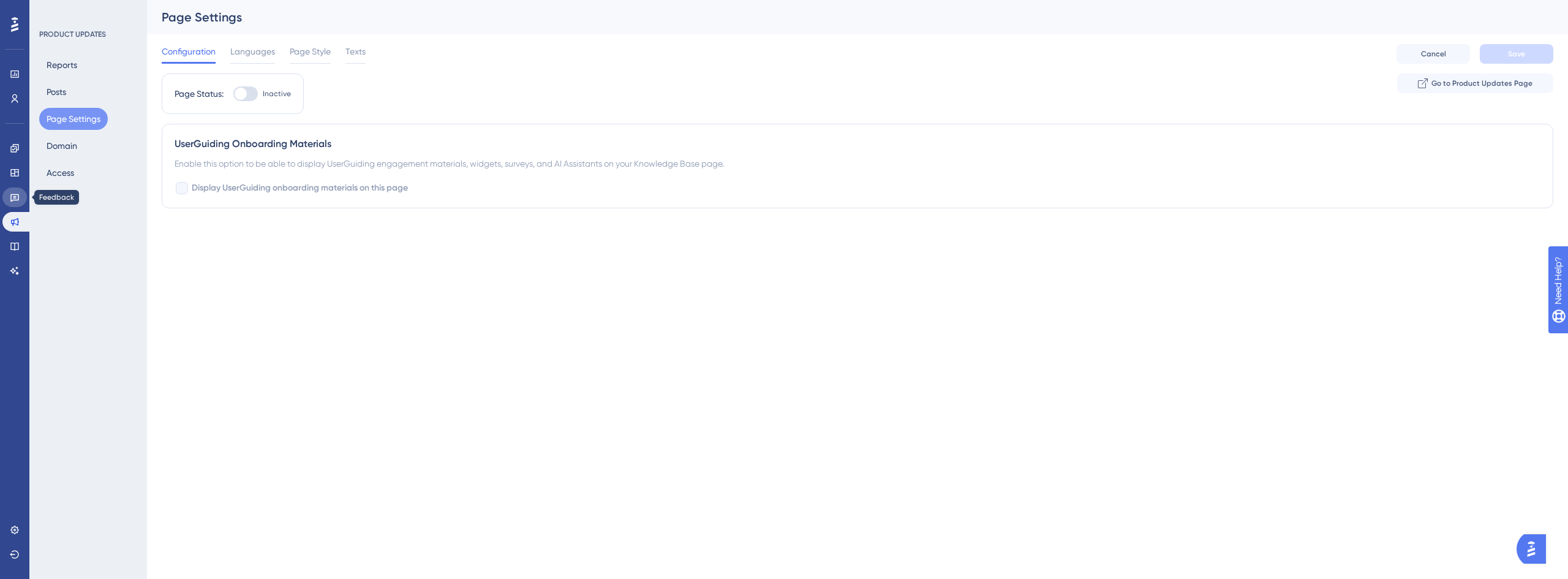
click at [24, 193] on link at bounding box center [14, 197] width 24 height 20
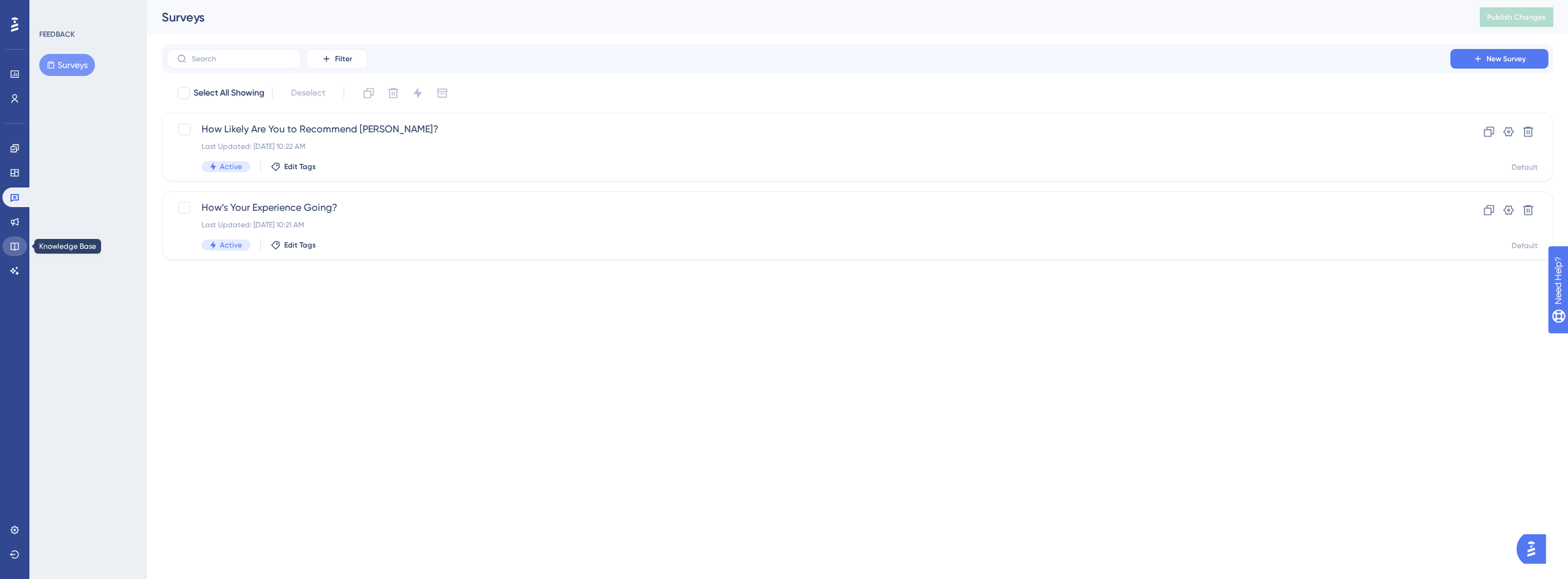
click at [16, 247] on icon at bounding box center [14, 246] width 9 height 9
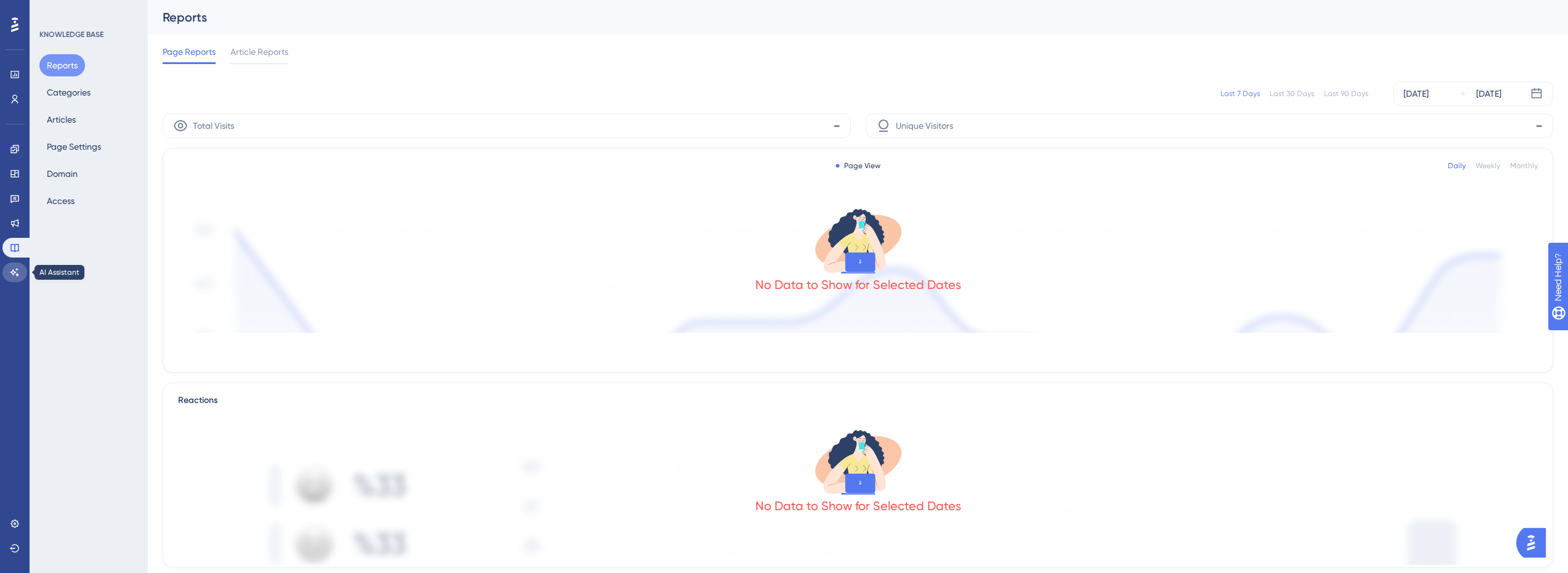
click at [13, 268] on icon at bounding box center [14, 272] width 9 height 9
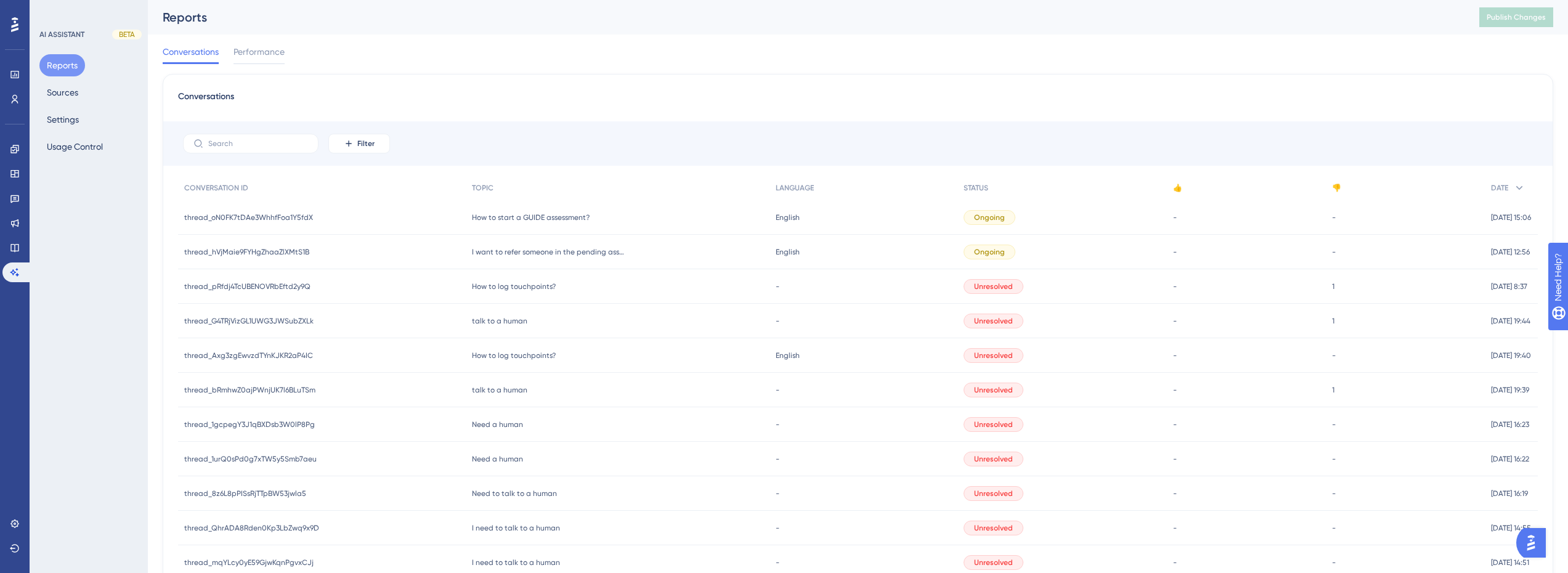
click at [539, 218] on span "How to start a GUIDE assessment?" at bounding box center [530, 218] width 118 height 9
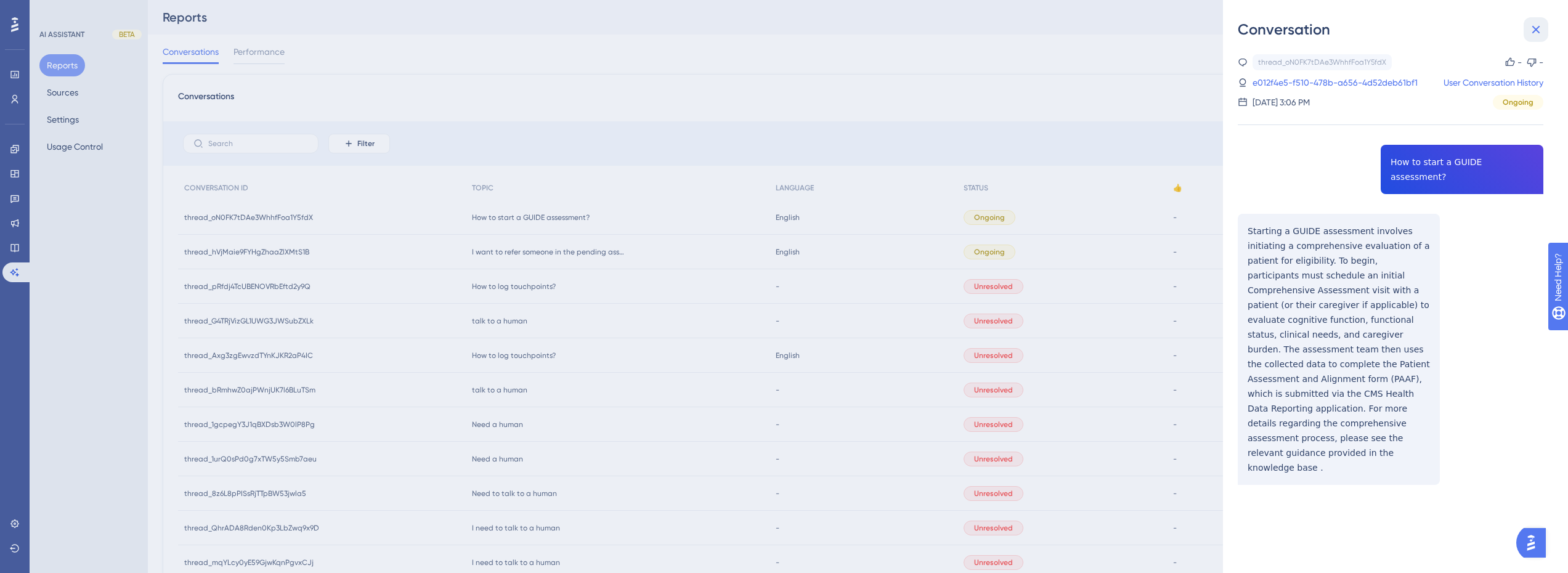
click at [1535, 26] on icon at bounding box center [1536, 29] width 15 height 15
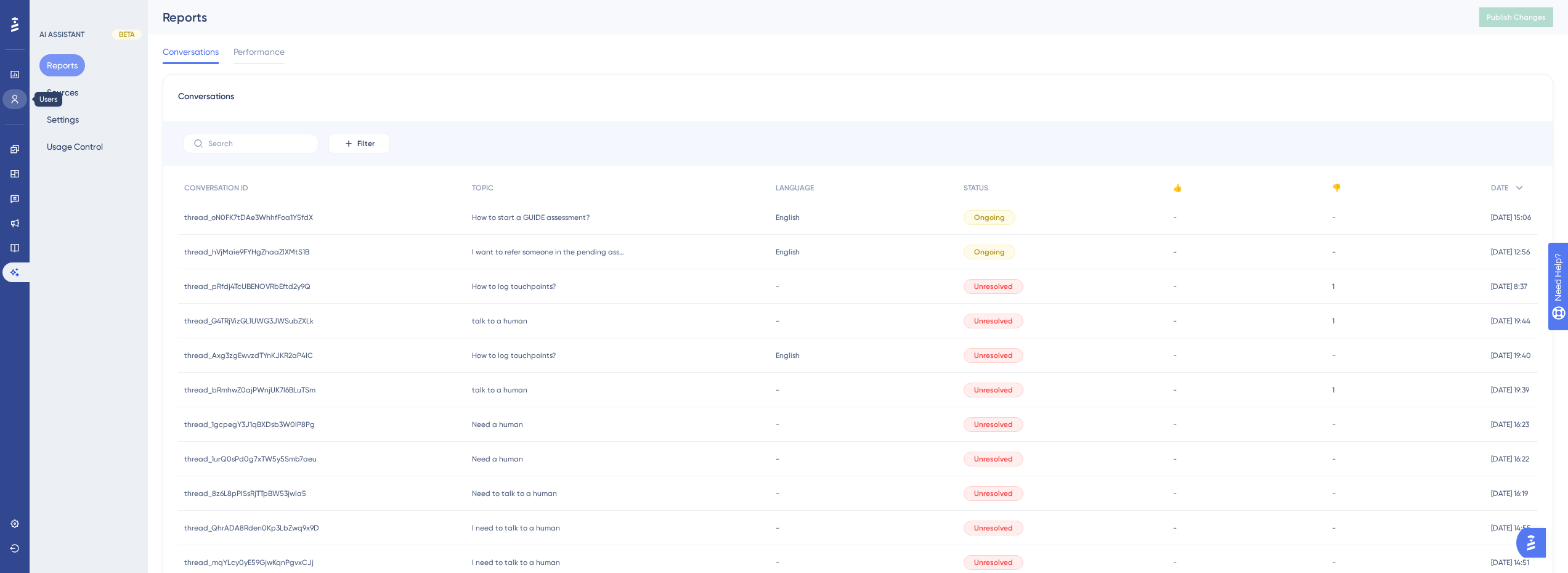
click at [16, 96] on icon at bounding box center [15, 99] width 7 height 9
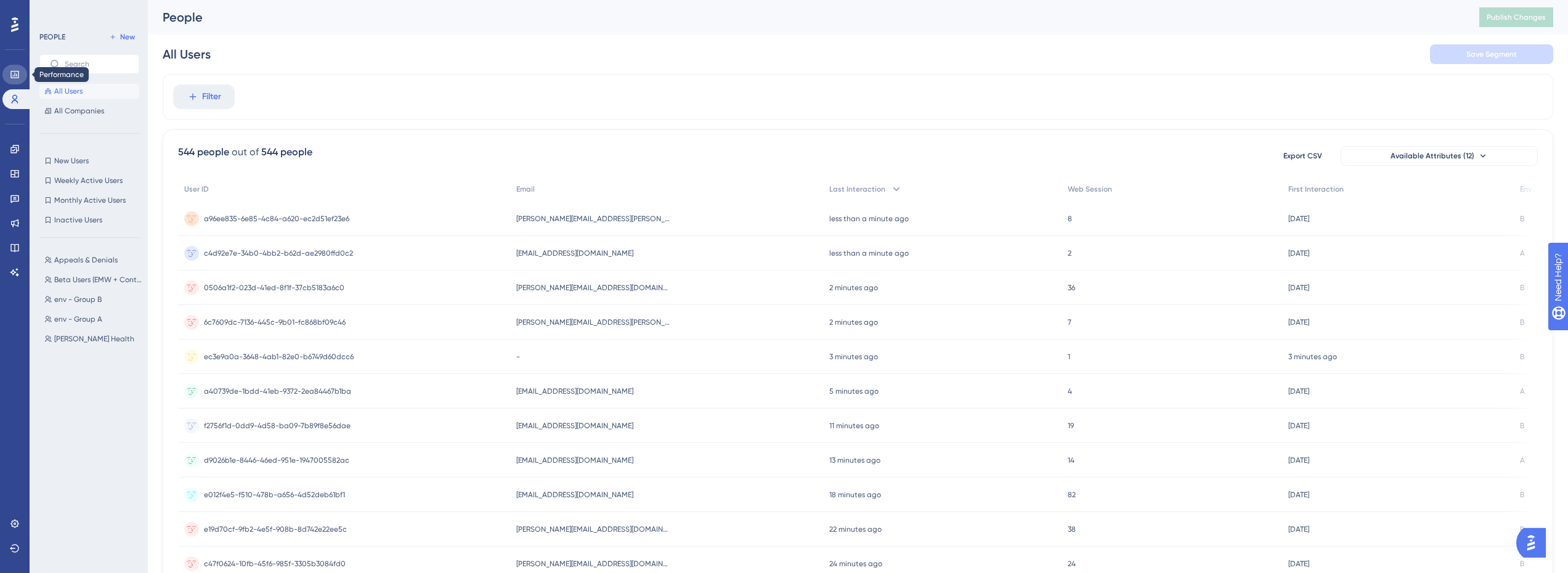
click at [16, 77] on icon at bounding box center [14, 74] width 9 height 9
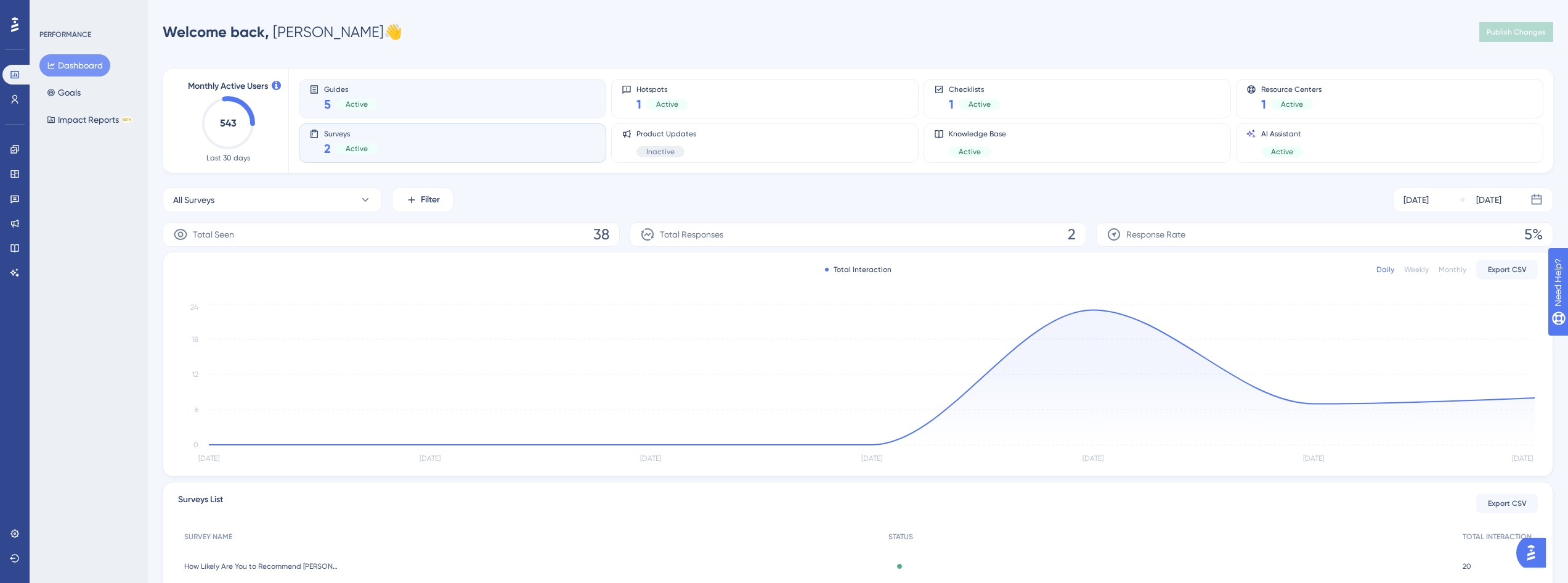
click at [399, 105] on div "Guides 5 Active" at bounding box center [453, 99] width 287 height 29
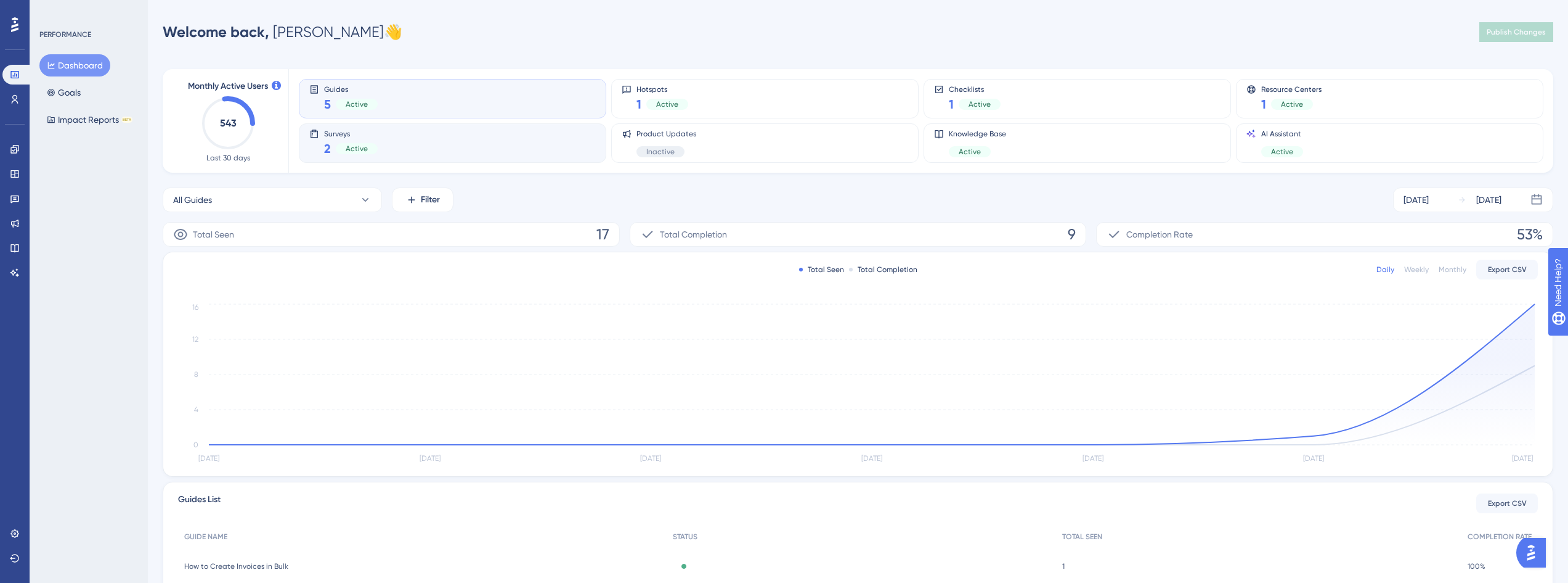
click at [390, 145] on div "Surveys 2 Active" at bounding box center [453, 143] width 287 height 29
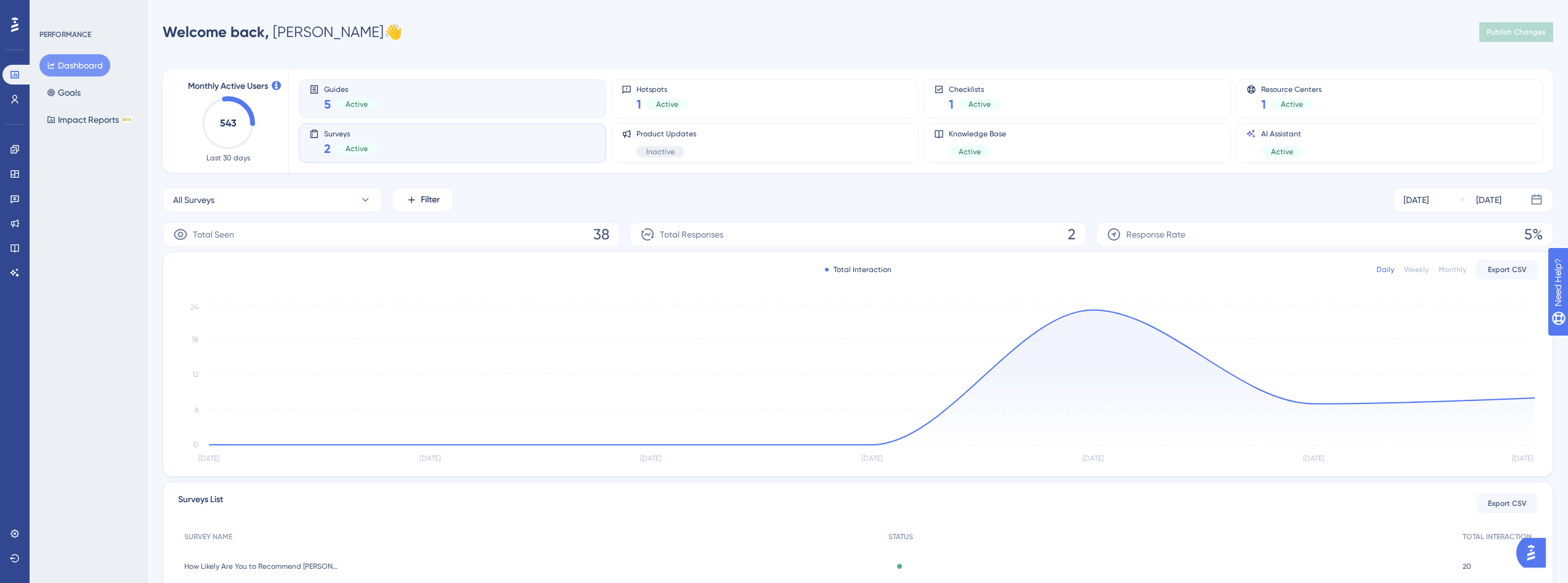
click at [454, 97] on div "Guides 5 Active" at bounding box center [453, 99] width 287 height 29
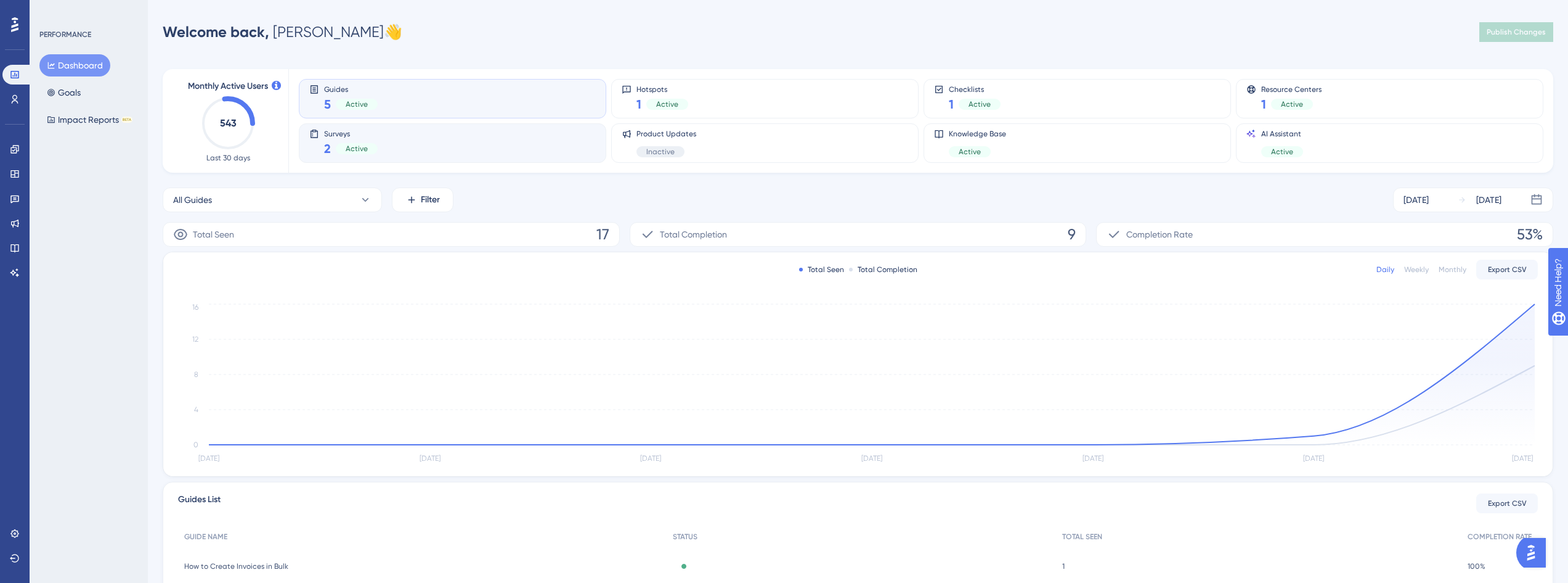
click at [409, 157] on div "Surveys 2 Active" at bounding box center [453, 143] width 287 height 29
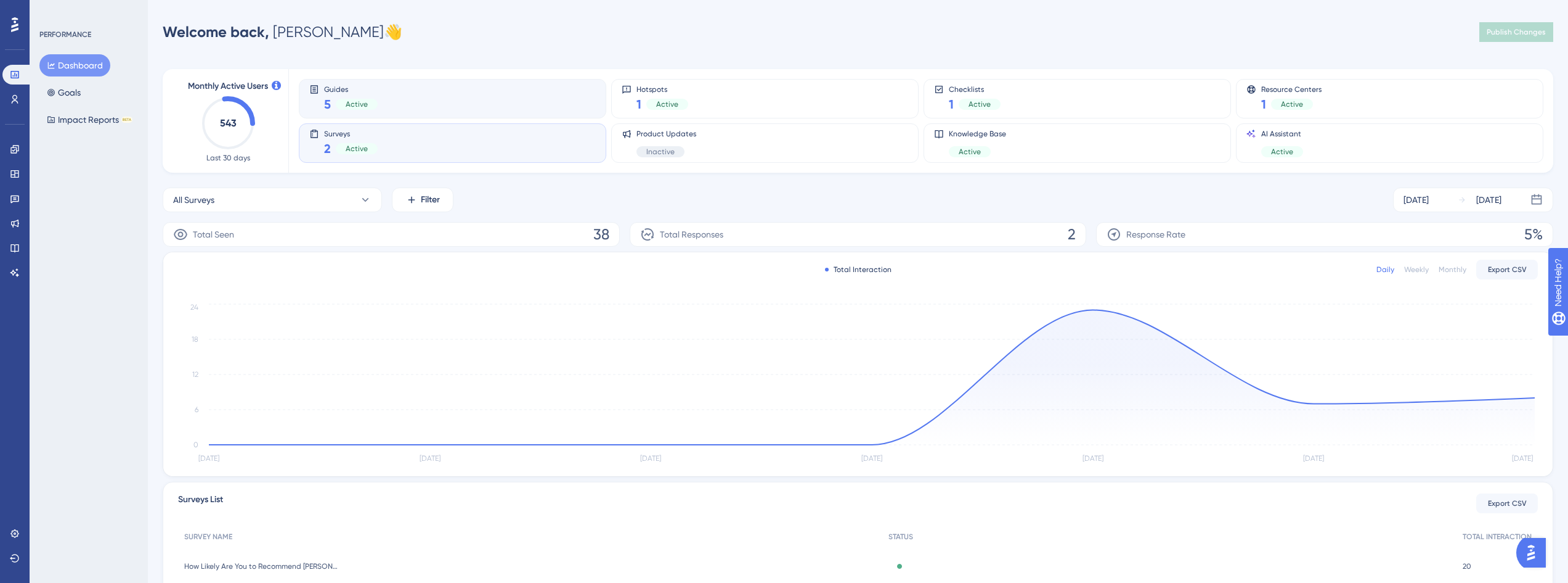
click at [440, 97] on div "Guides 5 Active" at bounding box center [453, 99] width 287 height 29
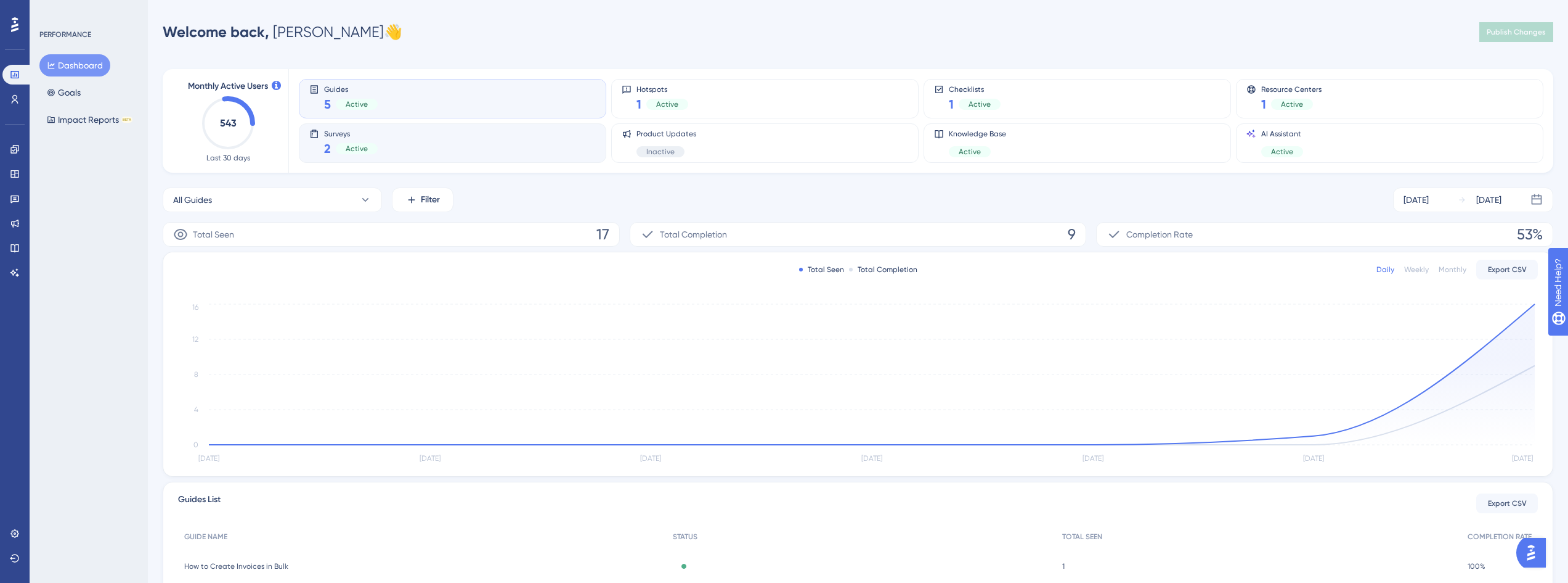
click at [431, 147] on div "Surveys 2 Active" at bounding box center [453, 143] width 287 height 29
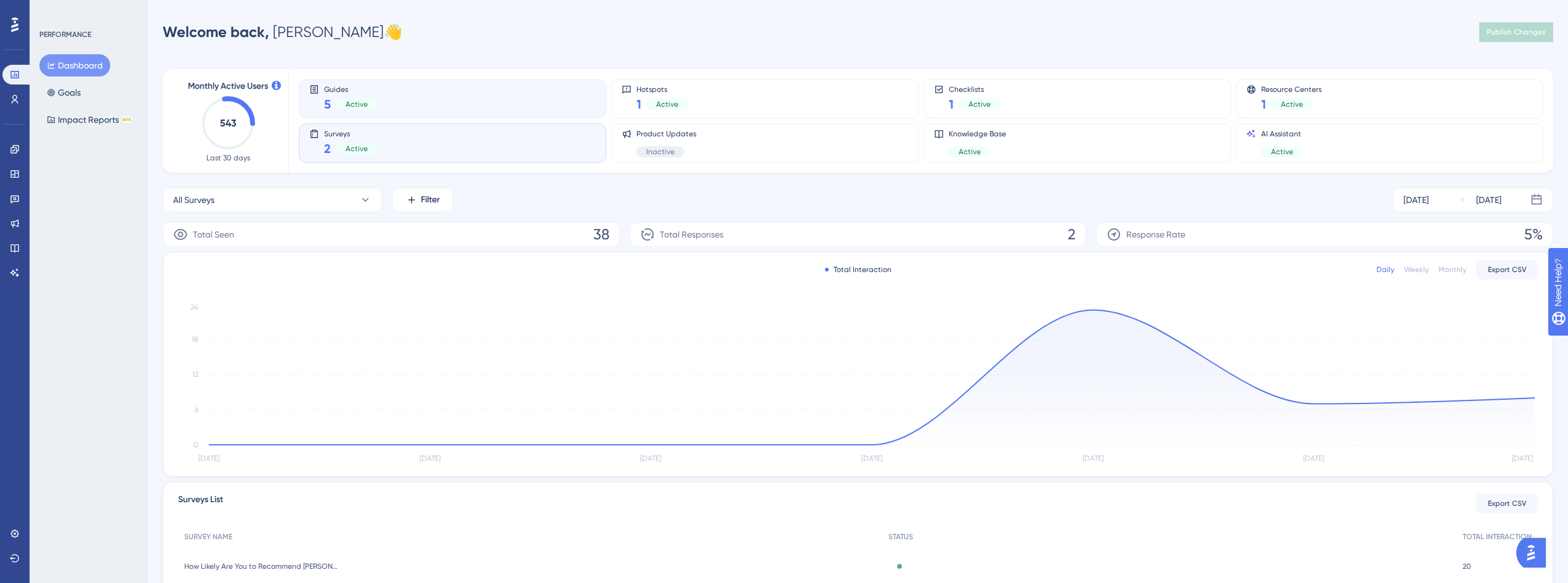
click at [436, 98] on div "Guides 5 Active" at bounding box center [453, 99] width 287 height 29
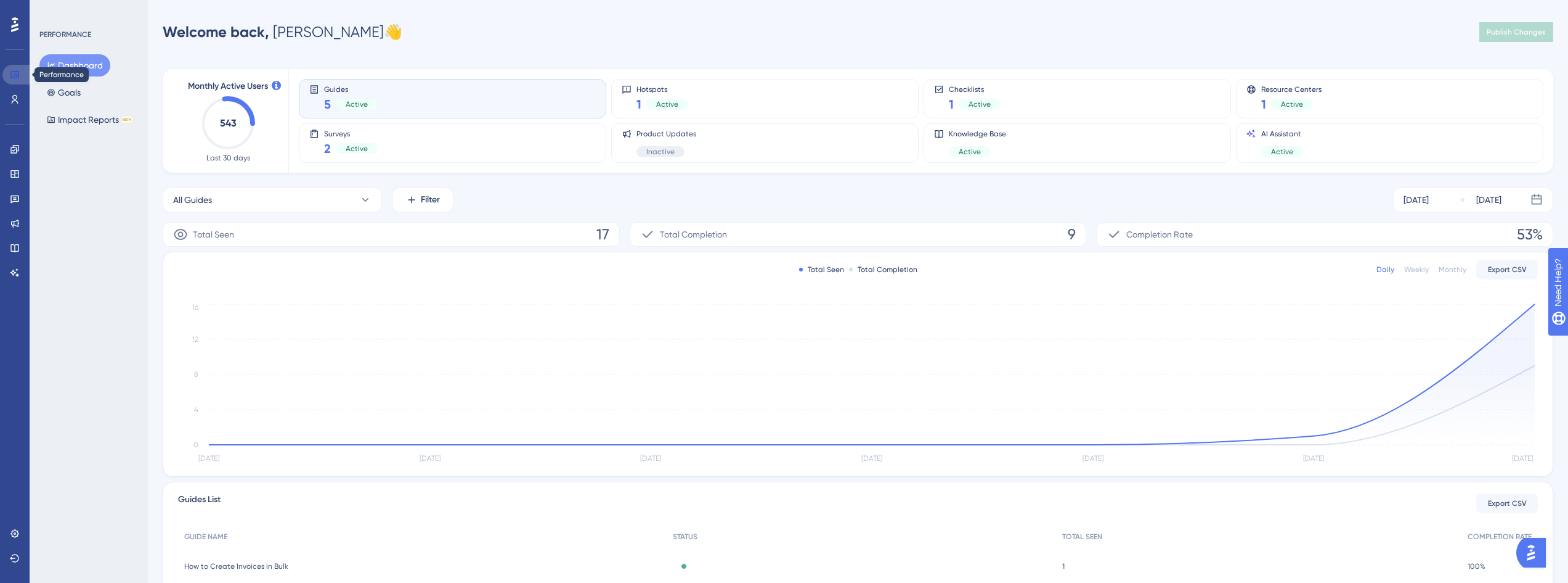
click at [13, 71] on icon at bounding box center [14, 74] width 8 height 7
click at [427, 138] on div "Surveys 2 Active" at bounding box center [453, 143] width 287 height 29
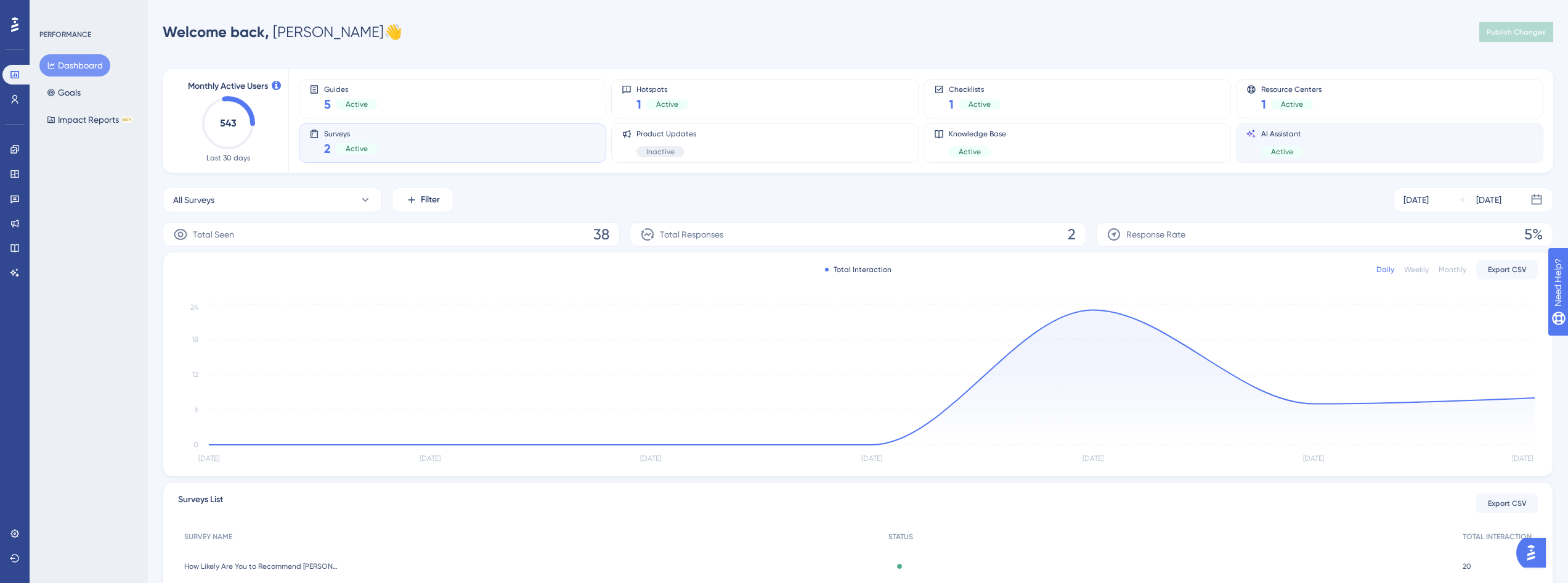
click at [1375, 143] on div "AI Assistant Active" at bounding box center [1390, 143] width 287 height 29
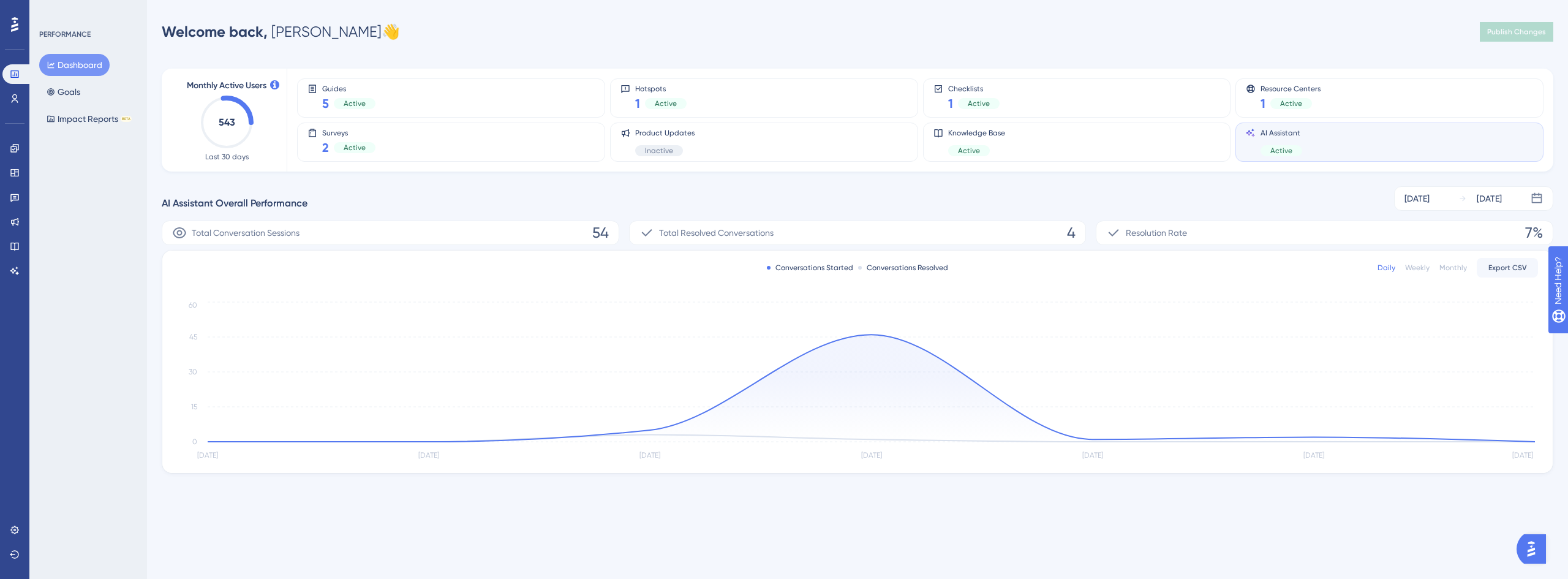
click at [1038, 231] on div "Total Resolved Conversations 4" at bounding box center [858, 232] width 458 height 24
click at [367, 142] on div "Active" at bounding box center [354, 148] width 42 height 11
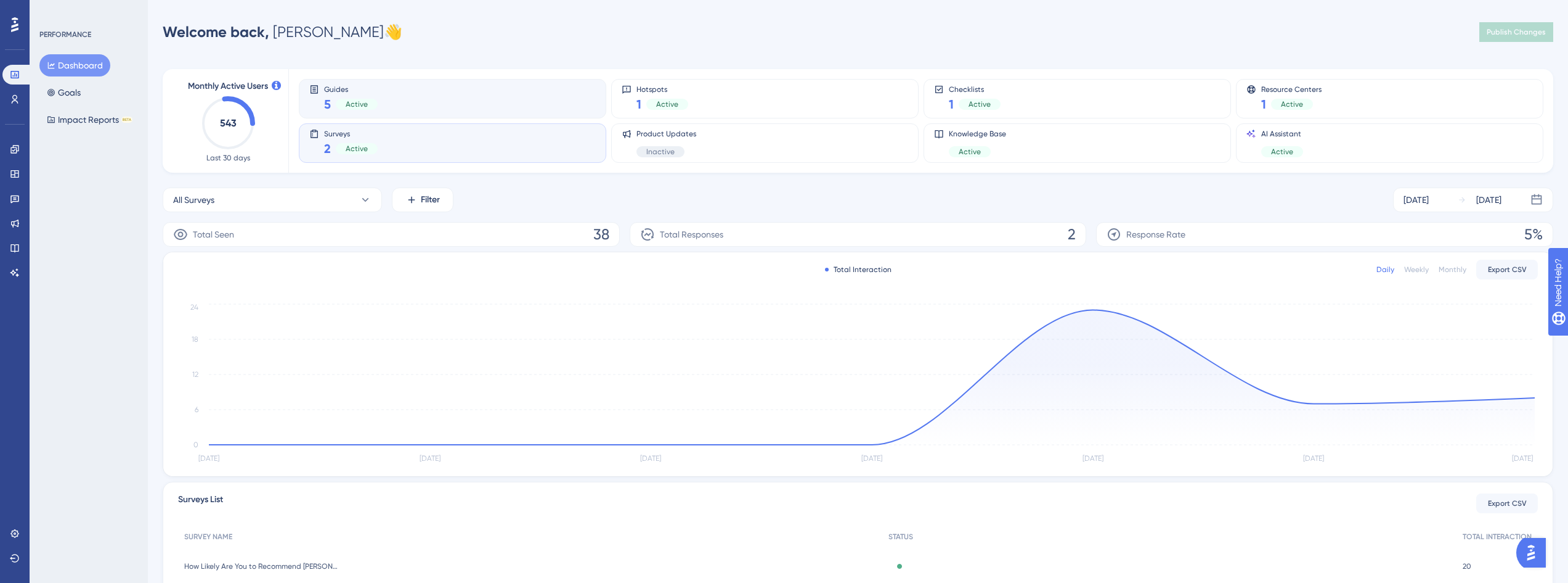
click at [391, 104] on div "Guides 5 Active" at bounding box center [453, 99] width 287 height 29
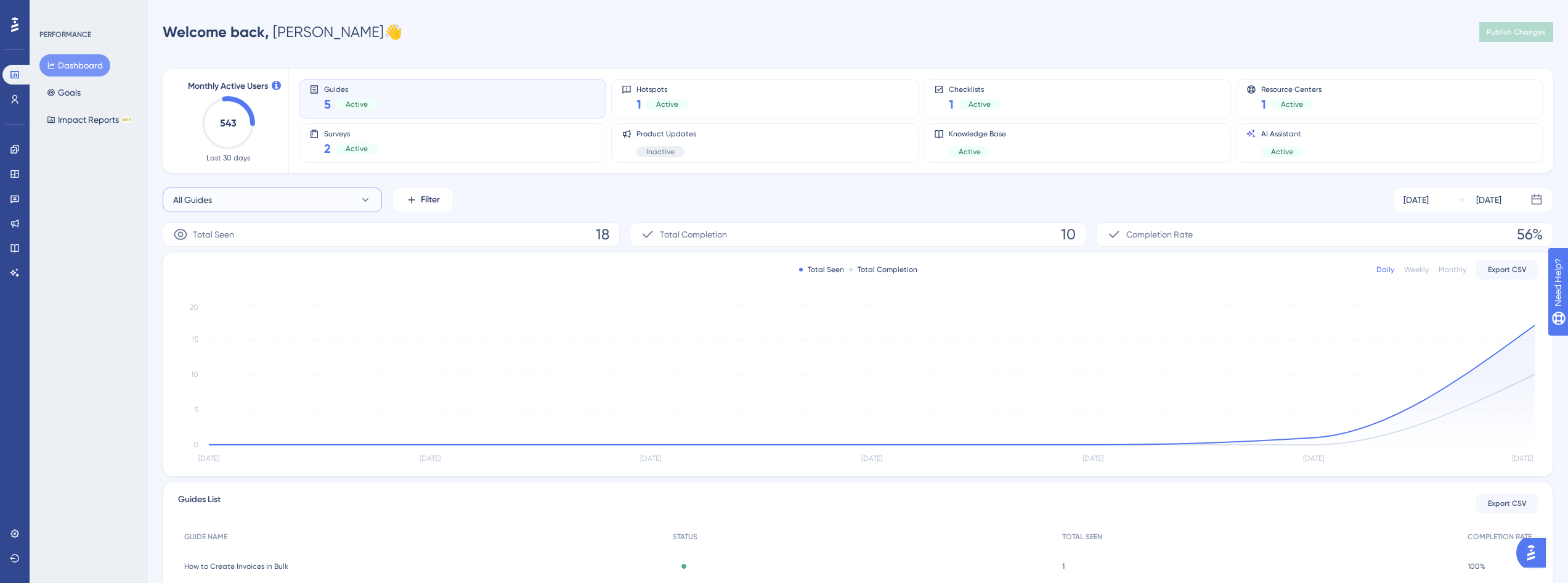
click at [235, 195] on button "All Guides" at bounding box center [272, 200] width 219 height 25
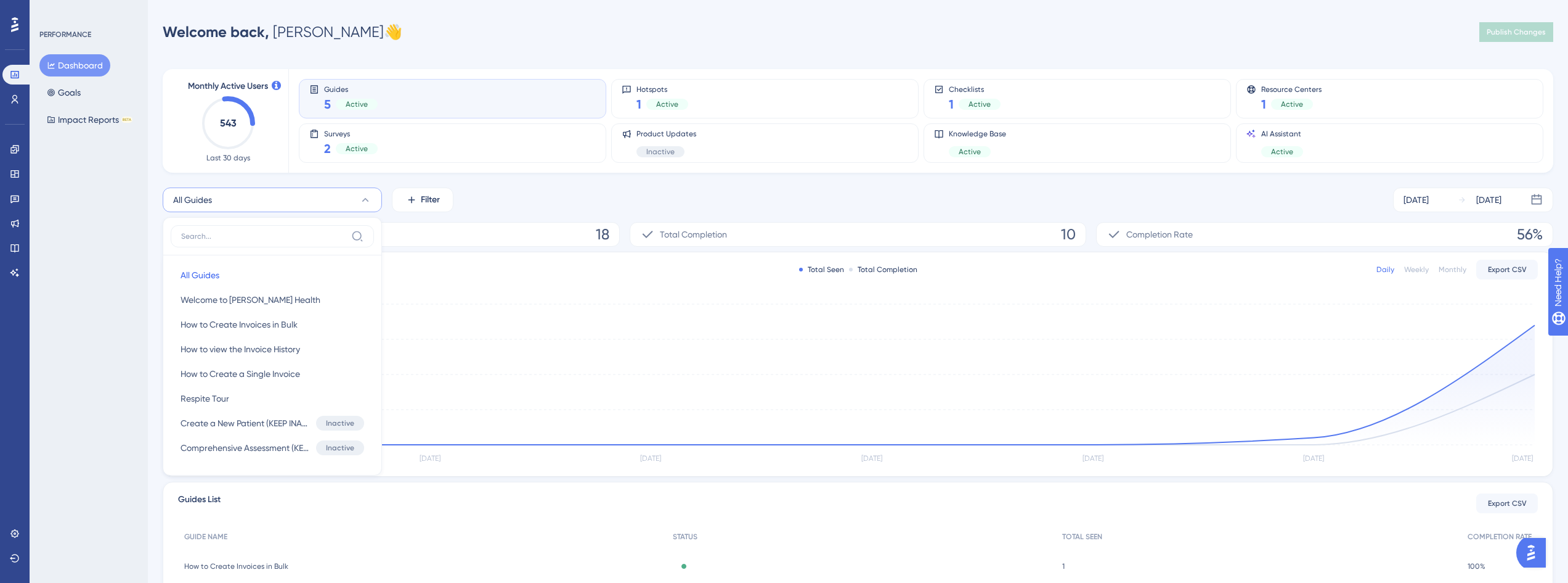
scroll to position [55, 0]
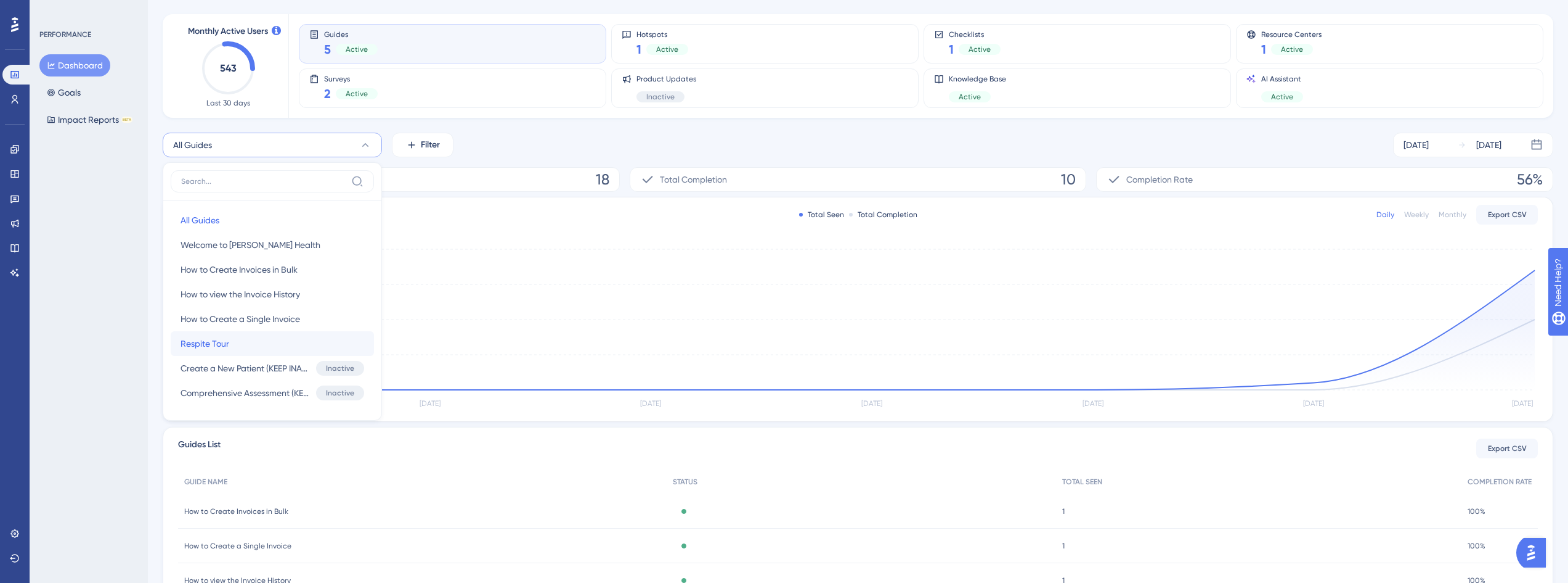
click at [220, 349] on span "Respite Tour" at bounding box center [204, 343] width 48 height 15
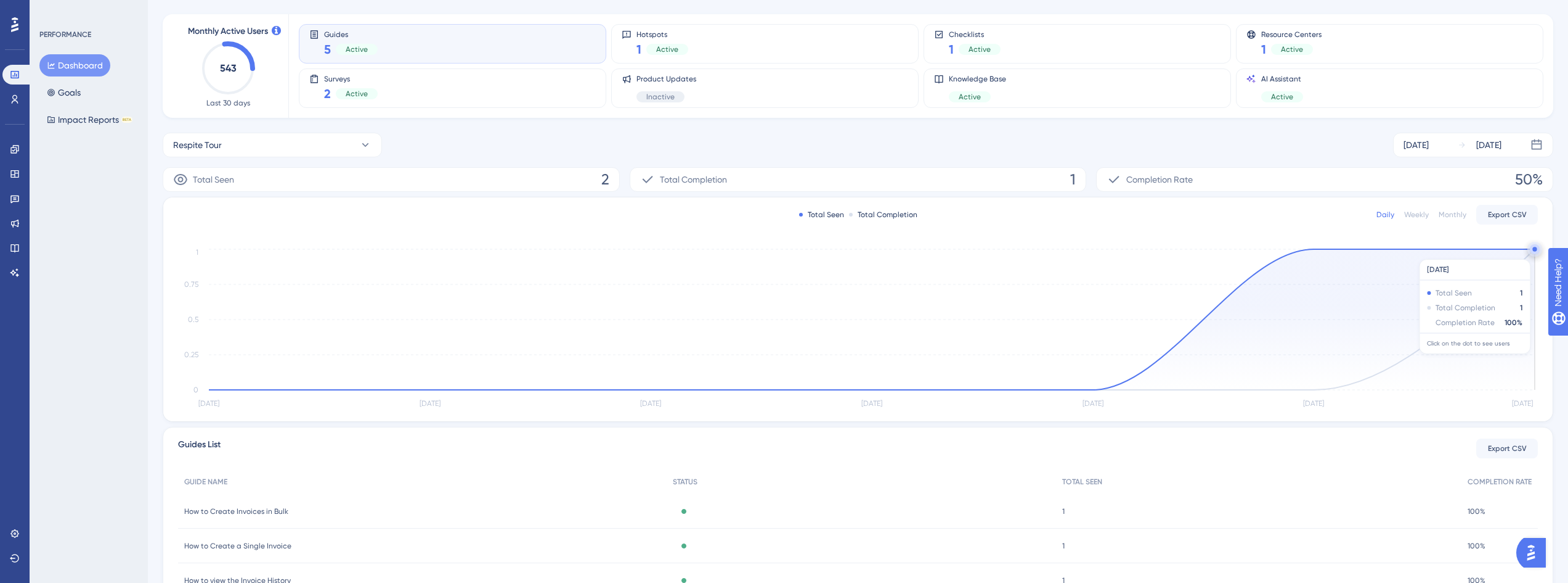
click at [1533, 253] on circle at bounding box center [1535, 249] width 9 height 10
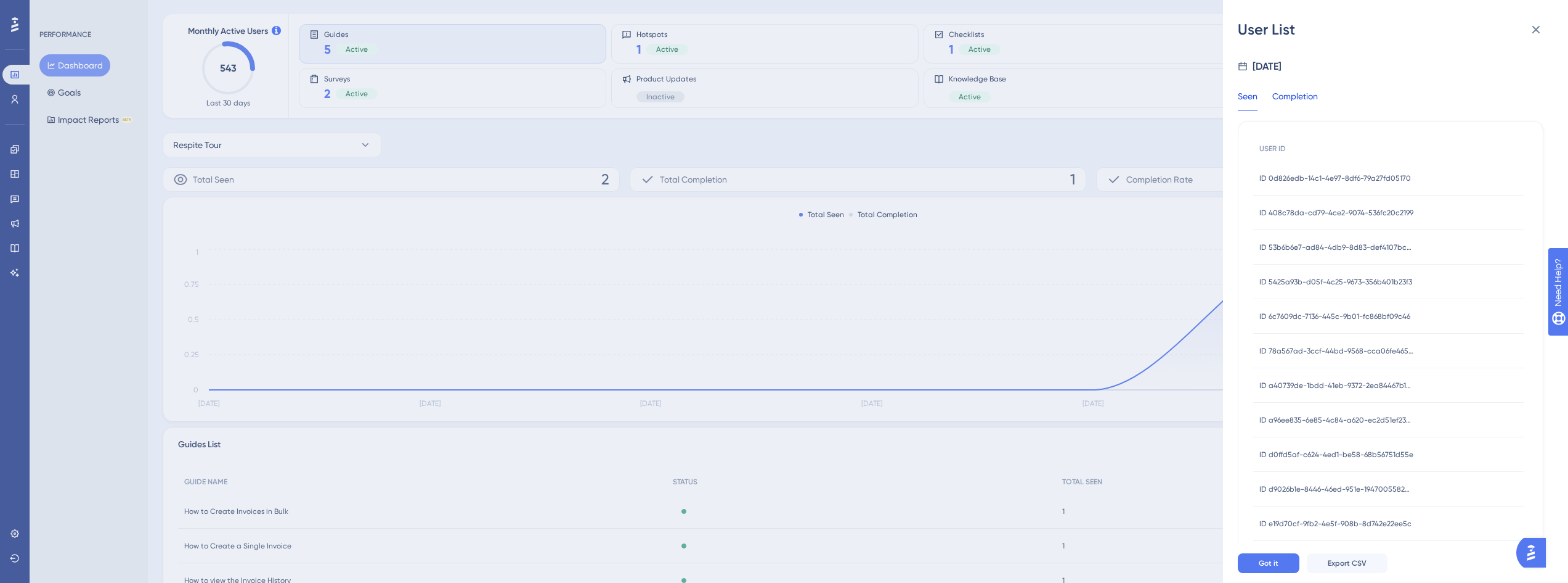
click at [1305, 101] on div "Completion" at bounding box center [1296, 100] width 46 height 22
click at [1336, 178] on span "ID 408c78da-cd79-4ce2-9074-536fc20c2199" at bounding box center [1336, 178] width 154 height 10
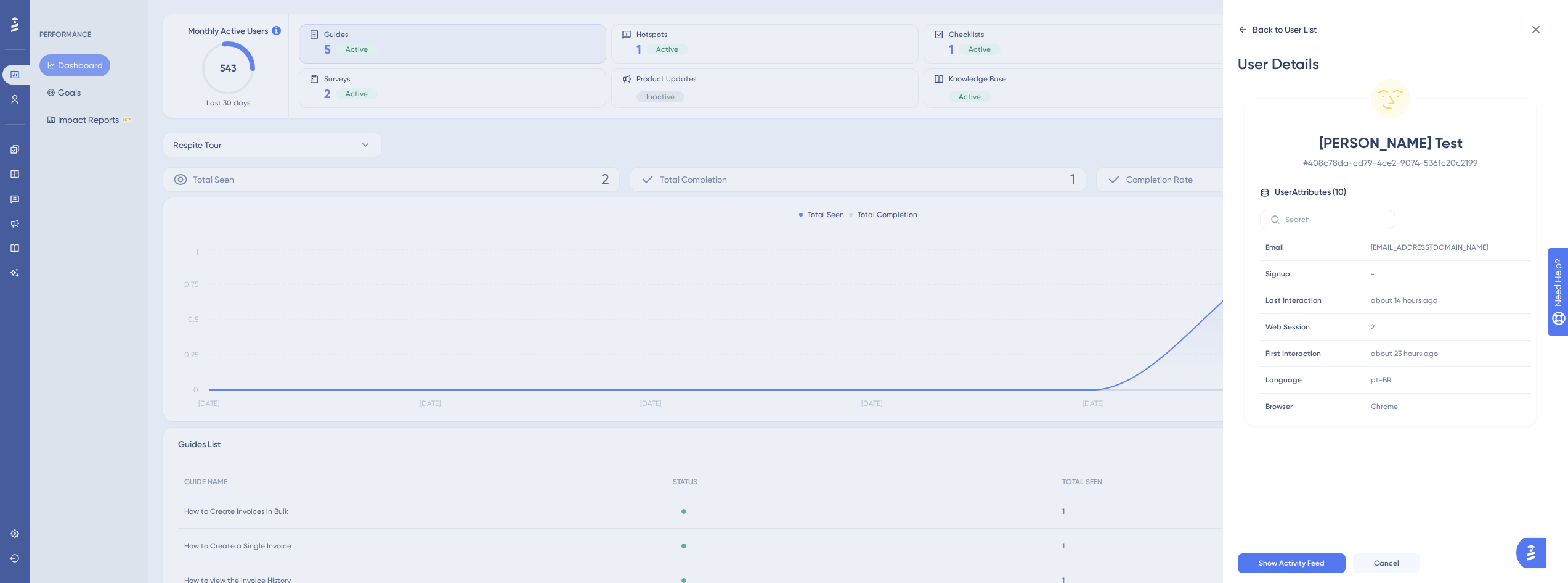
click at [1241, 21] on div "Back to User List" at bounding box center [1278, 29] width 79 height 20
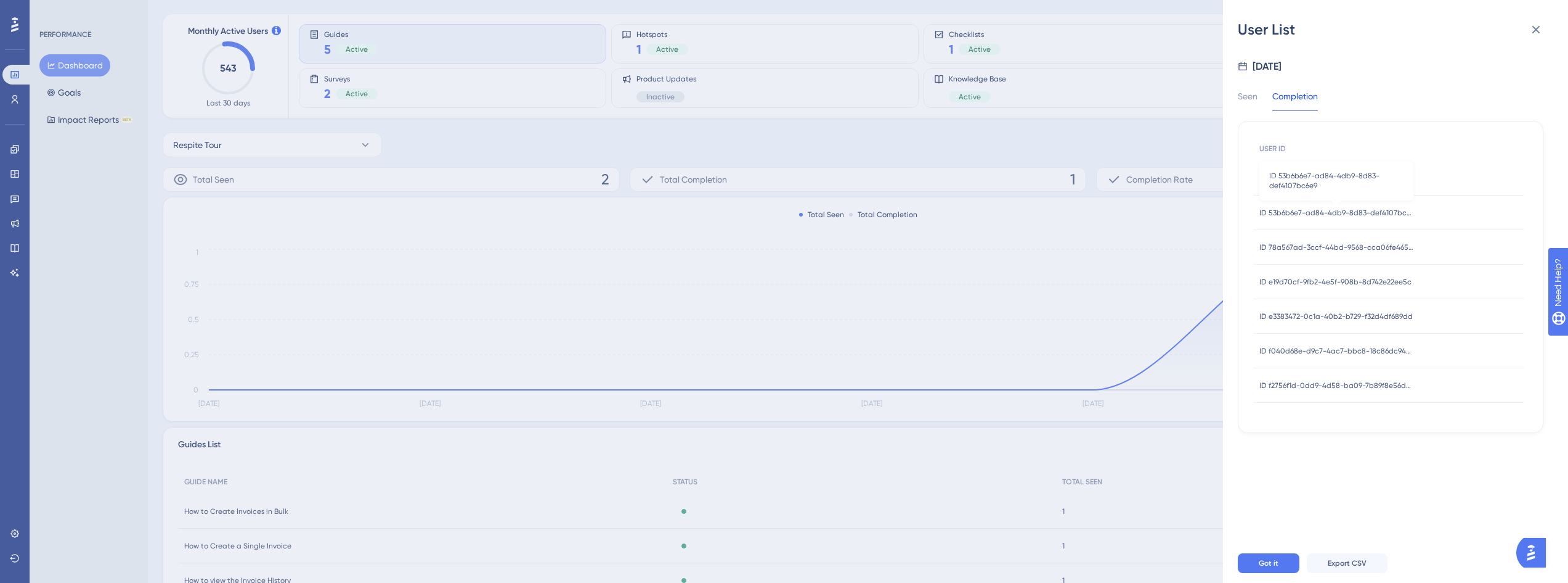
click at [1319, 208] on span "ID 53b6b6e7-ad84-4db9-8d83-def4107bc6e9" at bounding box center [1336, 212] width 154 height 10
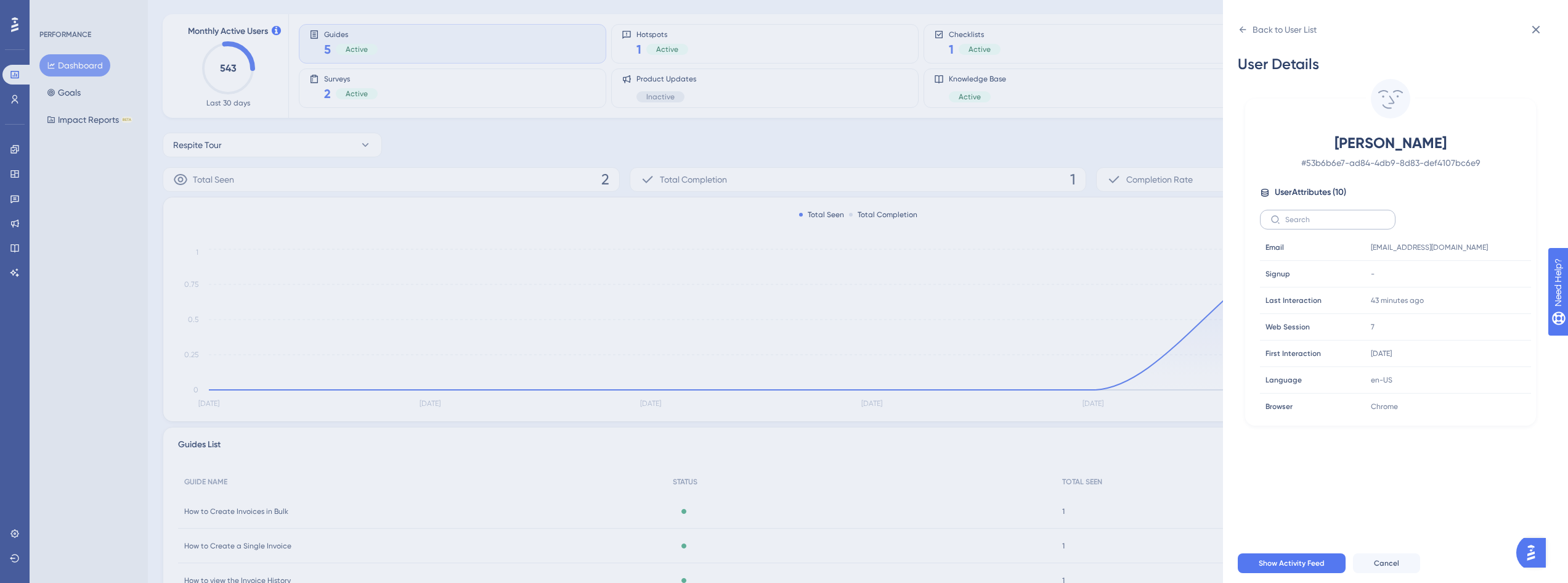
click at [1351, 211] on label at bounding box center [1327, 219] width 135 height 20
click at [1351, 215] on input "text" at bounding box center [1335, 219] width 100 height 9
click at [1390, 188] on div "User Attributes ( 10 )" at bounding box center [1391, 192] width 261 height 15
click at [1242, 30] on icon at bounding box center [1243, 29] width 9 height 10
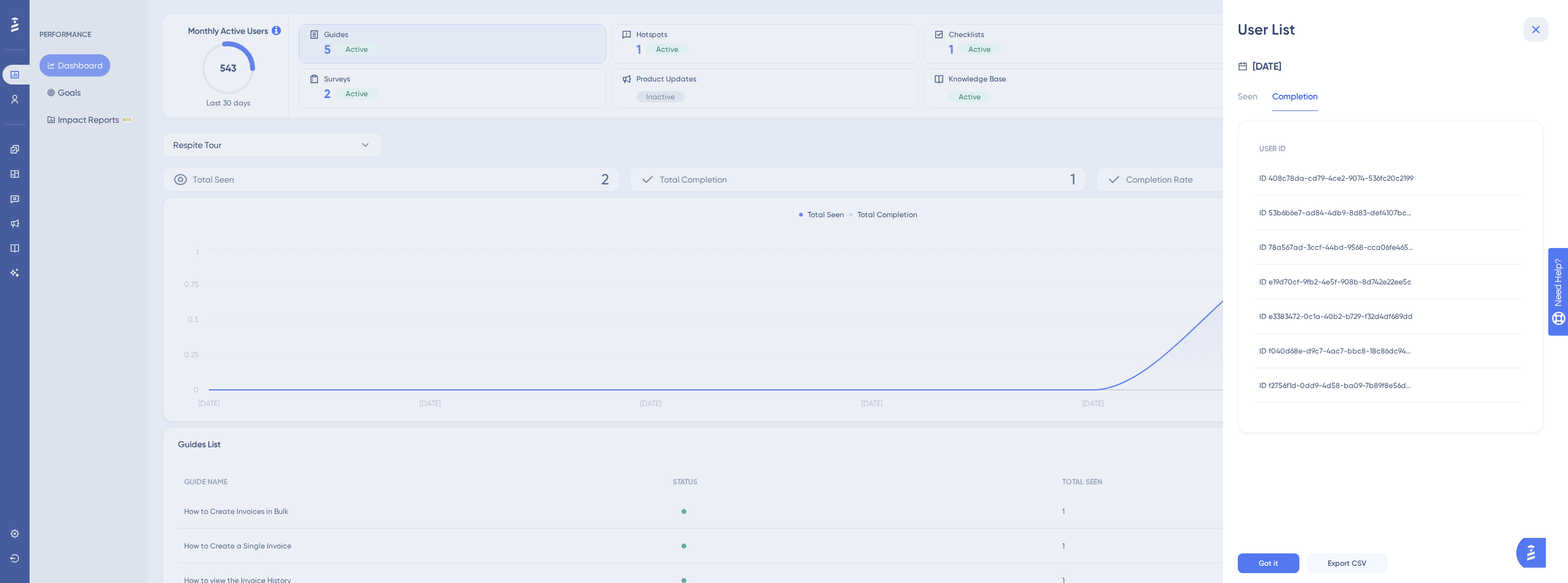
click at [1542, 25] on icon at bounding box center [1536, 29] width 15 height 15
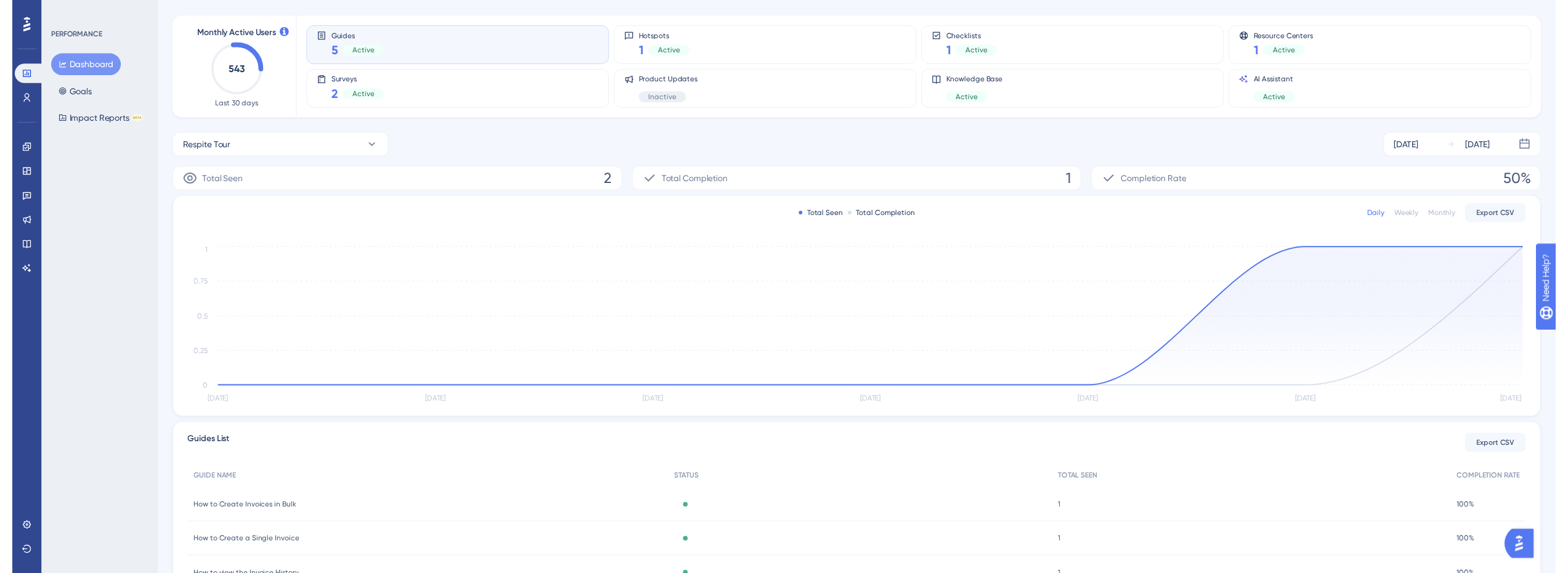
scroll to position [0, 0]
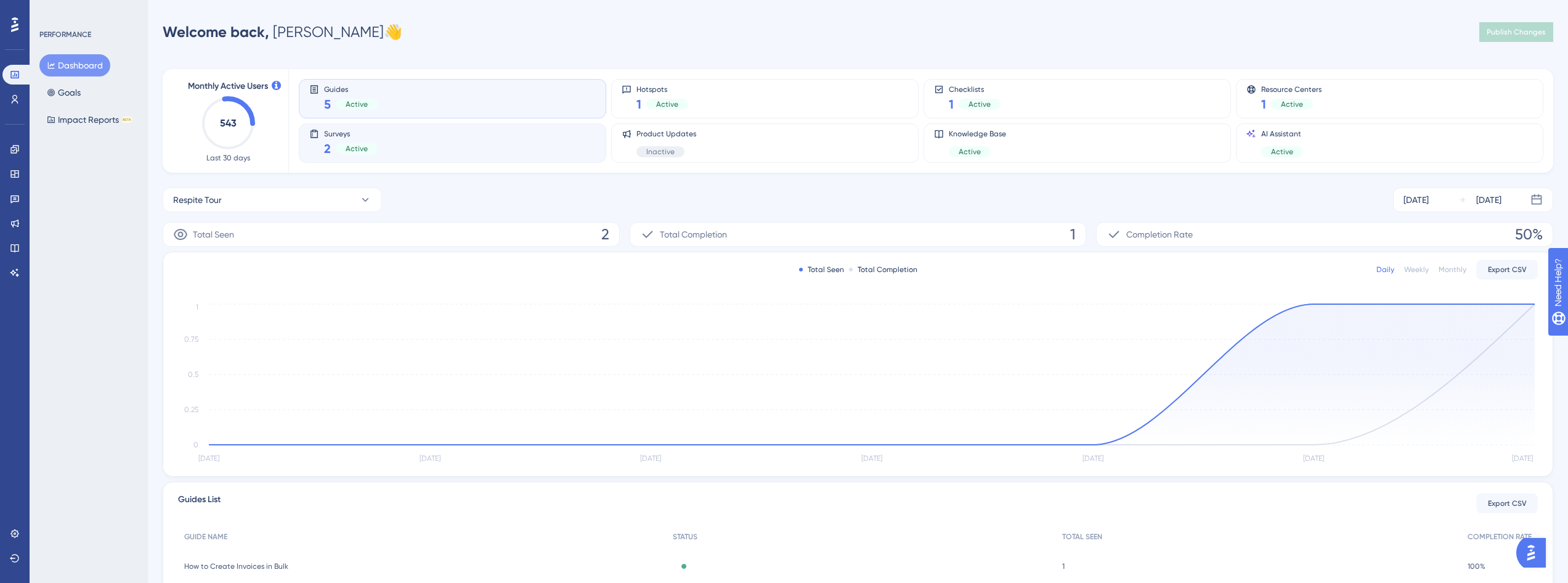
click at [383, 136] on div "Surveys 2 Active" at bounding box center [453, 143] width 287 height 29
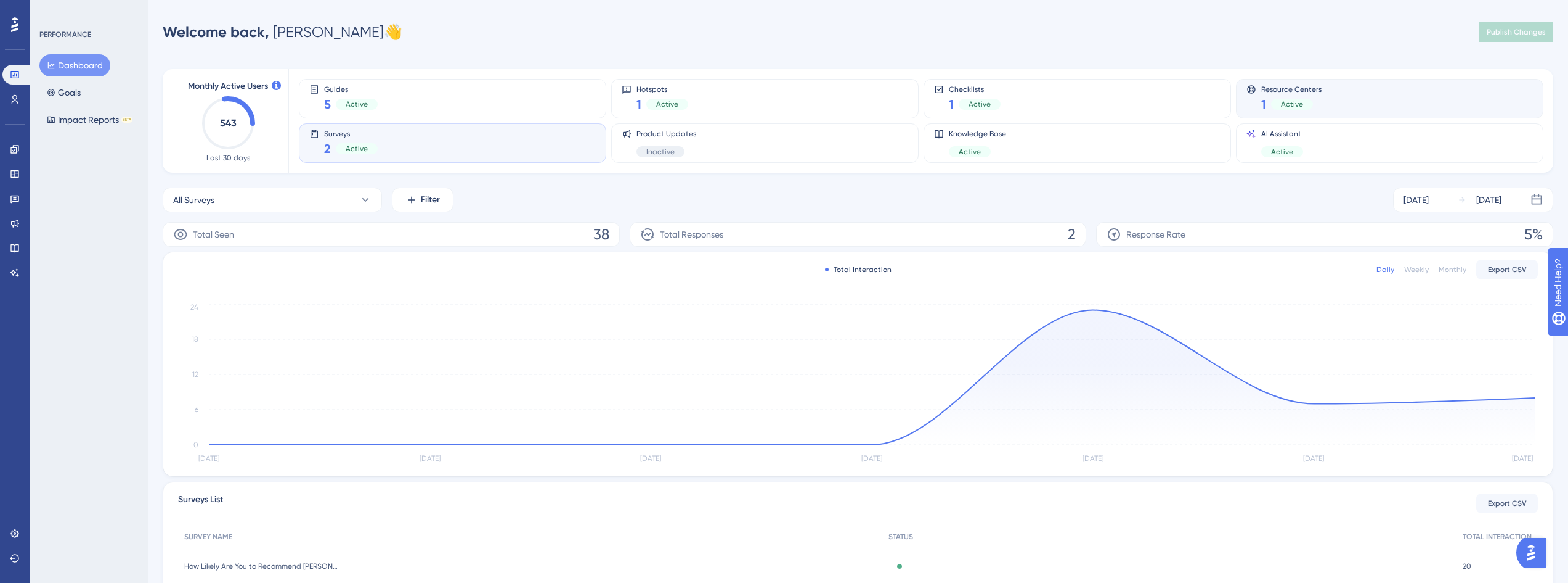
click at [1338, 86] on div "Resource Centers 1 Active" at bounding box center [1390, 99] width 287 height 29
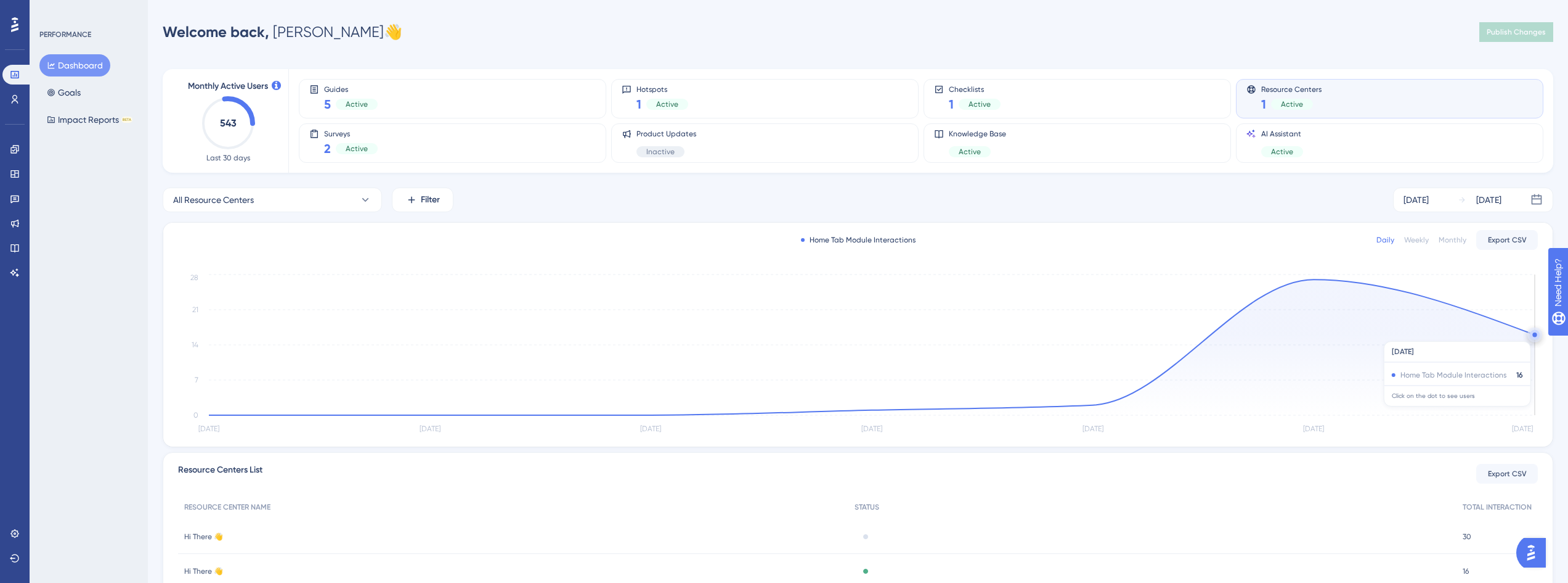
click at [1535, 335] on circle at bounding box center [1534, 334] width 4 height 4
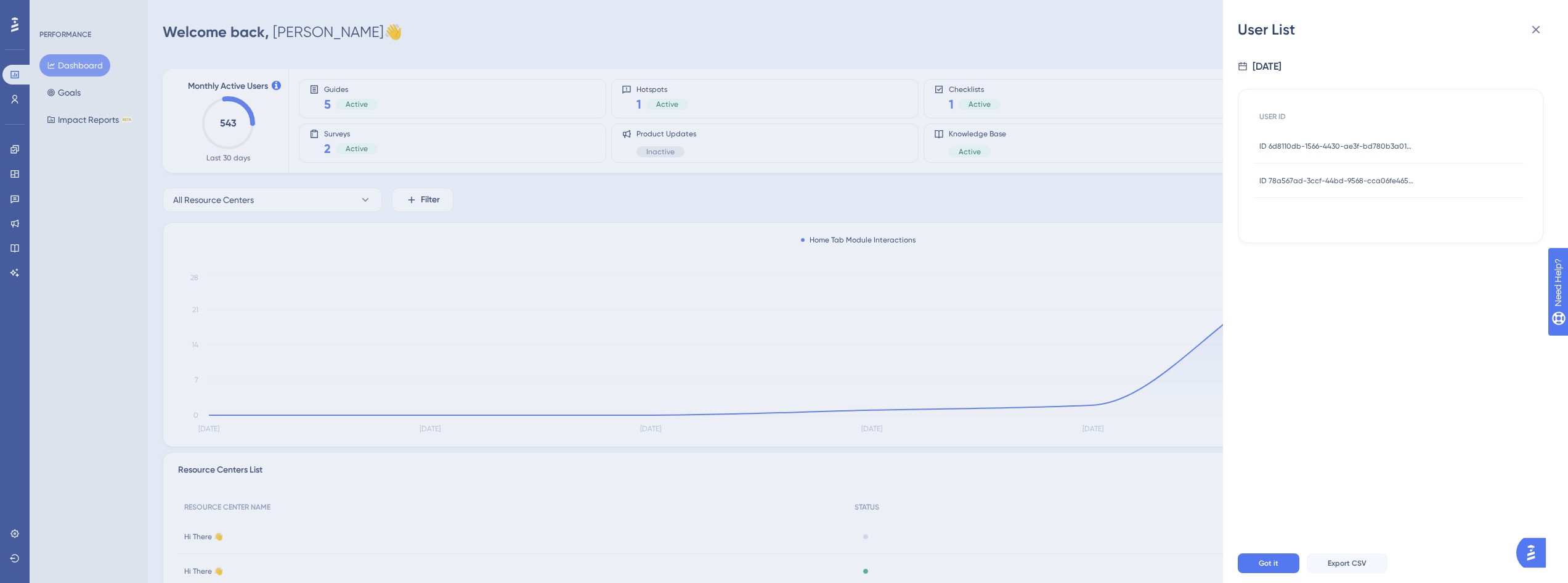
click at [1331, 148] on span "ID 6d8110db-1566-4430-ae3f-bd780b3a0157" at bounding box center [1336, 146] width 154 height 10
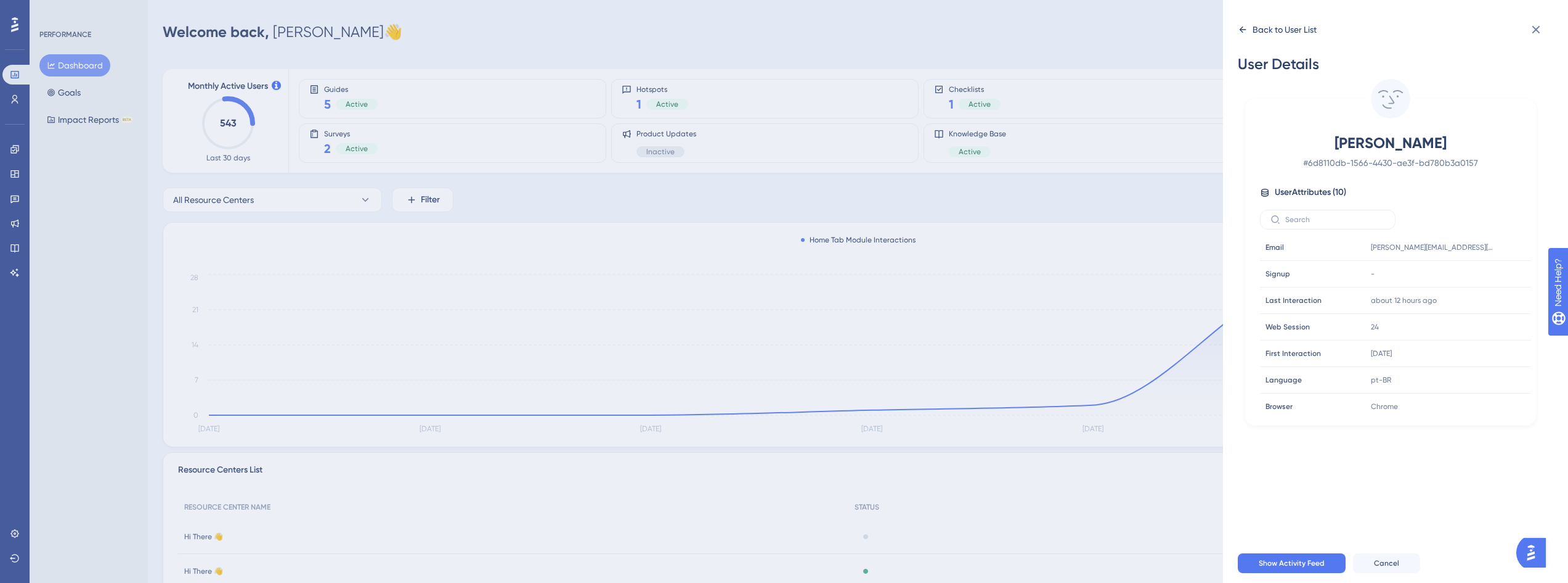
click at [1281, 35] on div "Back to User List" at bounding box center [1285, 29] width 64 height 15
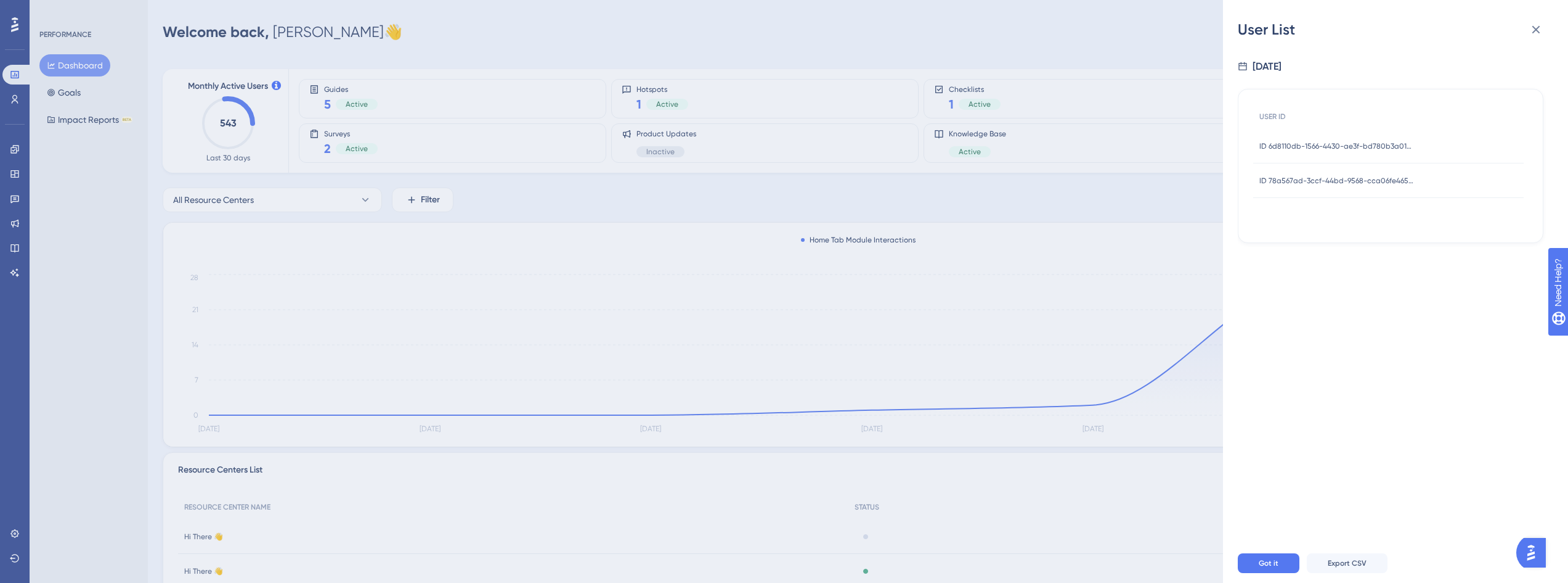
click at [1342, 176] on span "ID 78a567ad-3ccf-44bd-9568-cca06fe46580" at bounding box center [1336, 181] width 154 height 10
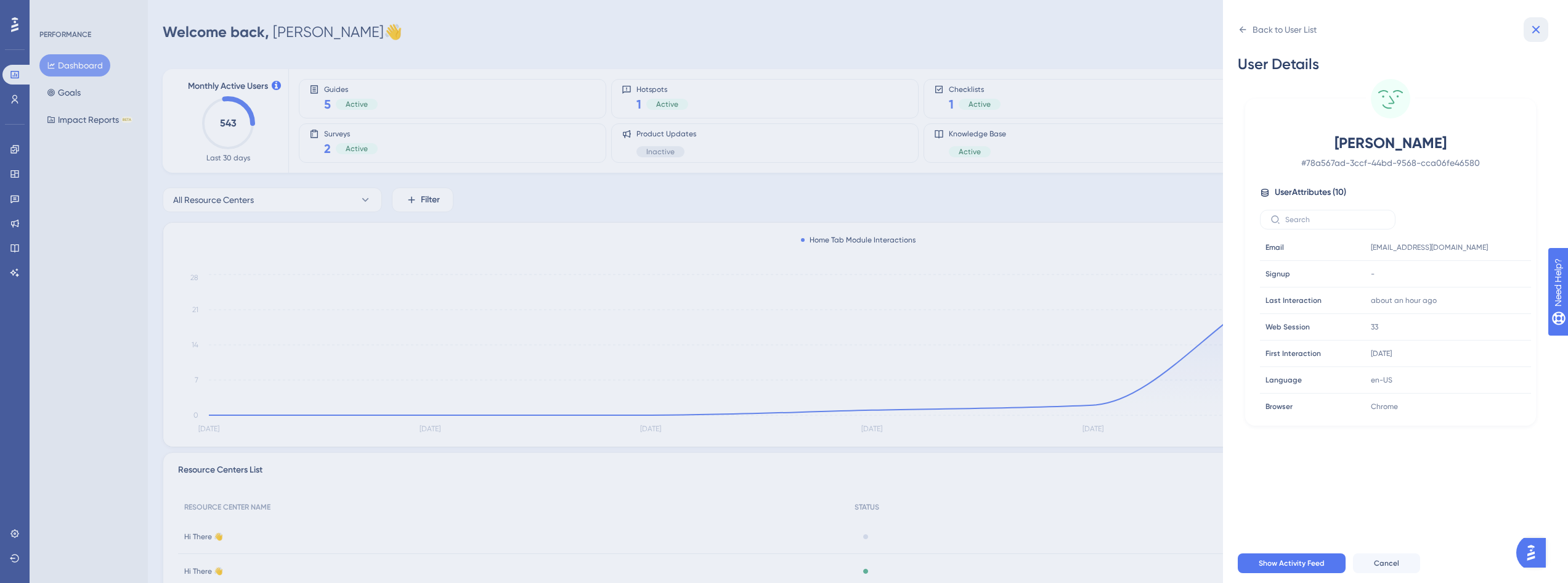
click at [1528, 29] on icon at bounding box center [1536, 29] width 15 height 15
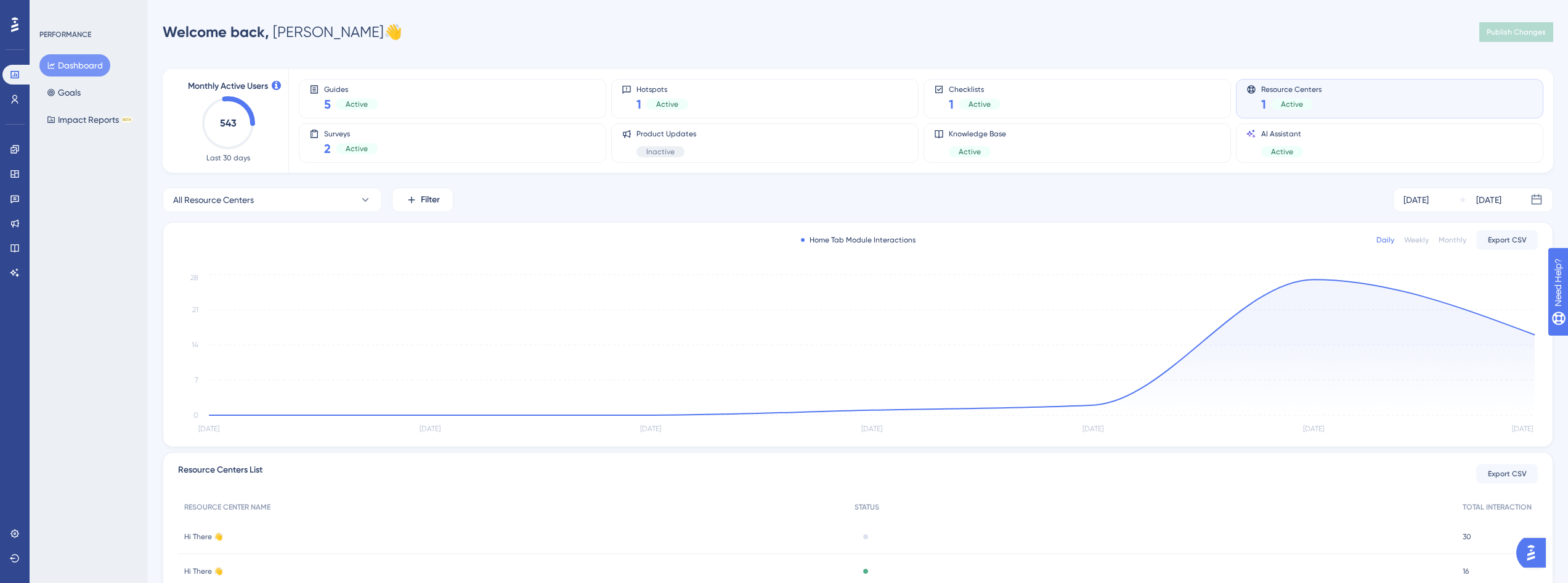
click at [1179, 66] on div "Monthly Active Users 543 Last 30 days Guides 5 Active Hotspots 1 Active Checkli…" at bounding box center [858, 444] width 1391 height 778
click at [716, 101] on div "Hotspots 1 Active" at bounding box center [765, 99] width 287 height 29
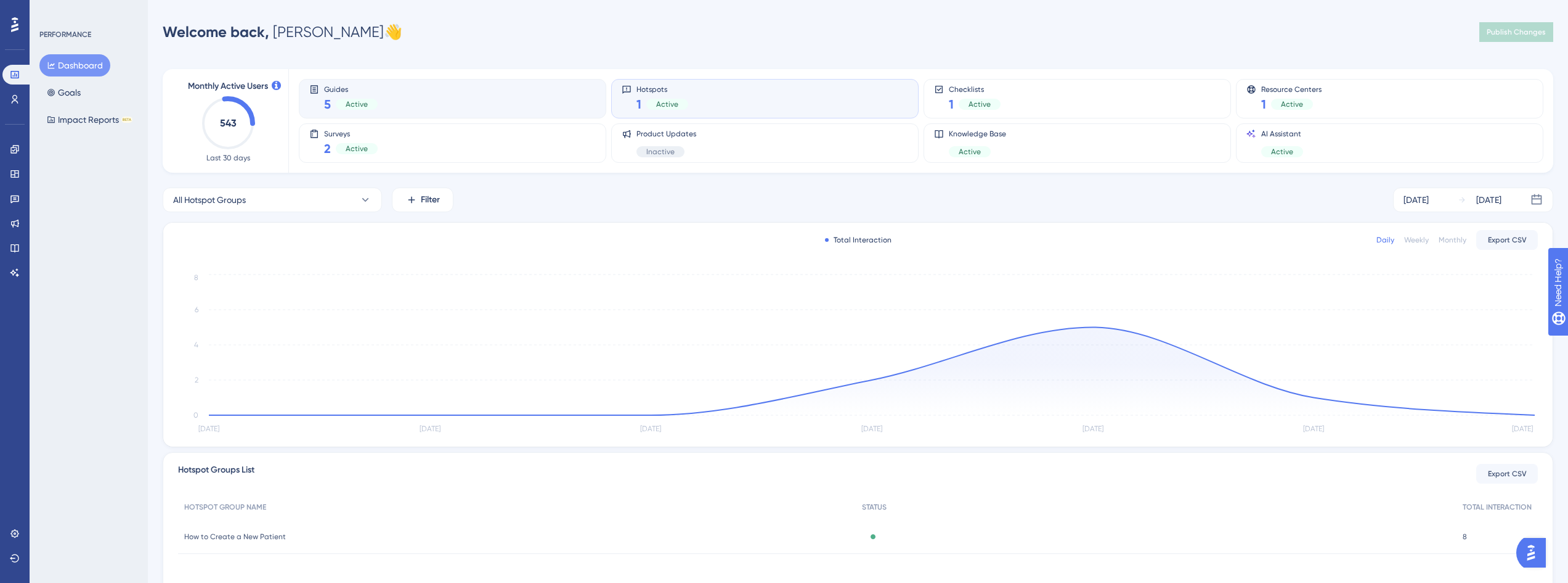
click at [336, 90] on span "Guides" at bounding box center [351, 89] width 54 height 9
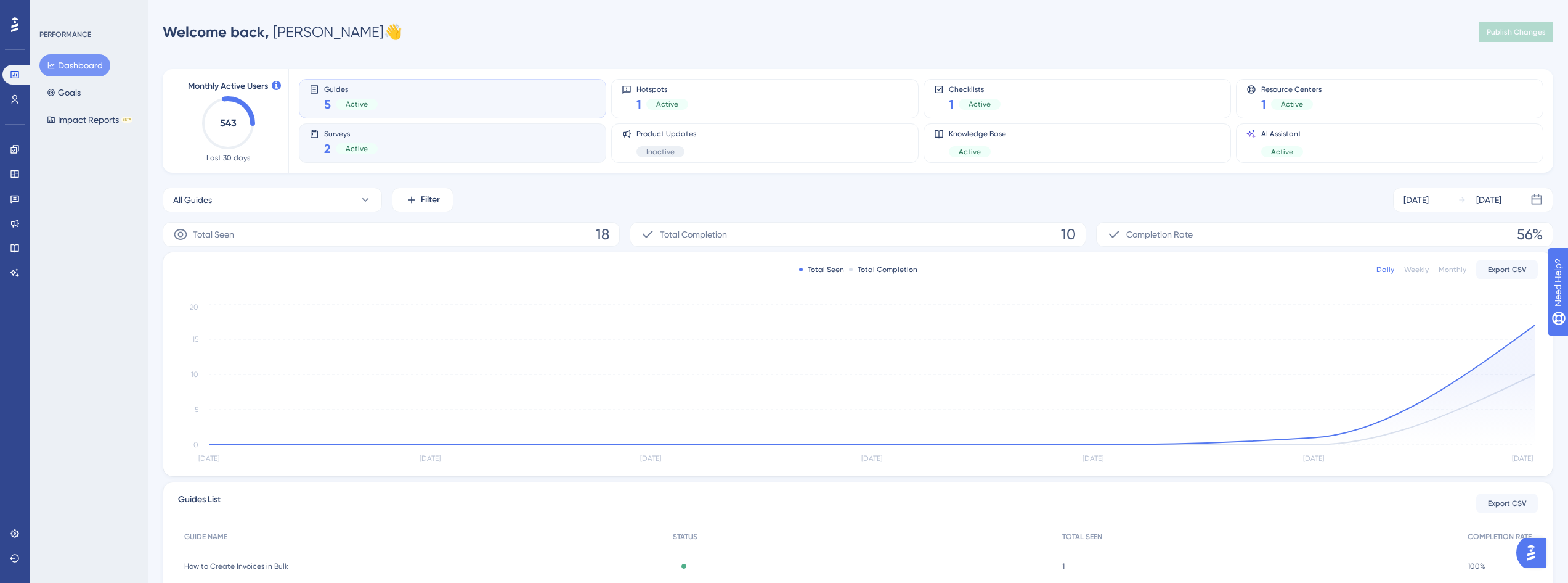
click at [401, 128] on div "Surveys 2 Active" at bounding box center [453, 143] width 307 height 40
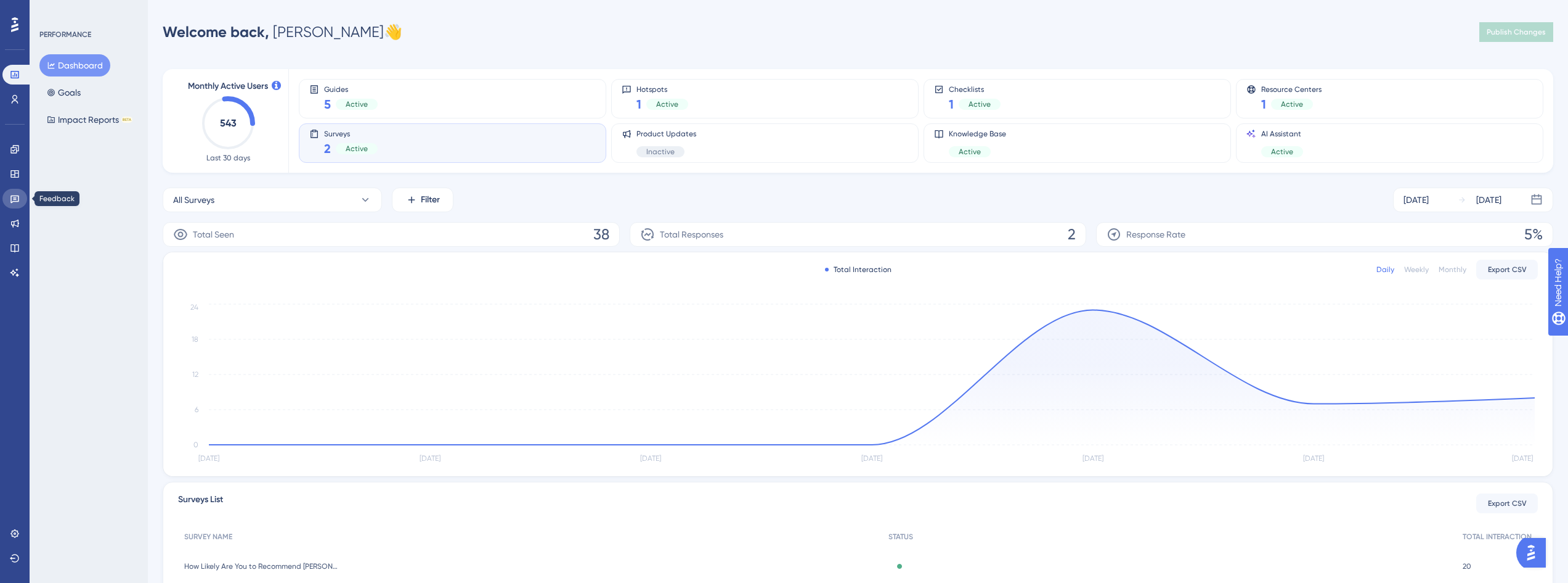
click at [24, 200] on link at bounding box center [14, 198] width 25 height 20
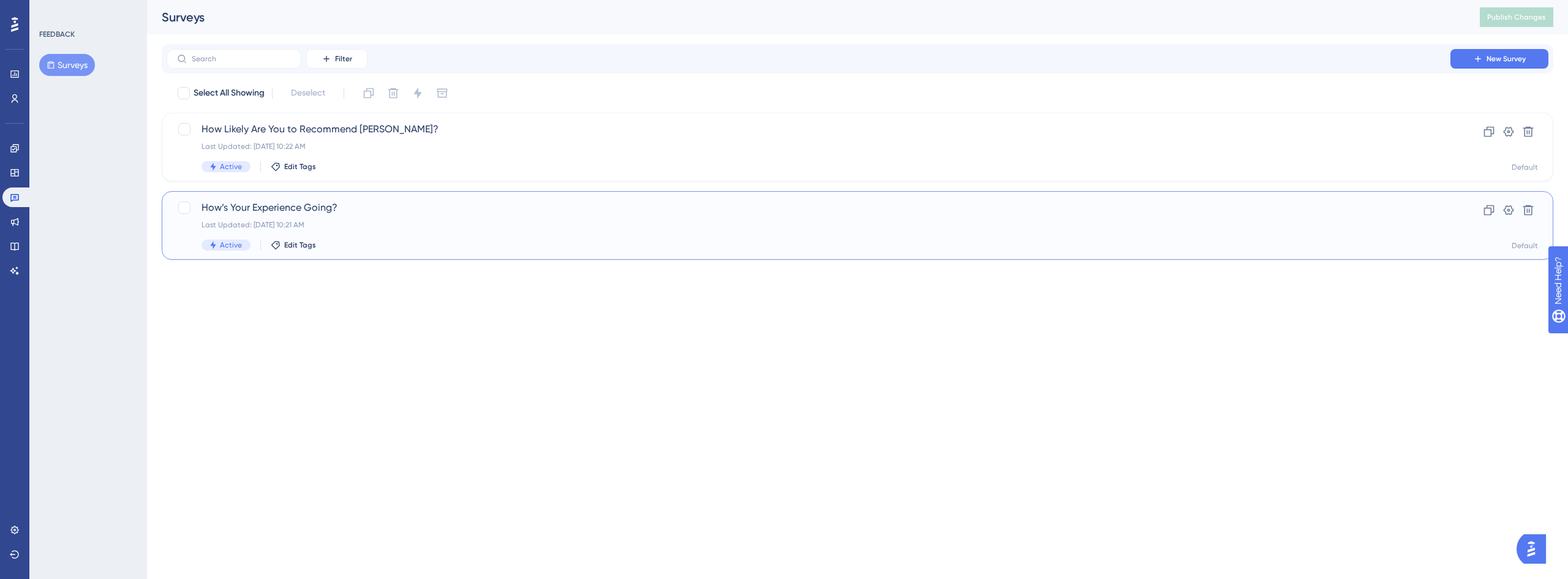
click at [334, 218] on div "How’s Your Experience Going? Last Updated: [DATE] 10:21 AM Active Edit Tags" at bounding box center [808, 226] width 1214 height 50
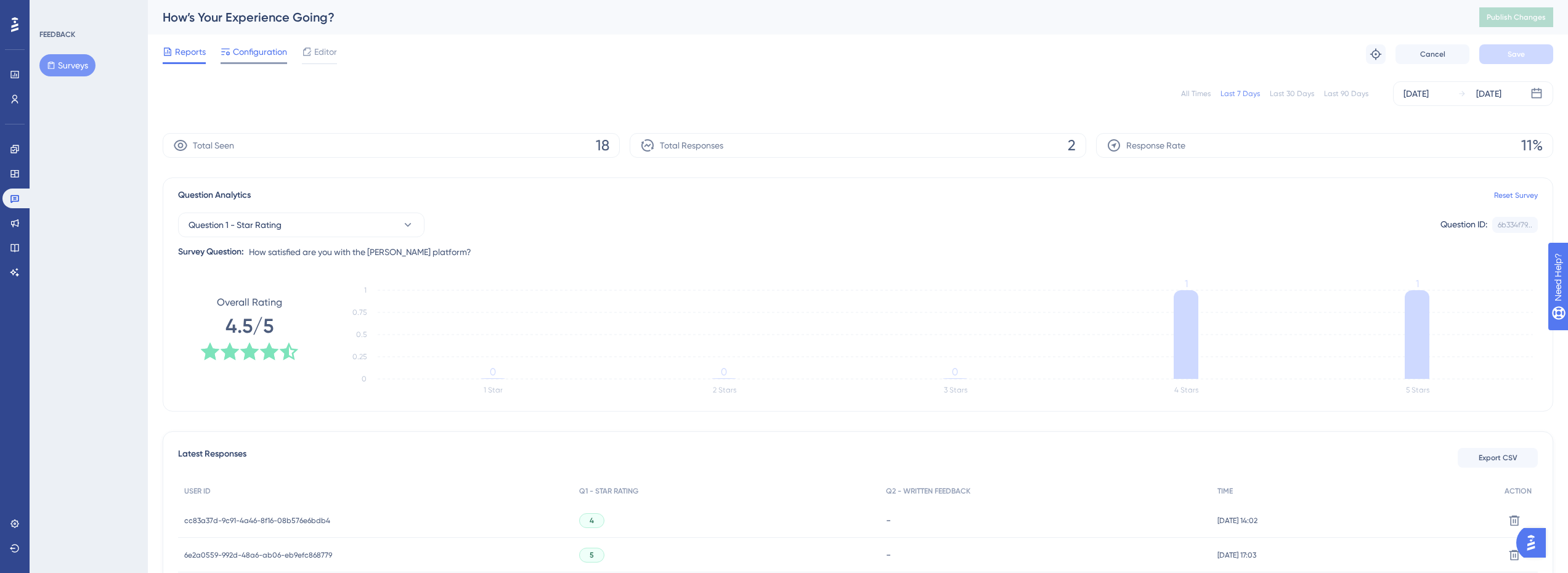
click at [260, 55] on span "Configuration" at bounding box center [260, 51] width 55 height 15
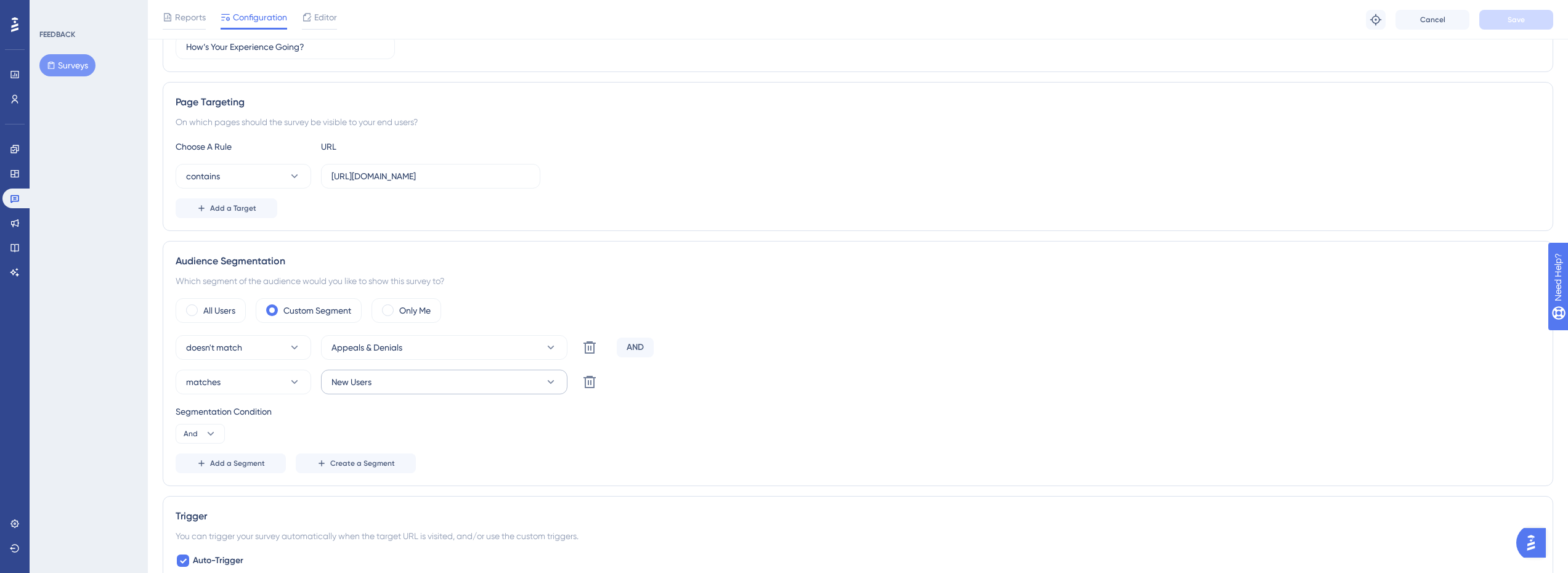
scroll to position [185, 0]
click at [597, 355] on button at bounding box center [589, 343] width 25 height 25
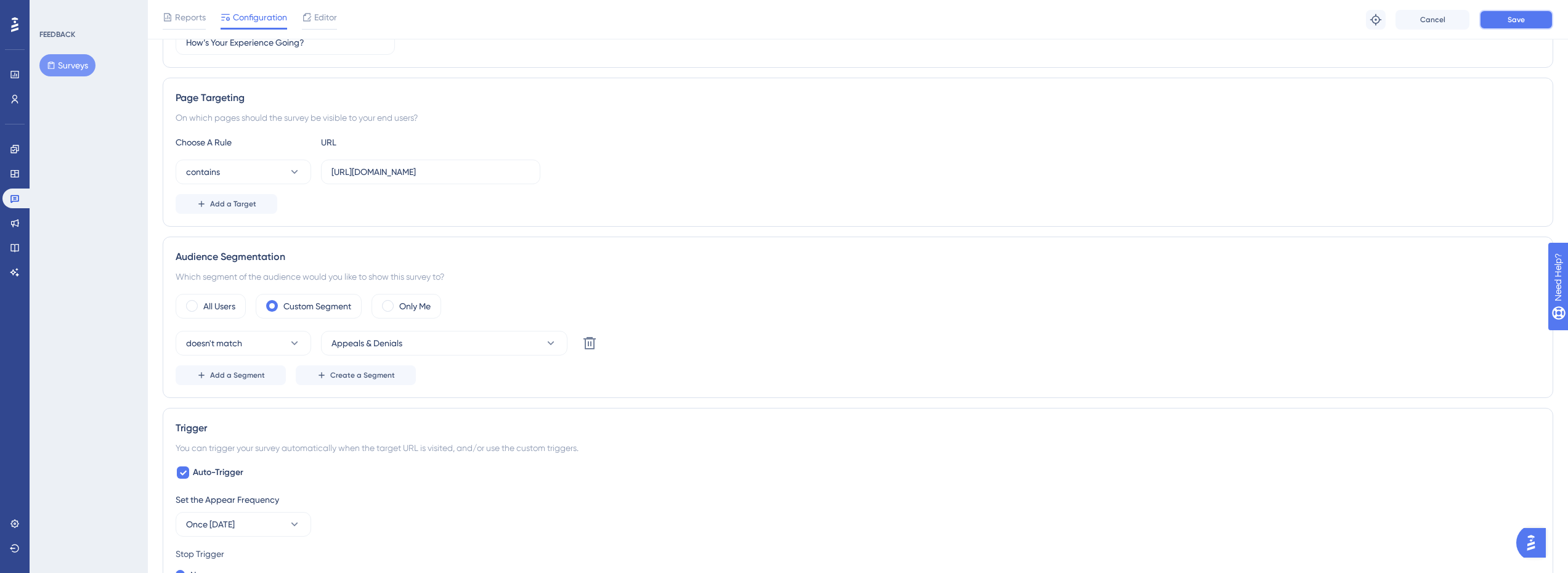
click at [1522, 22] on span "Save" at bounding box center [1517, 20] width 17 height 9
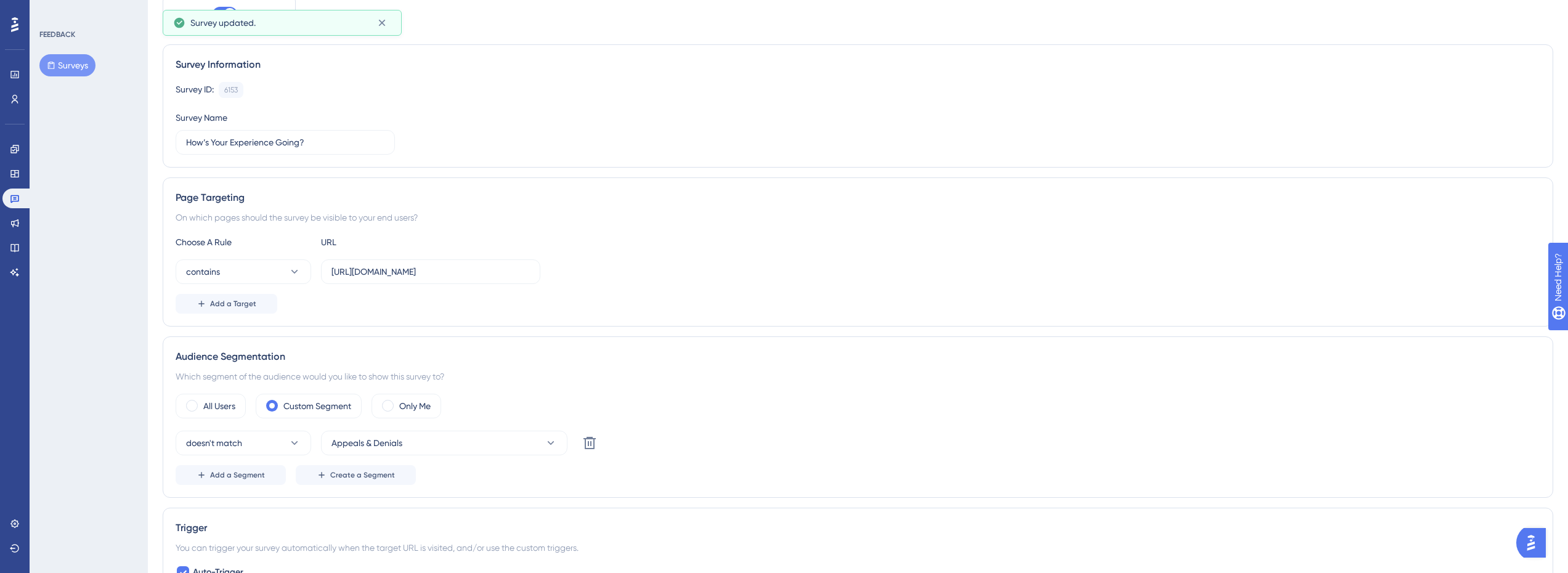
scroll to position [0, 0]
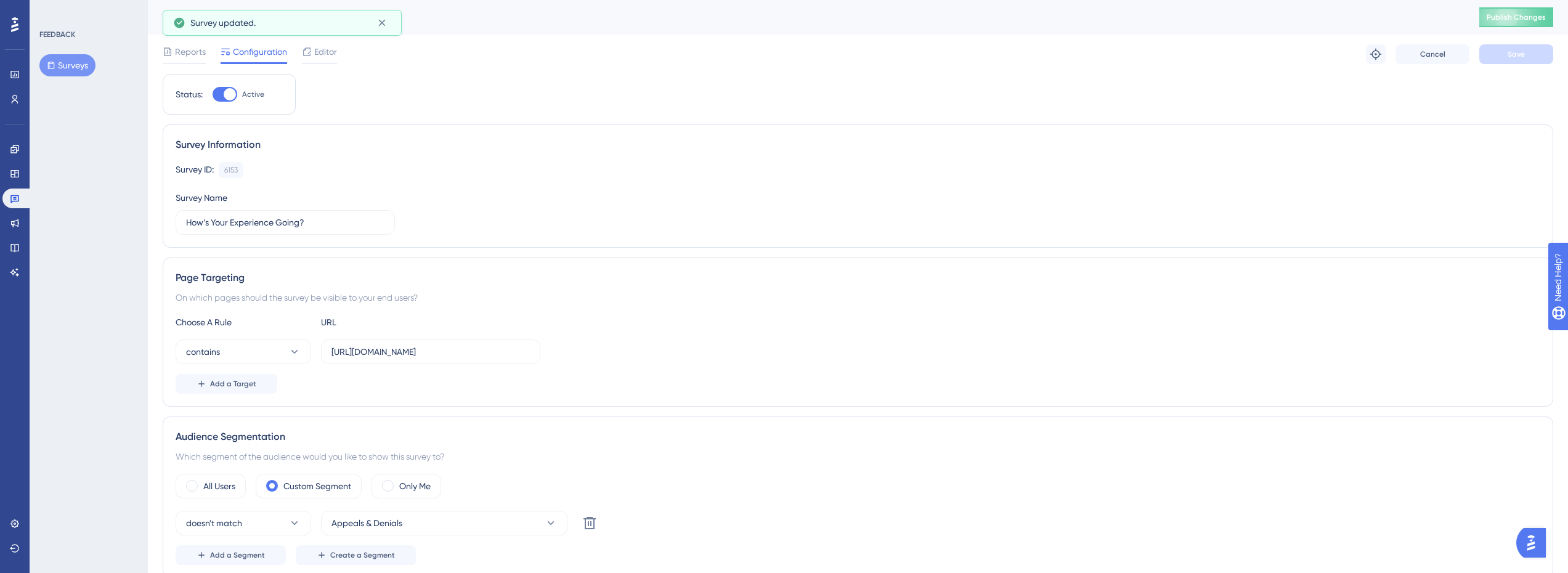
click at [384, 23] on icon at bounding box center [382, 23] width 13 height 13
click at [13, 199] on icon at bounding box center [14, 198] width 9 height 9
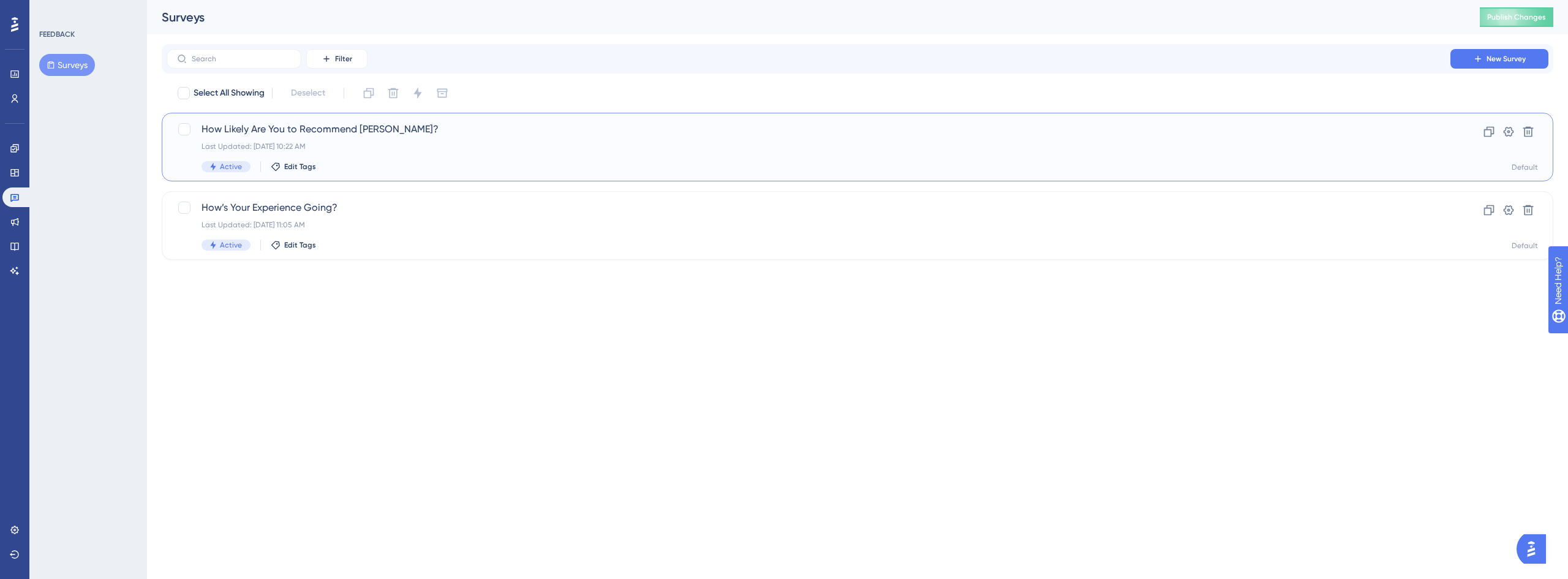
click at [357, 145] on div "Last Updated: [DATE] 10:22 AM" at bounding box center [808, 146] width 1214 height 9
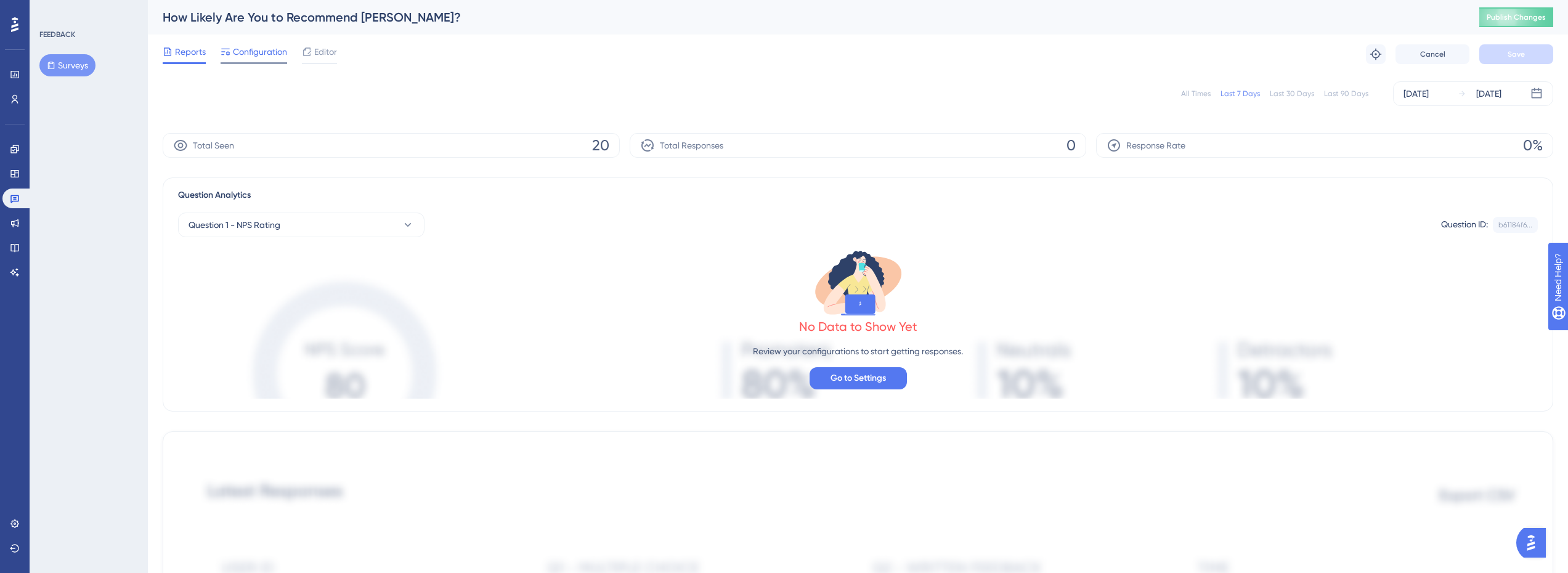
click at [270, 51] on span "Configuration" at bounding box center [260, 51] width 55 height 15
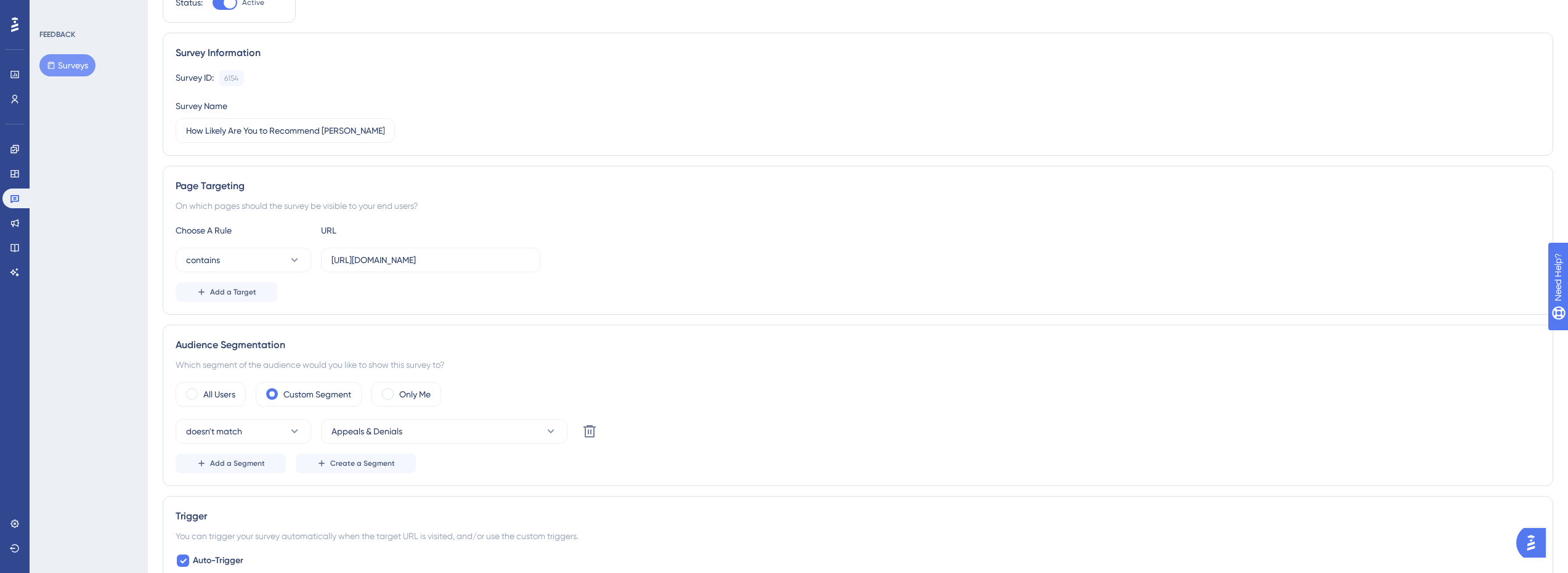
scroll to position [246, 0]
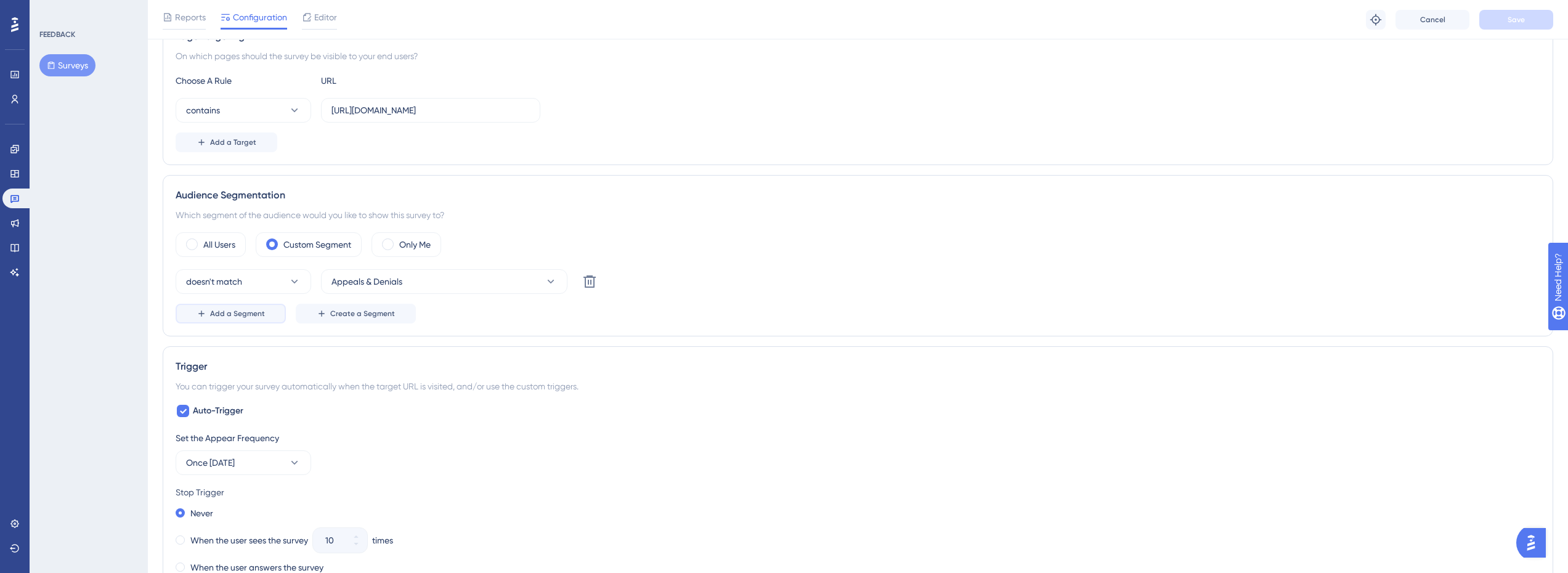
click at [241, 310] on span "Add a Segment" at bounding box center [237, 313] width 55 height 9
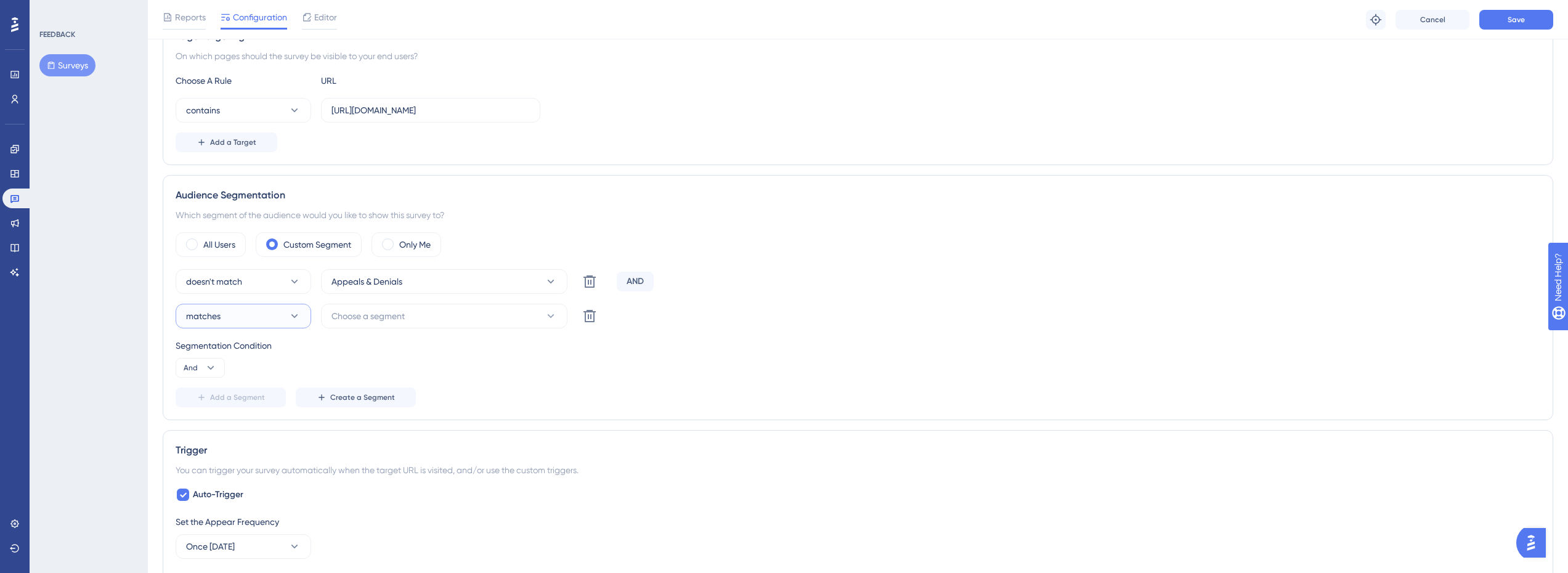
click at [237, 321] on button "matches" at bounding box center [243, 316] width 135 height 25
click at [243, 313] on button "matches" at bounding box center [243, 316] width 135 height 25
click at [379, 316] on span "Choose a segment" at bounding box center [368, 316] width 74 height 15
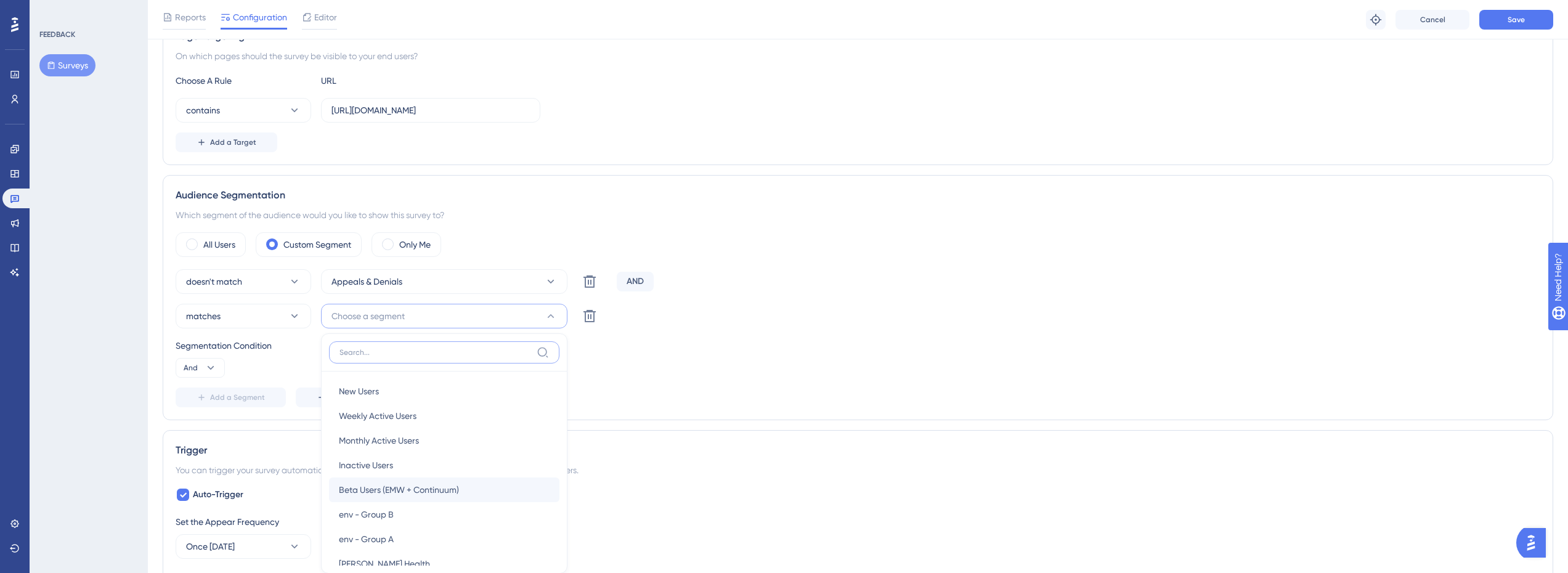
scroll to position [413, 0]
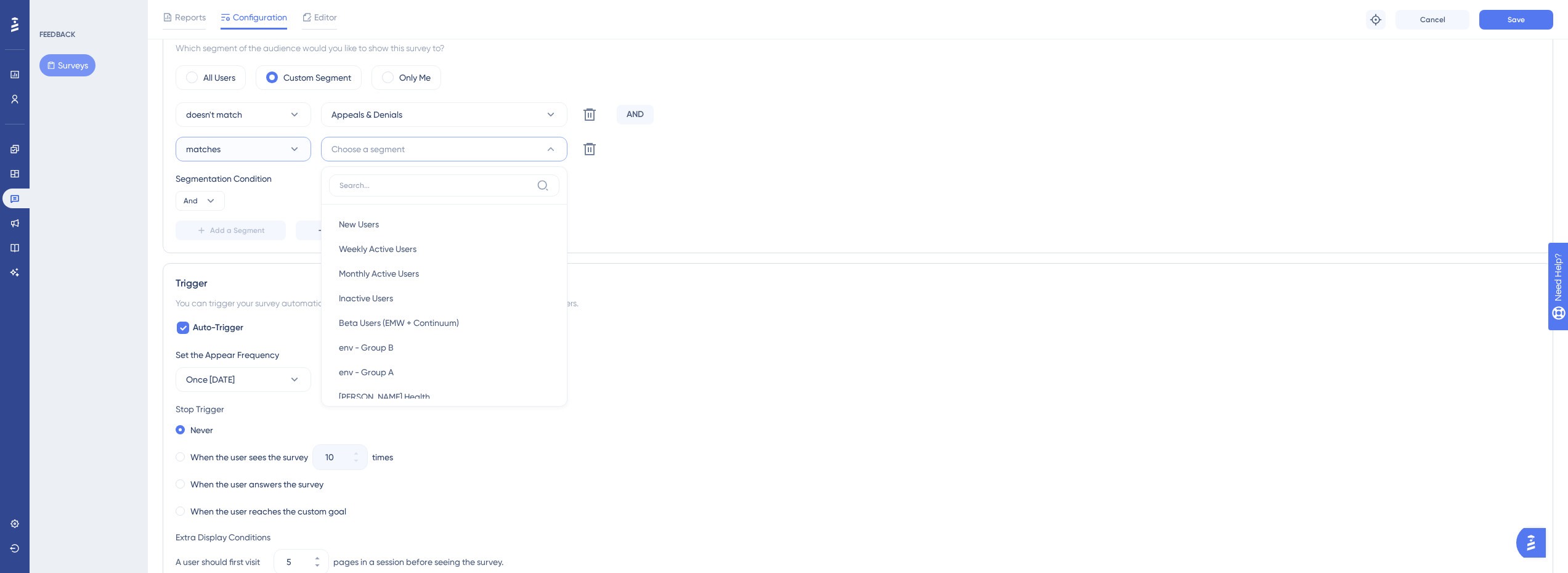
click at [234, 145] on button "matches" at bounding box center [243, 149] width 135 height 25
click at [245, 207] on span "doesn't match" at bounding box center [221, 211] width 56 height 15
click at [408, 146] on button "Choose a segment" at bounding box center [444, 149] width 246 height 25
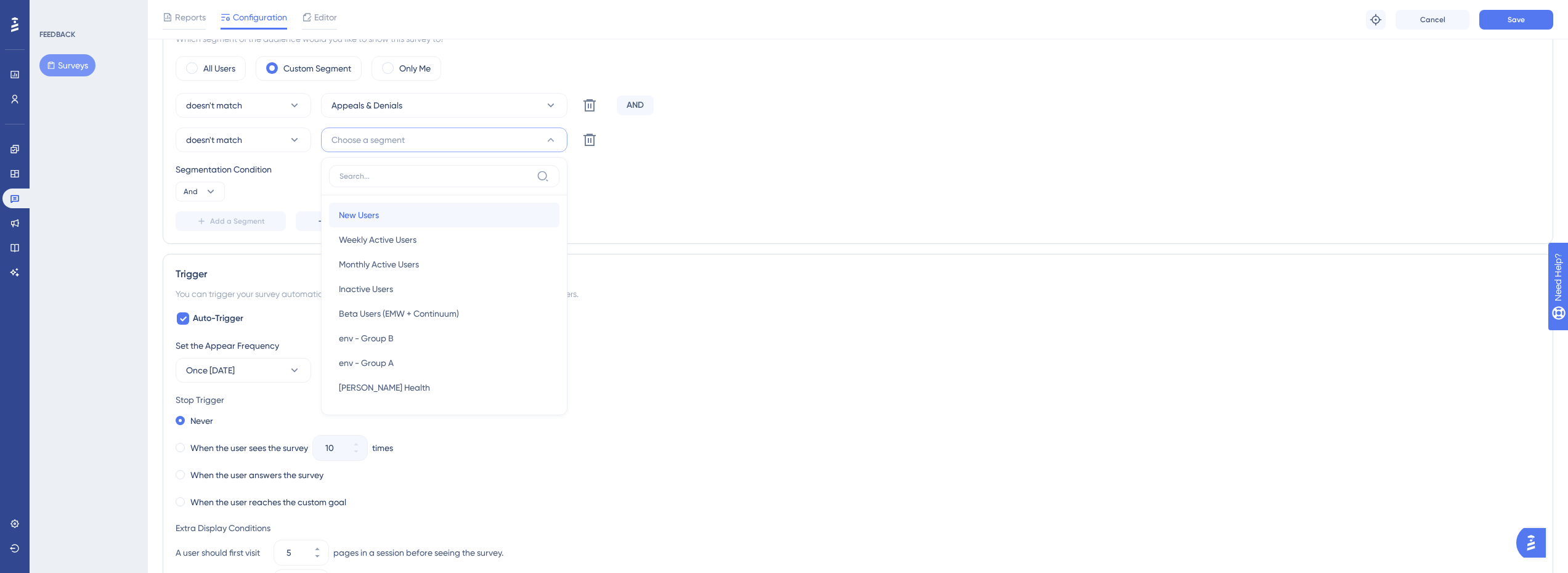
click at [381, 219] on div "New Users New Users" at bounding box center [444, 214] width 211 height 25
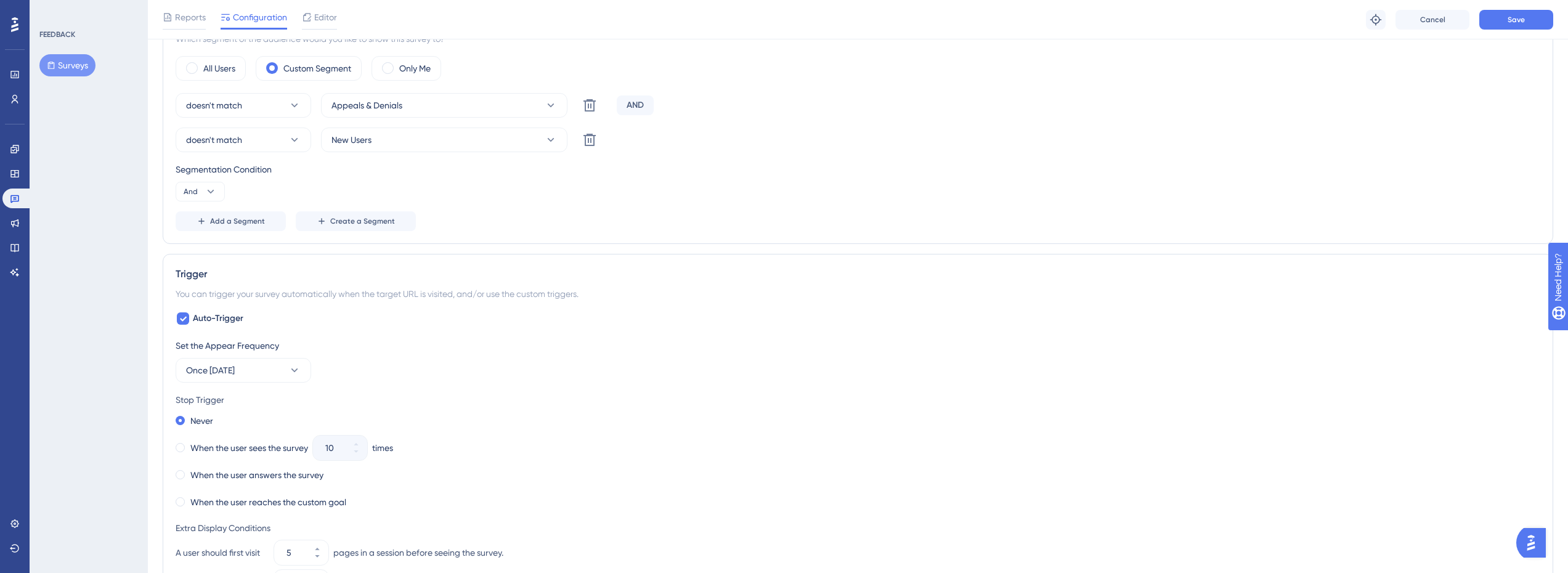
scroll to position [237, 0]
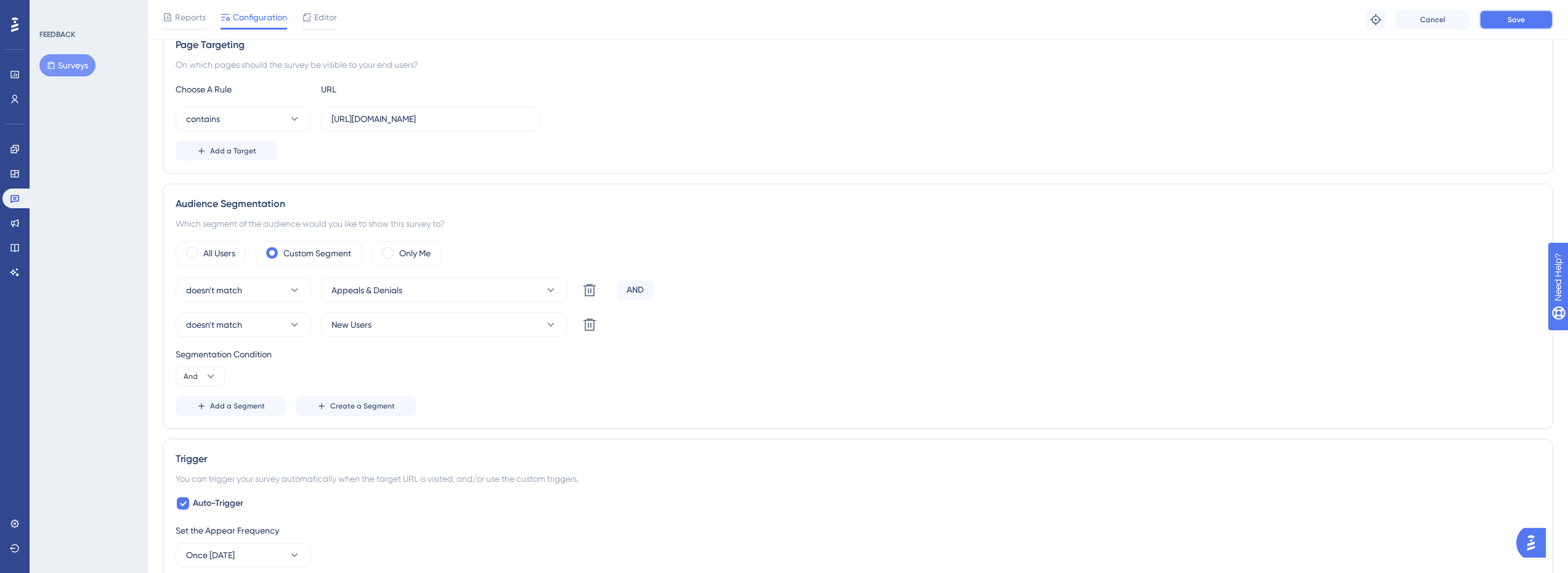
click at [1521, 18] on span "Save" at bounding box center [1517, 20] width 17 height 9
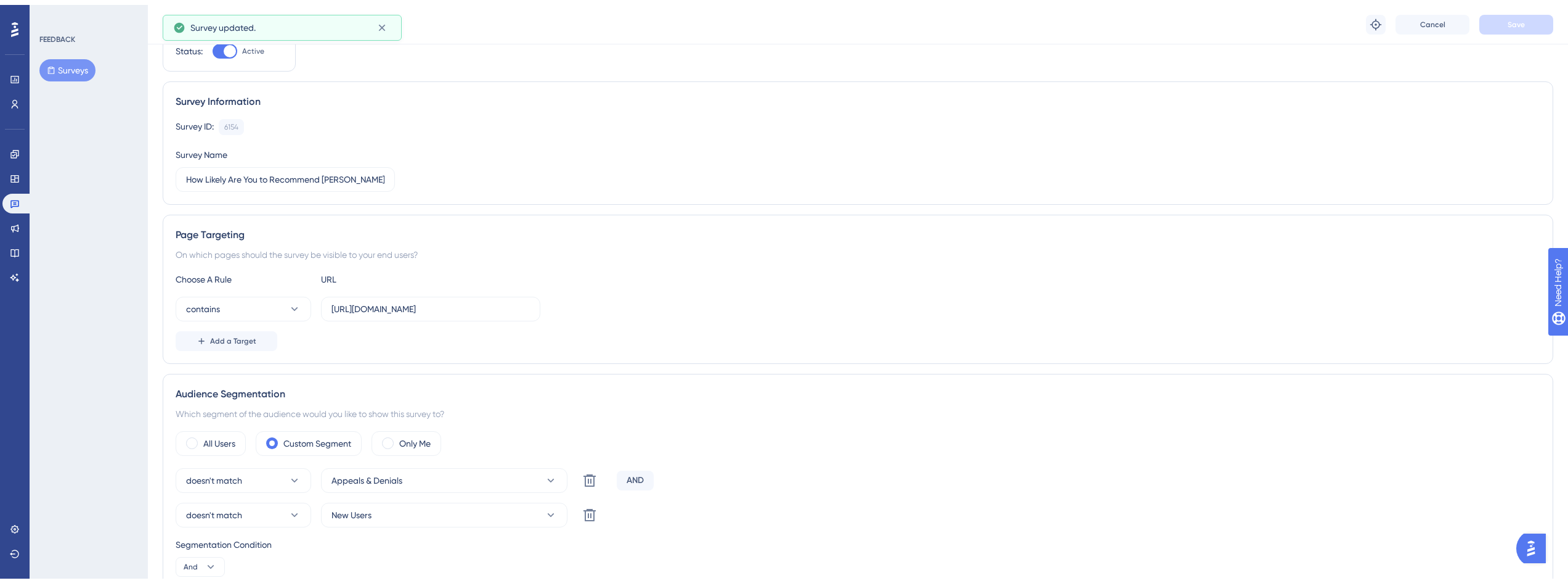
scroll to position [0, 0]
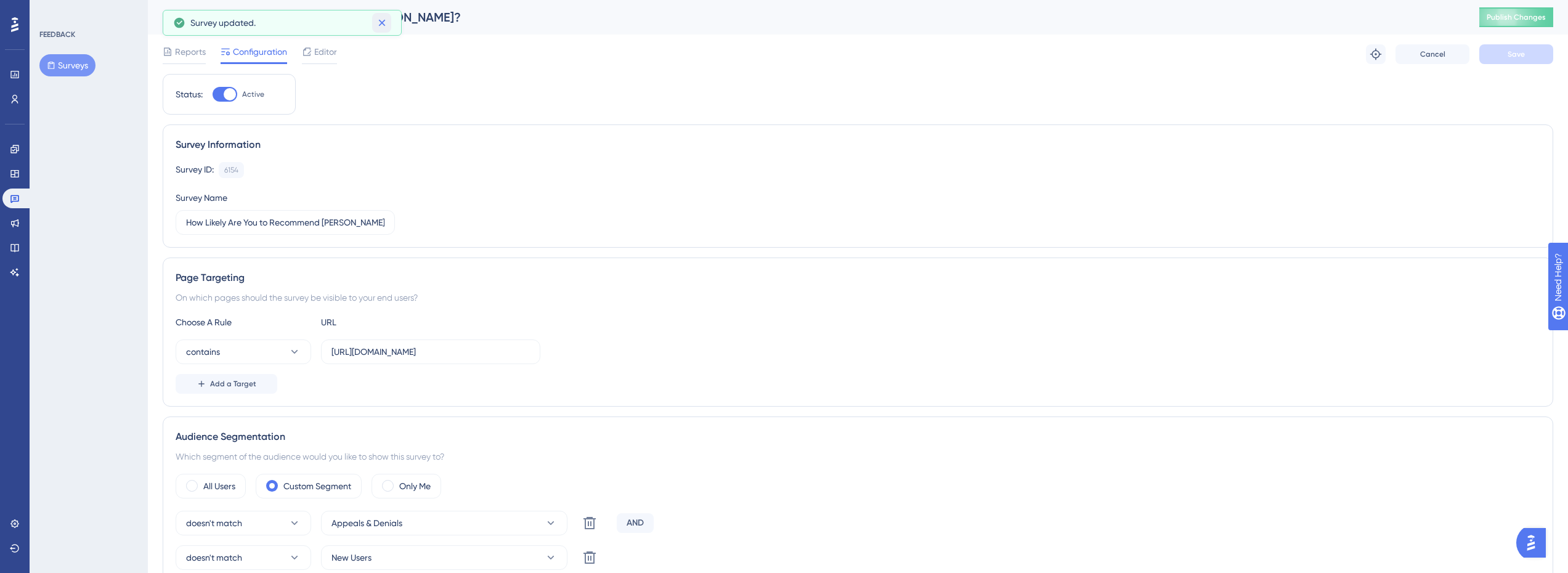
click at [382, 23] on icon at bounding box center [382, 23] width 13 height 13
click at [1518, 16] on span "Publish Changes" at bounding box center [1516, 17] width 59 height 9
click at [18, 74] on icon at bounding box center [14, 74] width 9 height 9
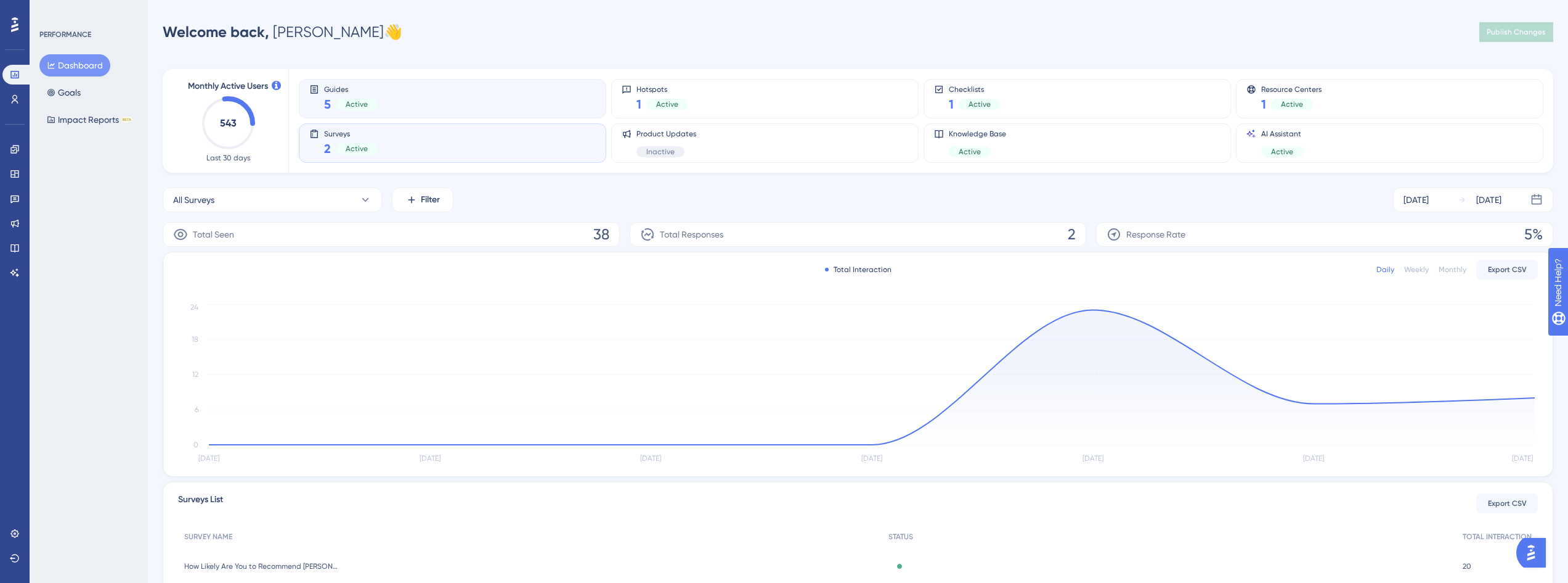
click at [377, 105] on div "Active" at bounding box center [356, 105] width 42 height 11
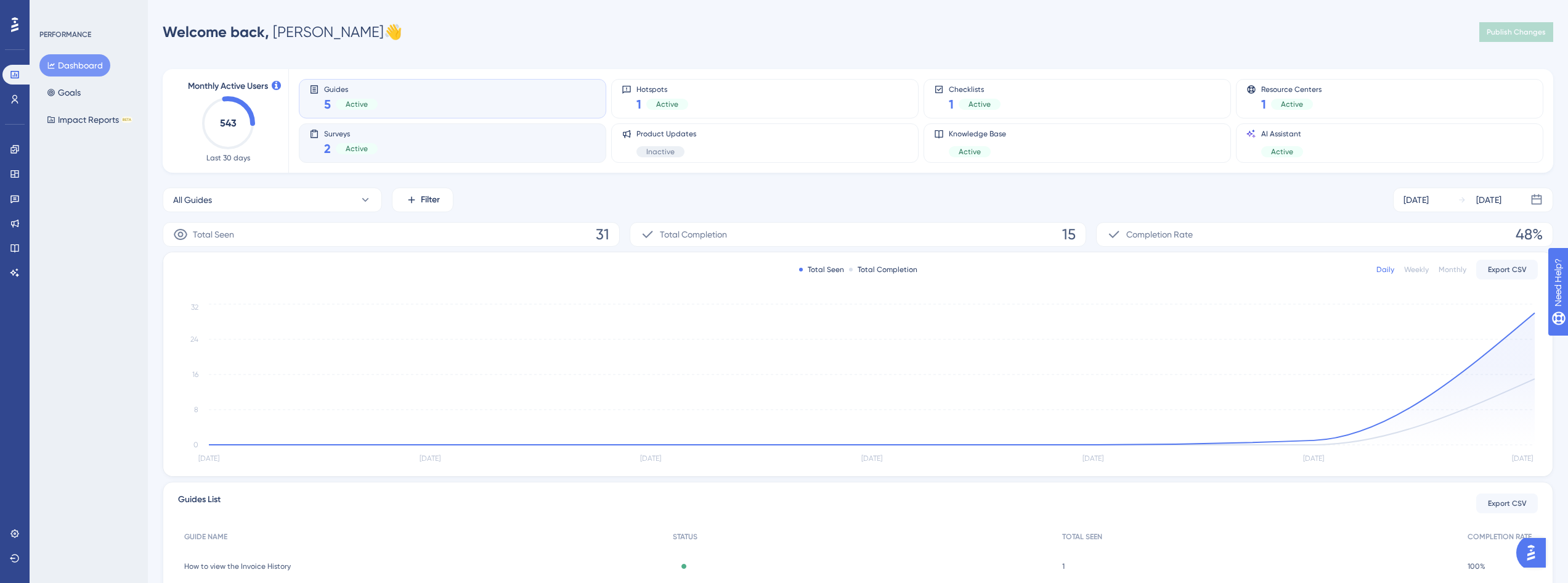
click at [435, 140] on div "Surveys 2 Active" at bounding box center [453, 143] width 287 height 29
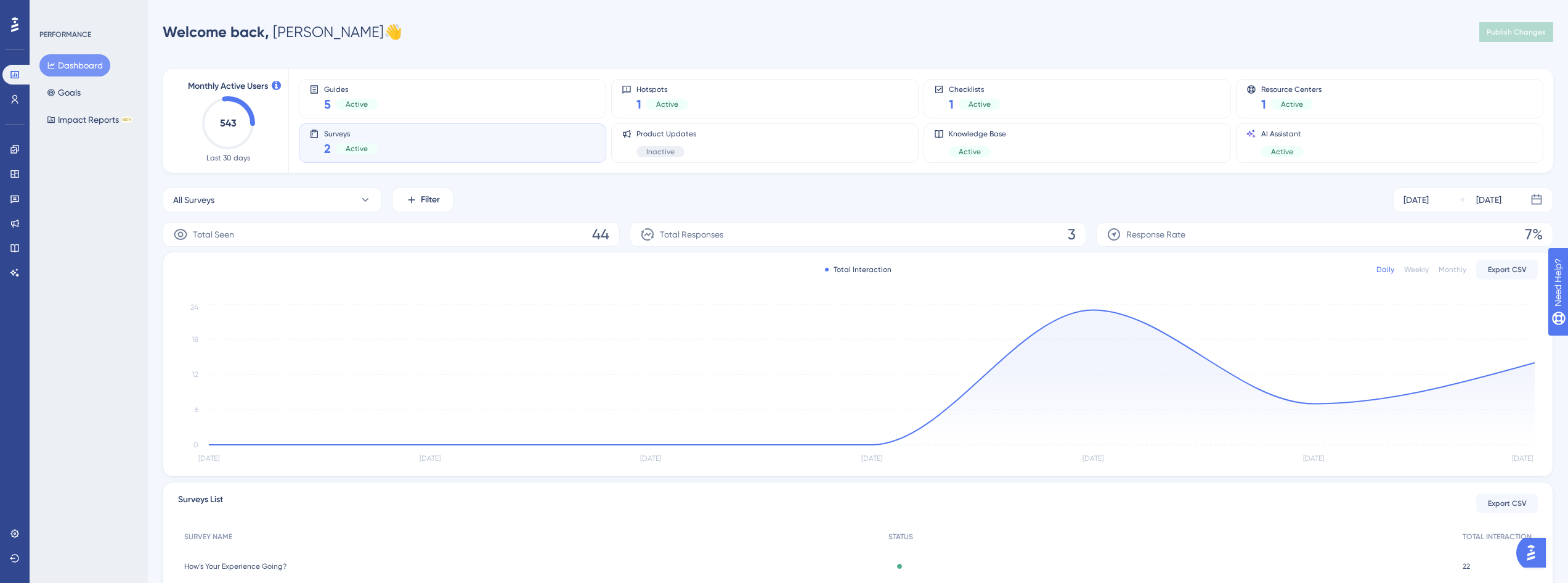
click at [1074, 232] on span "3" at bounding box center [1072, 234] width 8 height 20
click at [354, 198] on button "All Surveys" at bounding box center [272, 200] width 219 height 25
click at [247, 296] on span "How Likely Are You to Recommend [PERSON_NAME]?" at bounding box center [272, 299] width 184 height 15
click at [356, 197] on button "How Likely Are You to Recommend [PERSON_NAME]?" at bounding box center [272, 200] width 219 height 25
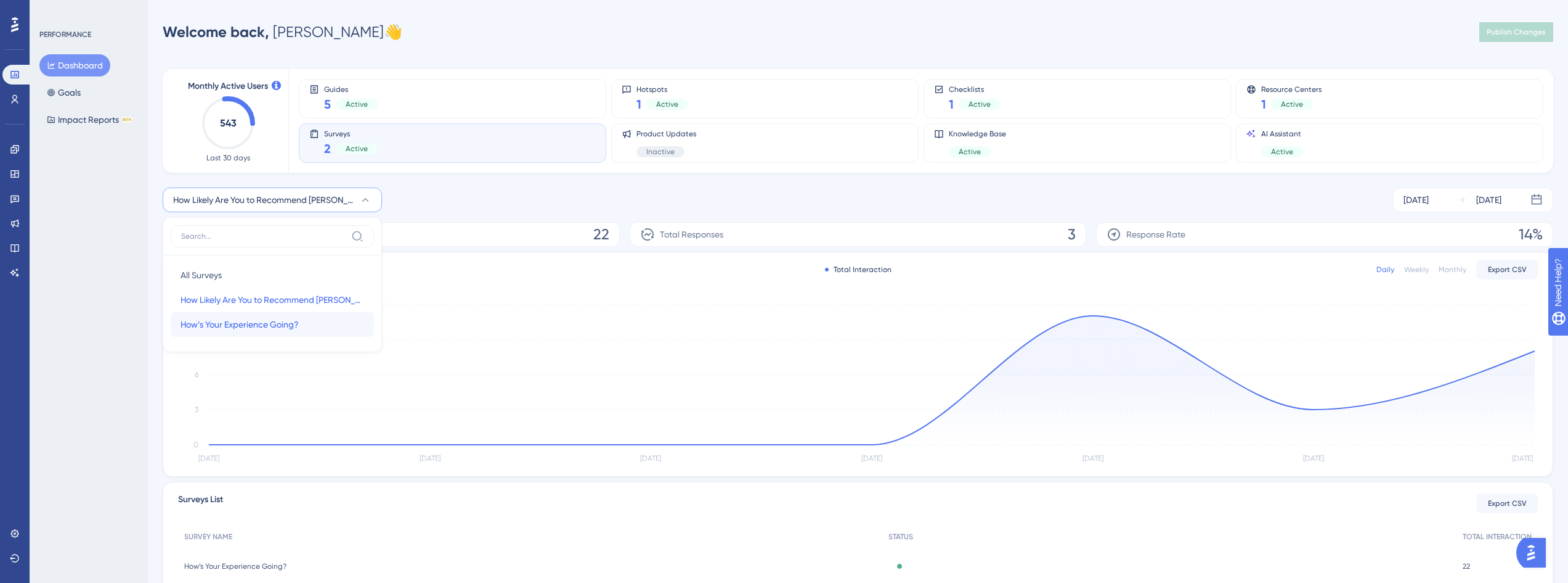
click at [268, 321] on span "How’s Your Experience Going?" at bounding box center [239, 324] width 118 height 15
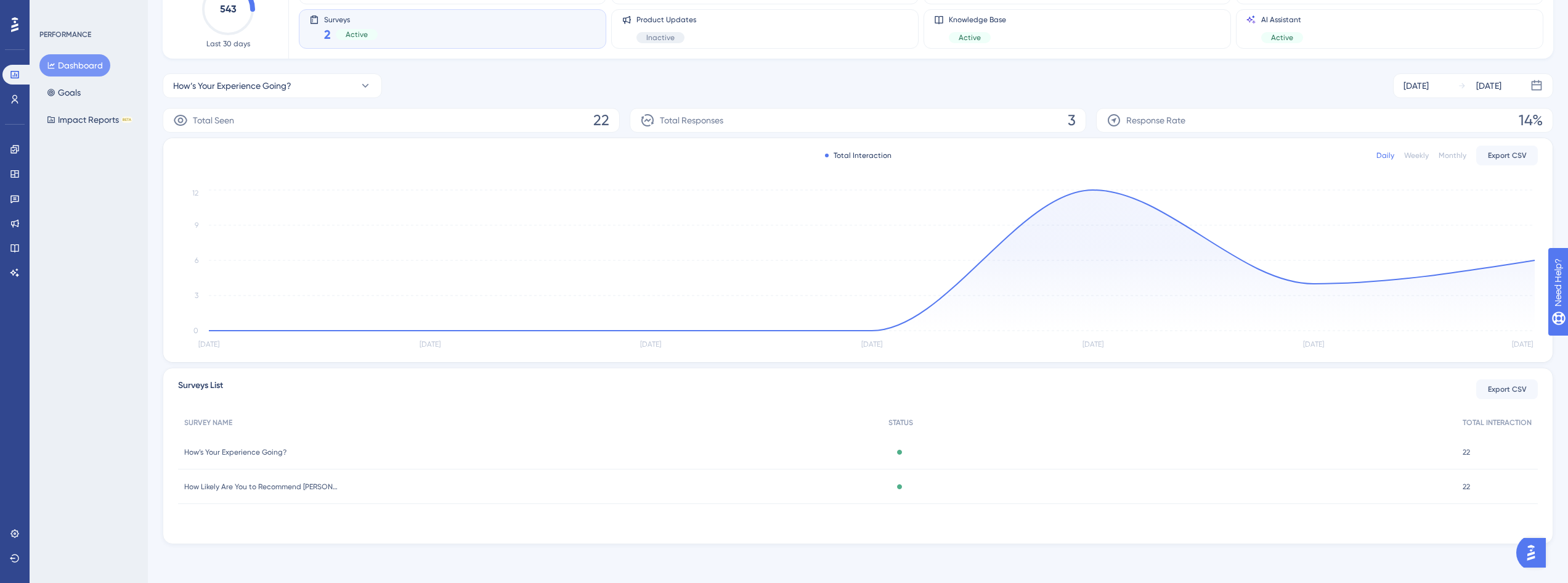
scroll to position [115, 0]
click at [518, 444] on div "How’s Your Experience Going? How’s Your Experience Going?" at bounding box center [530, 452] width 704 height 35
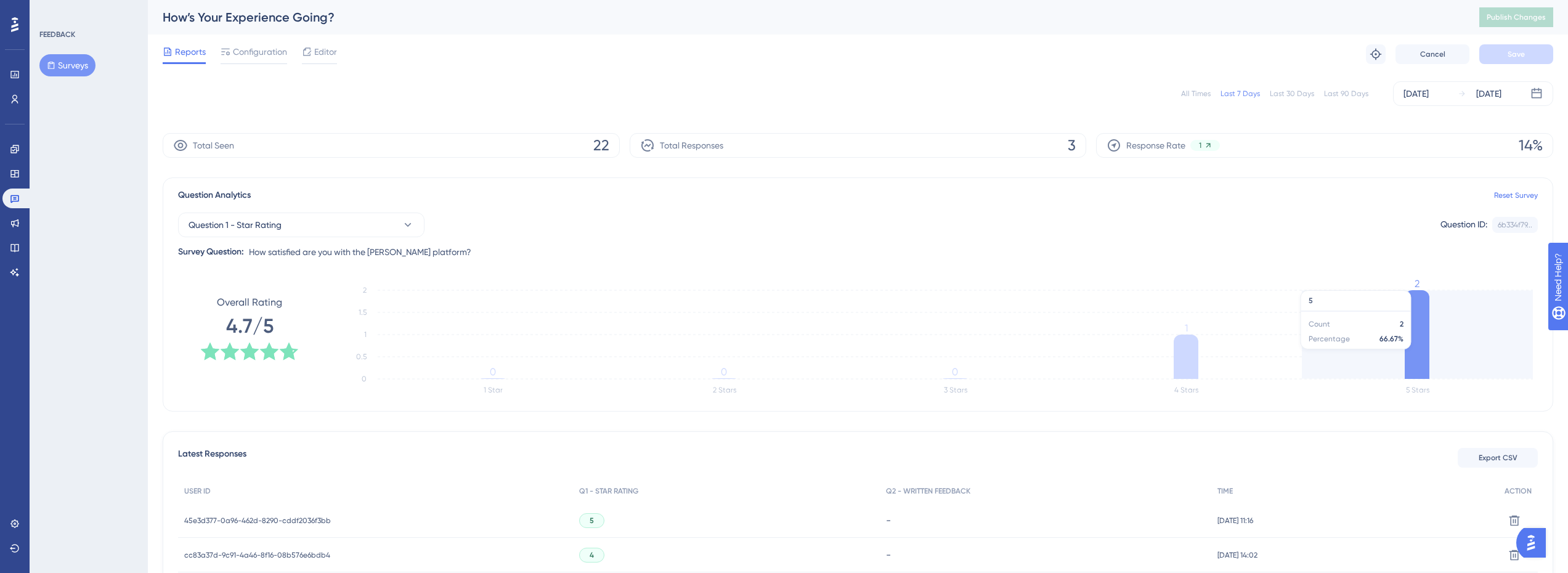
click at [1422, 349] on icon at bounding box center [1417, 335] width 25 height 89
click at [1415, 340] on icon at bounding box center [1417, 335] width 25 height 89
click at [1418, 342] on icon at bounding box center [1417, 335] width 25 height 89
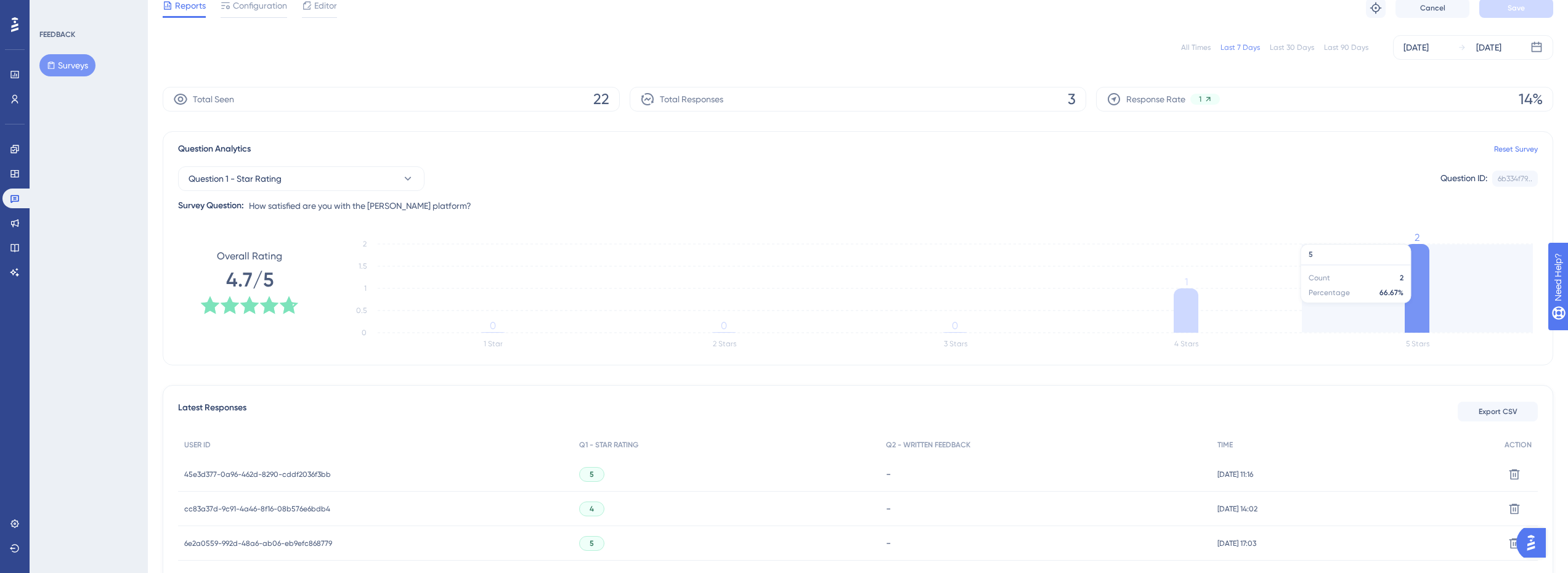
scroll to position [123, 0]
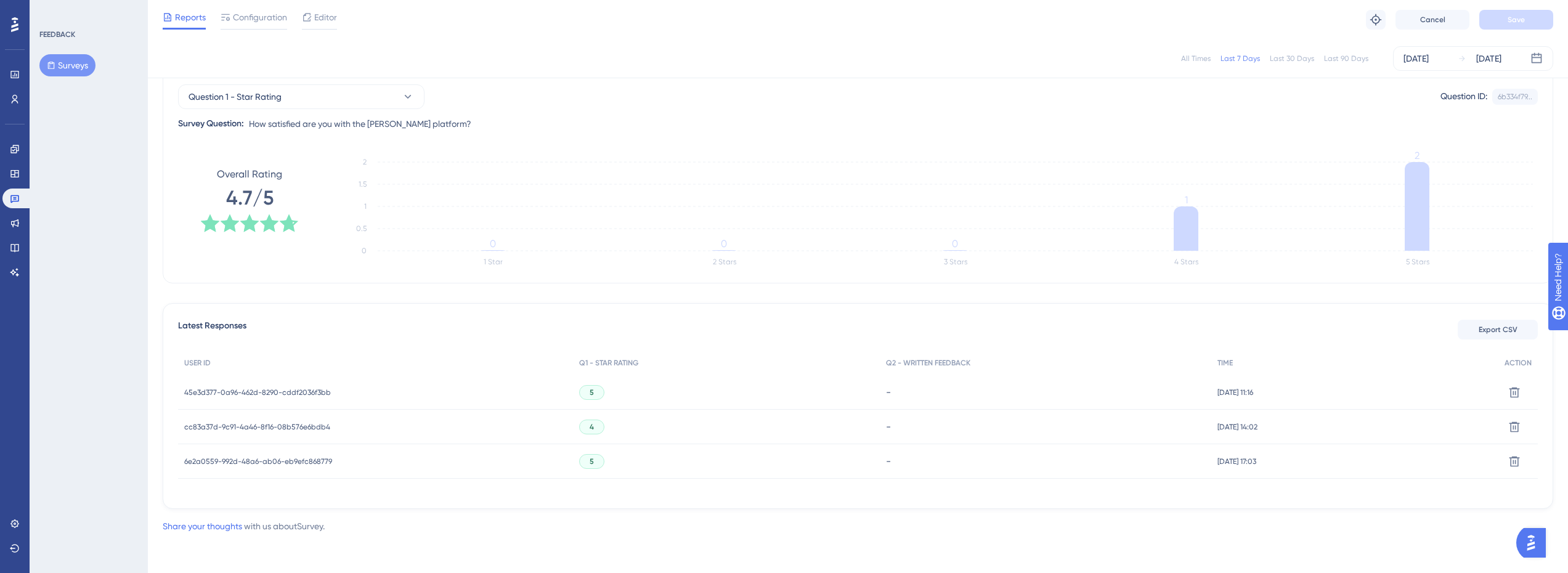
click at [306, 393] on span "45e3d377-0a96-462d-8290-cddf2036f3bb" at bounding box center [257, 393] width 146 height 9
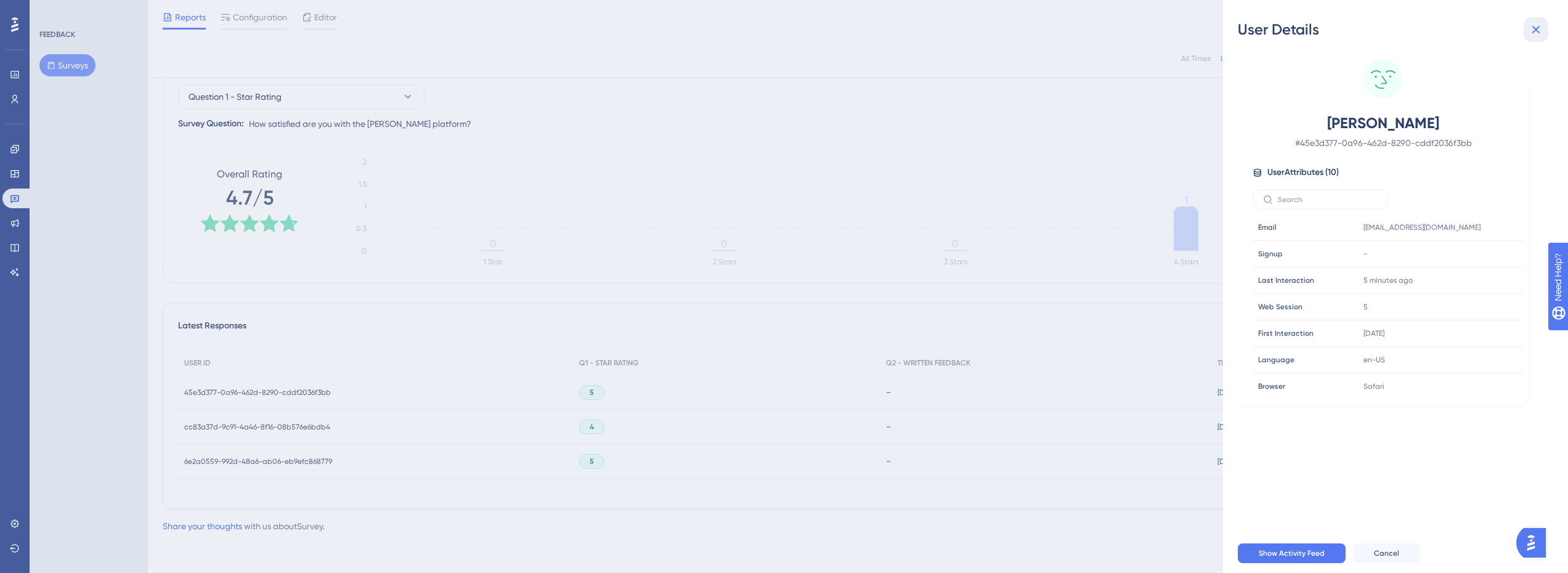
click at [1540, 28] on icon at bounding box center [1536, 29] width 15 height 15
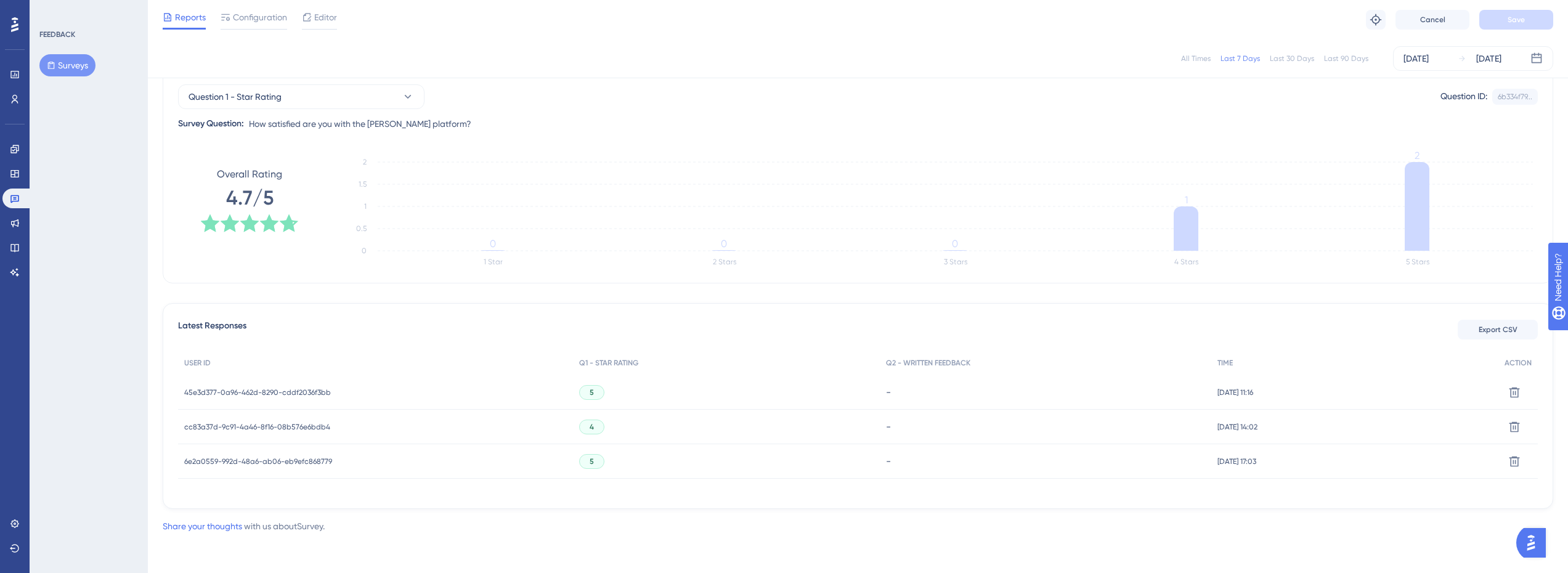
click at [313, 389] on span "45e3d377-0a96-462d-8290-cddf2036f3bb" at bounding box center [257, 393] width 146 height 9
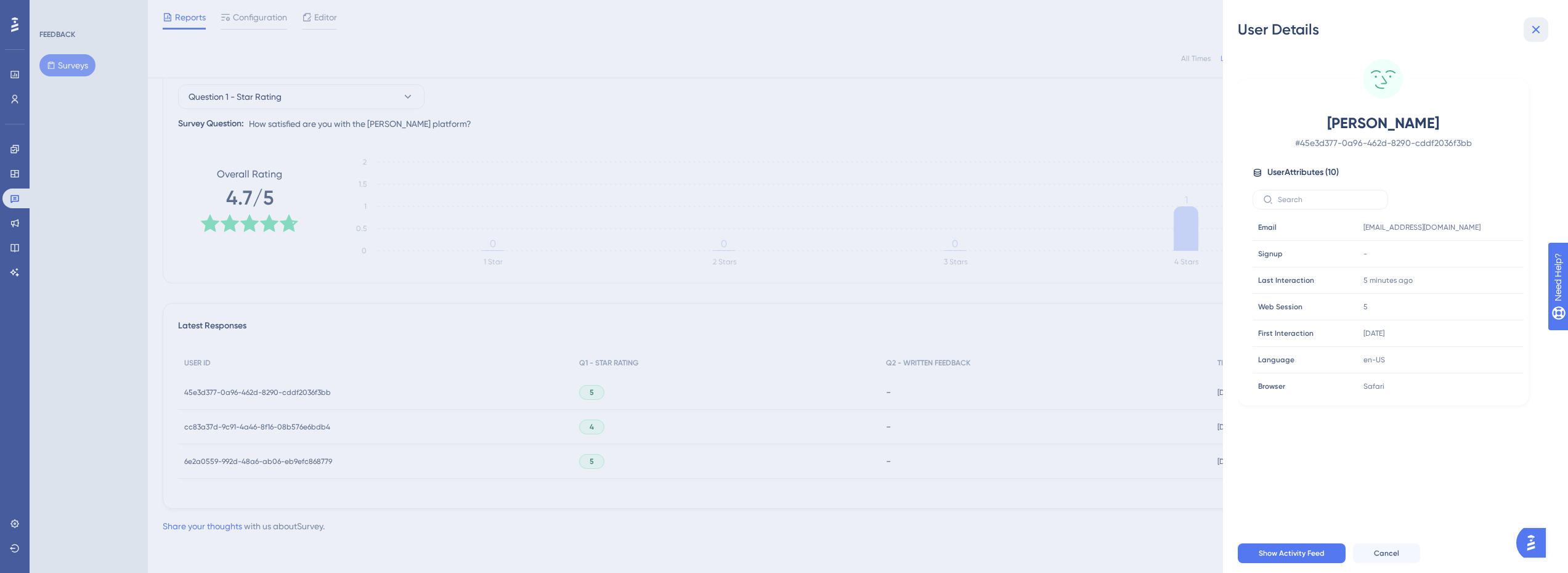
click at [1540, 26] on icon at bounding box center [1536, 30] width 8 height 8
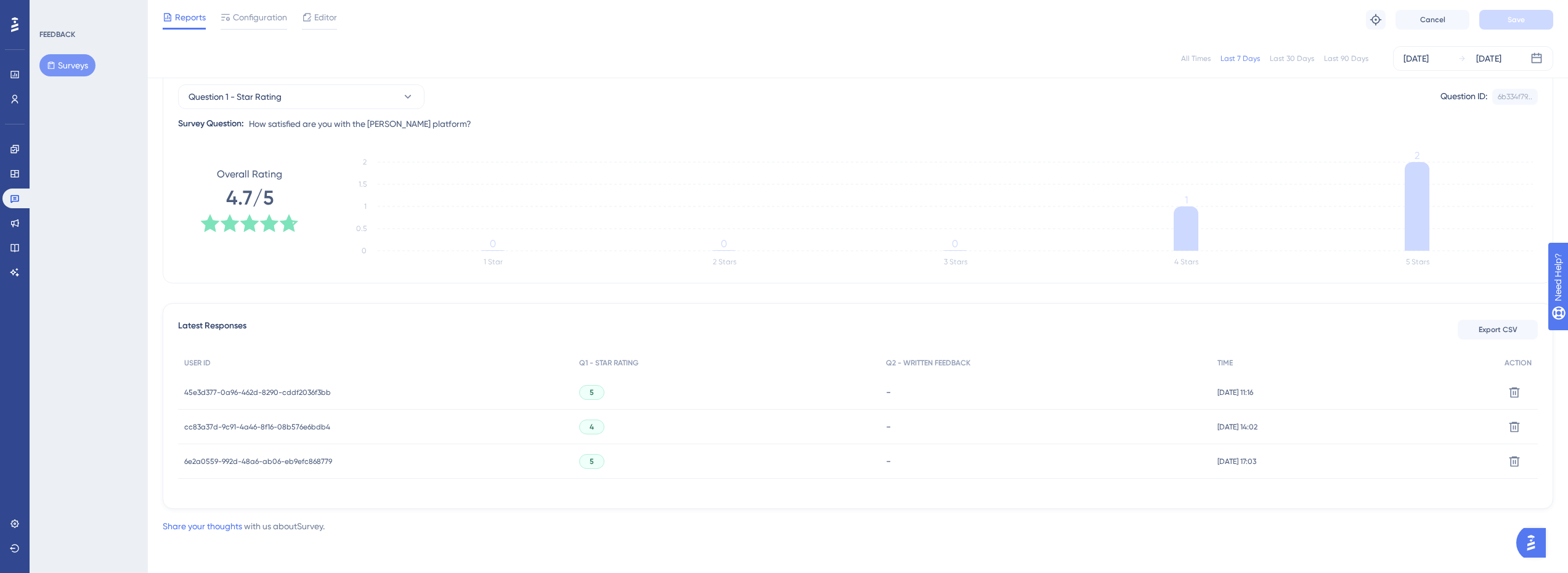
click at [316, 427] on span "cc83a37d-9c91-4a46-8f16-08b576e6bdb4" at bounding box center [257, 427] width 146 height 9
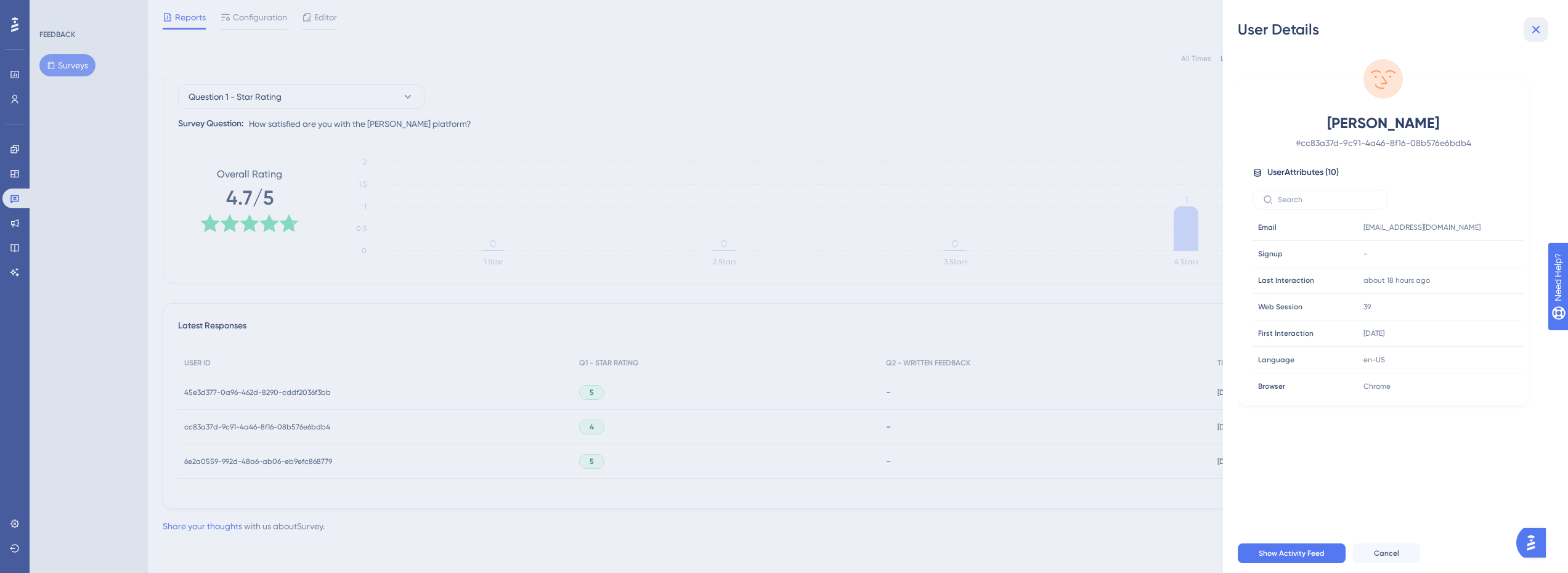
click at [1536, 25] on icon at bounding box center [1536, 29] width 15 height 15
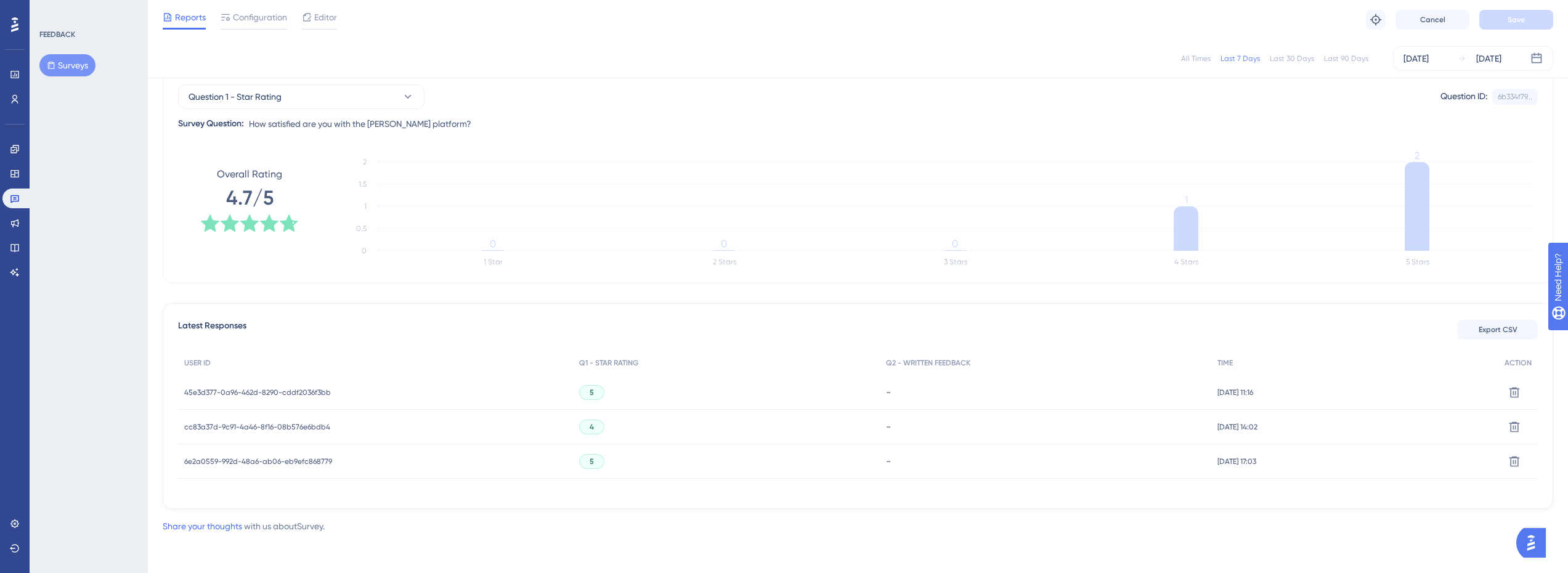
click at [307, 461] on span "6e2a0559-992d-48a6-ab06-eb9efc868779" at bounding box center [258, 461] width 148 height 9
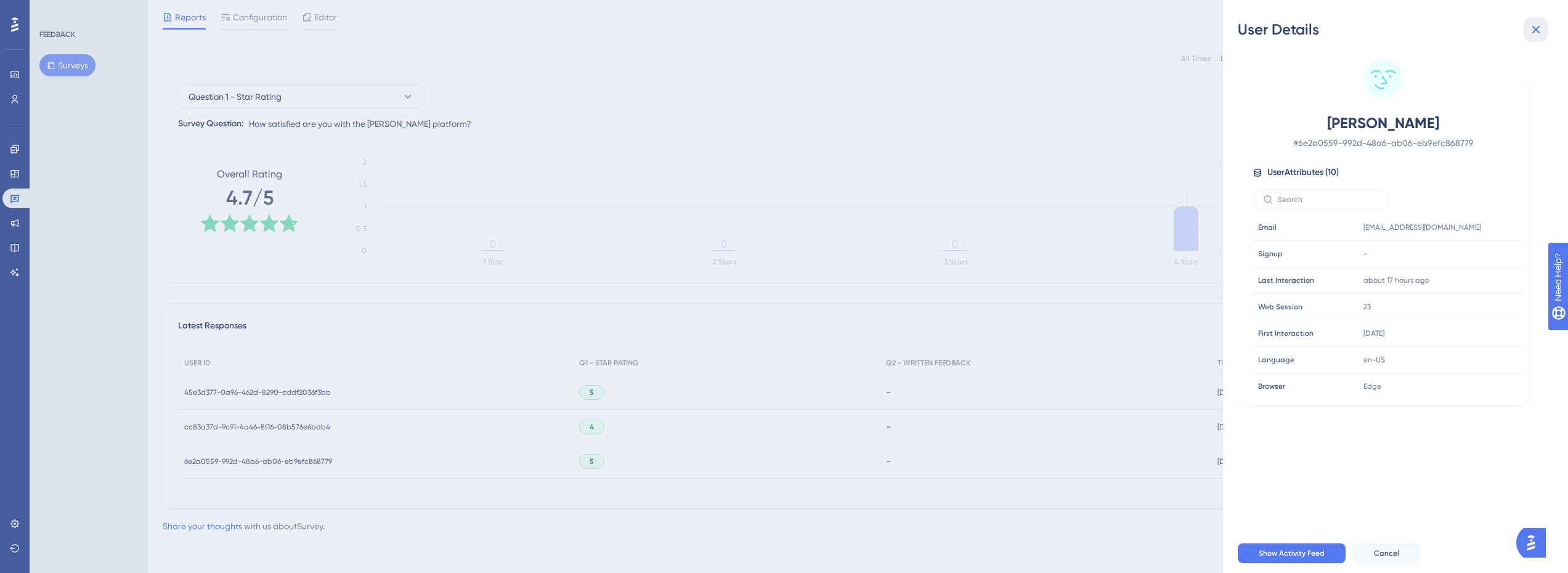
click at [1536, 32] on icon at bounding box center [1536, 29] width 15 height 15
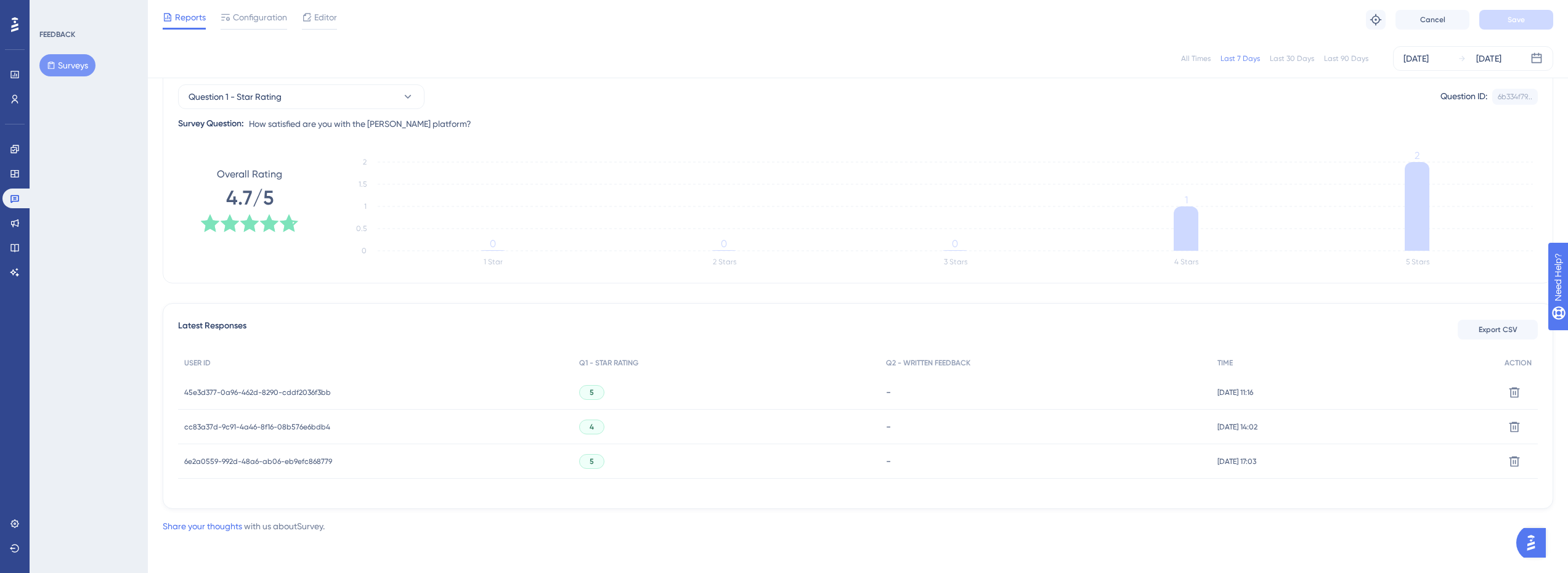
click at [338, 382] on div "45e3d377-0a96-462d-8290-cddf2036f3bb 45e3d377-0a96-462d-8290-cddf2036f3bb" at bounding box center [375, 393] width 395 height 35
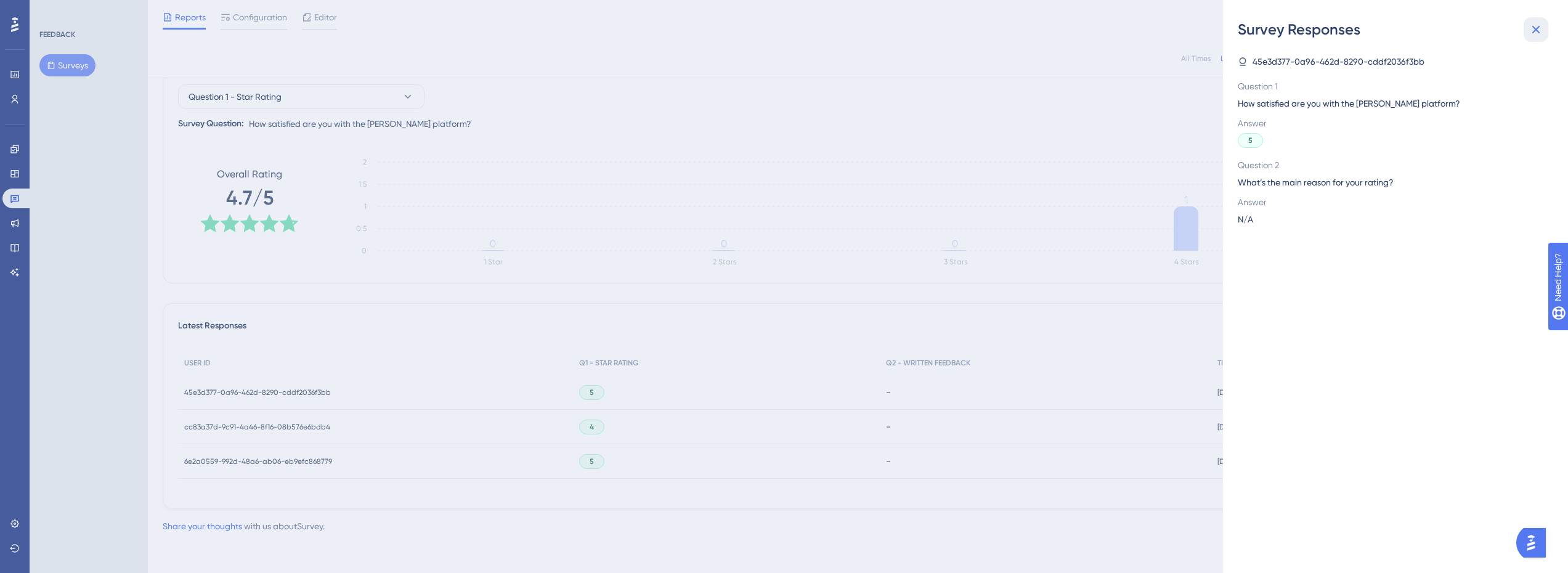
click at [1532, 29] on icon at bounding box center [1536, 29] width 15 height 15
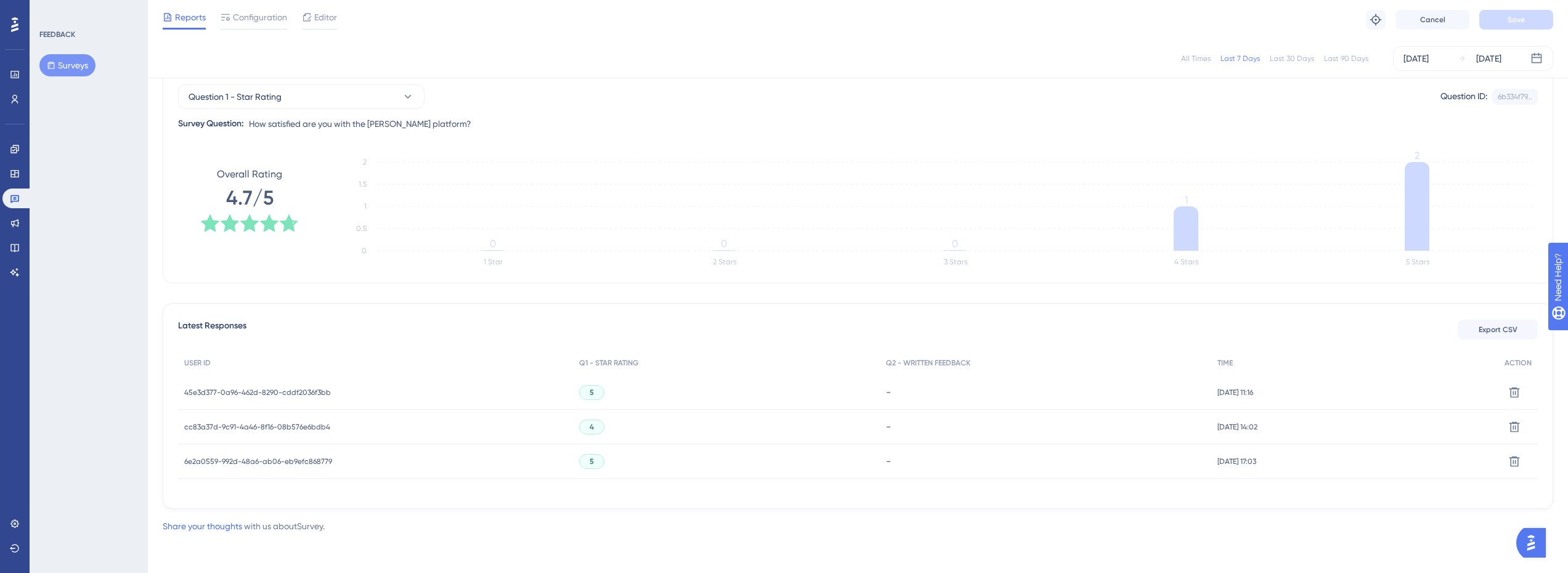
click at [302, 388] on span "45e3d377-0a96-462d-8290-cddf2036f3bb" at bounding box center [257, 393] width 146 height 9
